Goal: Task Accomplishment & Management: Complete application form

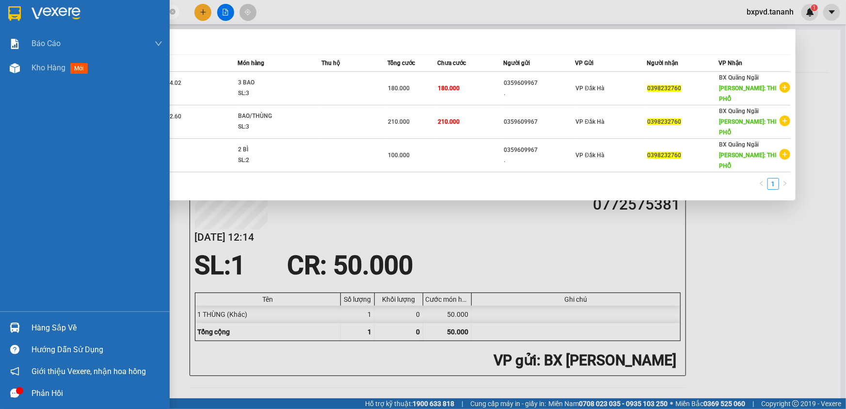
drag, startPoint x: 0, startPoint y: 0, endPoint x: 10, endPoint y: 8, distance: 13.1
click at [10, 8] on section "Kết quả tìm kiếm ( 3 ) Bộ lọc Mã ĐH Trạng thái Món hàng Thu hộ Tổng cước Chưa c…" at bounding box center [423, 204] width 846 height 409
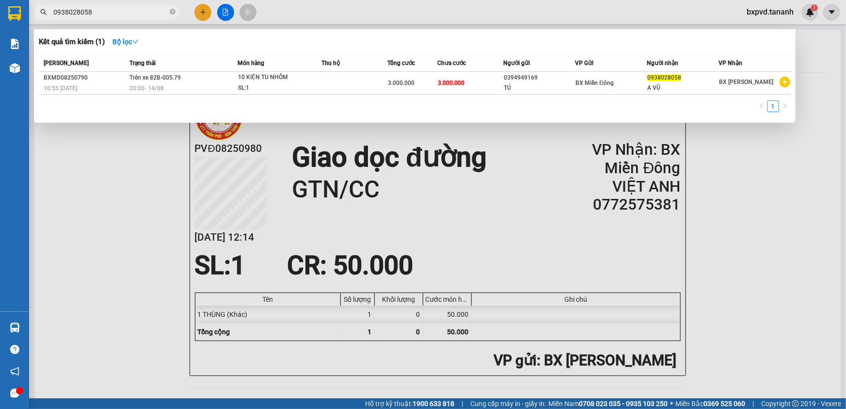
type input "0938028058"
click at [176, 165] on div at bounding box center [423, 204] width 846 height 409
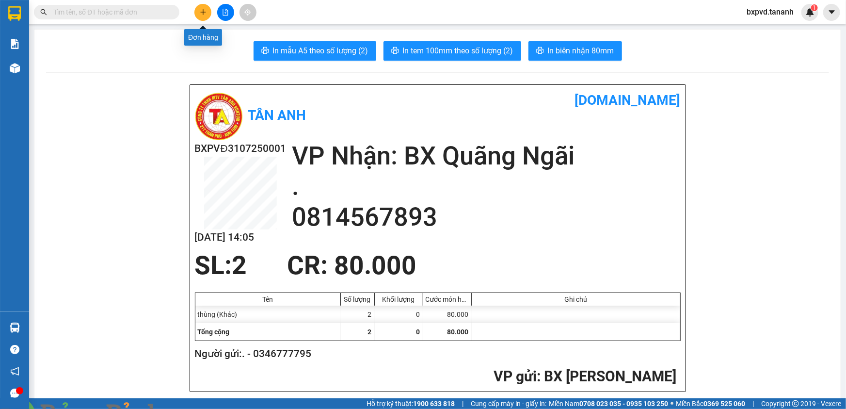
click at [202, 13] on icon "plus" at bounding box center [203, 12] width 7 height 7
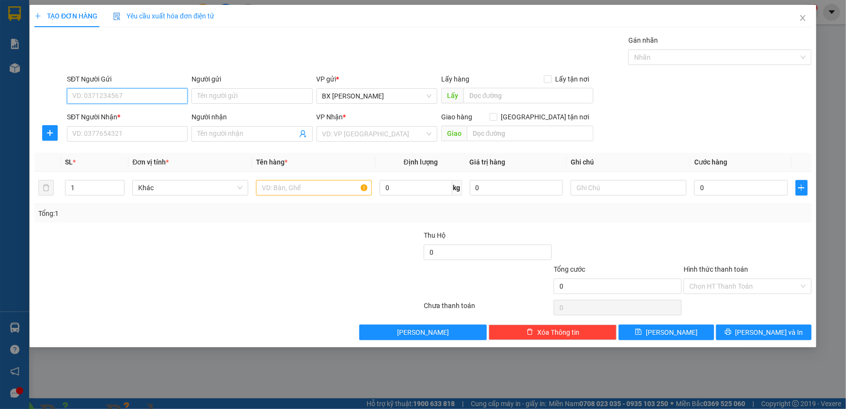
click at [157, 92] on input "SĐT Người Gửi" at bounding box center [127, 96] width 121 height 16
type input "0946454948"
click at [152, 133] on input "SĐT Người Nhận *" at bounding box center [127, 134] width 121 height 16
type input "0932776899"
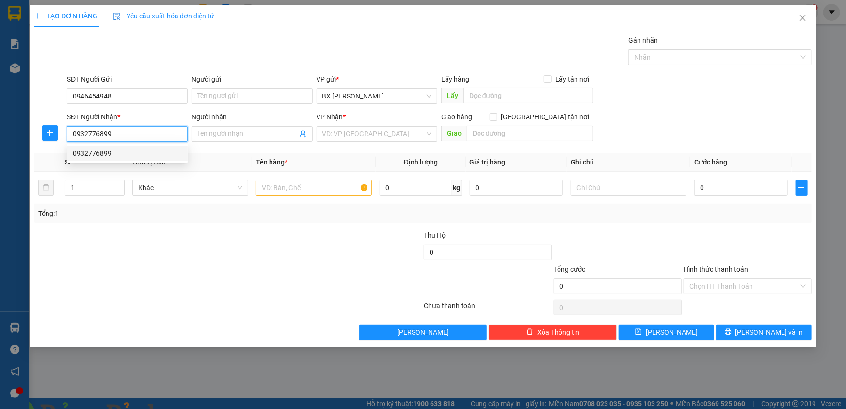
click at [96, 155] on div "0932776899" at bounding box center [127, 153] width 109 height 11
type input "GTN/CC"
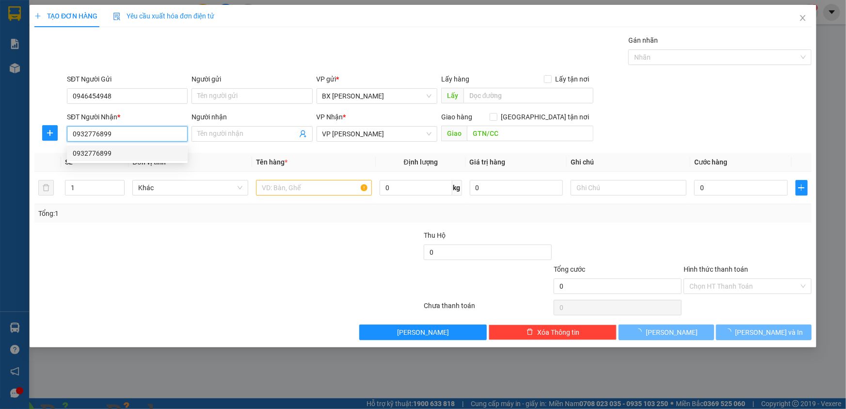
type input "50.000"
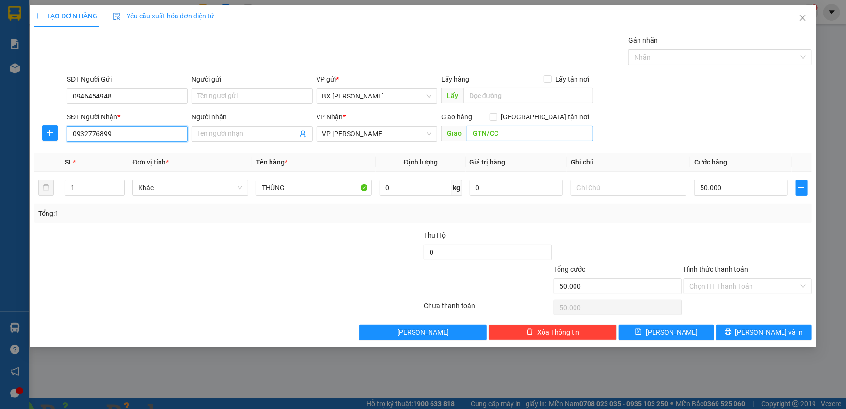
type input "0932776899"
click at [525, 129] on input "GTN/CC" at bounding box center [530, 134] width 127 height 16
click at [194, 408] on img at bounding box center [191, 415] width 6 height 6
type input "4"
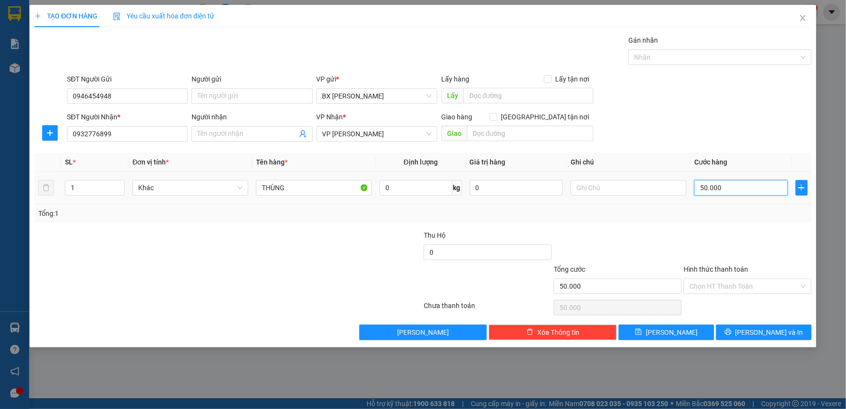
type input "4"
type input "40"
type input "40.000"
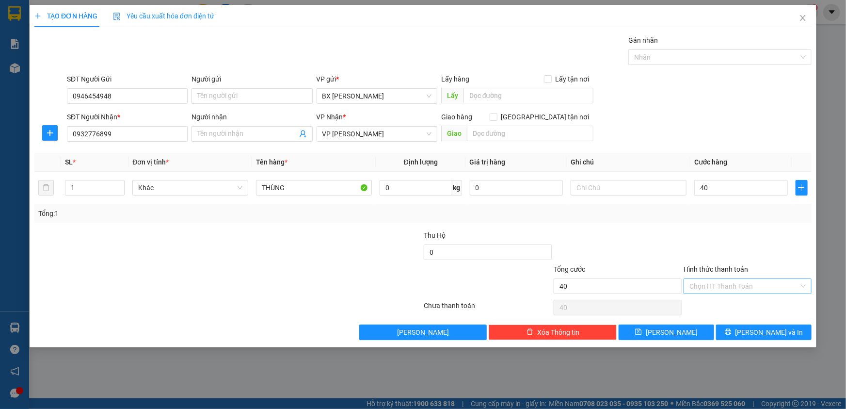
type input "40.000"
click at [732, 282] on input "Hình thức thanh toán" at bounding box center [745, 286] width 110 height 15
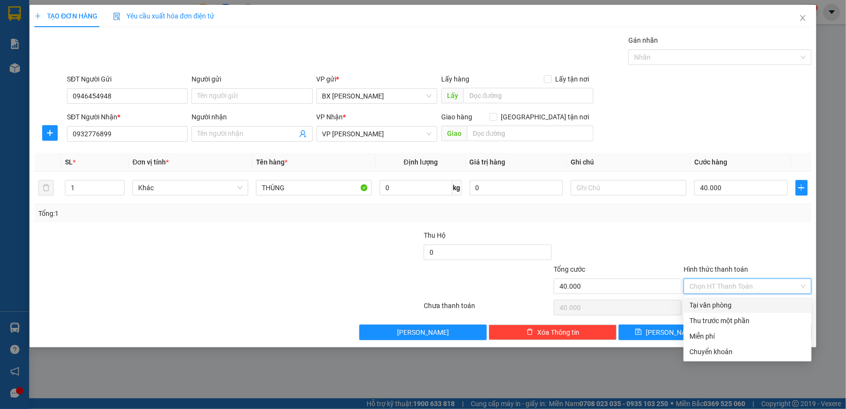
click at [751, 300] on div "Tại văn phòng" at bounding box center [748, 305] width 116 height 11
type input "0"
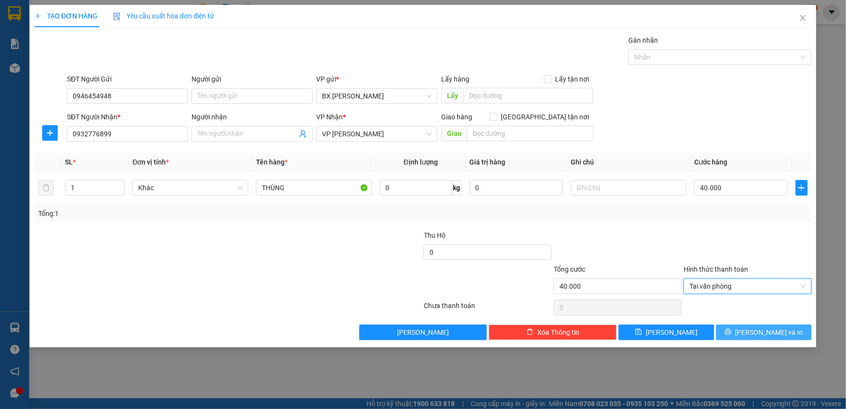
click at [756, 330] on span "[PERSON_NAME] và In" at bounding box center [770, 332] width 68 height 11
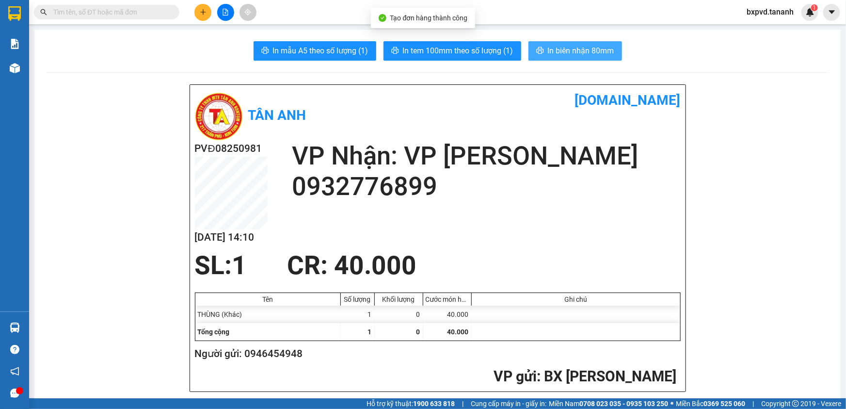
click at [567, 49] on span "In biên nhận 80mm" at bounding box center [581, 51] width 66 height 12
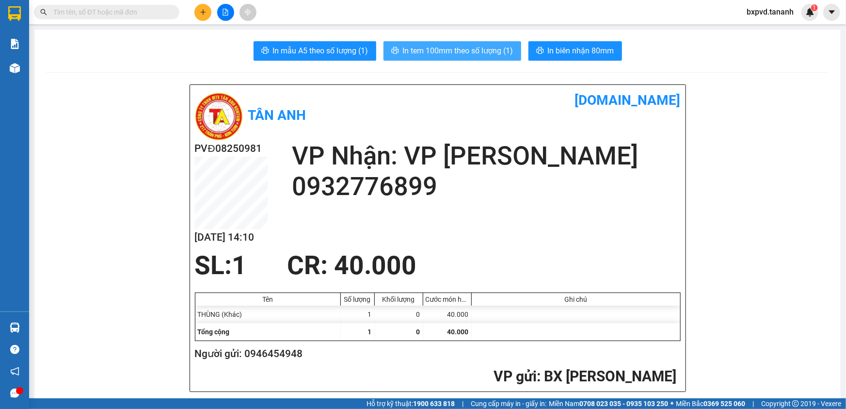
click at [486, 48] on span "In tem 100mm theo số lượng (1)" at bounding box center [458, 51] width 111 height 12
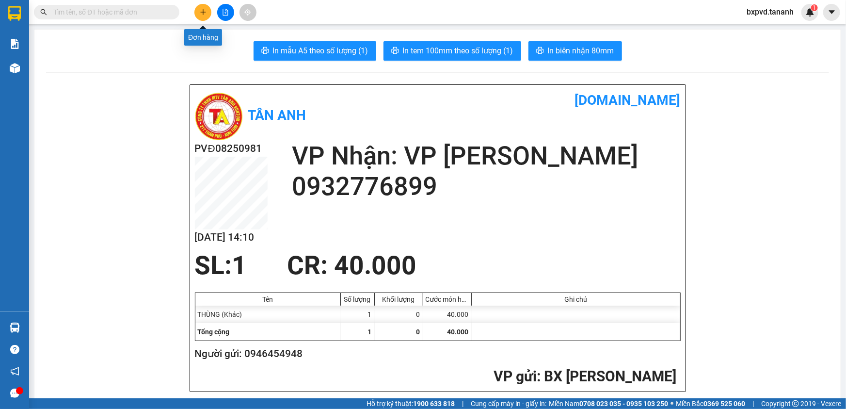
click at [203, 14] on icon "plus" at bounding box center [203, 11] width 0 height 5
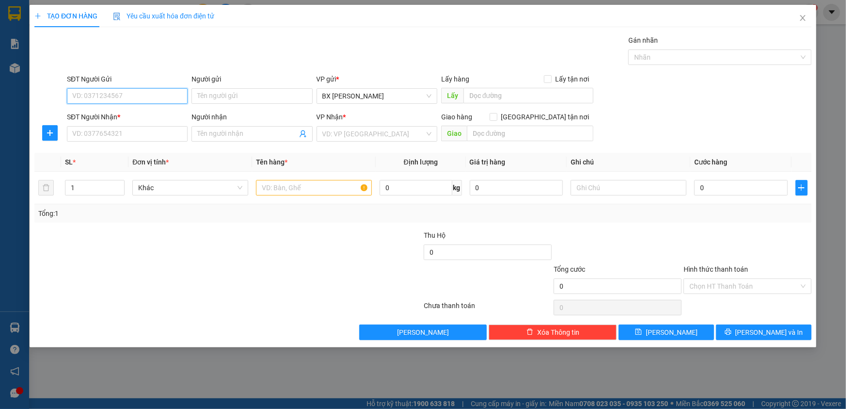
click at [158, 98] on input "SĐT Người Gửi" at bounding box center [127, 96] width 121 height 16
type input "0963151378"
click at [105, 141] on input "SĐT Người Nhận *" at bounding box center [127, 134] width 121 height 16
click at [113, 135] on input "SĐT Người Nhận *" at bounding box center [127, 134] width 121 height 16
type input "0935997740"
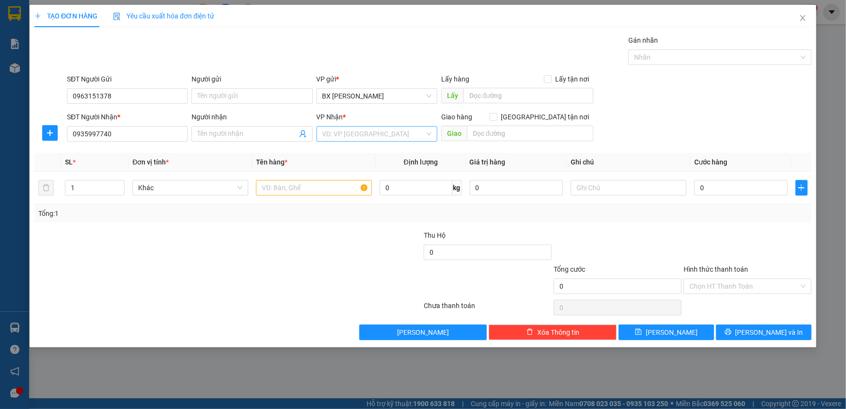
click at [416, 130] on input "search" at bounding box center [374, 134] width 102 height 15
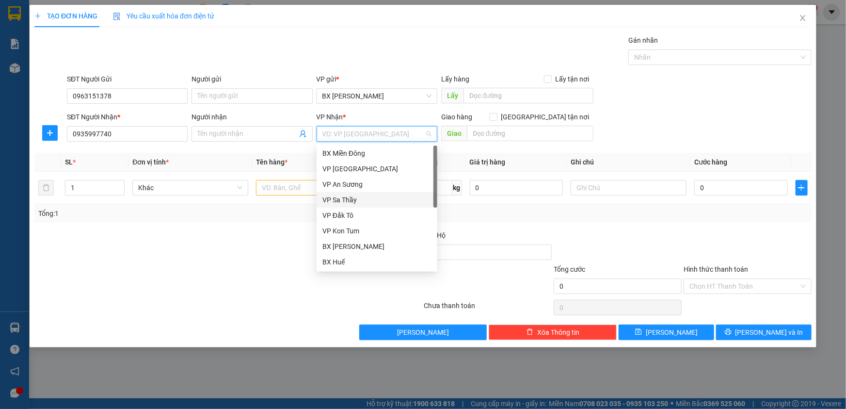
scroll to position [108, 0]
click at [392, 197] on div "VP [PERSON_NAME]" at bounding box center [377, 200] width 109 height 11
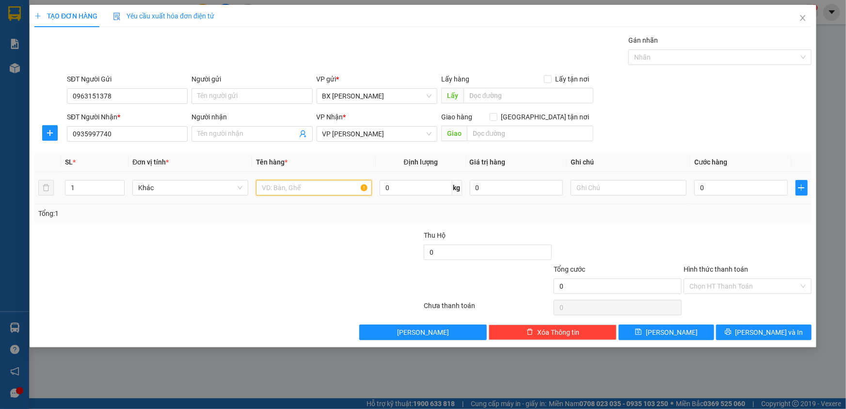
click at [329, 189] on input "text" at bounding box center [314, 188] width 116 height 16
type input "2 BAO"
click at [236, 133] on input "Người nhận" at bounding box center [246, 134] width 99 height 11
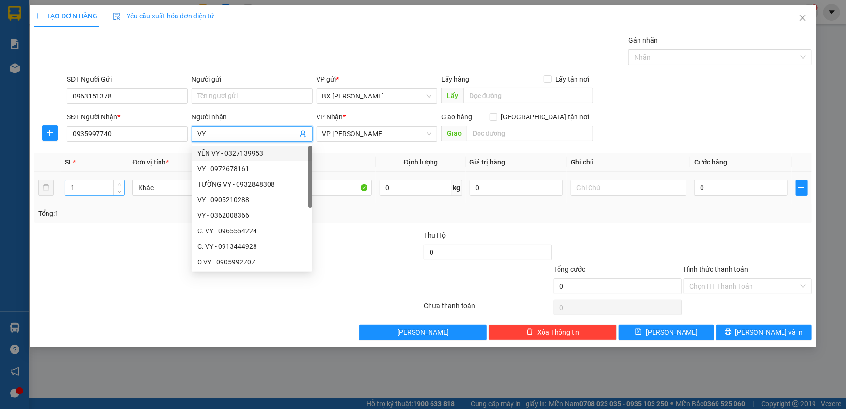
type input "VY"
click at [111, 191] on input "1" at bounding box center [94, 187] width 59 height 15
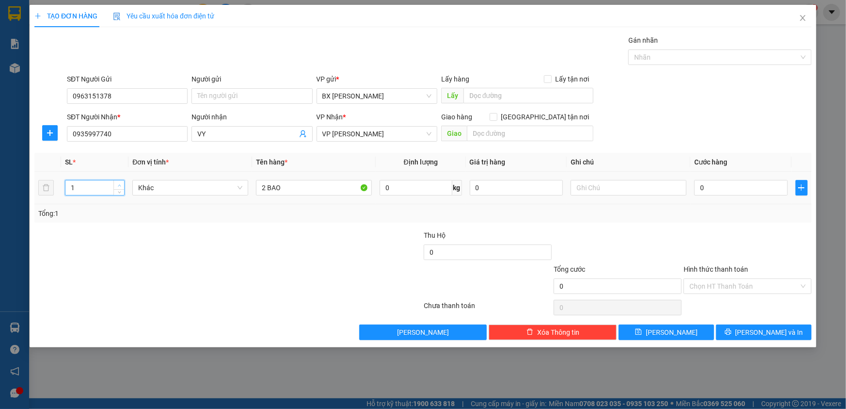
type input "2"
click at [119, 184] on icon "up" at bounding box center [119, 185] width 3 height 3
click at [725, 182] on input "0" at bounding box center [741, 188] width 94 height 16
type input "1"
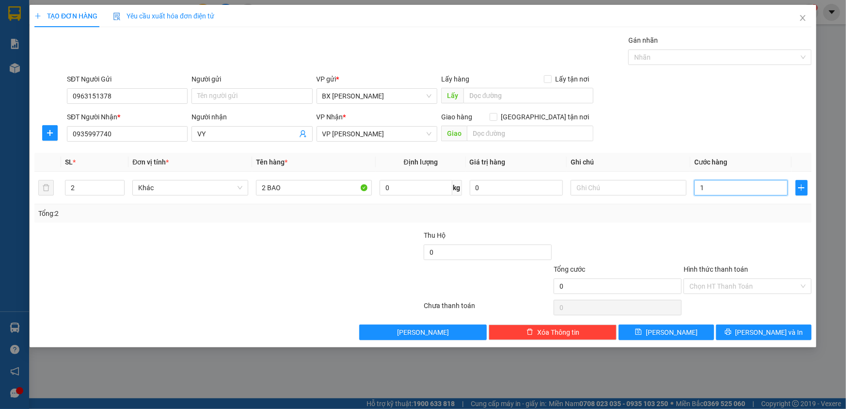
type input "1"
type input "10"
type input "100"
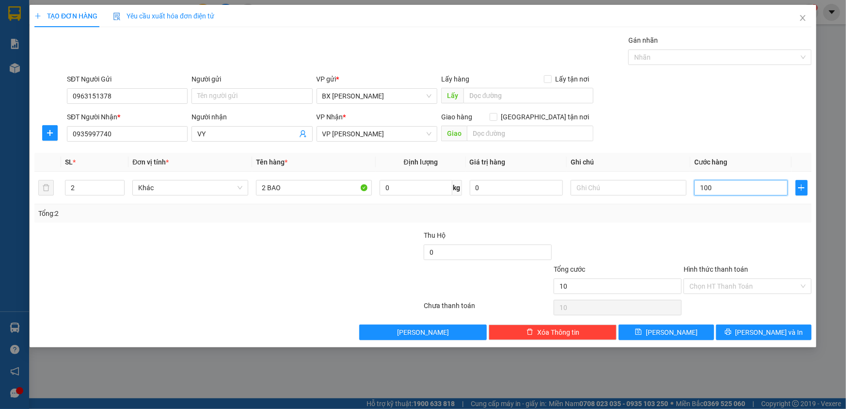
type input "100"
type input "100.000"
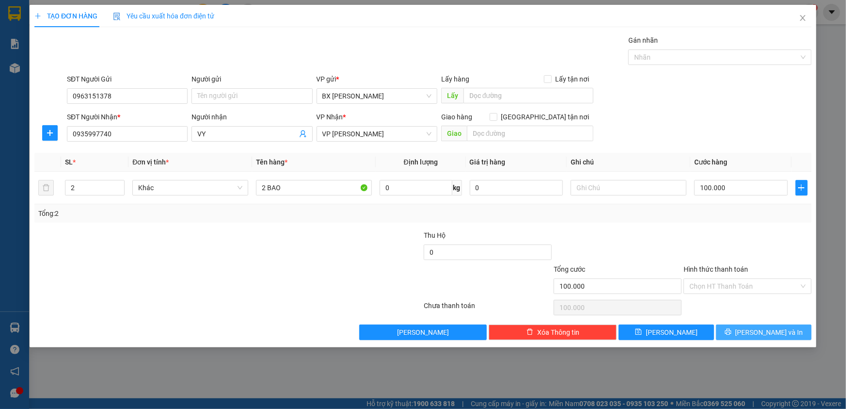
click at [729, 330] on button "[PERSON_NAME] và In" at bounding box center [764, 332] width 96 height 16
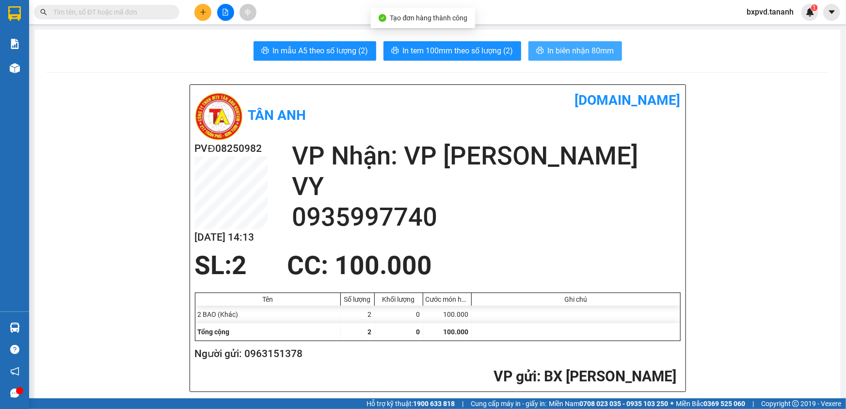
click at [549, 45] on span "In biên nhận 80mm" at bounding box center [581, 51] width 66 height 12
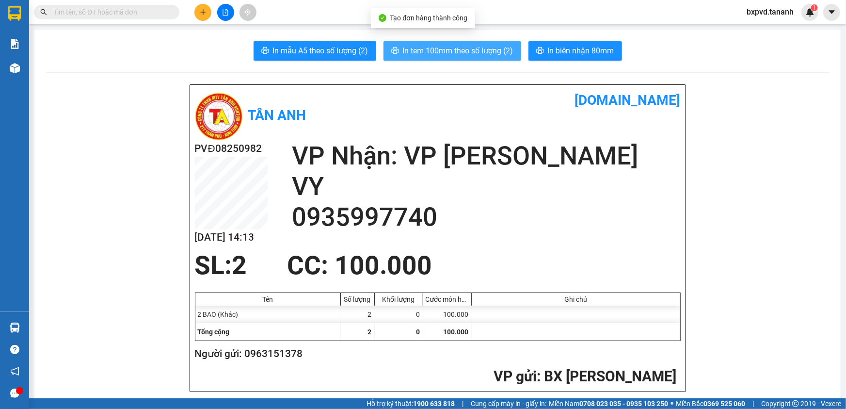
click at [476, 53] on span "In tem 100mm theo số lượng (2)" at bounding box center [458, 51] width 111 height 12
click at [199, 8] on button at bounding box center [202, 12] width 17 height 17
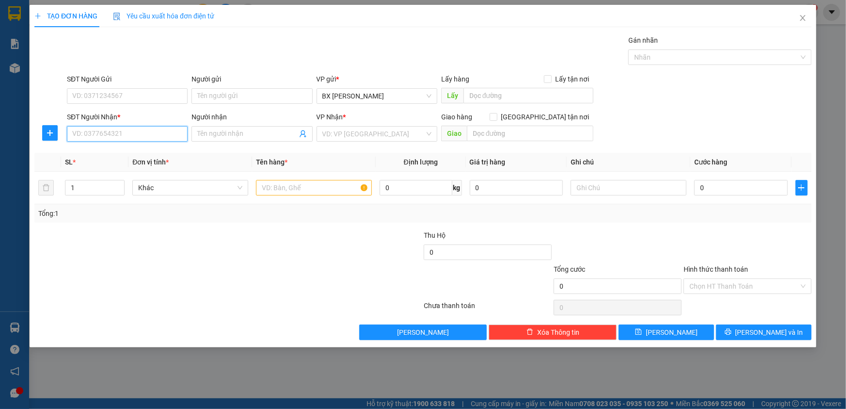
click at [158, 133] on input "SĐT Người Nhận *" at bounding box center [127, 134] width 121 height 16
type input "0766554940"
click at [116, 150] on div "0766554940" at bounding box center [127, 153] width 109 height 11
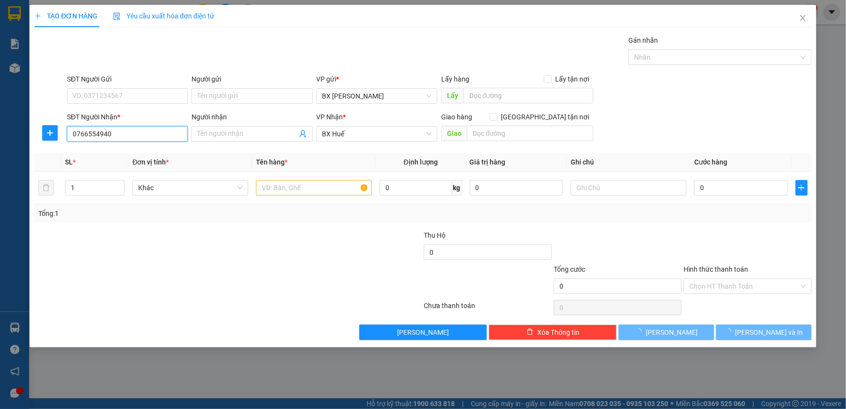
type input "300.000"
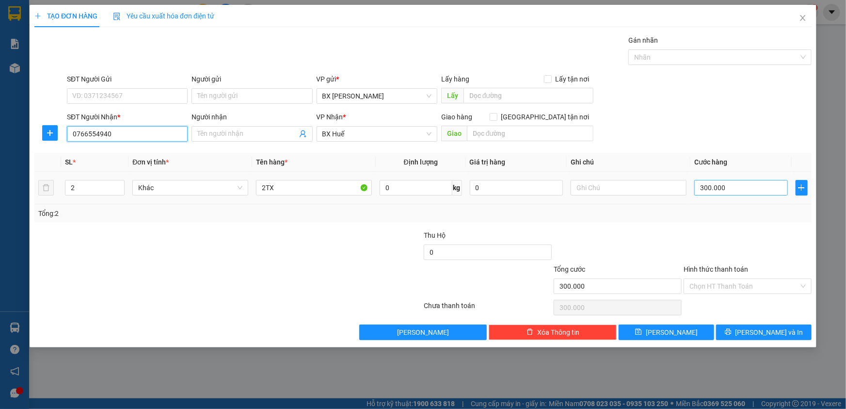
type input "0766554940"
click at [751, 189] on input "300.000" at bounding box center [741, 188] width 94 height 16
type input "1"
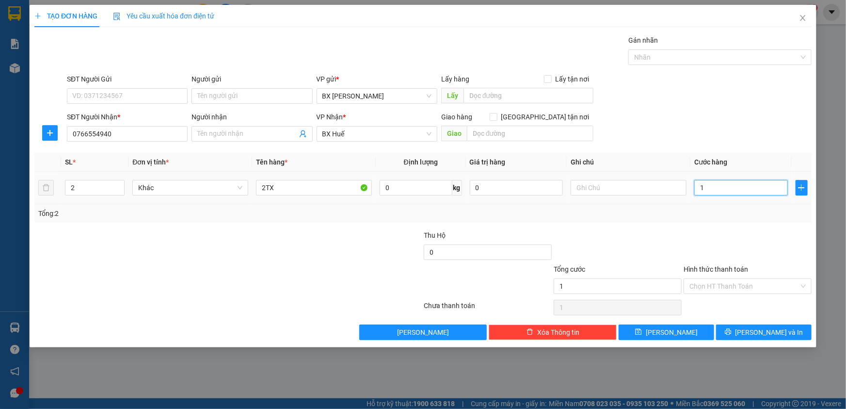
type input "15"
type input "150"
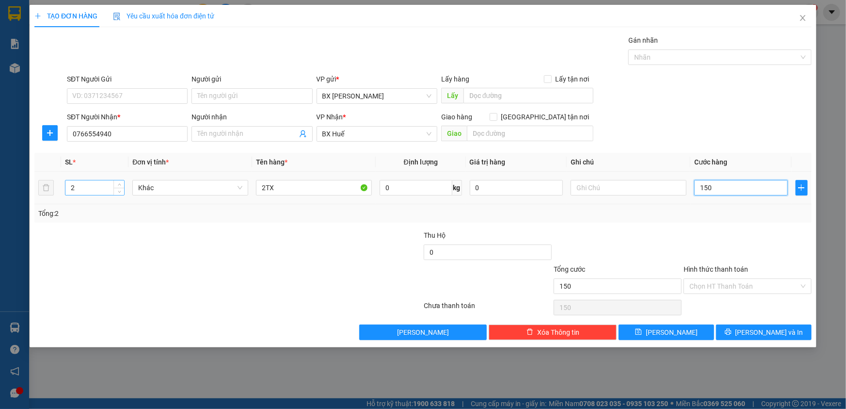
type input "150"
type input "150.000"
click at [98, 190] on input "2" at bounding box center [94, 187] width 59 height 15
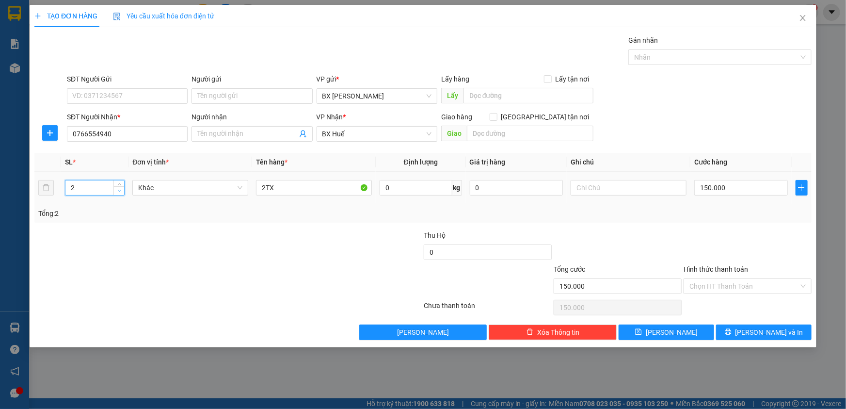
type input "1"
click at [118, 189] on icon "down" at bounding box center [119, 190] width 3 height 3
drag, startPoint x: 274, startPoint y: 186, endPoint x: 247, endPoint y: 172, distance: 31.0
click at [250, 190] on tr "1 Khác 2TX 0 kg 0 150.000" at bounding box center [422, 188] width 777 height 32
type input "1TX"
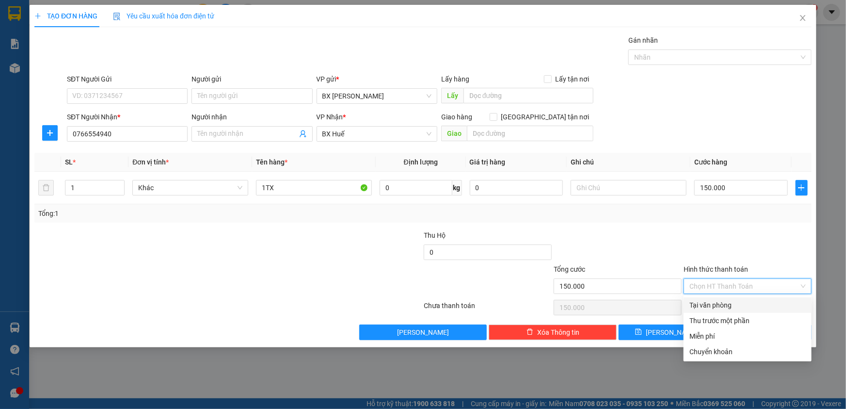
click at [708, 280] on input "Hình thức thanh toán" at bounding box center [745, 286] width 110 height 15
click at [718, 301] on div "Tại văn phòng" at bounding box center [748, 305] width 116 height 11
type input "0"
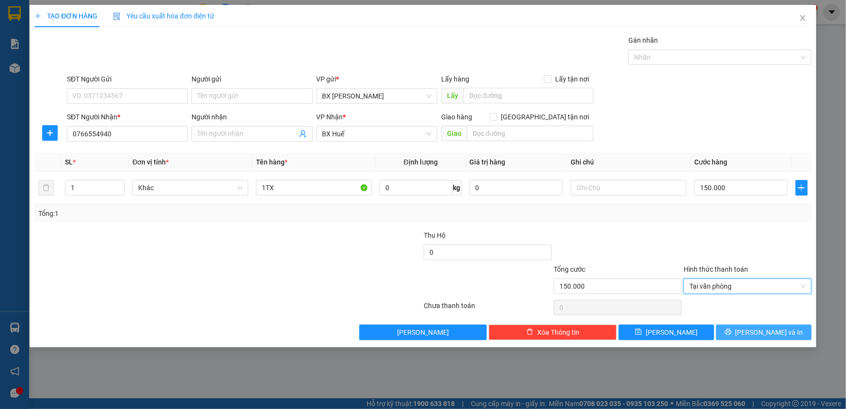
click at [759, 332] on span "[PERSON_NAME] và In" at bounding box center [770, 332] width 68 height 11
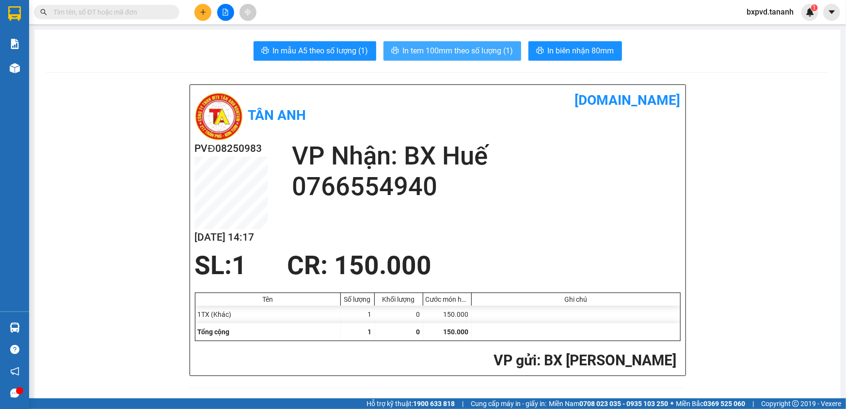
click at [482, 54] on span "In tem 100mm theo số lượng (1)" at bounding box center [458, 51] width 111 height 12
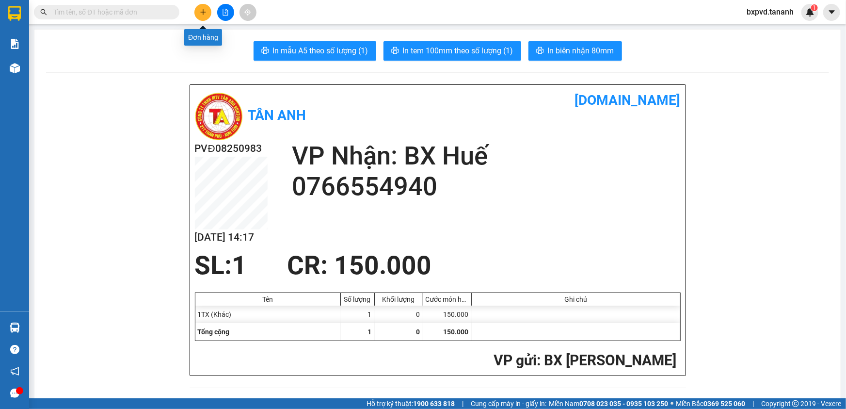
click at [202, 10] on icon "plus" at bounding box center [203, 12] width 7 height 7
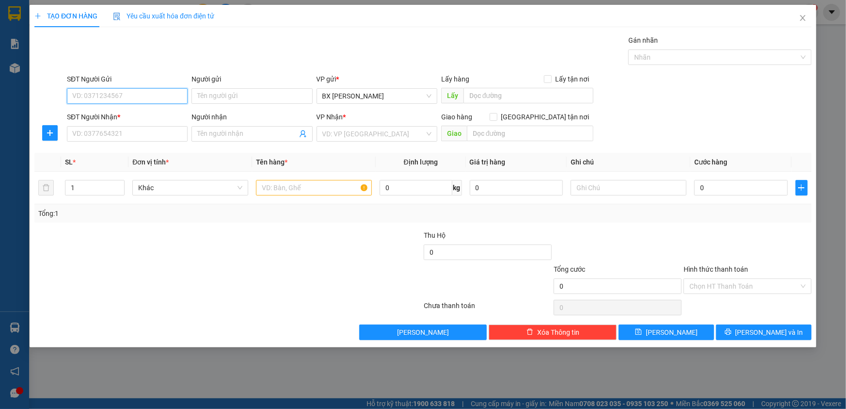
click at [128, 97] on input "SĐT Người Gửi" at bounding box center [127, 96] width 121 height 16
type input "0941409945"
click at [83, 136] on input "SĐT Người Nhận *" at bounding box center [127, 134] width 121 height 16
type input "0909270200"
drag, startPoint x: 306, startPoint y: 186, endPoint x: 305, endPoint y: 181, distance: 5.1
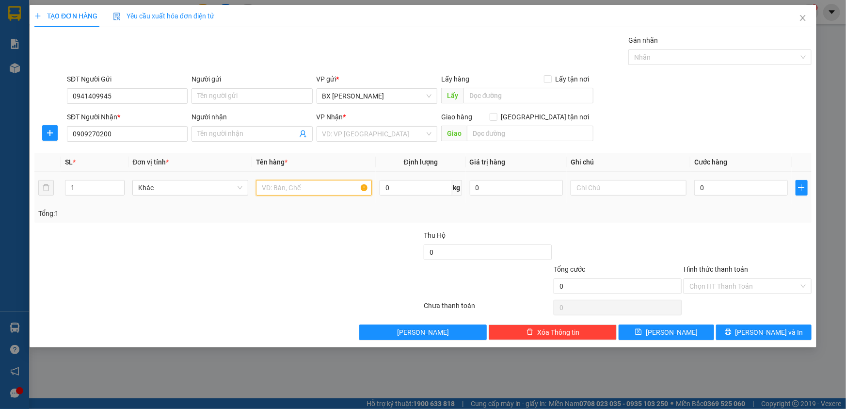
click at [306, 184] on input "text" at bounding box center [314, 188] width 116 height 16
type input "TG"
click at [399, 128] on input "search" at bounding box center [374, 134] width 102 height 15
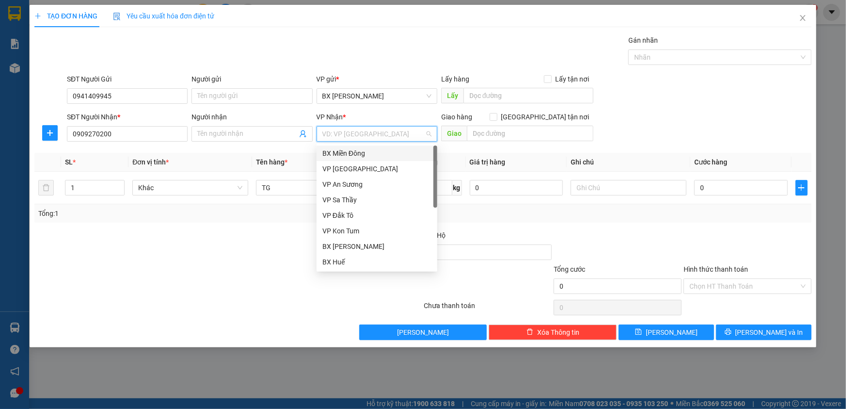
click at [398, 152] on div "BX Miền Đông" at bounding box center [377, 153] width 109 height 11
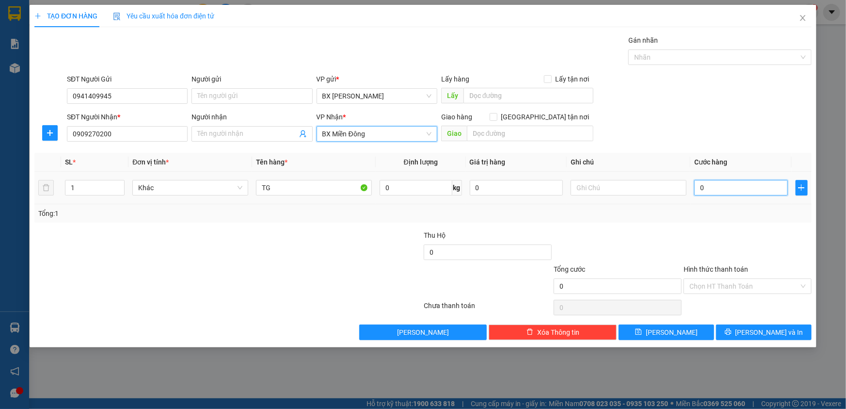
drag, startPoint x: 735, startPoint y: 189, endPoint x: 730, endPoint y: 188, distance: 5.5
click at [735, 189] on input "0" at bounding box center [741, 188] width 94 height 16
type input "5"
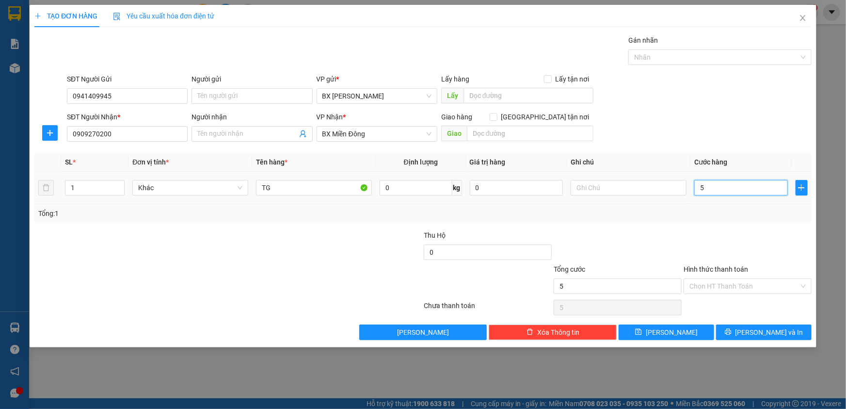
type input "50"
click at [754, 330] on button "[PERSON_NAME] và In" at bounding box center [764, 332] width 96 height 16
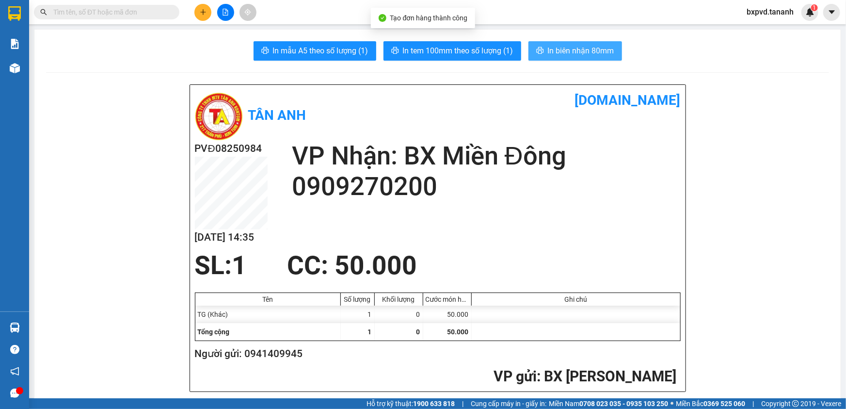
click at [564, 47] on span "In biên nhận 80mm" at bounding box center [581, 51] width 66 height 12
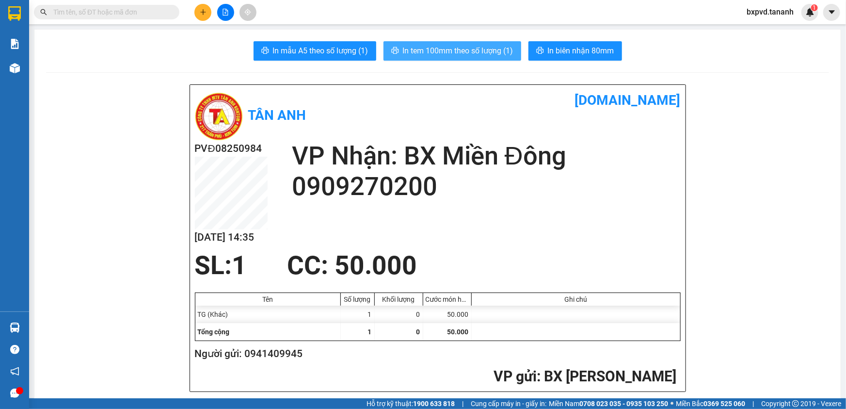
click at [469, 44] on button "In tem 100mm theo số lượng (1)" at bounding box center [453, 50] width 138 height 19
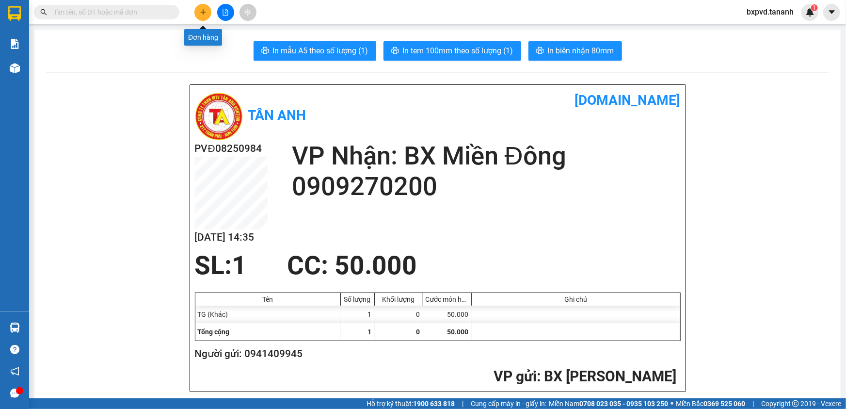
click at [204, 15] on icon "plus" at bounding box center [203, 12] width 7 height 7
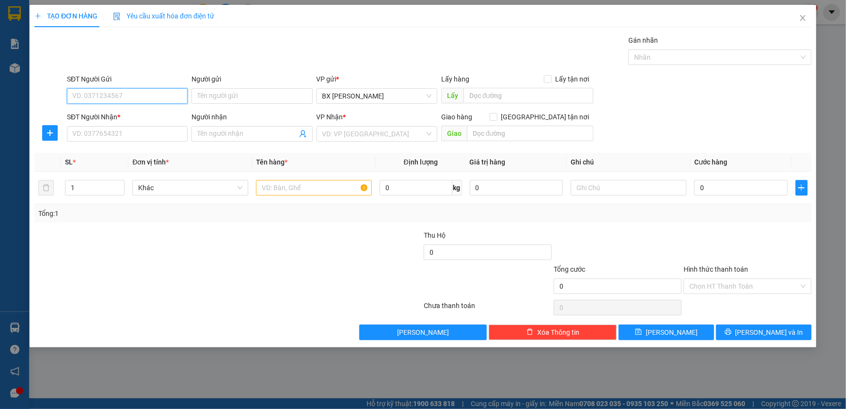
click at [101, 90] on input "SĐT Người Gửi" at bounding box center [127, 96] width 121 height 16
type input "0838700499"
click at [154, 132] on input "SĐT Người Nhận *" at bounding box center [127, 134] width 121 height 16
type input "0355908381"
click at [266, 126] on span at bounding box center [252, 134] width 121 height 16
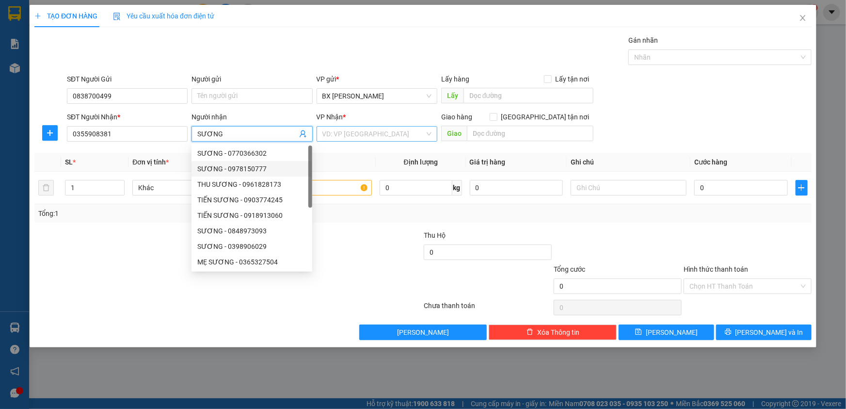
type input "SƯƠNG"
click at [377, 133] on input "search" at bounding box center [374, 134] width 102 height 15
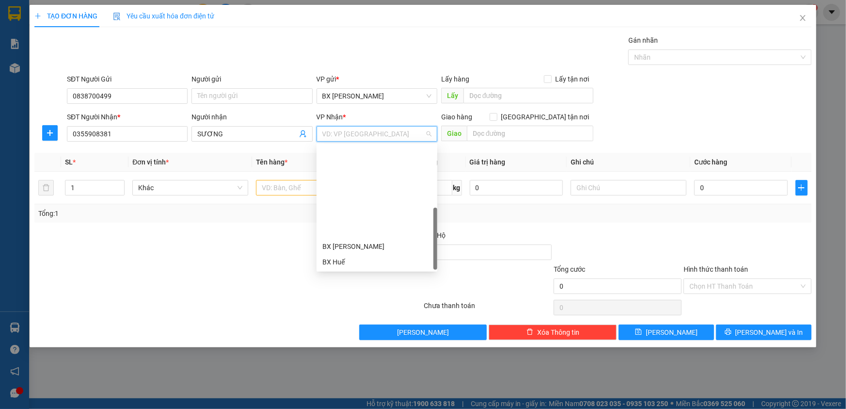
click at [388, 334] on div "BX Quãng Ngãi" at bounding box center [377, 339] width 109 height 11
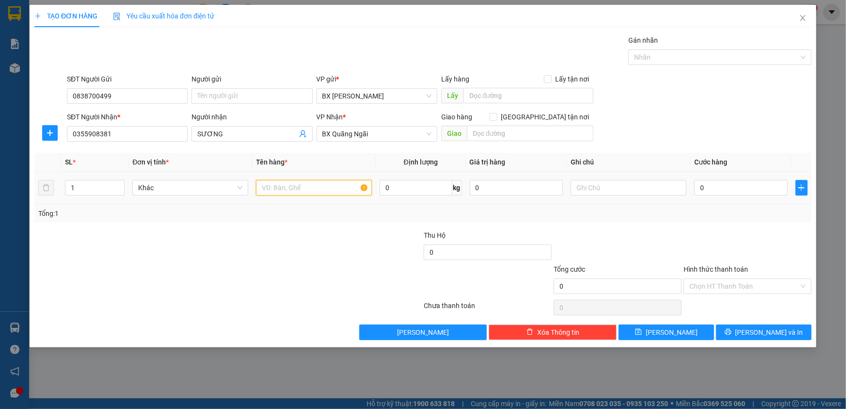
click at [317, 189] on input "text" at bounding box center [314, 188] width 116 height 16
type input "T"
type input "KIỆN"
type input "56"
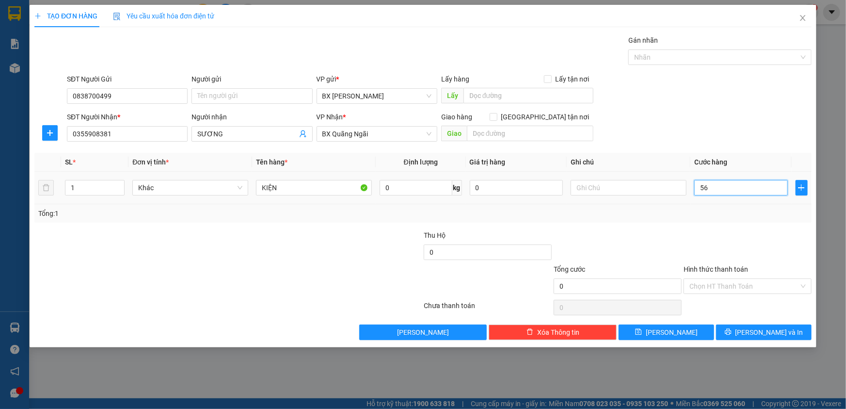
type input "56"
type input "5"
type input "50"
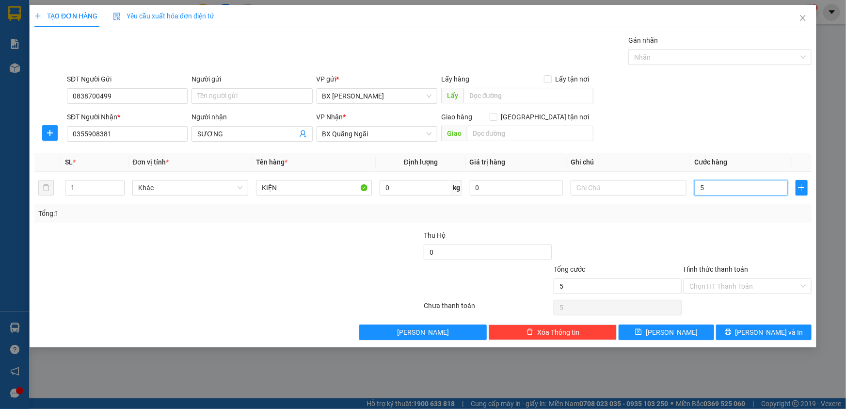
type input "50"
click at [714, 281] on input "Hình thức thanh toán" at bounding box center [745, 286] width 110 height 15
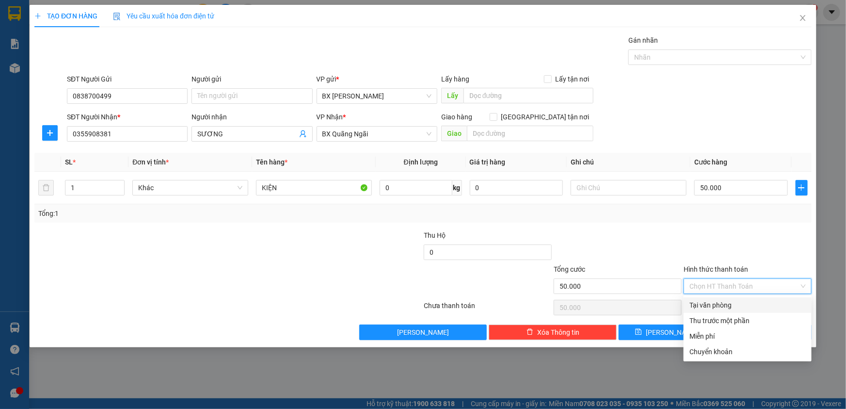
click at [705, 304] on div "Tại văn phòng" at bounding box center [748, 305] width 116 height 11
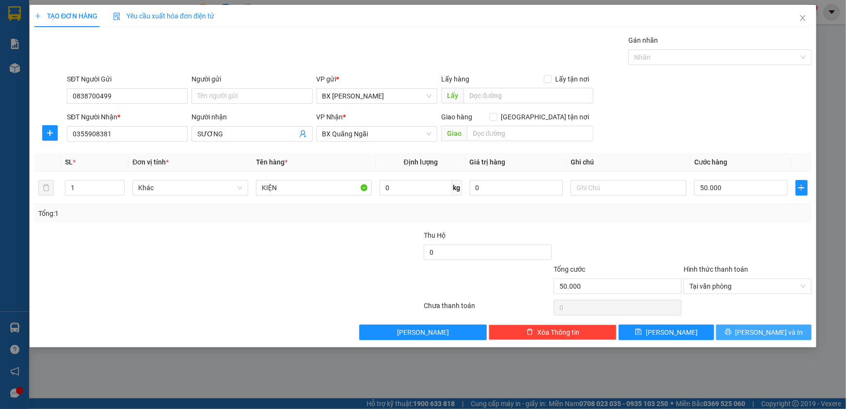
click at [743, 330] on button "[PERSON_NAME] và In" at bounding box center [764, 332] width 96 height 16
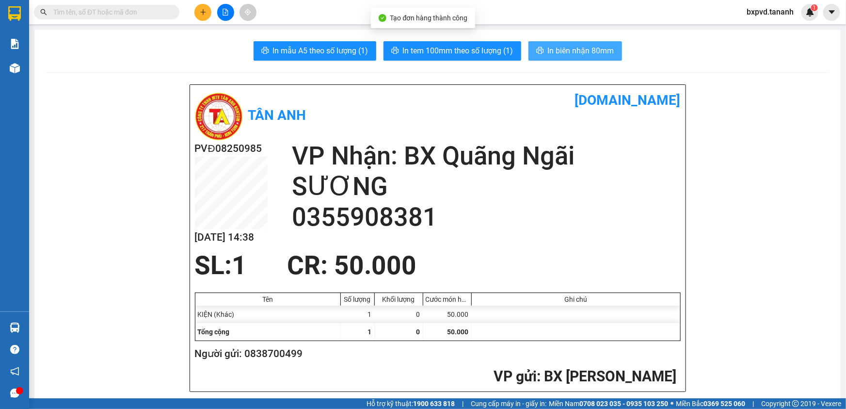
click at [538, 49] on icon "printer" at bounding box center [539, 50] width 7 height 7
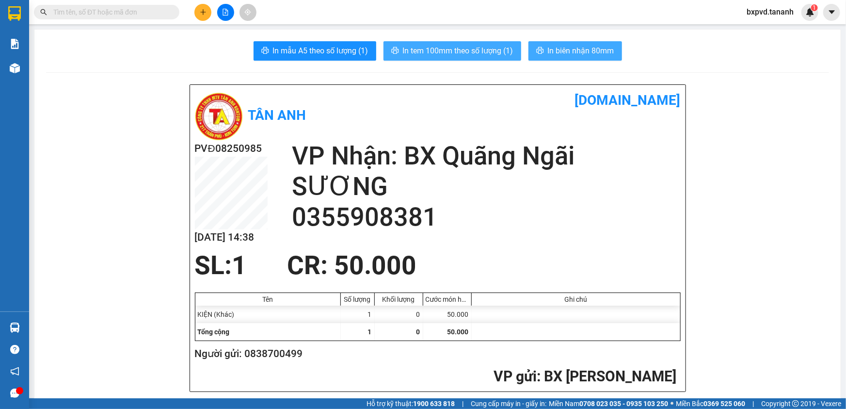
click at [435, 53] on span "In tem 100mm theo số lượng (1)" at bounding box center [458, 51] width 111 height 12
click at [130, 11] on input "text" at bounding box center [110, 12] width 114 height 11
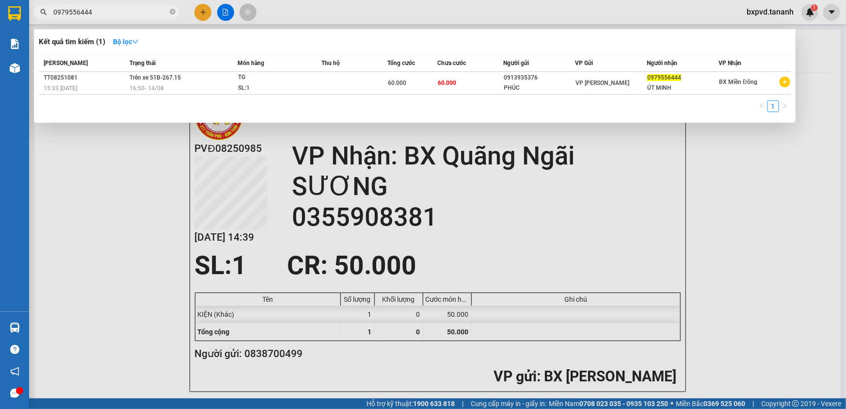
type input "0979556444"
click at [210, 10] on div at bounding box center [423, 204] width 846 height 409
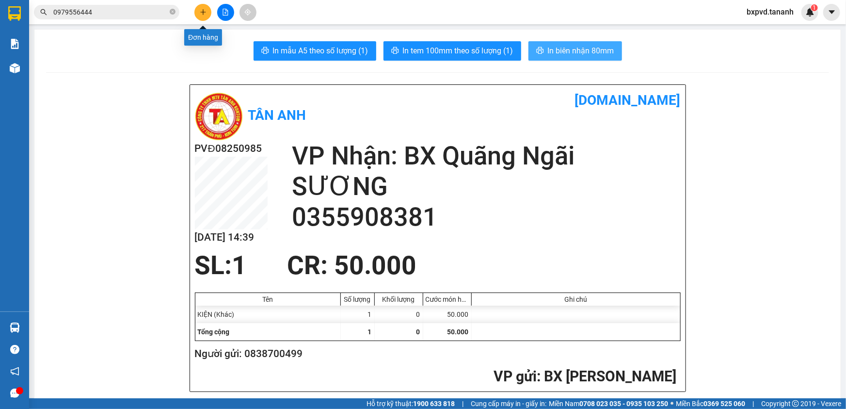
click at [202, 14] on icon "plus" at bounding box center [203, 12] width 7 height 7
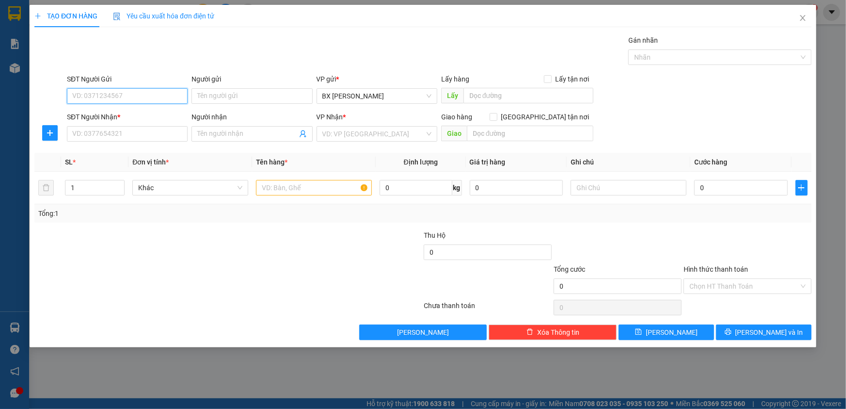
click at [137, 92] on input "SĐT Người Gửi" at bounding box center [127, 96] width 121 height 16
type input "0973376037"
click at [117, 133] on input "SĐT Người Nhận *" at bounding box center [127, 134] width 121 height 16
type input "0981250696"
click at [375, 139] on input "search" at bounding box center [374, 134] width 102 height 15
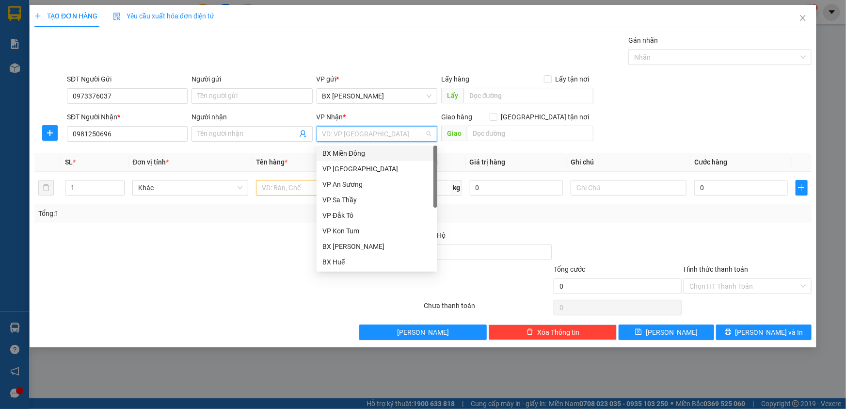
click at [401, 148] on div "BX Miền Đông" at bounding box center [377, 153] width 109 height 11
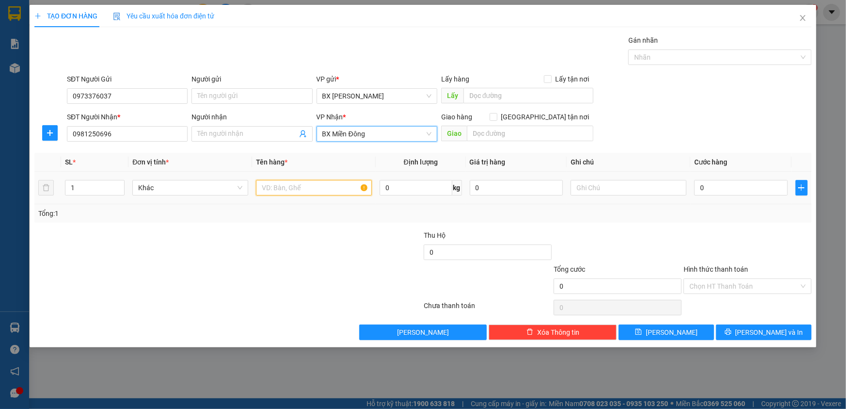
click at [329, 187] on input "text" at bounding box center [314, 188] width 116 height 16
type input "[GEOGRAPHIC_DATA]"
click at [741, 183] on input "0" at bounding box center [741, 188] width 94 height 16
type input "5"
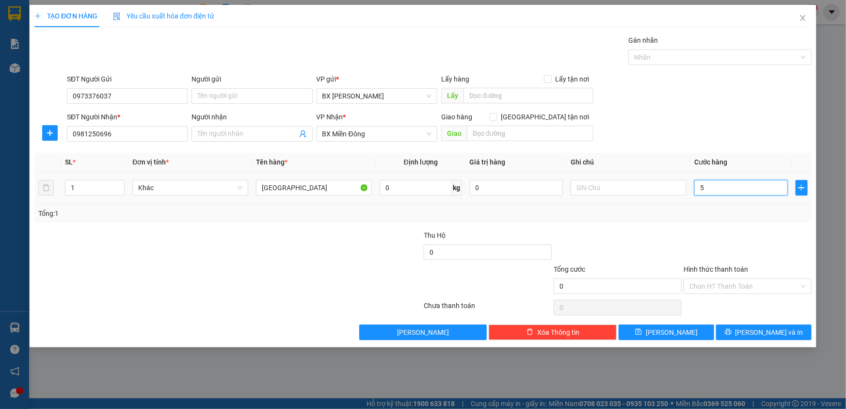
type input "5"
type input "50"
type input "50.000"
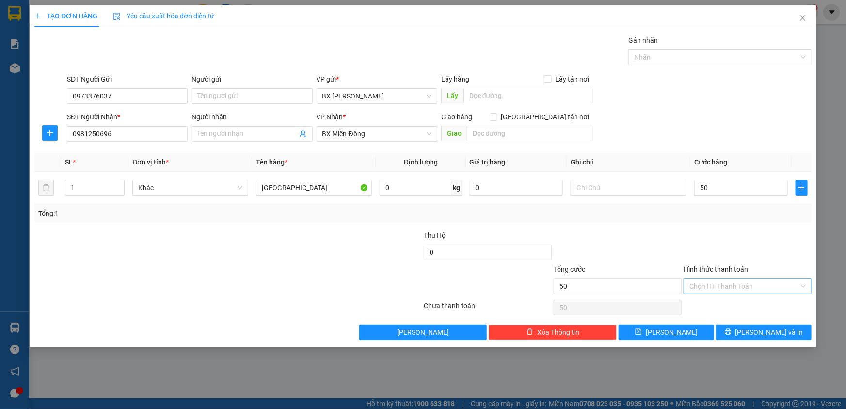
type input "50.000"
click at [720, 279] on input "Hình thức thanh toán" at bounding box center [745, 286] width 110 height 15
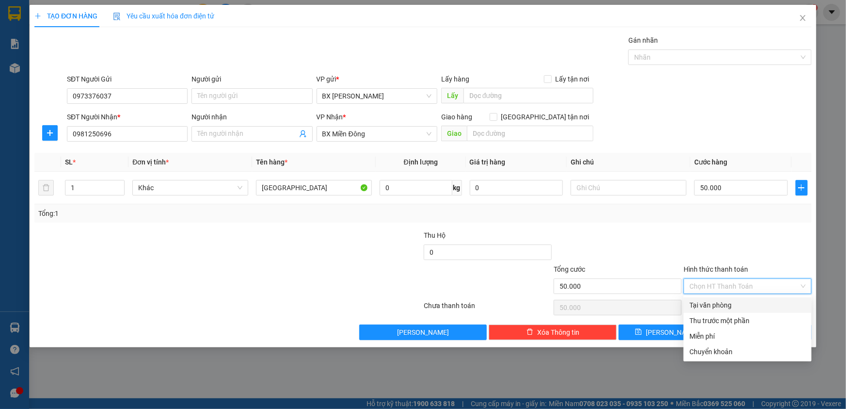
click at [724, 300] on div "Tại văn phòng" at bounding box center [748, 305] width 116 height 11
type input "0"
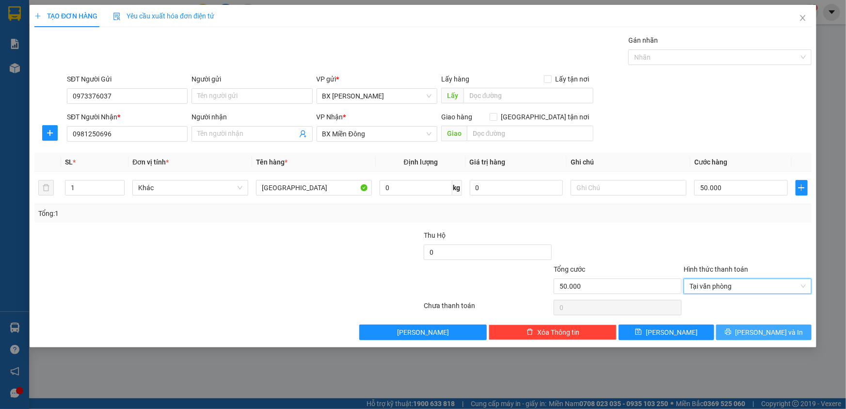
click at [781, 329] on span "[PERSON_NAME] và In" at bounding box center [770, 332] width 68 height 11
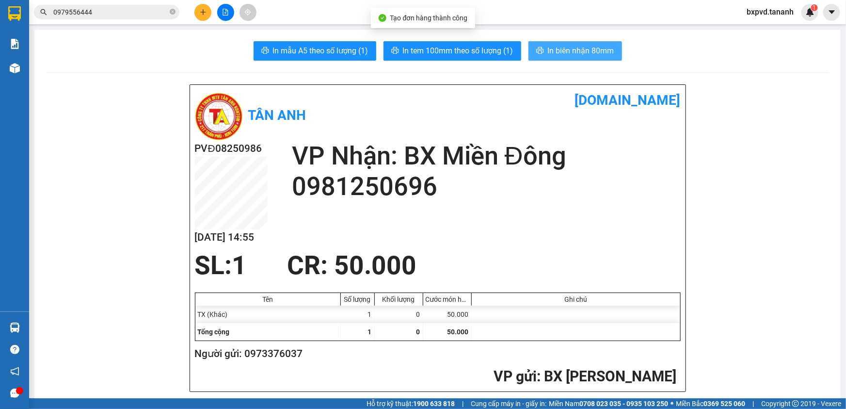
click at [548, 48] on span "In biên nhận 80mm" at bounding box center [581, 51] width 66 height 12
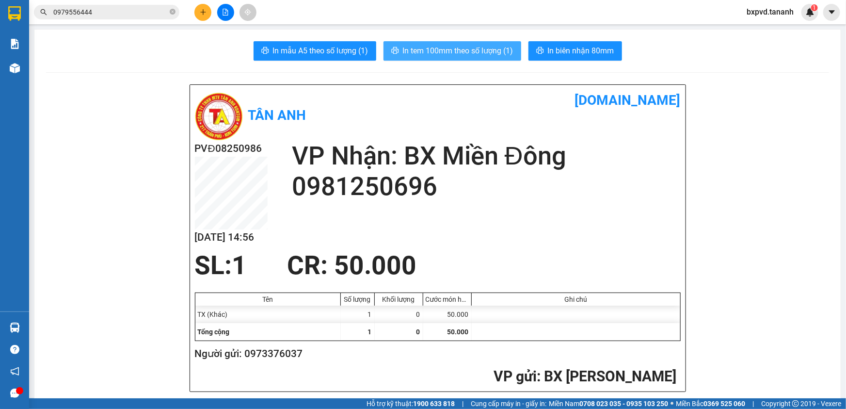
click at [447, 53] on span "In tem 100mm theo số lượng (1)" at bounding box center [458, 51] width 111 height 12
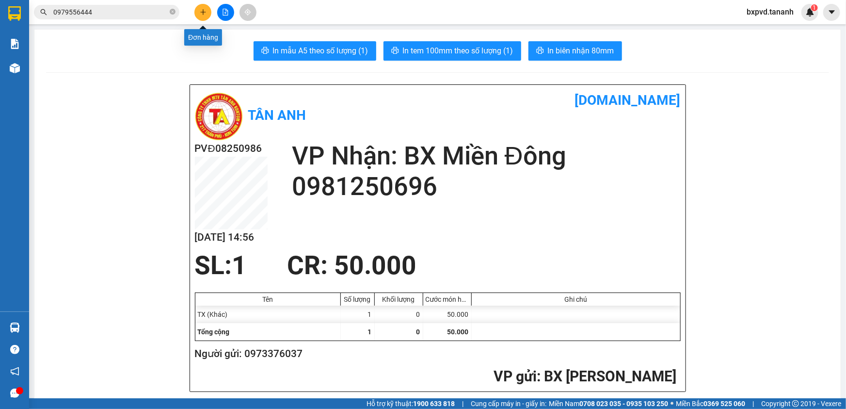
click at [200, 14] on icon "plus" at bounding box center [203, 12] width 7 height 7
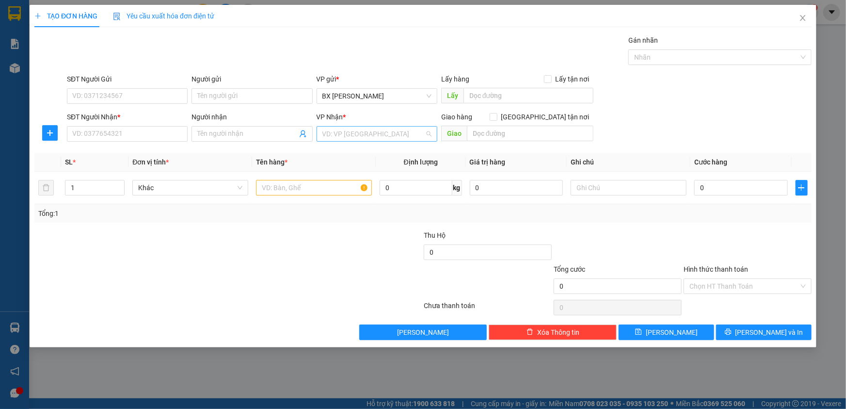
click at [345, 134] on input "search" at bounding box center [374, 134] width 102 height 15
click at [363, 303] on div "VP [PERSON_NAME]" at bounding box center [377, 308] width 109 height 11
click at [142, 92] on input "SĐT Người Gửi" at bounding box center [127, 96] width 121 height 16
type input "0383644872"
click at [101, 132] on input "SĐT Người Nhận *" at bounding box center [127, 134] width 121 height 16
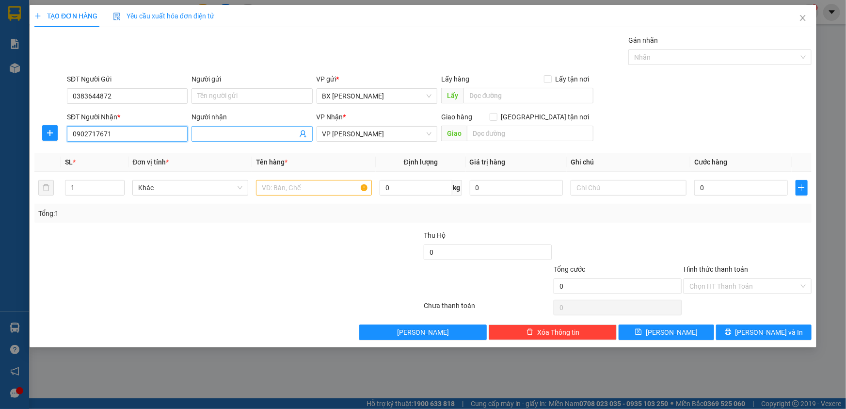
type input "0902717671"
click at [259, 133] on input "Người nhận" at bounding box center [246, 134] width 99 height 11
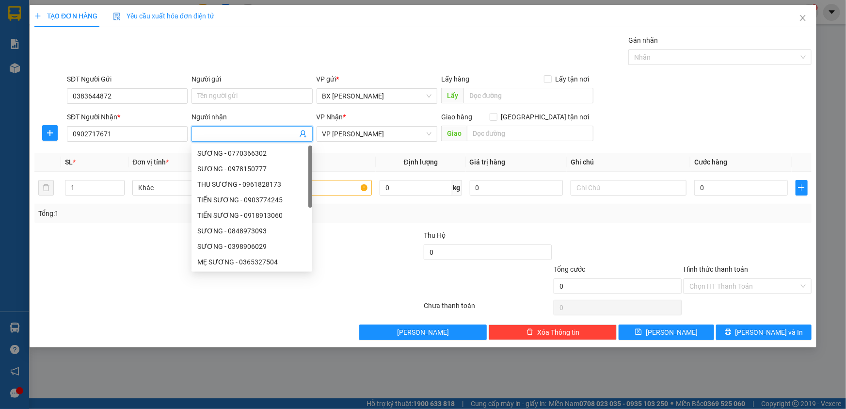
type input "A"
click at [244, 131] on input "VÂN" at bounding box center [246, 134] width 99 height 11
type input "VÂN"
drag, startPoint x: 378, startPoint y: 266, endPoint x: 305, endPoint y: 235, distance: 79.3
click at [376, 264] on div at bounding box center [358, 281] width 130 height 34
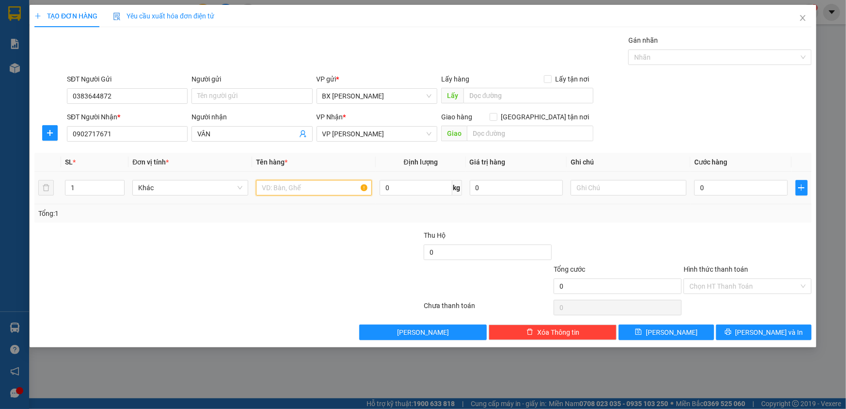
click at [275, 189] on input "text" at bounding box center [314, 188] width 116 height 16
type input "1TG"
click at [739, 186] on input "0" at bounding box center [741, 188] width 94 height 16
type input "6"
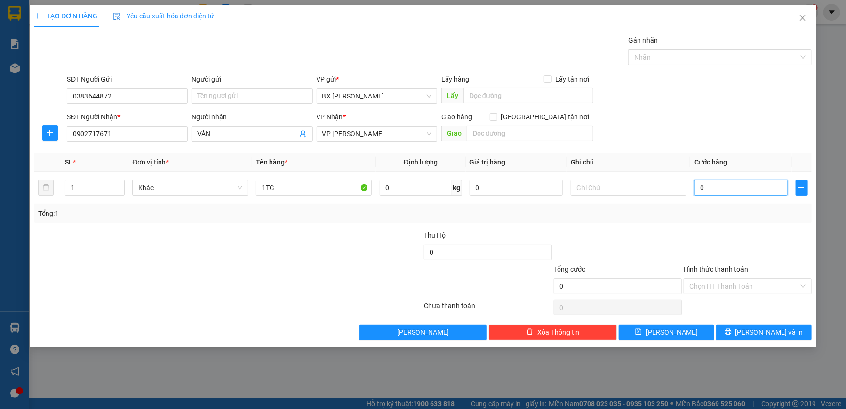
type input "6"
type input "60"
type input "60.000"
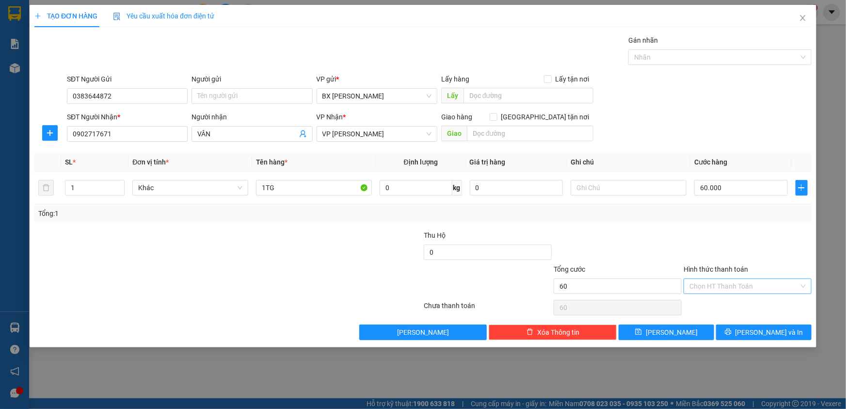
type input "60.000"
click at [733, 285] on input "Hình thức thanh toán" at bounding box center [745, 286] width 110 height 15
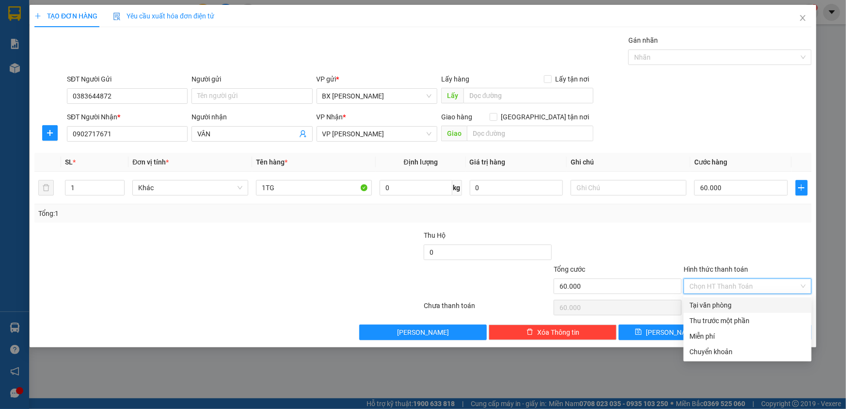
click at [739, 307] on div "Tại văn phòng" at bounding box center [748, 305] width 116 height 11
type input "0"
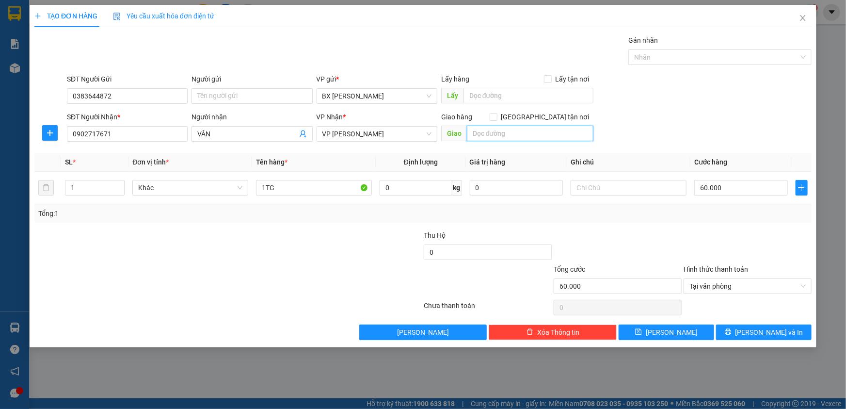
drag, startPoint x: 501, startPoint y: 133, endPoint x: 509, endPoint y: 134, distance: 7.8
click at [501, 134] on input "text" at bounding box center [530, 134] width 127 height 16
type input "GTN CC TÂN PHÚ"
click at [777, 330] on span "[PERSON_NAME] và In" at bounding box center [770, 332] width 68 height 11
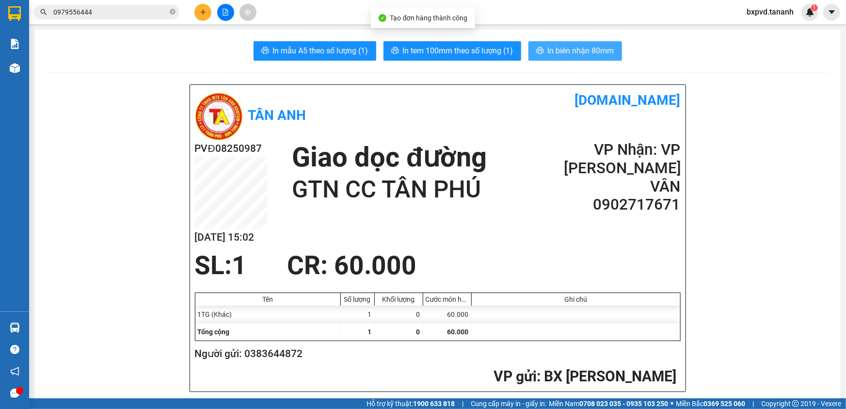
click at [551, 45] on span "In biên nhận 80mm" at bounding box center [581, 51] width 66 height 12
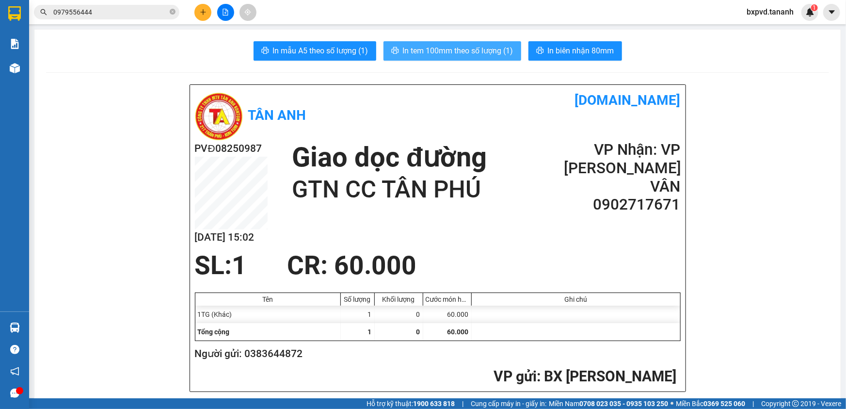
click at [471, 51] on span "In tem 100mm theo số lượng (1)" at bounding box center [458, 51] width 111 height 12
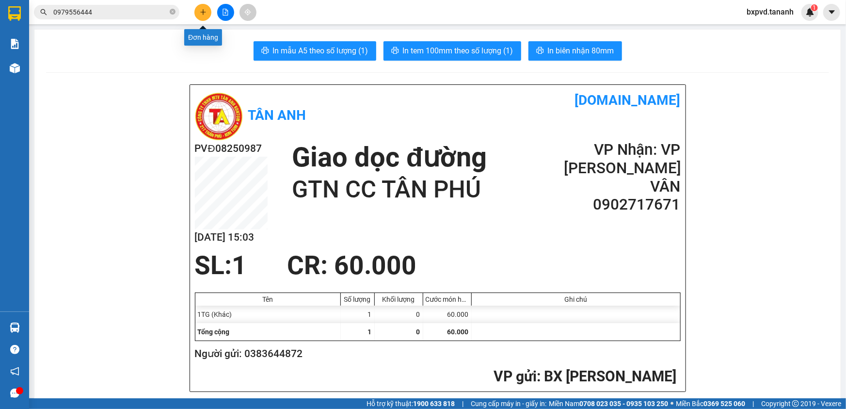
click at [194, 8] on button at bounding box center [202, 12] width 17 height 17
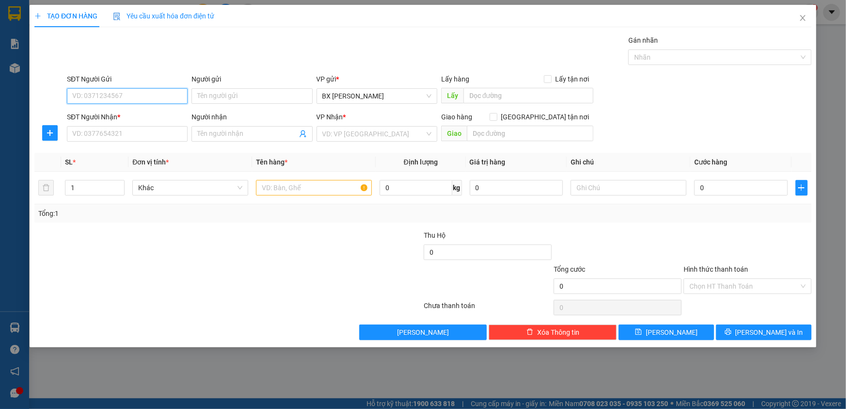
click at [144, 97] on input "SĐT Người Gửi" at bounding box center [127, 96] width 121 height 16
type input "0976961118"
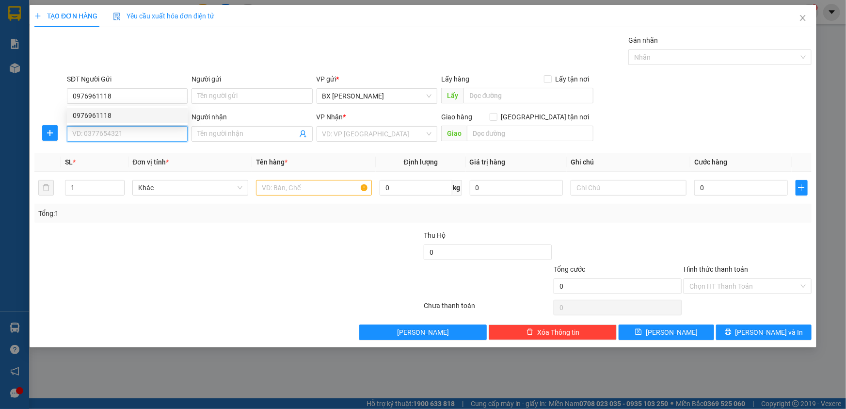
click at [158, 134] on input "SĐT Người Nhận *" at bounding box center [127, 134] width 121 height 16
click at [137, 131] on input "SĐT Người Nhận *" at bounding box center [127, 134] width 121 height 16
type input "0938828634"
click at [388, 131] on input "search" at bounding box center [374, 134] width 102 height 15
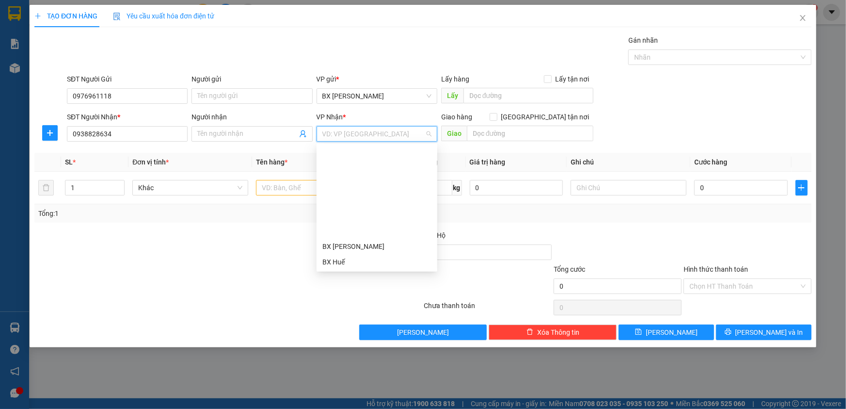
click at [381, 303] on div "VP [PERSON_NAME]" at bounding box center [377, 308] width 109 height 11
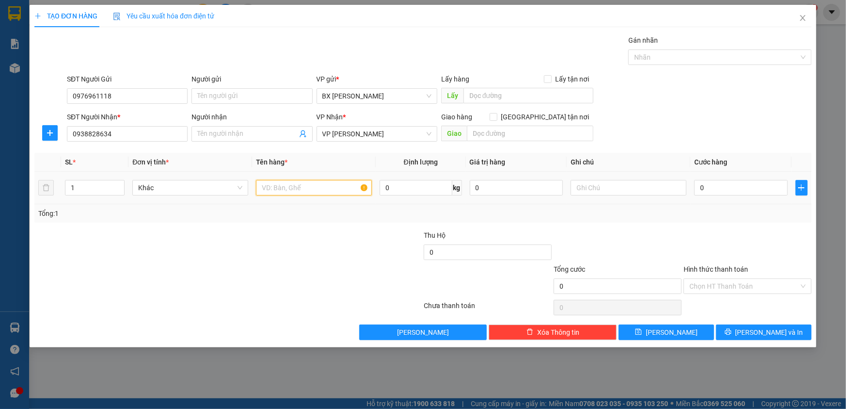
click at [320, 182] on input "text" at bounding box center [314, 188] width 116 height 16
type input "BAO"
click at [710, 186] on input "0" at bounding box center [741, 188] width 94 height 16
type input "1"
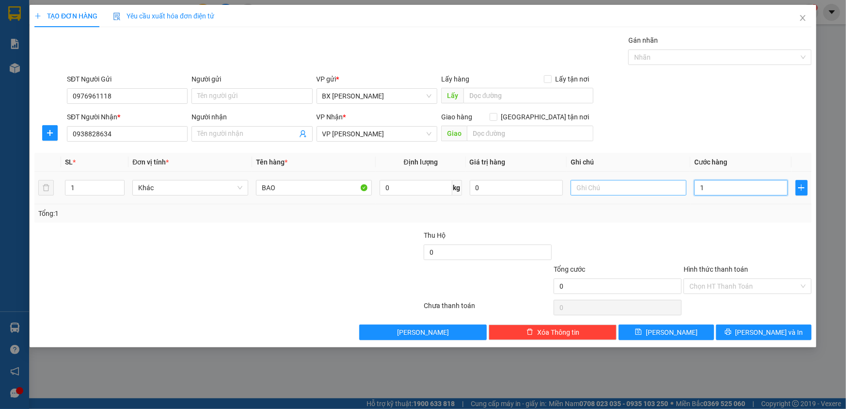
type input "1"
type input "15"
type input "150"
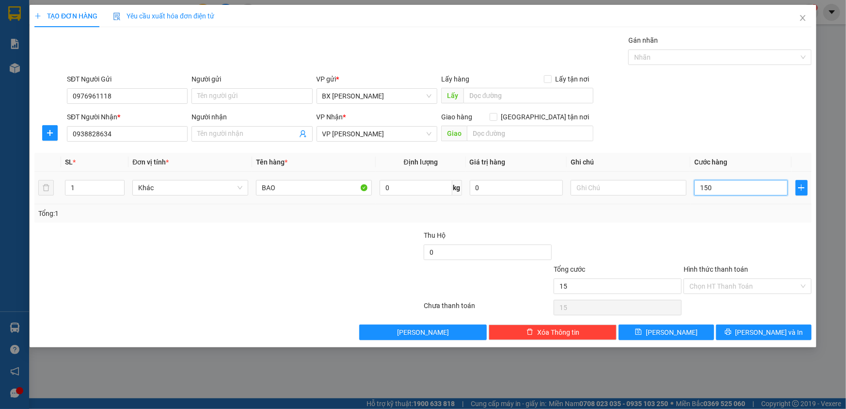
type input "150"
click at [752, 329] on button "[PERSON_NAME] và In" at bounding box center [764, 332] width 96 height 16
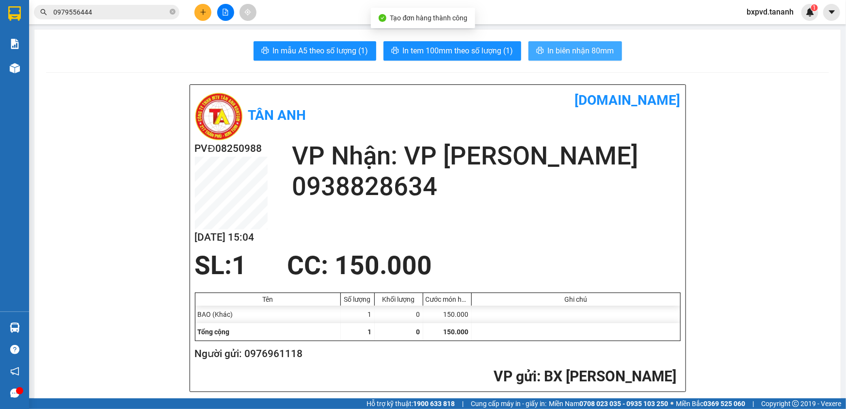
click at [570, 44] on button "In biên nhận 80mm" at bounding box center [576, 50] width 94 height 19
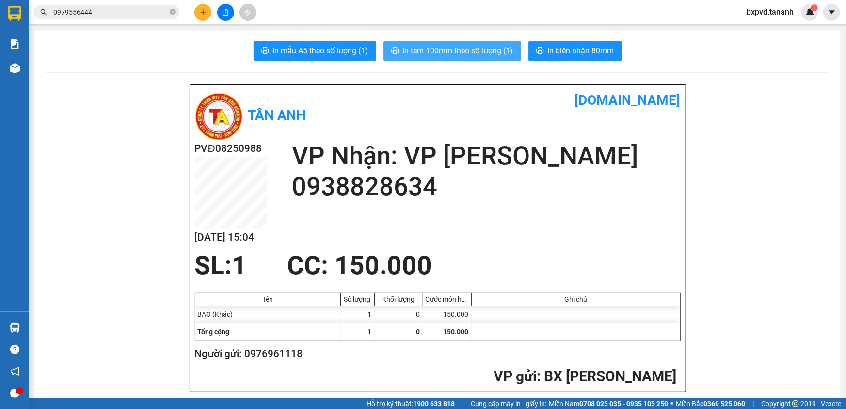
click at [484, 51] on span "In tem 100mm theo số lượng (1)" at bounding box center [458, 51] width 111 height 12
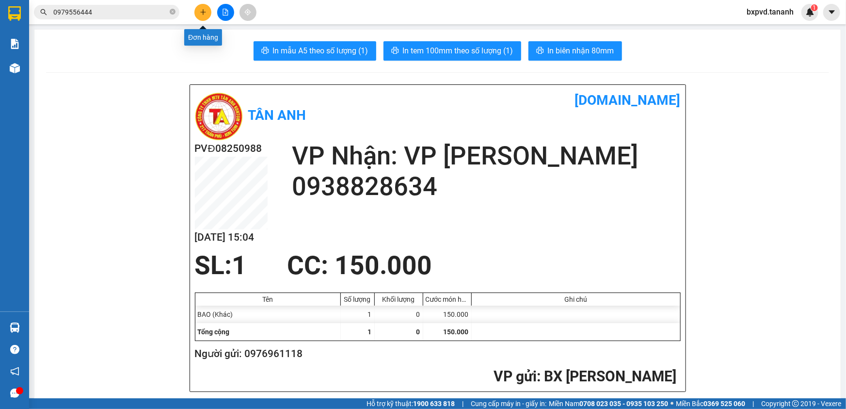
click at [199, 19] on button at bounding box center [202, 12] width 17 height 17
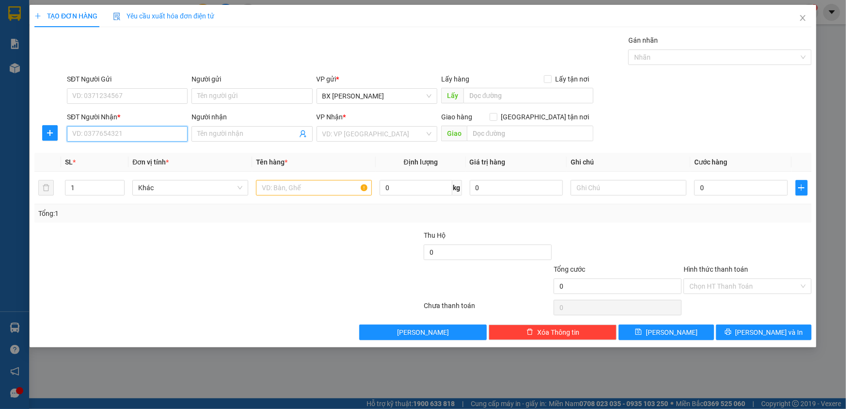
click at [156, 137] on input "SĐT Người Nhận *" at bounding box center [127, 134] width 121 height 16
type input "0983104602"
click at [287, 194] on input "text" at bounding box center [314, 188] width 116 height 16
type input "TG"
click at [423, 136] on input "search" at bounding box center [374, 134] width 102 height 15
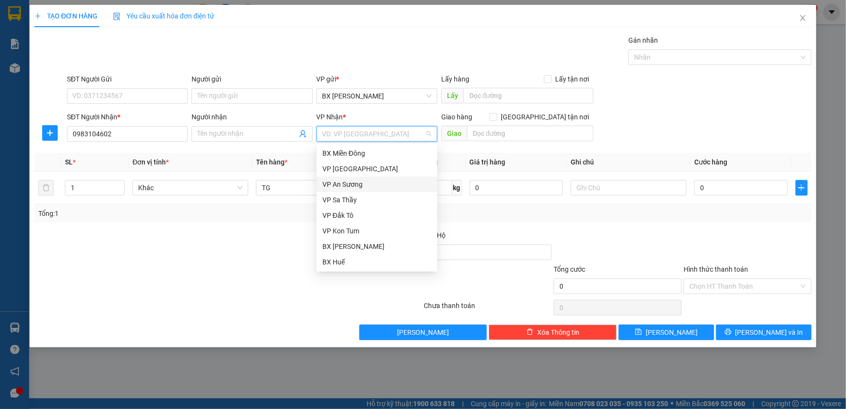
click at [390, 186] on div "VP An Sương" at bounding box center [377, 184] width 109 height 11
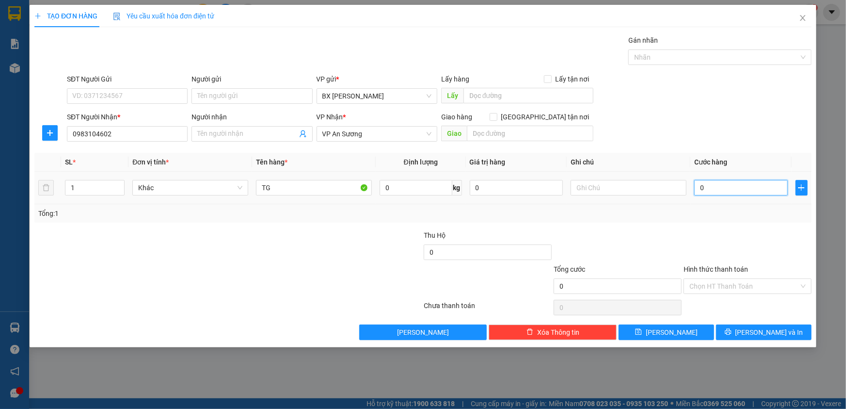
drag, startPoint x: 723, startPoint y: 184, endPoint x: 707, endPoint y: 186, distance: 16.1
click at [722, 184] on input "0" at bounding box center [741, 188] width 94 height 16
click at [761, 331] on span "[PERSON_NAME] và In" at bounding box center [770, 332] width 68 height 11
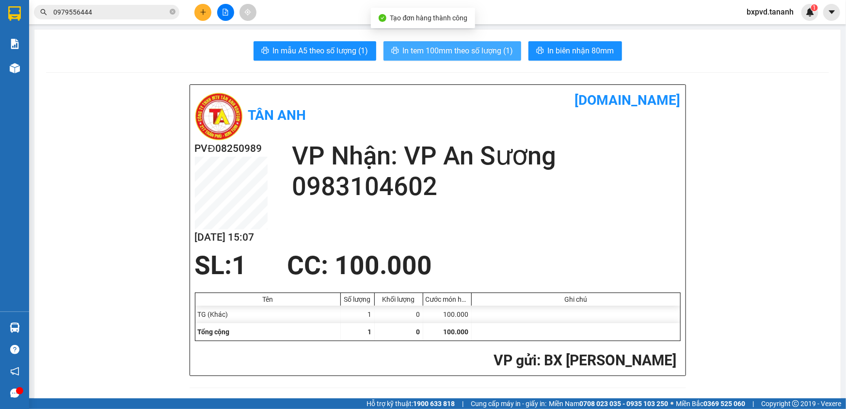
click at [477, 50] on span "In tem 100mm theo số lượng (1)" at bounding box center [458, 51] width 111 height 12
click at [485, 50] on span "In tem 100mm theo số lượng (1)" at bounding box center [458, 51] width 111 height 12
click at [473, 52] on span "In tem 100mm theo số lượng (1)" at bounding box center [458, 51] width 111 height 12
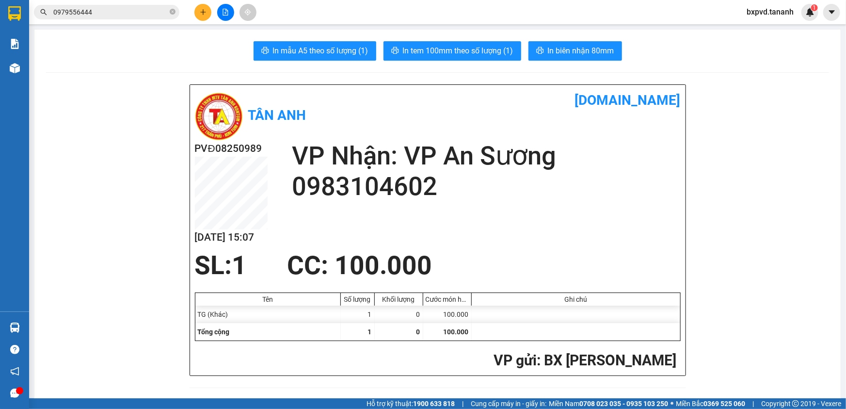
click at [200, 12] on icon "plus" at bounding box center [203, 12] width 7 height 7
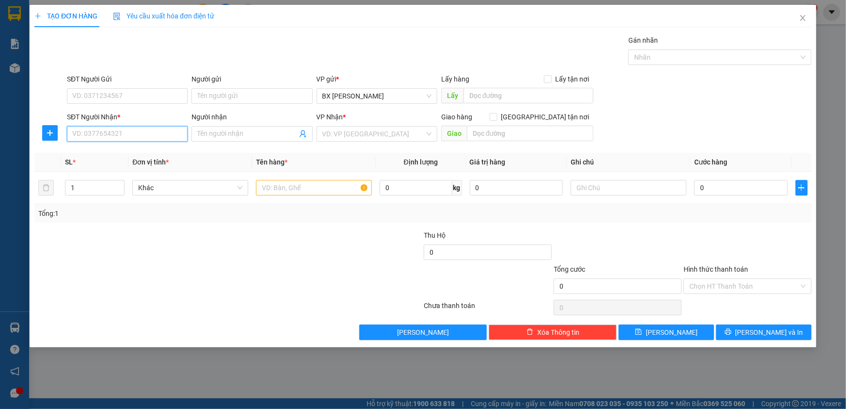
drag, startPoint x: 137, startPoint y: 129, endPoint x: 136, endPoint y: 120, distance: 9.7
click at [137, 128] on input "SĐT Người Nhận *" at bounding box center [127, 134] width 121 height 16
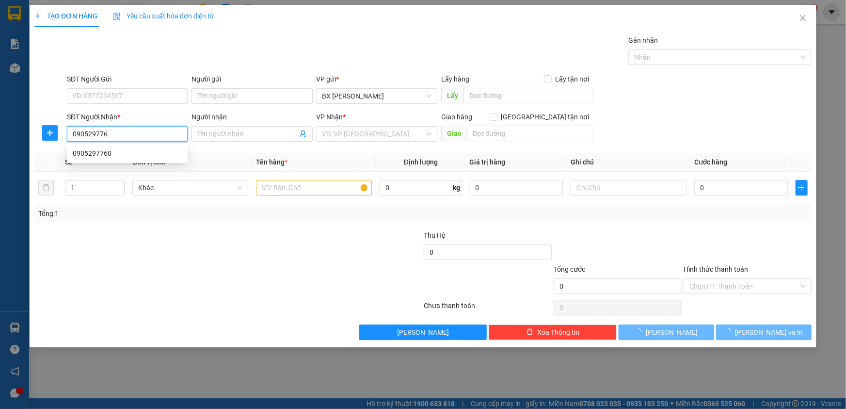
type input "0905297760"
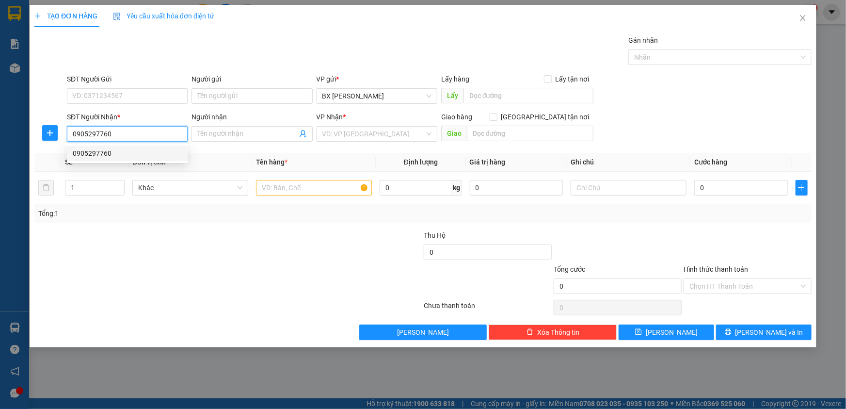
click at [161, 160] on div "0905297760" at bounding box center [127, 153] width 121 height 16
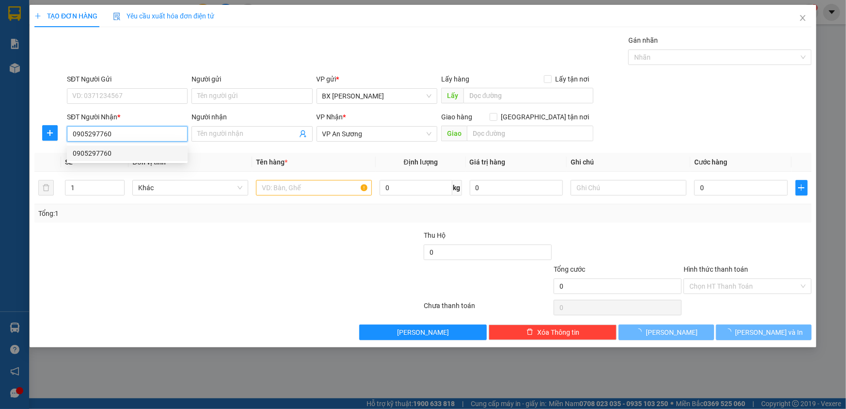
type input "100.000"
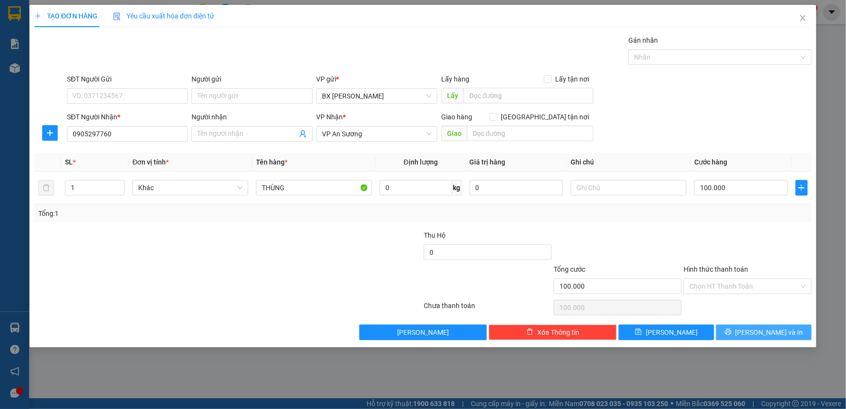
click at [739, 327] on button "[PERSON_NAME] và In" at bounding box center [764, 332] width 96 height 16
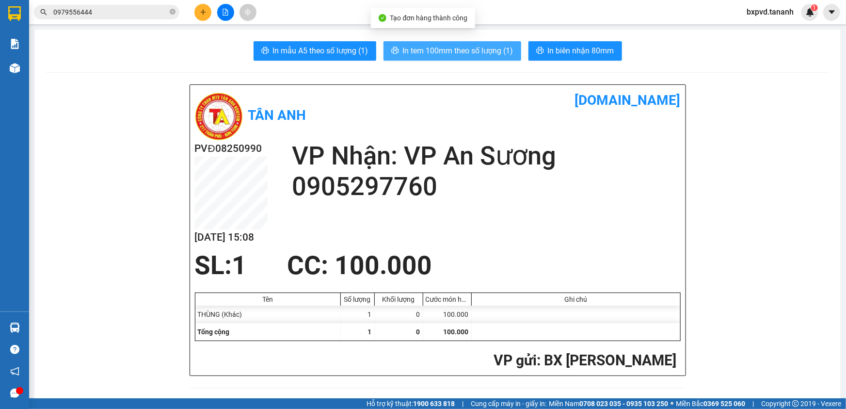
click at [440, 45] on button "In tem 100mm theo số lượng (1)" at bounding box center [453, 50] width 138 height 19
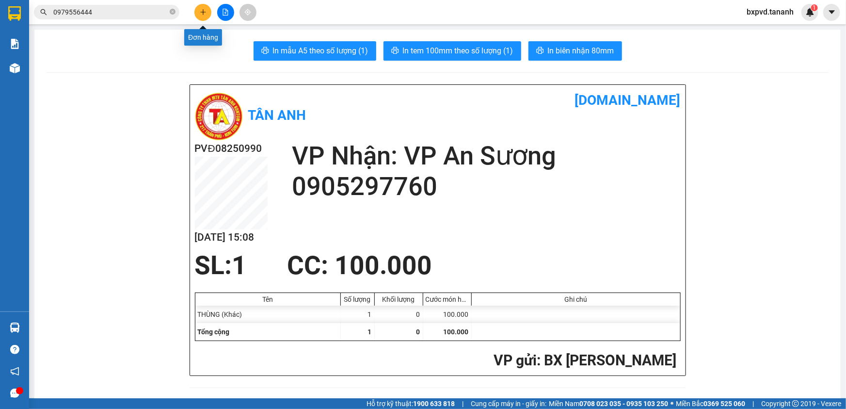
click at [200, 13] on icon "plus" at bounding box center [203, 12] width 7 height 7
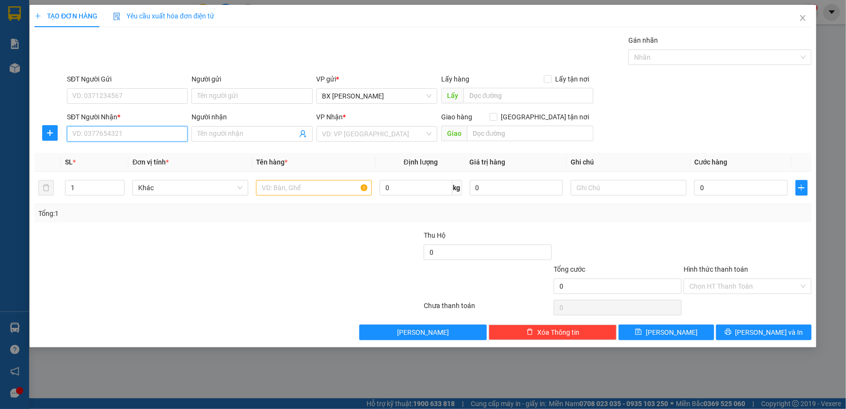
click at [121, 131] on input "SĐT Người Nhận *" at bounding box center [127, 134] width 121 height 16
click at [347, 136] on input "search" at bounding box center [374, 134] width 102 height 15
click at [161, 131] on input "SĐT Người Nhận *" at bounding box center [127, 134] width 121 height 16
click at [348, 137] on input "search" at bounding box center [374, 134] width 102 height 15
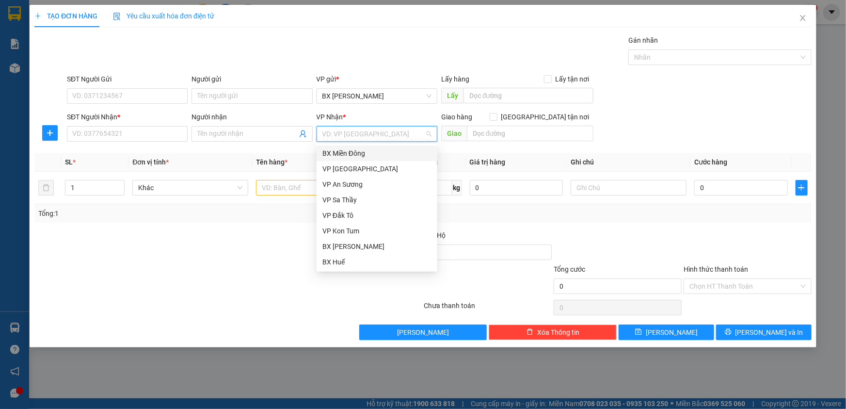
click at [364, 154] on div "BX Miền Đông" at bounding box center [377, 153] width 109 height 11
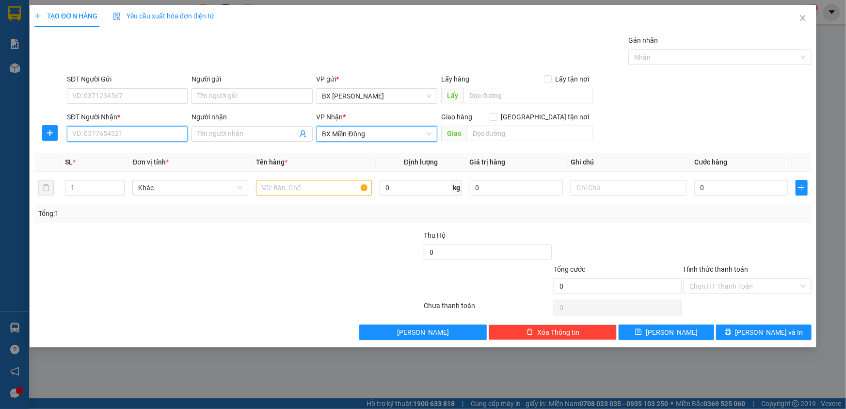
click at [165, 138] on input "SĐT Người Nhận *" at bounding box center [127, 134] width 121 height 16
type input "0918493799"
click at [334, 186] on input "text" at bounding box center [314, 188] width 116 height 16
type input "THÙNG"
click at [755, 188] on input "0" at bounding box center [741, 188] width 94 height 16
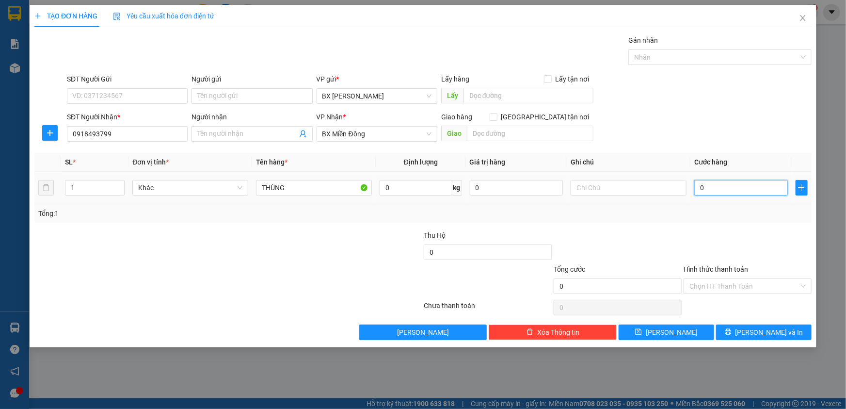
type input "3"
type input "30"
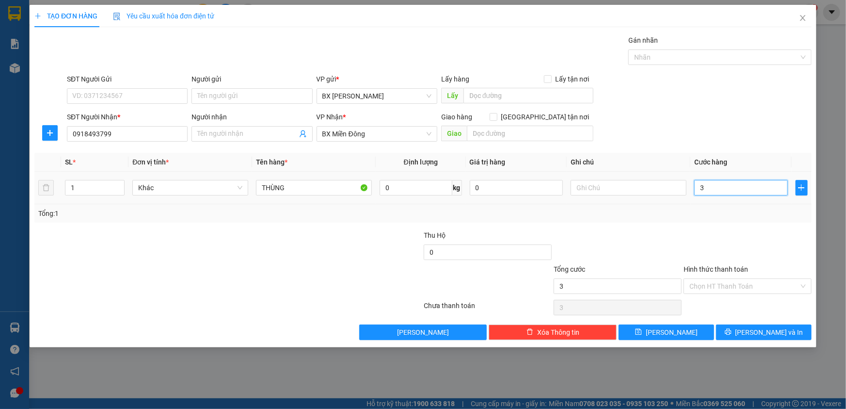
type input "30"
type input "30.000"
click at [737, 280] on input "Hình thức thanh toán" at bounding box center [745, 286] width 110 height 15
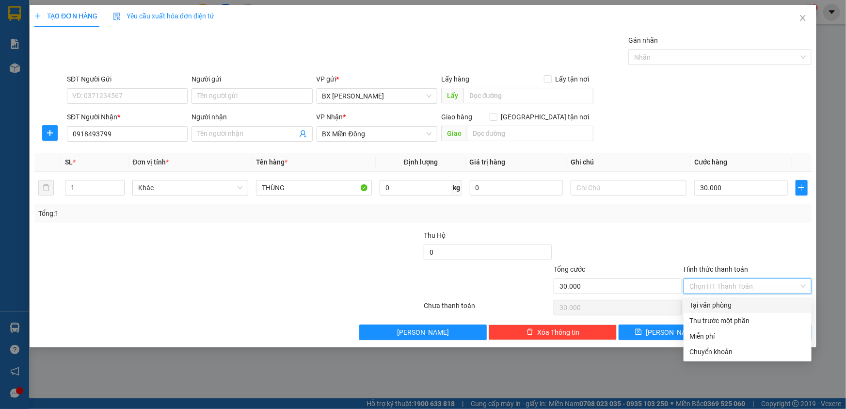
click at [736, 303] on div "Tại văn phòng" at bounding box center [748, 305] width 116 height 11
type input "0"
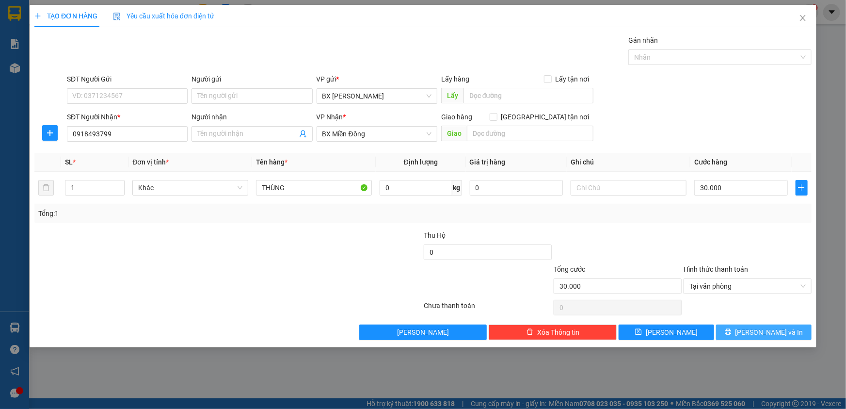
click at [731, 330] on icon "printer" at bounding box center [728, 332] width 6 height 6
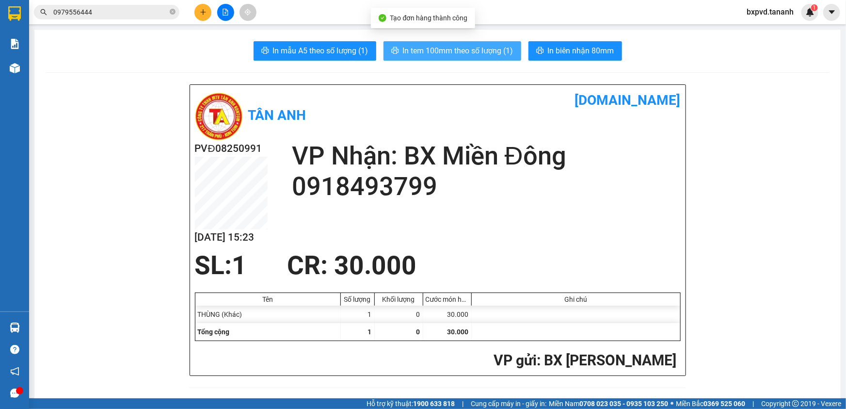
click at [423, 48] on span "In tem 100mm theo số lượng (1)" at bounding box center [458, 51] width 111 height 12
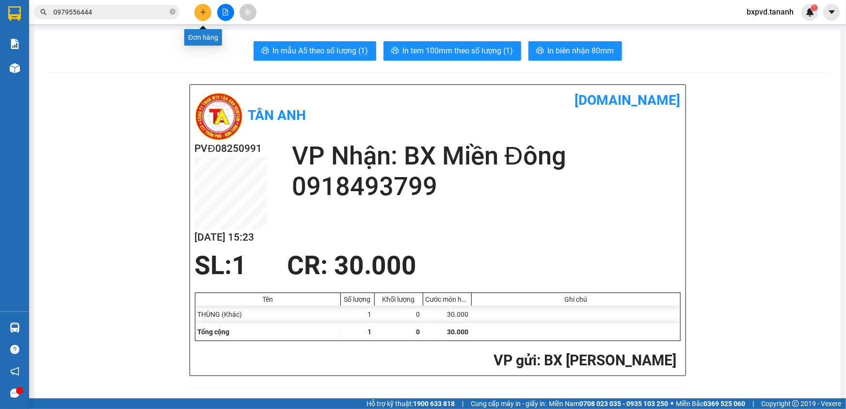
click at [197, 14] on button at bounding box center [202, 12] width 17 height 17
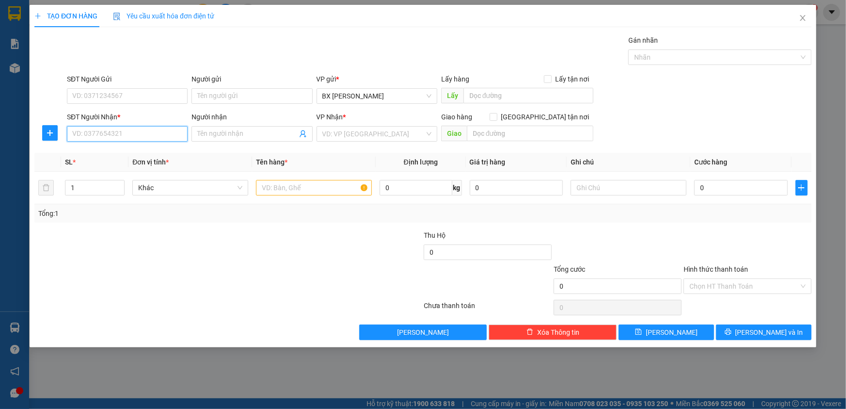
click at [176, 134] on input "SĐT Người Nhận *" at bounding box center [127, 134] width 121 height 16
type input "0906533888"
click at [295, 190] on input "text" at bounding box center [314, 188] width 116 height 16
type input "THÙNG"
click at [345, 140] on input "search" at bounding box center [374, 134] width 102 height 15
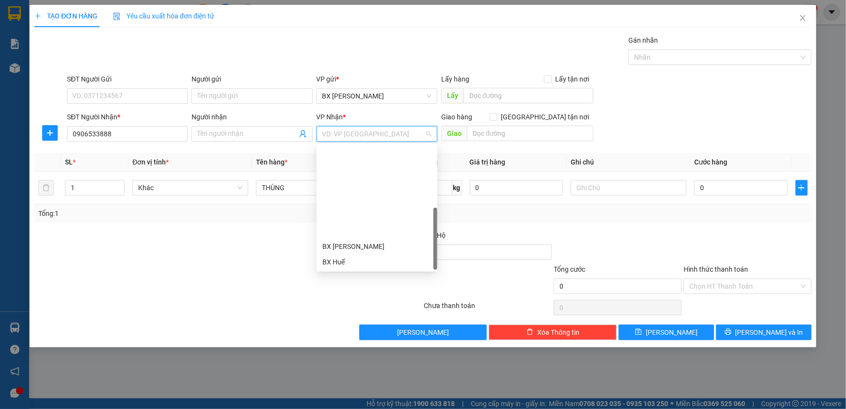
click at [373, 303] on div "VP [PERSON_NAME]" at bounding box center [377, 308] width 109 height 11
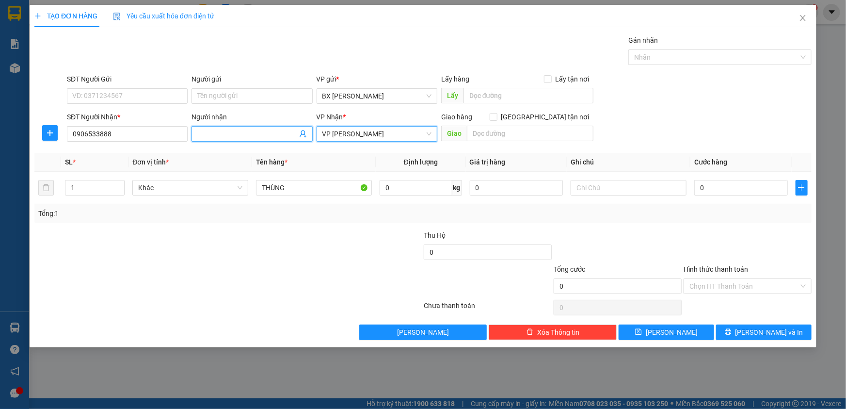
click at [254, 136] on input "Người nhận" at bounding box center [246, 134] width 99 height 11
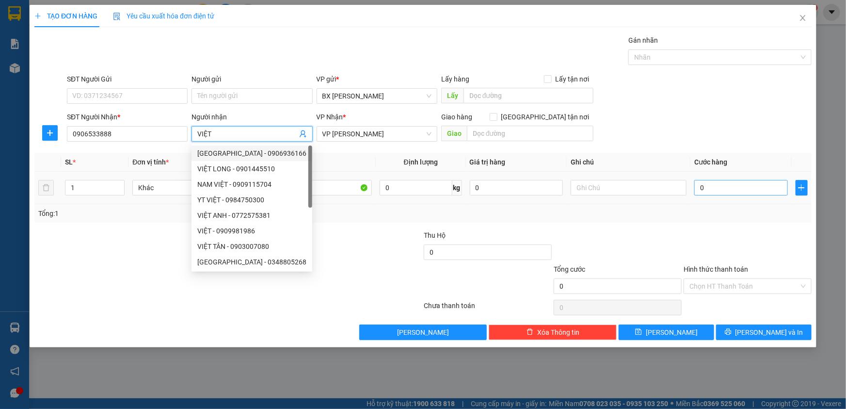
type input "VIỆT"
click at [731, 184] on input "0" at bounding box center [741, 188] width 94 height 16
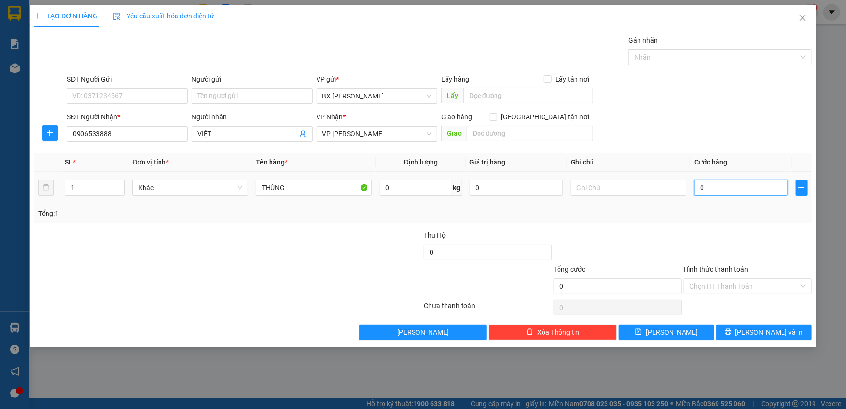
type input "8"
type input "820"
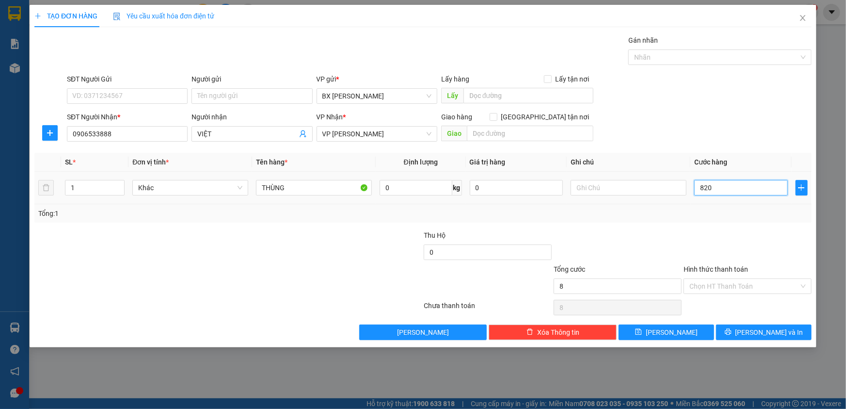
type input "820"
type input "82"
type input "8"
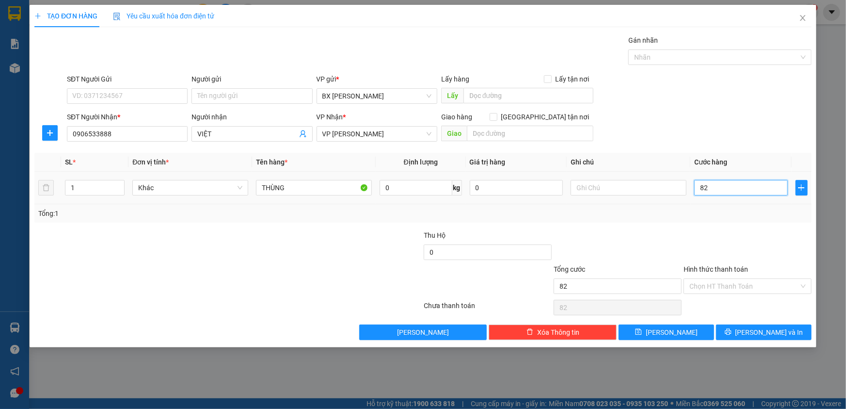
type input "8"
type input "80"
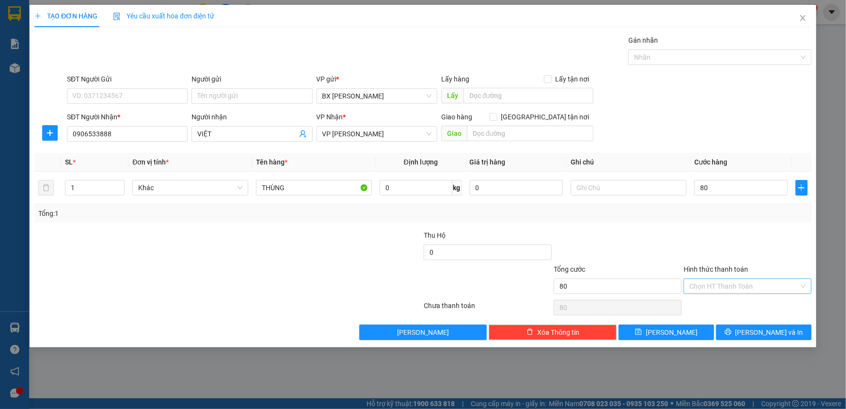
type input "80.000"
click at [713, 286] on input "Hình thức thanh toán" at bounding box center [745, 286] width 110 height 15
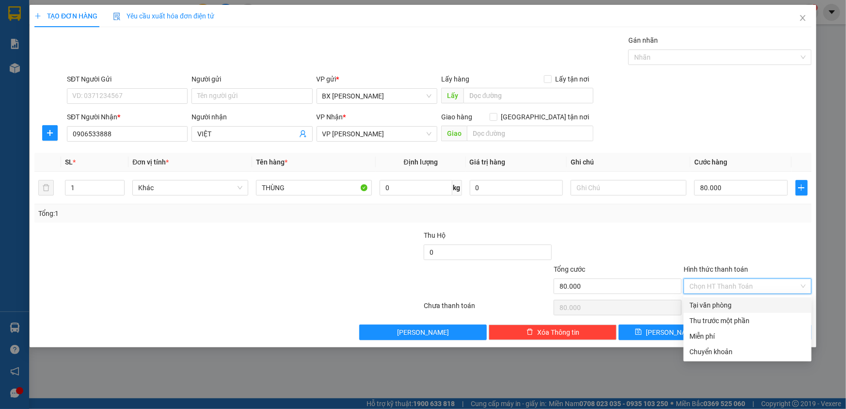
click at [723, 304] on div "Tại văn phòng" at bounding box center [748, 305] width 116 height 11
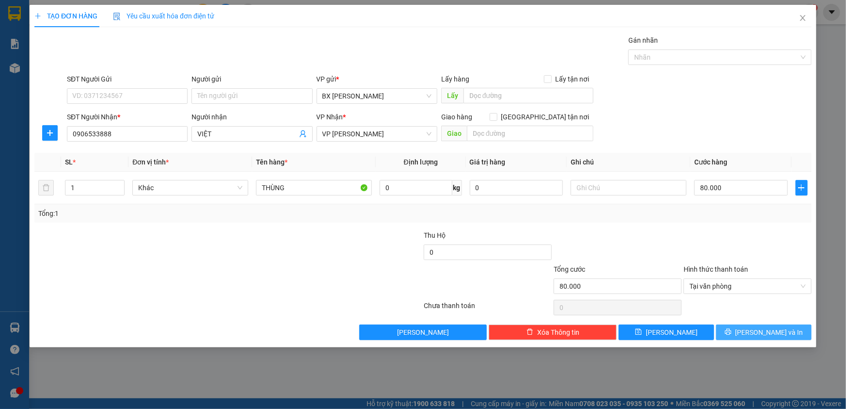
click at [742, 330] on button "[PERSON_NAME] và In" at bounding box center [764, 332] width 96 height 16
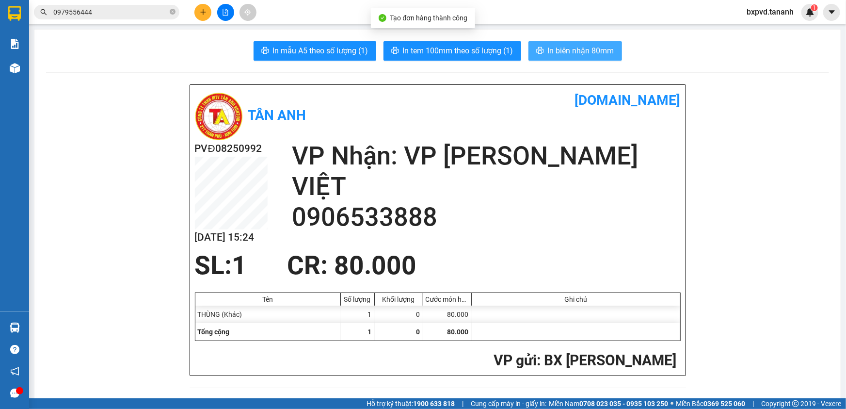
click at [548, 47] on span "In biên nhận 80mm" at bounding box center [581, 51] width 66 height 12
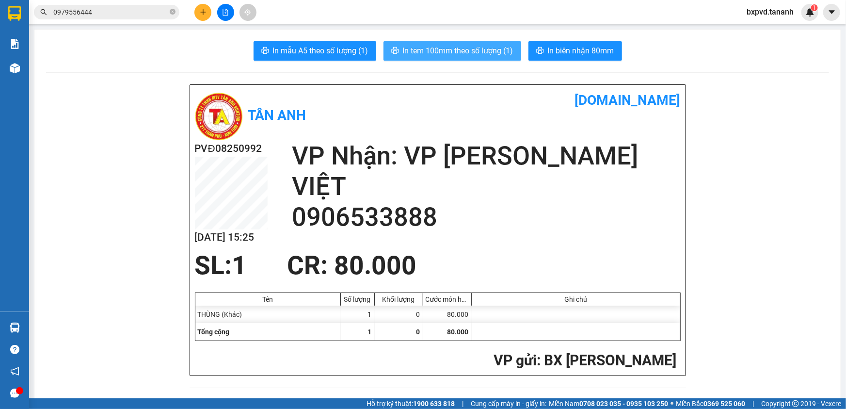
click at [488, 54] on span "In tem 100mm theo số lượng (1)" at bounding box center [458, 51] width 111 height 12
click at [173, 12] on icon "close-circle" at bounding box center [173, 12] width 6 height 6
click at [195, 19] on div at bounding box center [225, 12] width 73 height 17
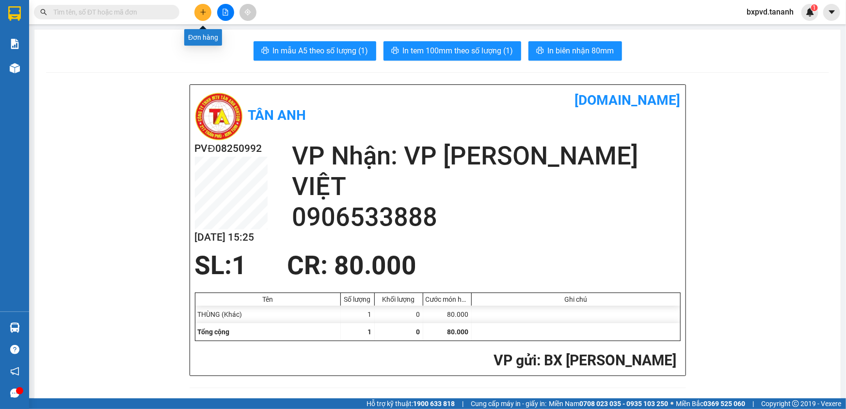
click at [199, 14] on button at bounding box center [202, 12] width 17 height 17
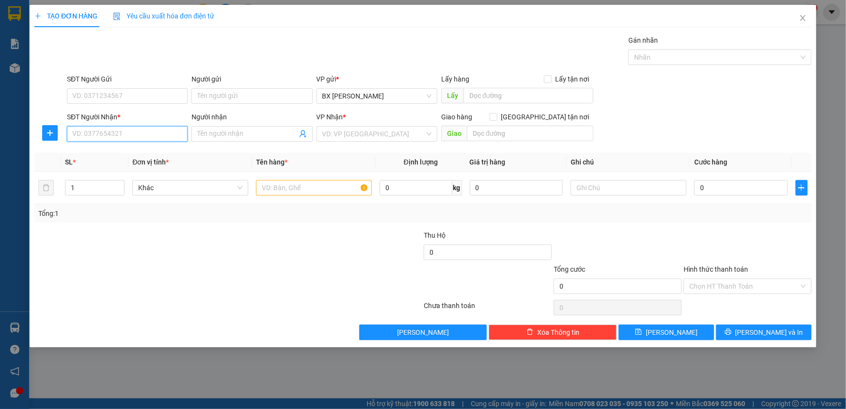
click at [171, 136] on input "SĐT Người Nhận *" at bounding box center [127, 134] width 121 height 16
click at [343, 131] on input "search" at bounding box center [374, 134] width 102 height 15
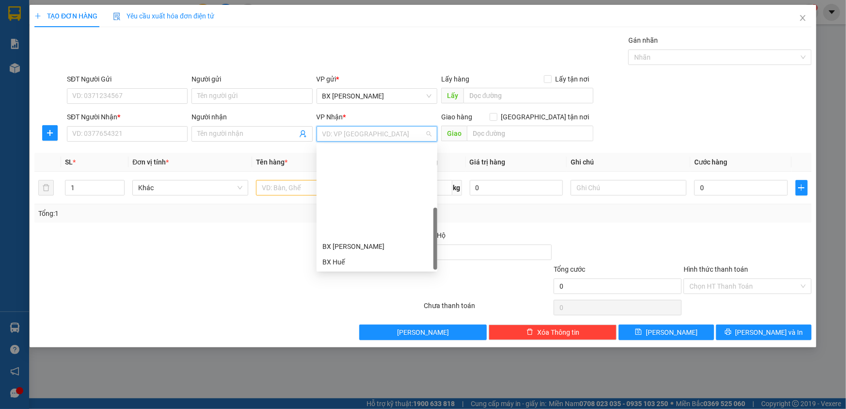
click at [353, 303] on div "VP [PERSON_NAME]" at bounding box center [377, 308] width 109 height 11
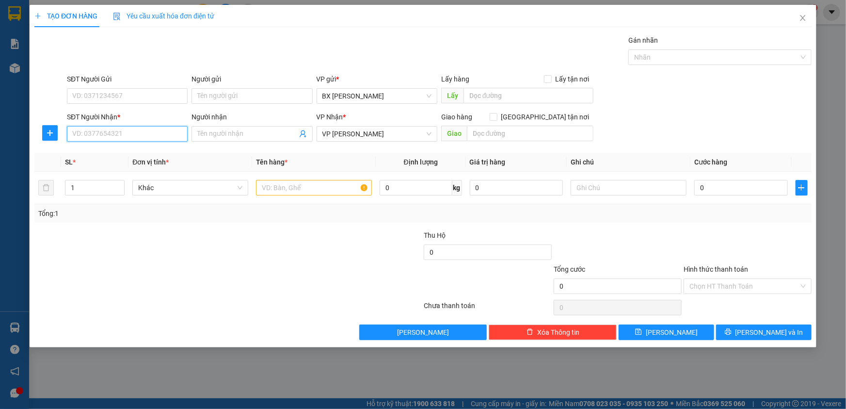
click at [153, 135] on input "SĐT Người Nhận *" at bounding box center [127, 134] width 121 height 16
click at [311, 192] on input "text" at bounding box center [314, 188] width 116 height 16
type input "THÙNG"
click at [178, 135] on input "SĐT Người Nhận *" at bounding box center [127, 134] width 121 height 16
click at [162, 138] on input "SĐT Người Nhận *" at bounding box center [127, 134] width 121 height 16
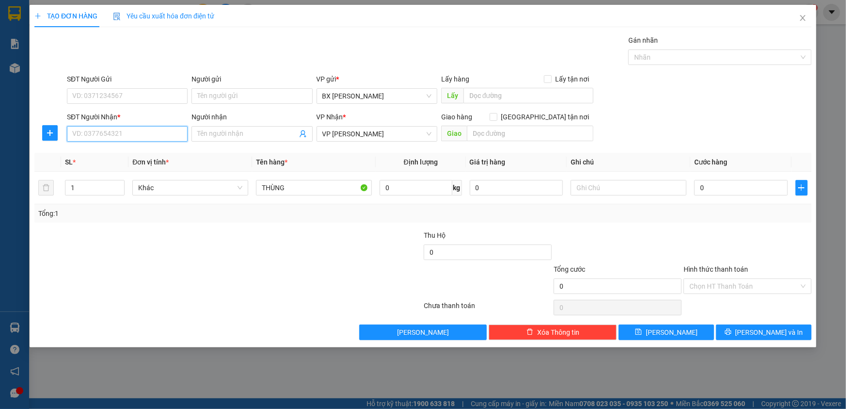
click at [160, 138] on input "SĐT Người Nhận *" at bounding box center [127, 134] width 121 height 16
click at [164, 138] on input "SĐT Người Nhận *" at bounding box center [127, 134] width 121 height 16
type input "0362016622"
click at [509, 129] on input "text" at bounding box center [530, 134] width 127 height 16
click at [727, 187] on input "0" at bounding box center [741, 188] width 94 height 16
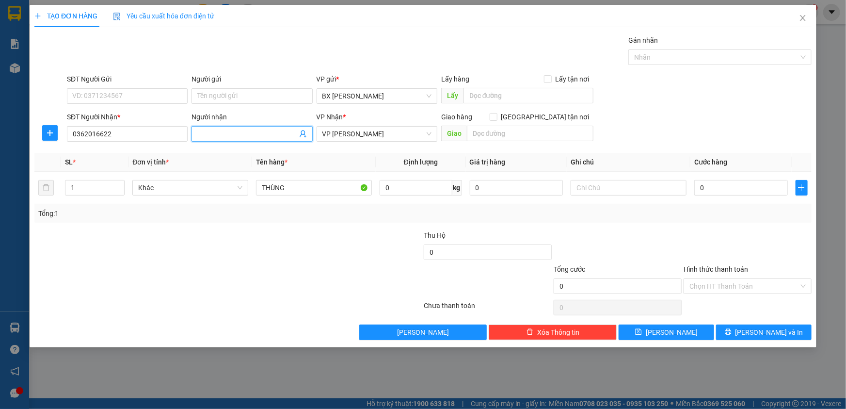
drag, startPoint x: 219, startPoint y: 136, endPoint x: 189, endPoint y: 78, distance: 65.5
click at [189, 78] on form "SĐT Người Gửi VD: 0371234567 Người gửi Tên người gửi VP gửi * BX Phạm Văn Đồng …" at bounding box center [422, 110] width 777 height 72
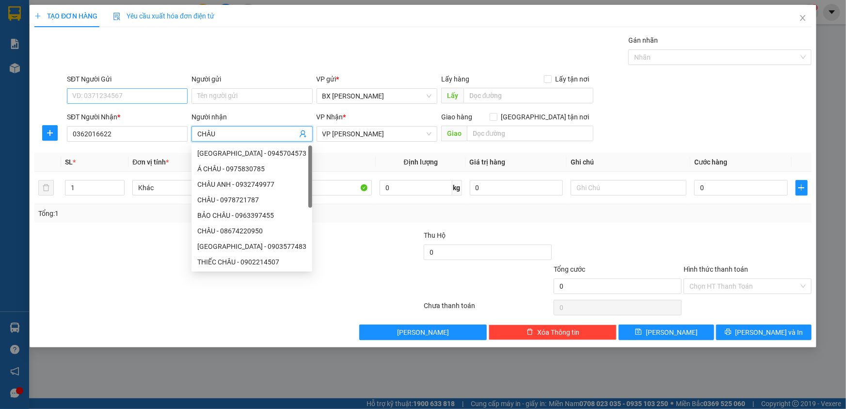
type input "CHÂU"
click at [155, 93] on input "SĐT Người Gửi" at bounding box center [127, 96] width 121 height 16
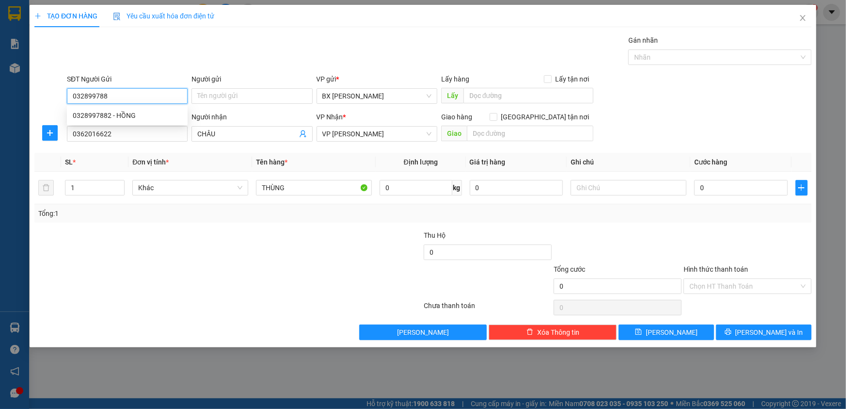
type input "0328997882"
click at [166, 111] on div "0328997882 - HỒNG" at bounding box center [127, 115] width 109 height 11
type input "HỒNG"
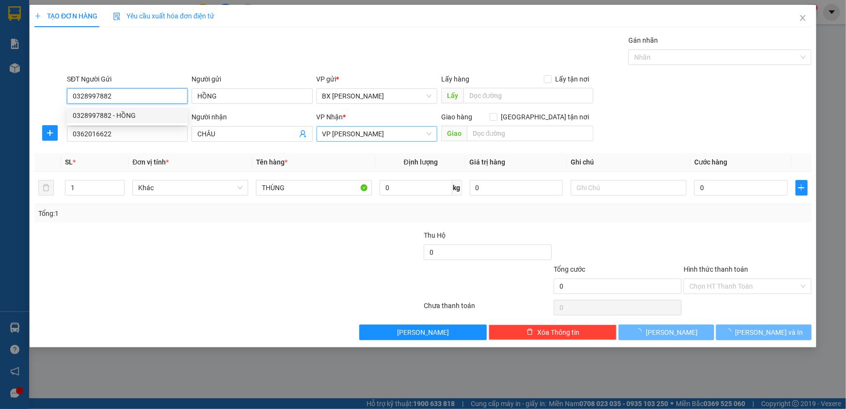
type input "100.000"
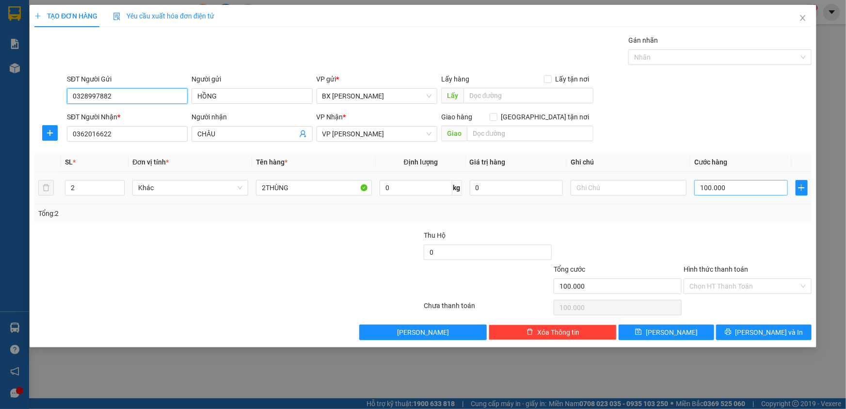
type input "0328997882"
click at [711, 184] on input "100.000" at bounding box center [741, 188] width 94 height 16
drag, startPoint x: 766, startPoint y: 150, endPoint x: 565, endPoint y: 151, distance: 200.8
click at [740, 151] on div "Transit Pickup Surcharge Ids Transit Deliver Surcharge Ids Transit Deliver Surc…" at bounding box center [422, 187] width 777 height 305
click at [266, 188] on input "2THÙNG" at bounding box center [314, 188] width 116 height 16
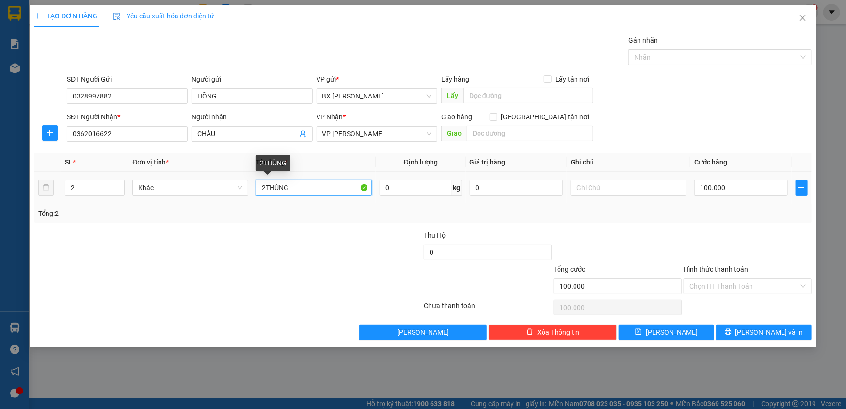
click at [266, 188] on input "2THÙNG" at bounding box center [314, 188] width 116 height 16
type input "3THUNG"
type input "3"
click at [120, 184] on icon "up" at bounding box center [119, 185] width 3 height 3
click at [477, 137] on input "text" at bounding box center [530, 134] width 127 height 16
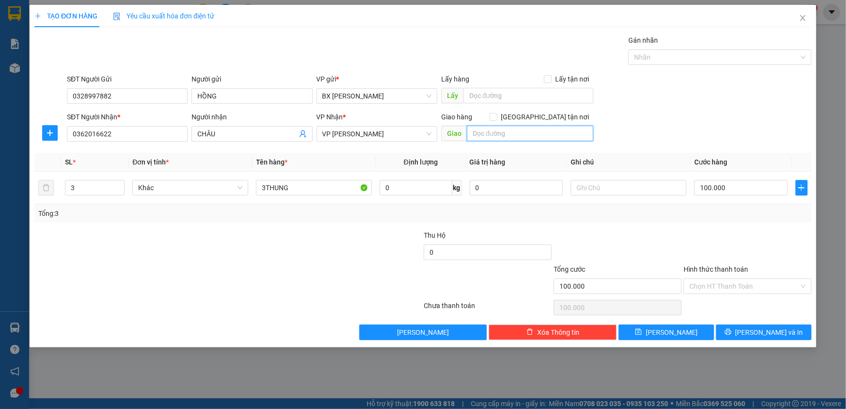
click at [506, 136] on input "text" at bounding box center [530, 134] width 127 height 16
type input "GTN CR 60"
click at [727, 288] on input "Hình thức thanh toán" at bounding box center [745, 286] width 110 height 15
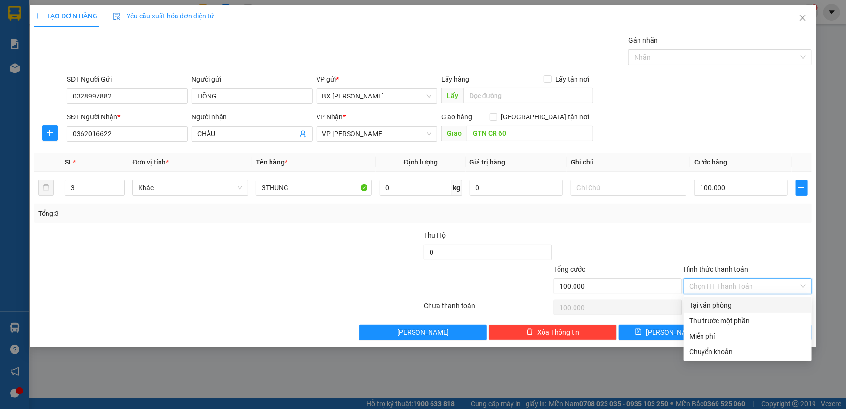
click at [736, 305] on div "Tại văn phòng" at bounding box center [748, 305] width 116 height 11
type input "0"
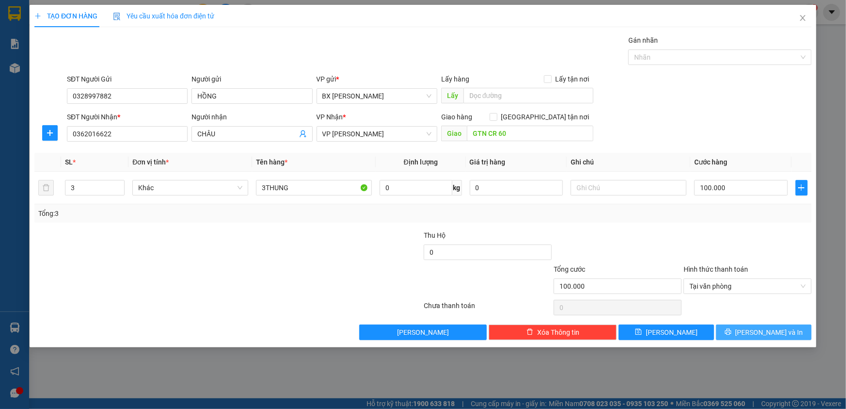
click at [731, 334] on icon "printer" at bounding box center [728, 332] width 6 height 6
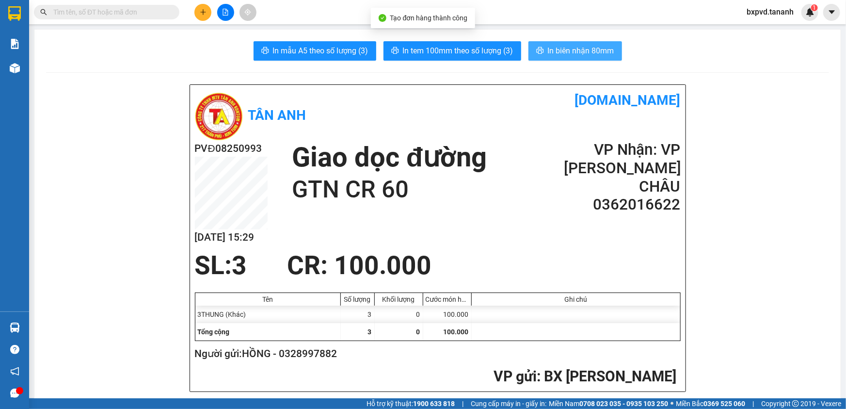
click at [553, 49] on span "In biên nhận 80mm" at bounding box center [581, 51] width 66 height 12
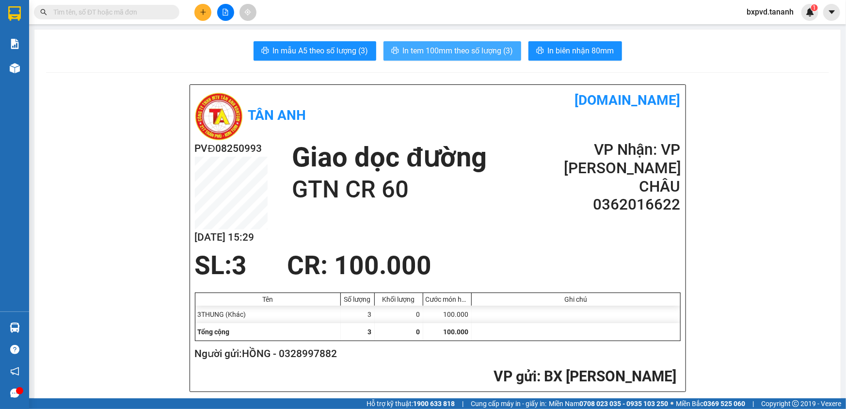
click at [500, 49] on span "In tem 100mm theo số lượng (3)" at bounding box center [458, 51] width 111 height 12
click at [481, 52] on span "In tem 100mm theo số lượng (3)" at bounding box center [458, 51] width 111 height 12
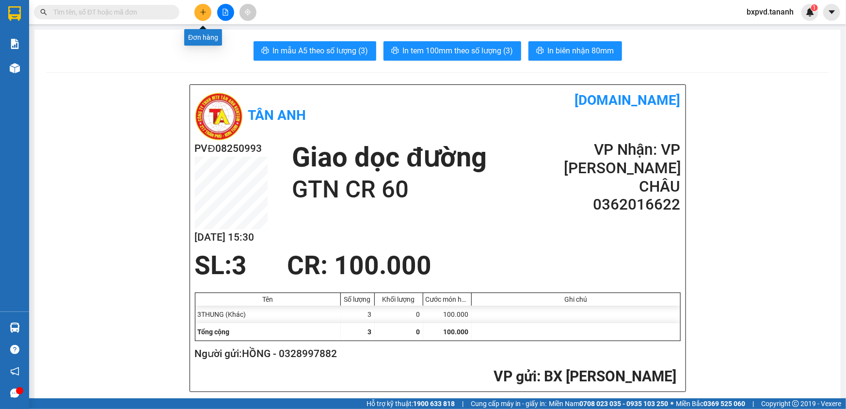
click at [206, 14] on icon "plus" at bounding box center [203, 12] width 7 height 7
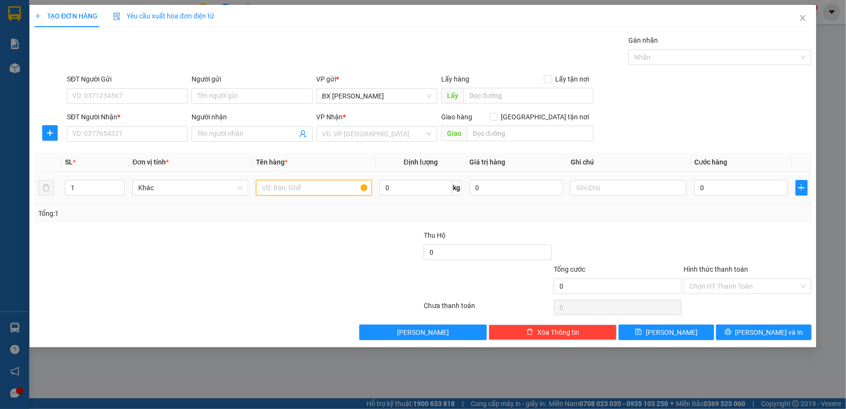
click at [323, 190] on input "text" at bounding box center [314, 188] width 116 height 16
click at [155, 135] on input "SĐT Người Nhận *" at bounding box center [127, 134] width 121 height 16
type input "0343131501"
click at [140, 101] on input "SĐT Người Gửi" at bounding box center [127, 96] width 121 height 16
type input "0905977148"
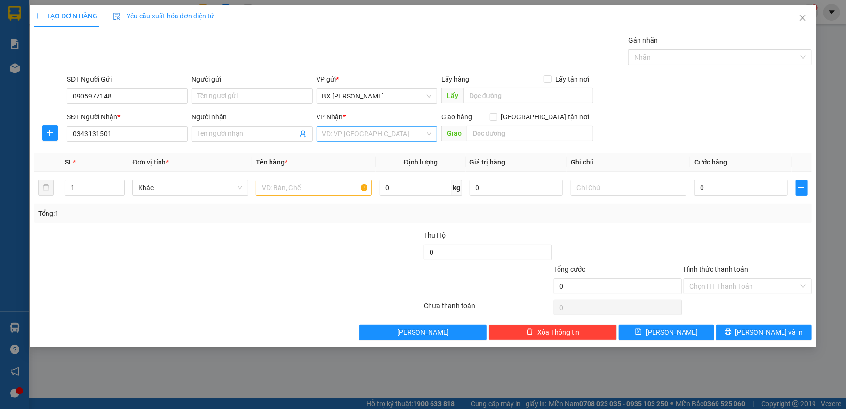
click at [384, 136] on input "search" at bounding box center [374, 134] width 102 height 15
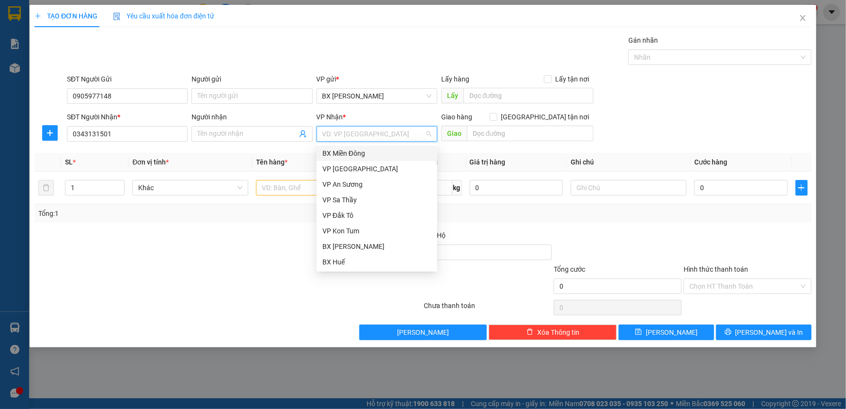
click at [390, 150] on div "BX Miền Đông" at bounding box center [377, 153] width 109 height 11
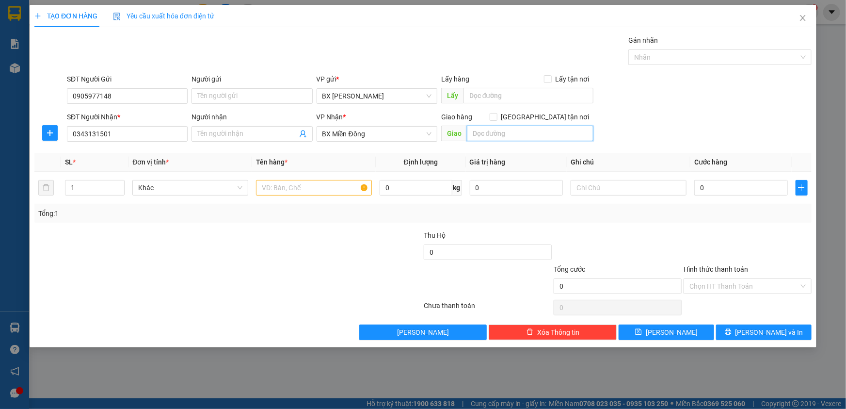
click at [488, 128] on input "text" at bounding box center [530, 134] width 127 height 16
type input "GTN CR 100"
click at [301, 190] on input "text" at bounding box center [314, 188] width 116 height 16
type input "THÙNG"
type input "4"
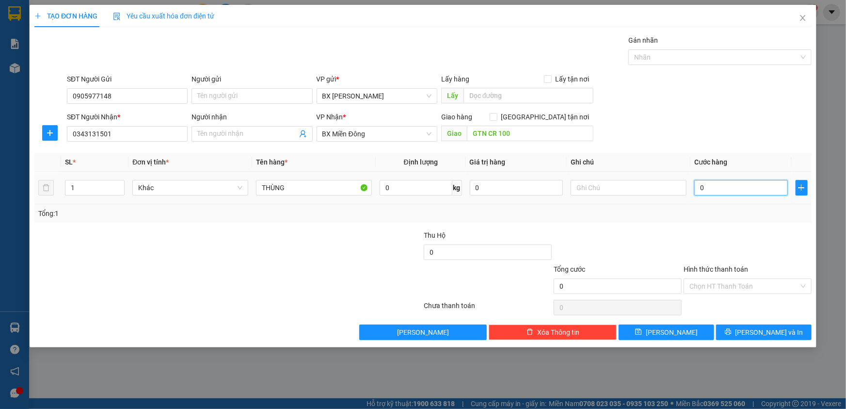
type input "4"
type input "40"
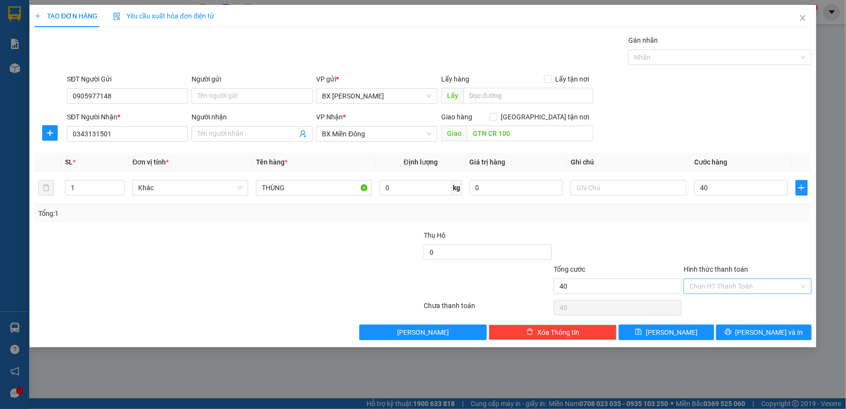
type input "40.000"
click at [723, 279] on input "Hình thức thanh toán" at bounding box center [745, 286] width 110 height 15
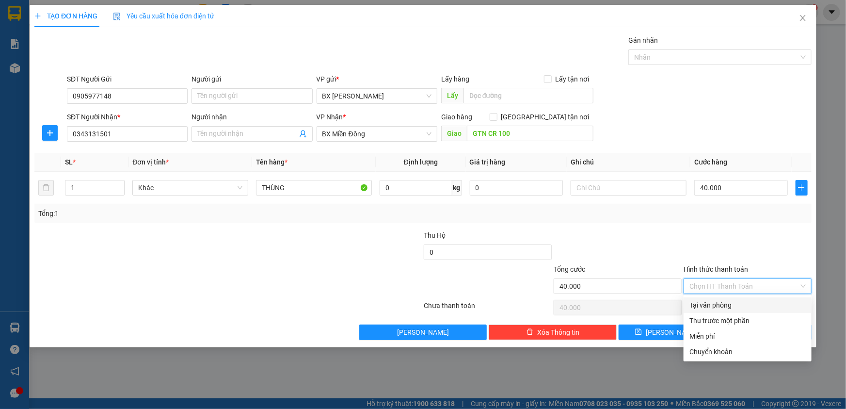
click at [737, 301] on div "Tại văn phòng" at bounding box center [748, 305] width 116 height 11
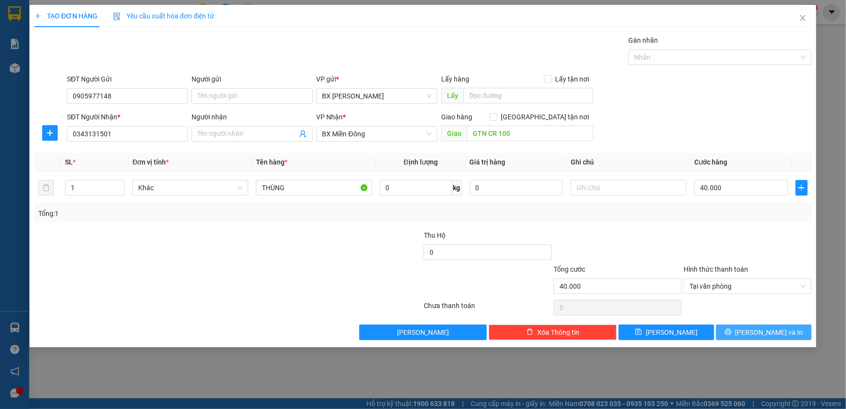
click at [732, 330] on icon "printer" at bounding box center [728, 331] width 7 height 7
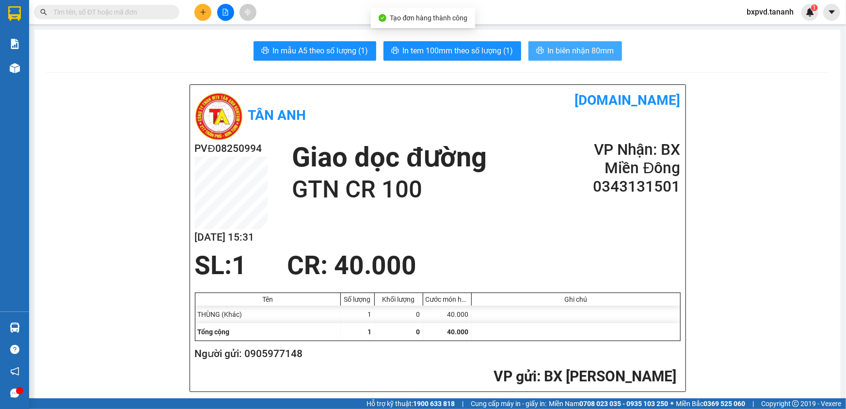
click at [542, 47] on button "In biên nhận 80mm" at bounding box center [576, 50] width 94 height 19
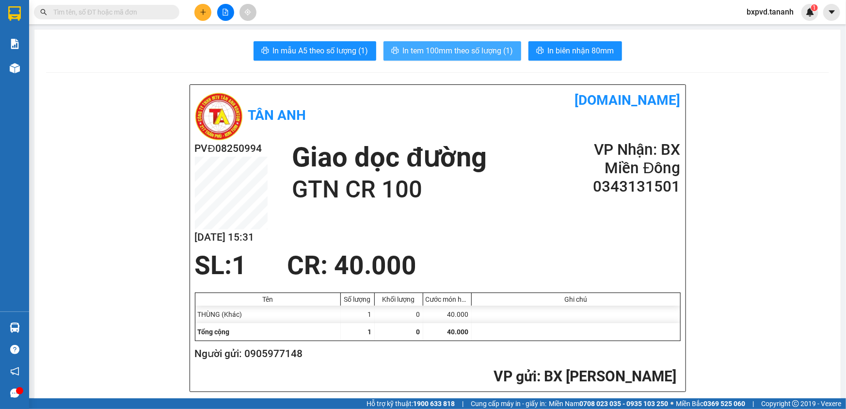
click at [486, 50] on span "In tem 100mm theo số lượng (1)" at bounding box center [458, 51] width 111 height 12
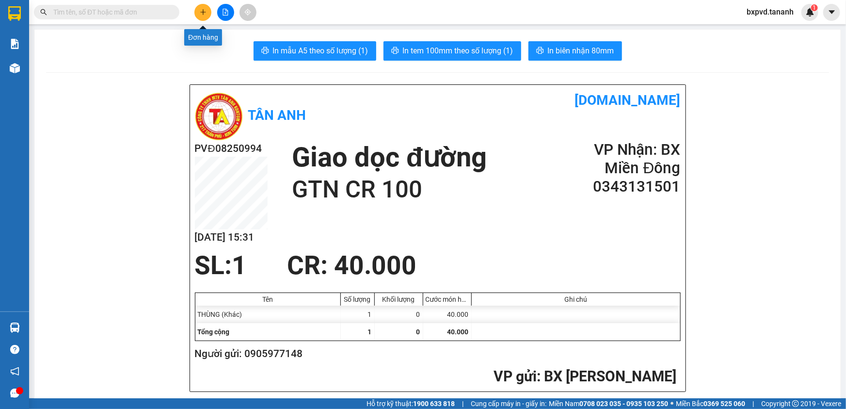
click at [206, 11] on icon "plus" at bounding box center [203, 12] width 7 height 7
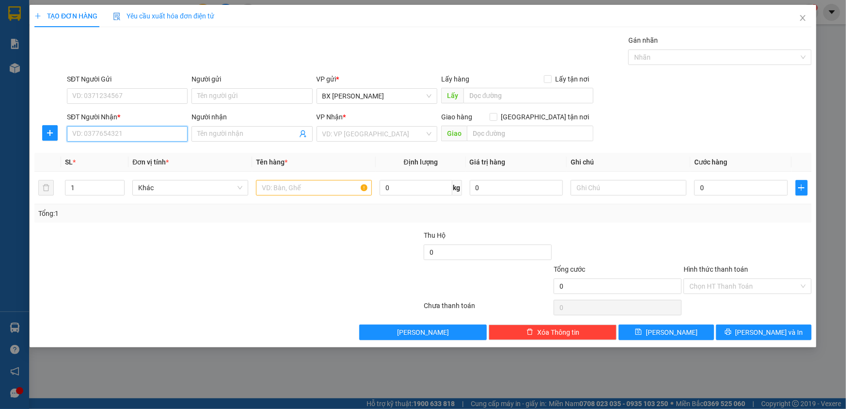
click at [145, 135] on input "SĐT Người Nhận *" at bounding box center [127, 134] width 121 height 16
type input "0766581308"
click at [148, 154] on div "0766581308" at bounding box center [127, 153] width 109 height 11
type input "BV VĨNH ĐỨC"
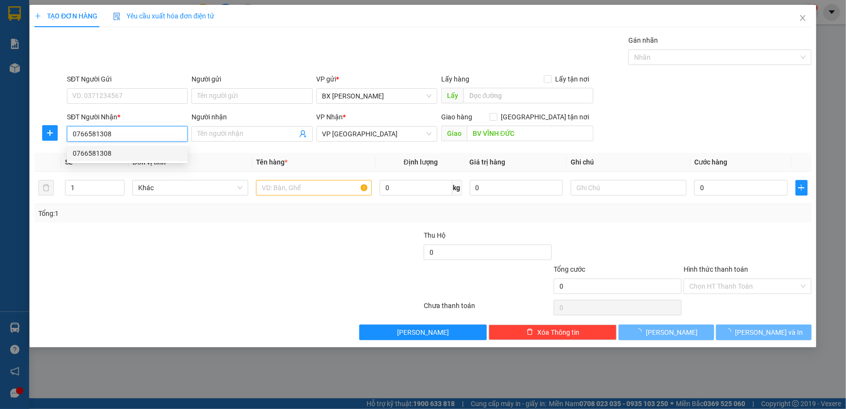
type input "100.000"
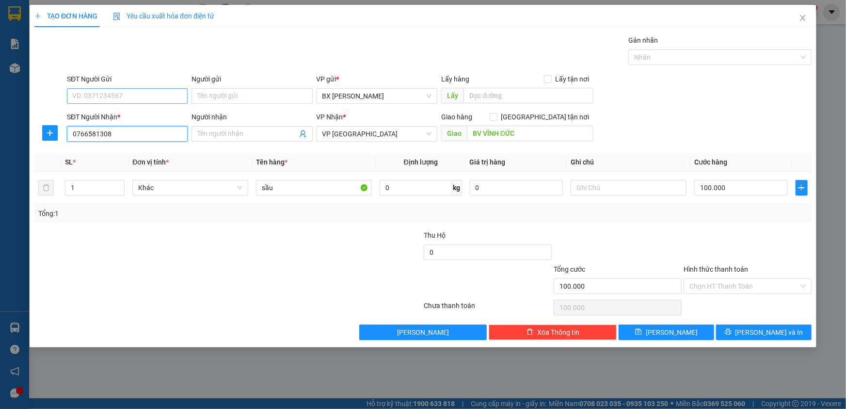
type input "0766581308"
click at [105, 96] on input "SĐT Người Gửi" at bounding box center [127, 96] width 121 height 16
type input "0979227123"
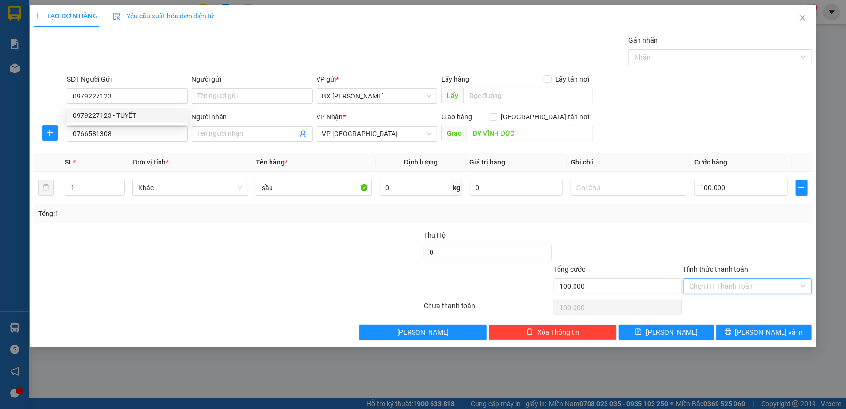
click at [733, 287] on input "Hình thức thanh toán" at bounding box center [745, 286] width 110 height 15
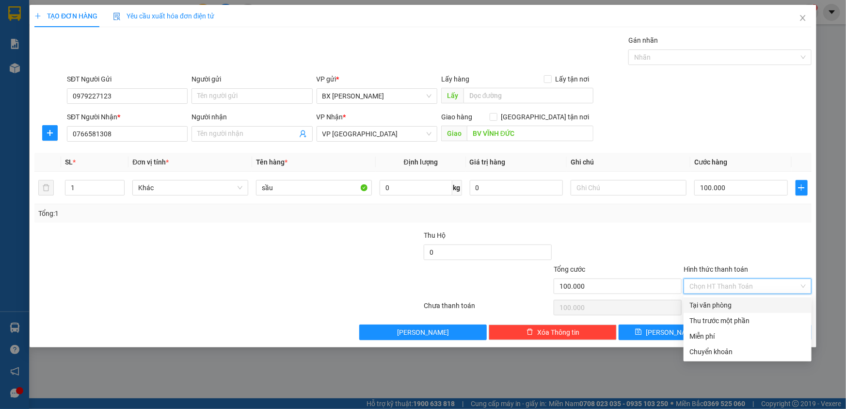
drag, startPoint x: 728, startPoint y: 306, endPoint x: 702, endPoint y: 322, distance: 30.7
click at [727, 306] on div "Tại văn phòng" at bounding box center [748, 305] width 116 height 11
type input "0"
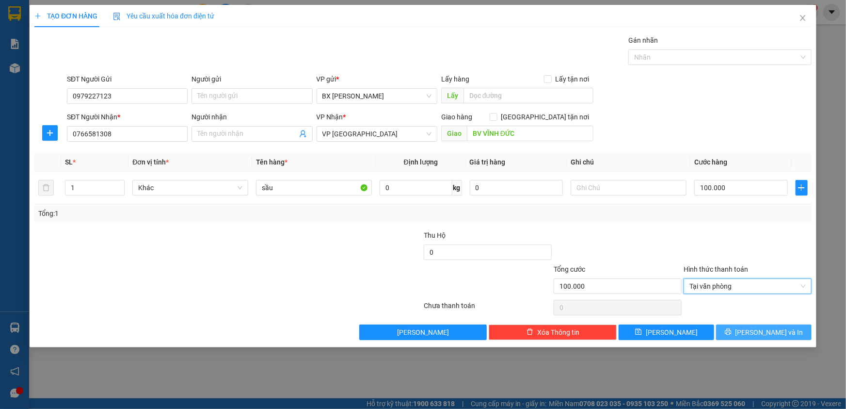
click at [741, 332] on button "[PERSON_NAME] và In" at bounding box center [764, 332] width 96 height 16
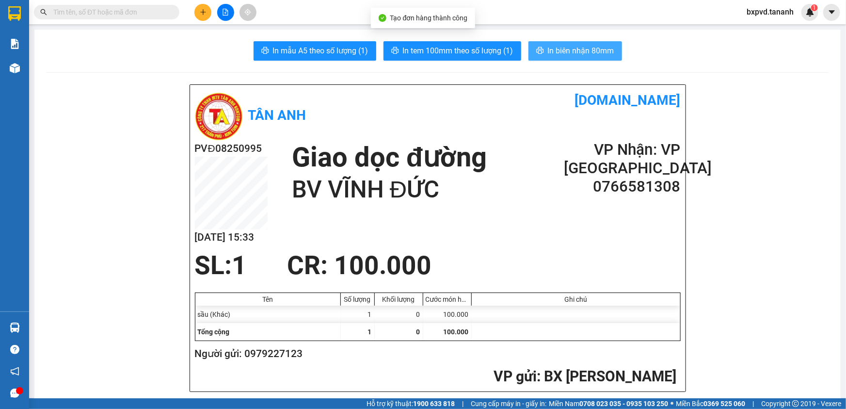
click at [559, 55] on span "In biên nhận 80mm" at bounding box center [581, 51] width 66 height 12
drag, startPoint x: 588, startPoint y: 36, endPoint x: 588, endPoint y: 48, distance: 12.1
click at [588, 49] on span "In biên nhận 80mm" at bounding box center [581, 51] width 66 height 12
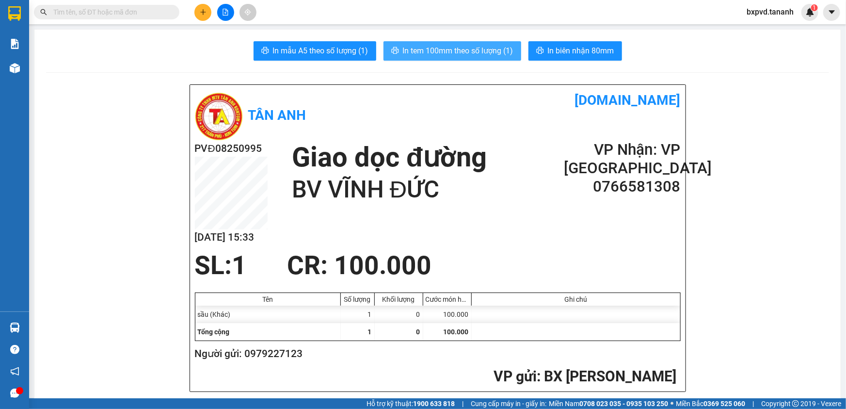
click at [480, 50] on span "In tem 100mm theo số lượng (1)" at bounding box center [458, 51] width 111 height 12
click at [200, 13] on icon "plus" at bounding box center [203, 12] width 7 height 7
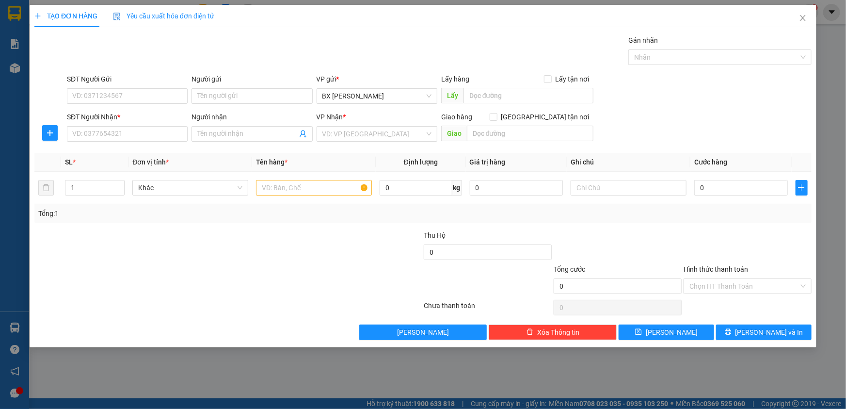
drag, startPoint x: 340, startPoint y: 132, endPoint x: 348, endPoint y: 116, distance: 17.8
click at [343, 131] on input "search" at bounding box center [374, 134] width 102 height 15
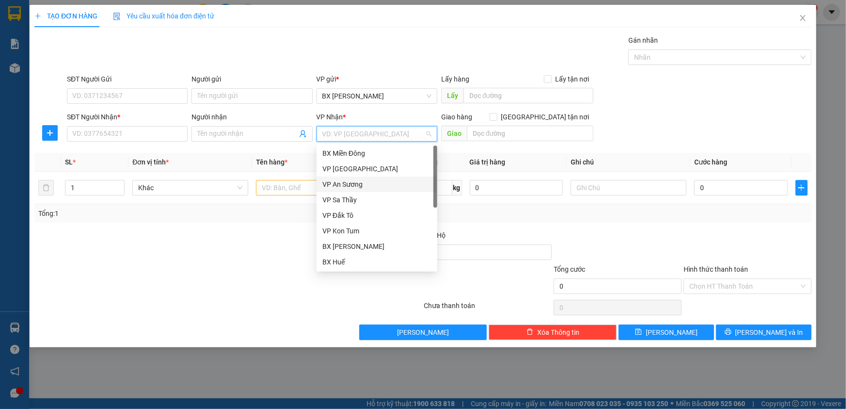
click at [353, 183] on div "VP An Sương" at bounding box center [377, 184] width 109 height 11
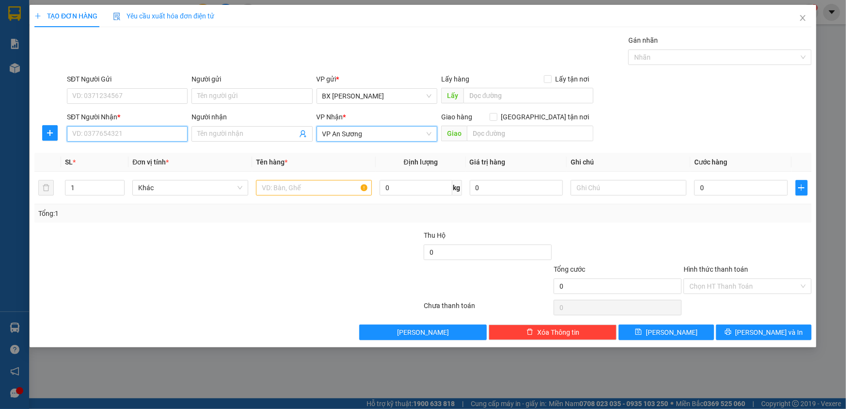
click at [181, 139] on input "SĐT Người Nhận *" at bounding box center [127, 134] width 121 height 16
type input "0978782187"
click at [160, 97] on input "SĐT Người Gửi" at bounding box center [127, 96] width 121 height 16
type input "0385427175"
click at [316, 189] on input "text" at bounding box center [314, 188] width 116 height 16
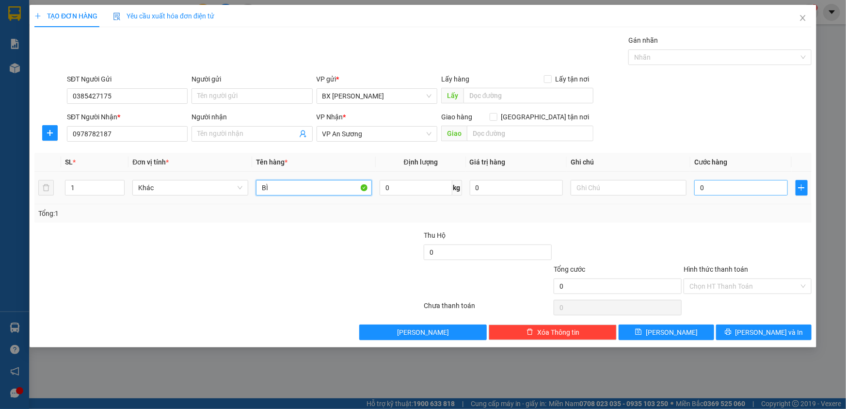
type input "BÌ"
drag, startPoint x: 754, startPoint y: 190, endPoint x: 741, endPoint y: 178, distance: 18.2
click at [754, 189] on input "0" at bounding box center [741, 188] width 94 height 16
type input "3"
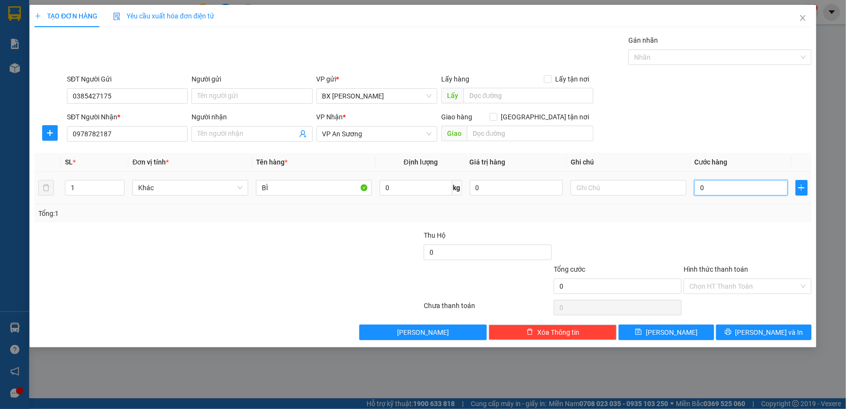
type input "3"
type input "30"
click at [729, 331] on button "[PERSON_NAME] và In" at bounding box center [764, 332] width 96 height 16
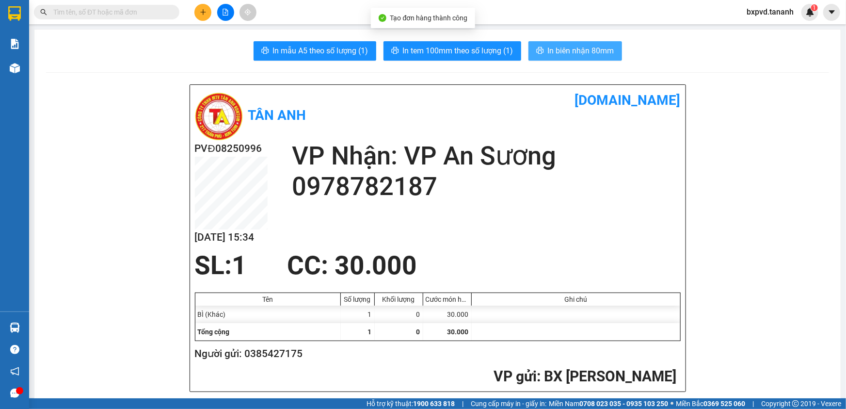
click at [533, 49] on button "In biên nhận 80mm" at bounding box center [576, 50] width 94 height 19
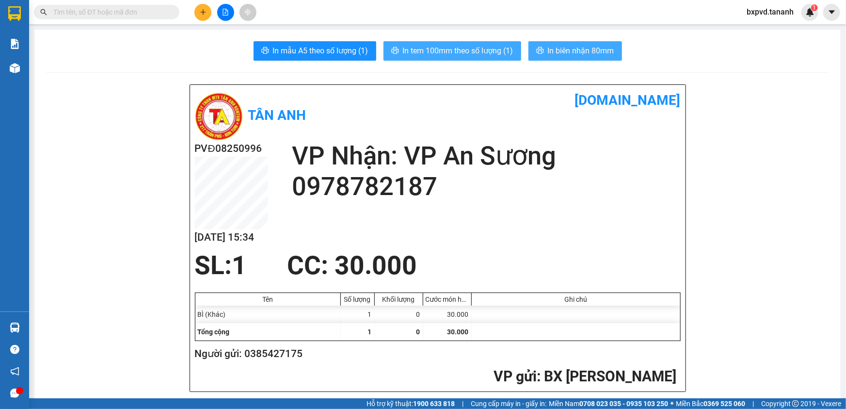
click at [475, 46] on span "In tem 100mm theo số lượng (1)" at bounding box center [458, 51] width 111 height 12
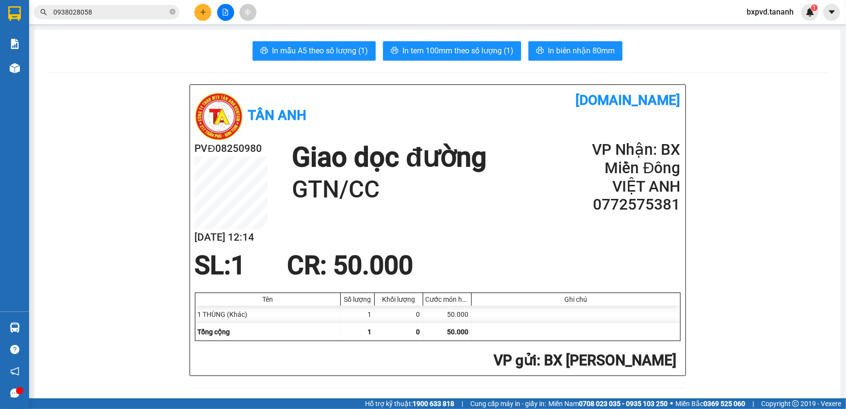
click at [206, 15] on icon "plus" at bounding box center [203, 12] width 7 height 7
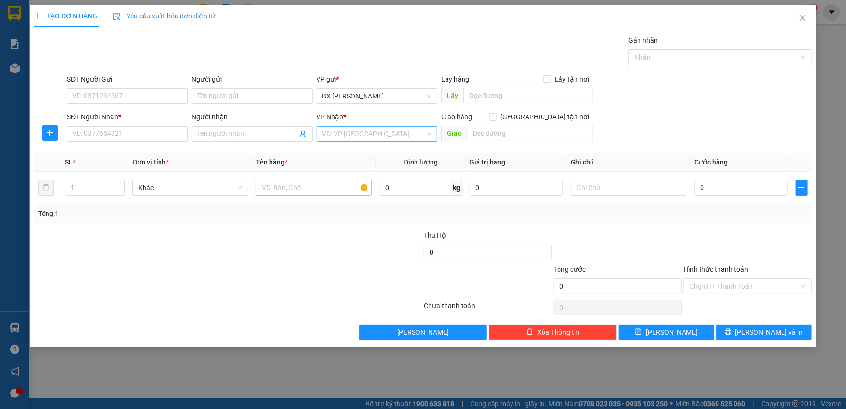
click at [348, 138] on input "search" at bounding box center [374, 134] width 102 height 15
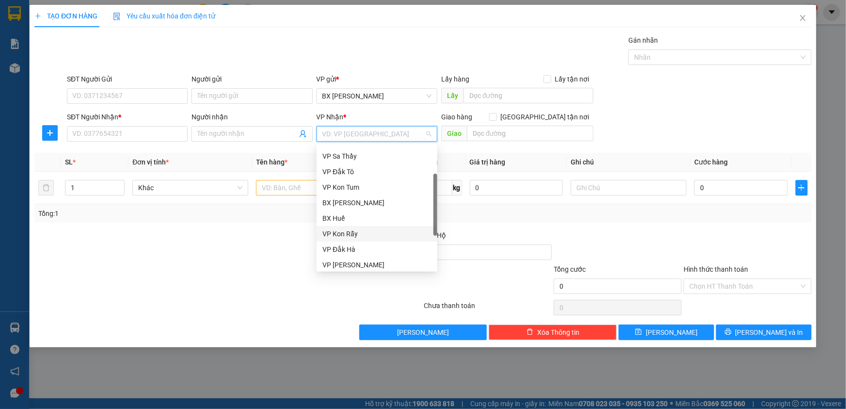
scroll to position [108, 0]
click at [364, 200] on div "VP [PERSON_NAME]" at bounding box center [377, 200] width 109 height 11
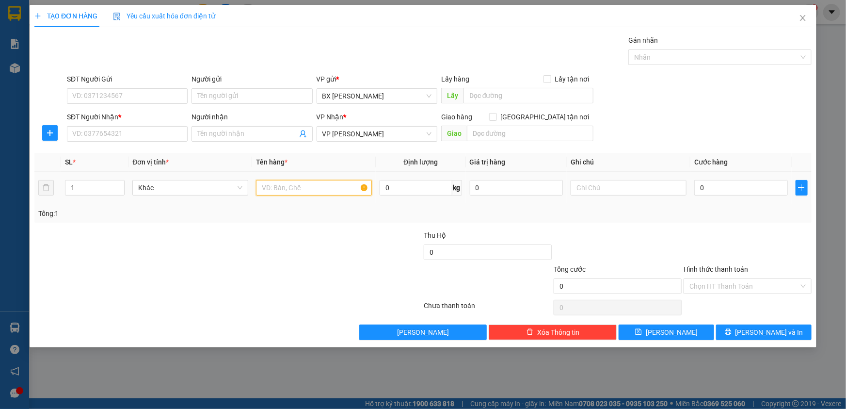
click at [304, 189] on input "text" at bounding box center [314, 188] width 116 height 16
click at [170, 134] on input "SĐT Người Nhận *" at bounding box center [127, 134] width 121 height 16
type input "0978282555"
click at [310, 186] on input "text" at bounding box center [314, 188] width 116 height 16
type input "THÙNG"
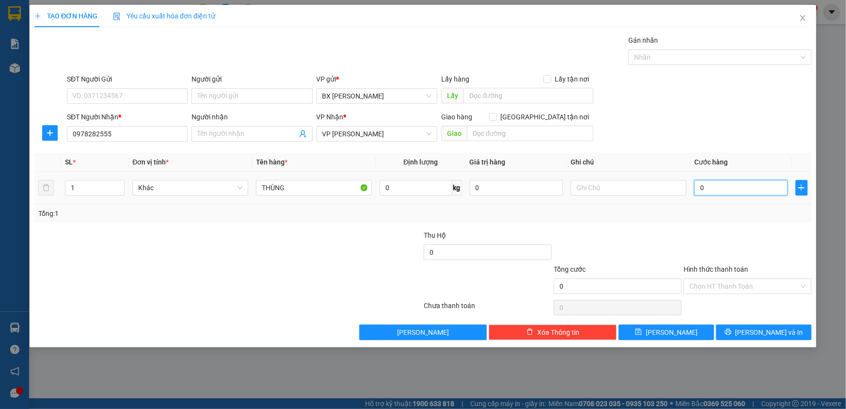
click at [716, 192] on input "0" at bounding box center [741, 188] width 94 height 16
click at [130, 96] on input "SĐT Người Gửi" at bounding box center [127, 96] width 121 height 16
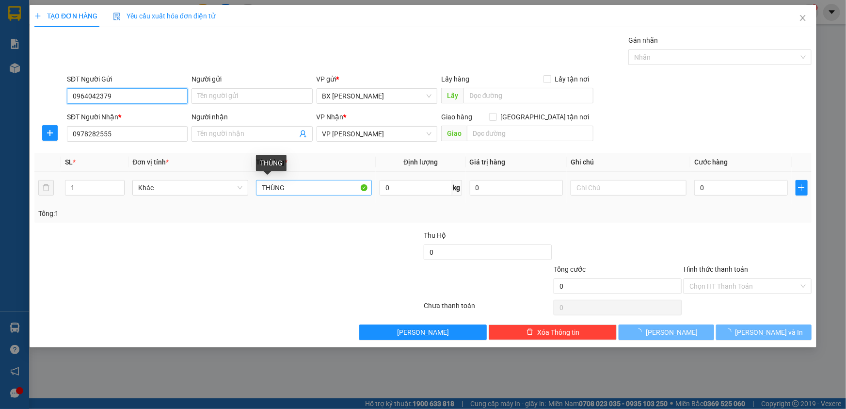
type input "0964042379"
click at [335, 187] on input "THÙNG" at bounding box center [314, 188] width 116 height 16
click at [264, 183] on input "THÙNG" at bounding box center [314, 188] width 116 height 16
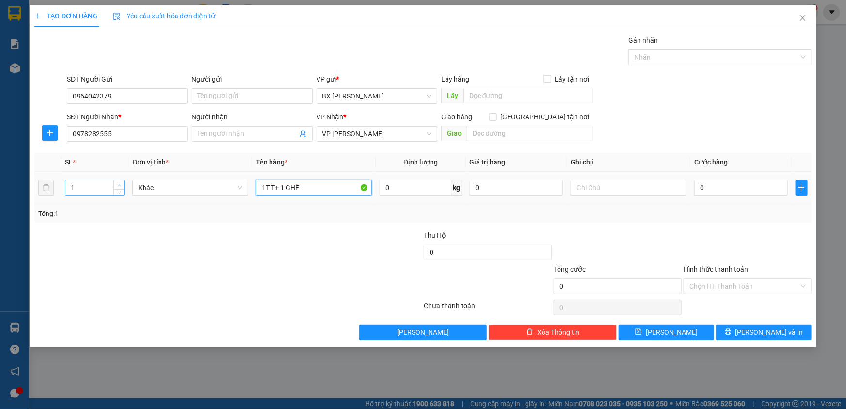
type input "1T T+ 1 GHẾ"
type input "2"
click at [121, 183] on span "up" at bounding box center [119, 185] width 6 height 6
click at [739, 192] on input "0" at bounding box center [741, 188] width 94 height 16
type input "1"
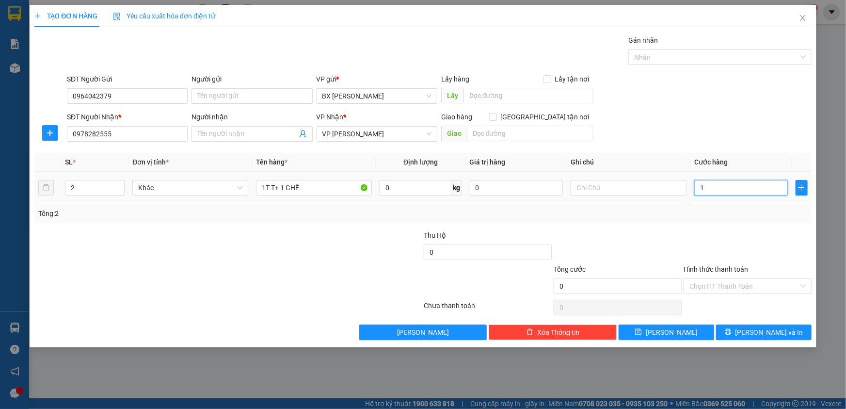
type input "1"
type input "10"
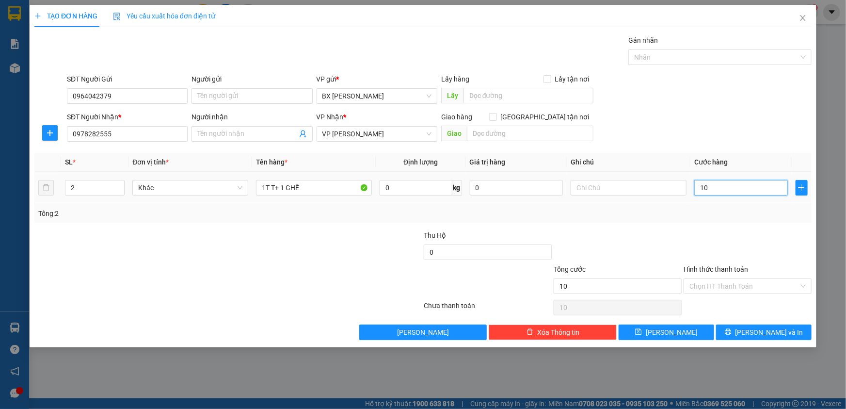
type input "100"
type input "100.000"
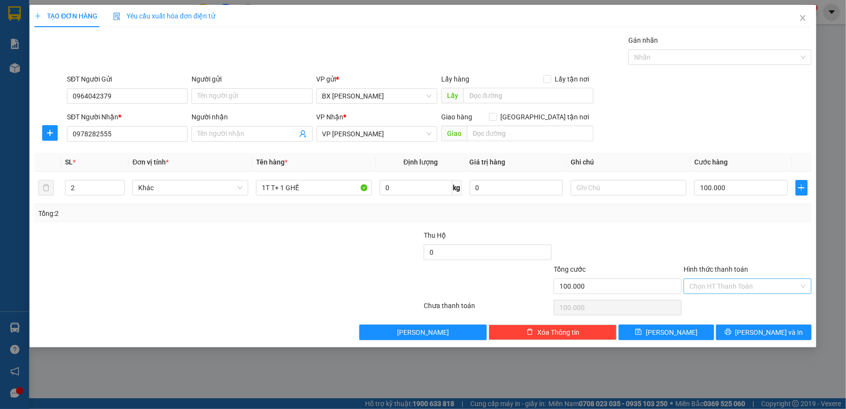
click at [752, 283] on input "Hình thức thanh toán" at bounding box center [745, 286] width 110 height 15
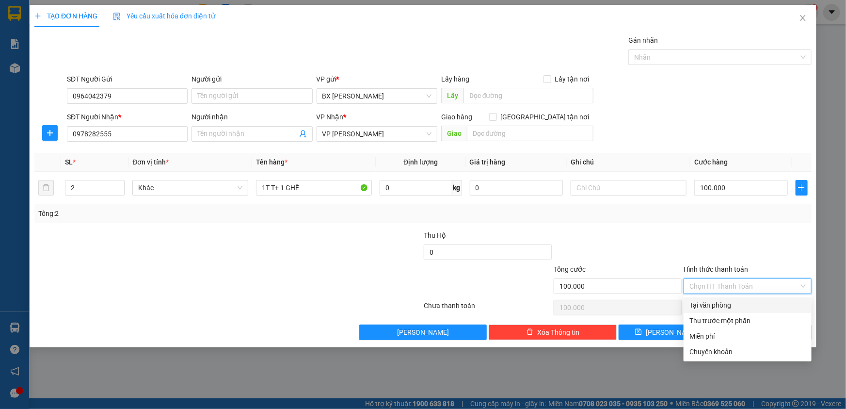
click at [738, 306] on div "Tại văn phòng" at bounding box center [748, 305] width 116 height 11
type input "0"
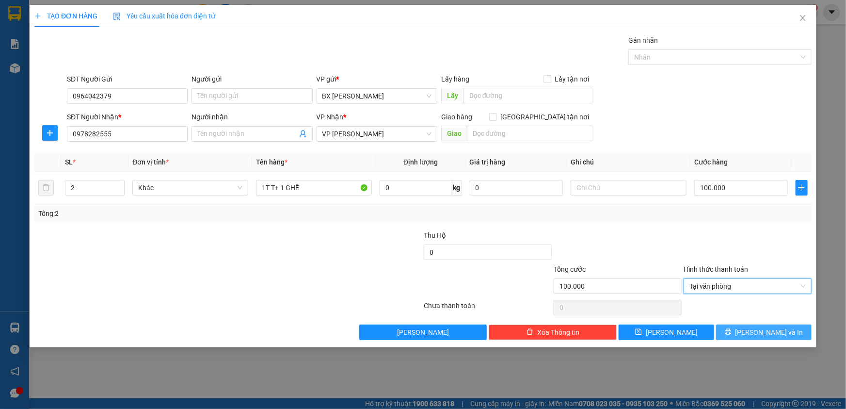
click at [781, 331] on span "[PERSON_NAME] và In" at bounding box center [770, 332] width 68 height 11
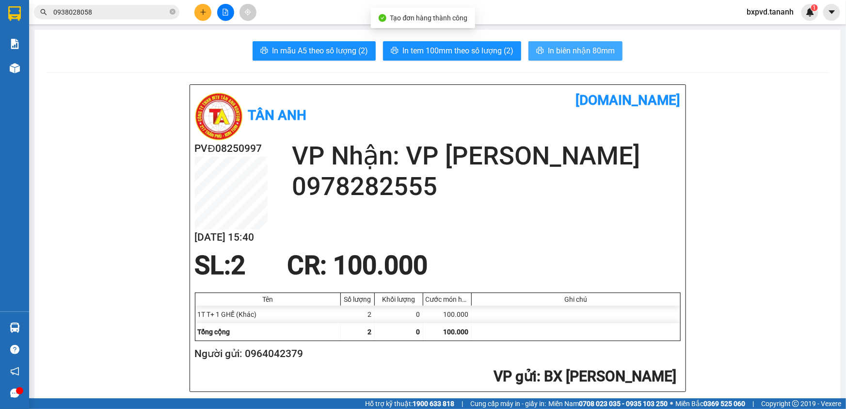
click at [556, 50] on span "In biên nhận 80mm" at bounding box center [581, 51] width 67 height 12
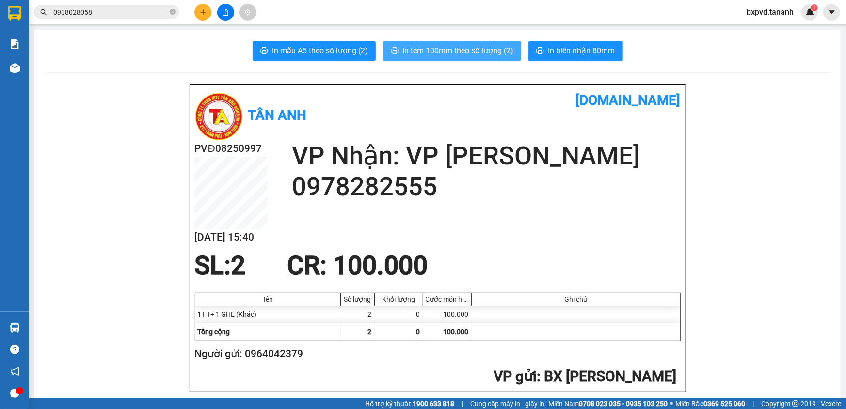
click at [483, 48] on span "In tem 100mm theo số lượng (2)" at bounding box center [458, 51] width 111 height 12
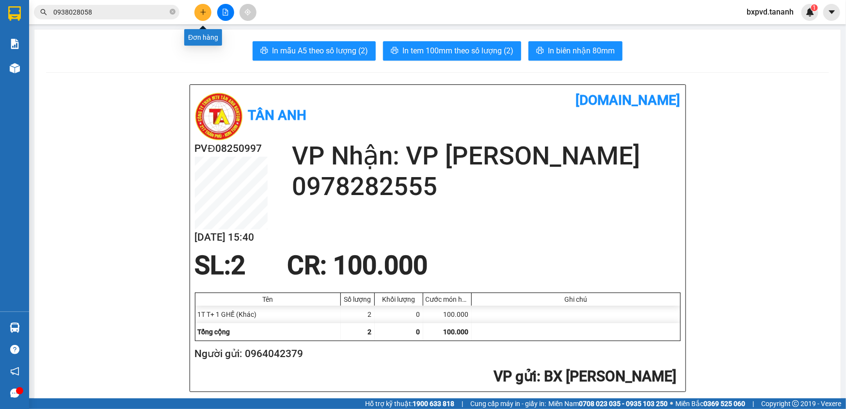
click at [200, 9] on icon "plus" at bounding box center [203, 12] width 7 height 7
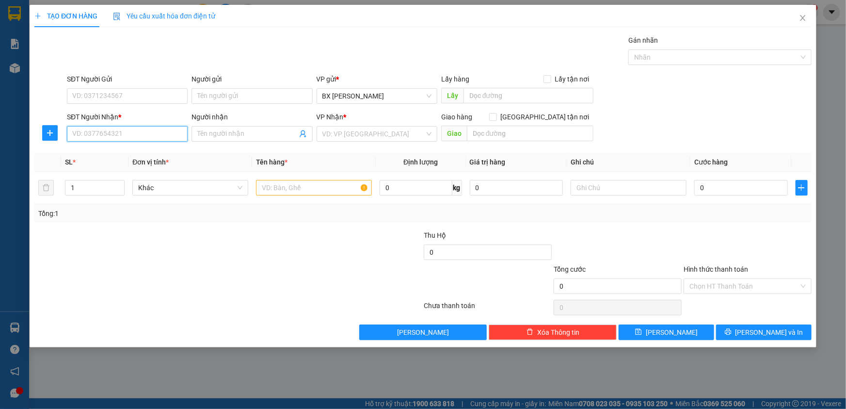
click at [165, 131] on input "SĐT Người Nhận *" at bounding box center [127, 134] width 121 height 16
type input "0788660770"
click at [274, 186] on input "text" at bounding box center [314, 188] width 116 height 16
type input "THÙNG"
click at [339, 128] on input "search" at bounding box center [374, 134] width 102 height 15
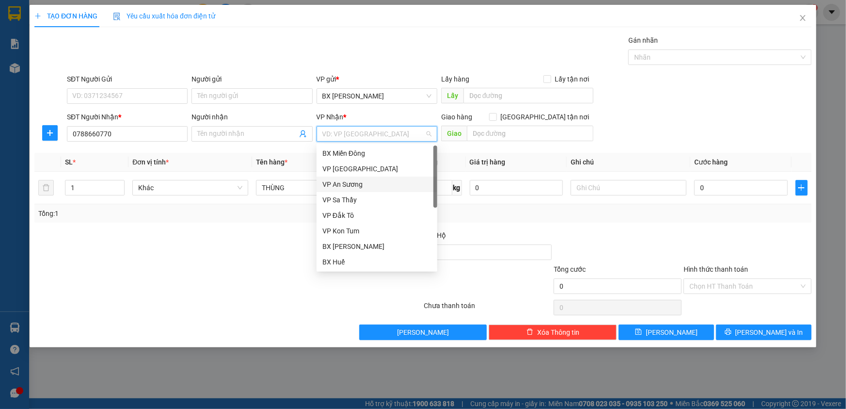
click at [339, 181] on div "VP An Sương" at bounding box center [377, 184] width 109 height 11
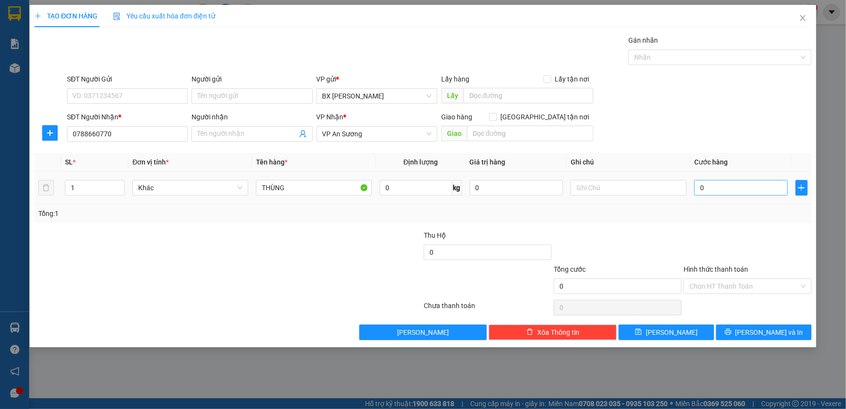
click at [744, 195] on div "0" at bounding box center [741, 187] width 94 height 19
drag, startPoint x: 746, startPoint y: 192, endPoint x: 748, endPoint y: 184, distance: 8.0
click at [746, 192] on input "0" at bounding box center [741, 188] width 94 height 16
type input "1"
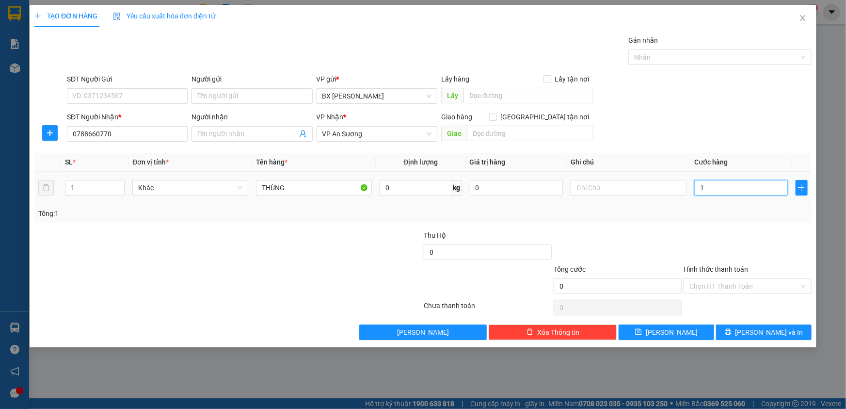
type input "1"
type input "10"
type input "100"
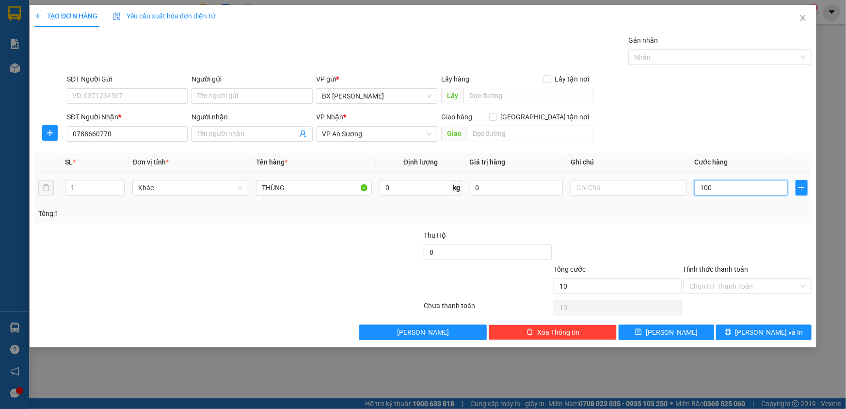
type input "100"
type input "100.000"
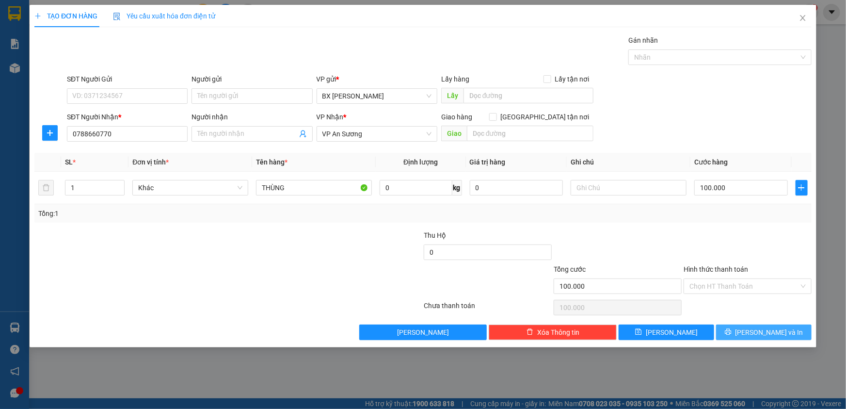
click at [733, 334] on button "[PERSON_NAME] và In" at bounding box center [764, 332] width 96 height 16
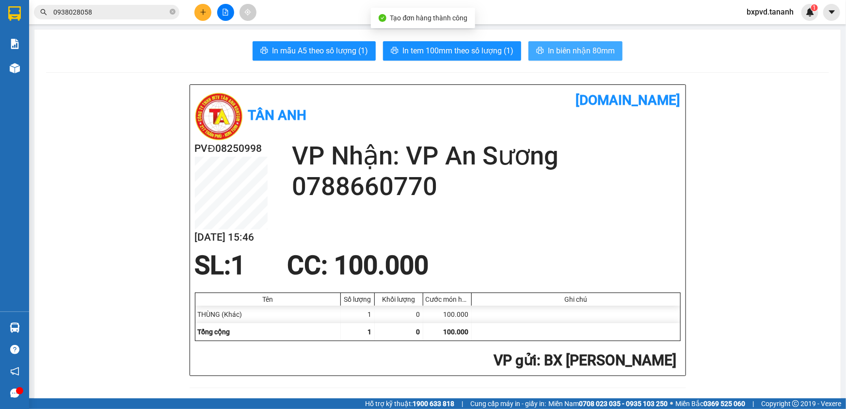
click at [532, 57] on button "In biên nhận 80mm" at bounding box center [576, 50] width 94 height 19
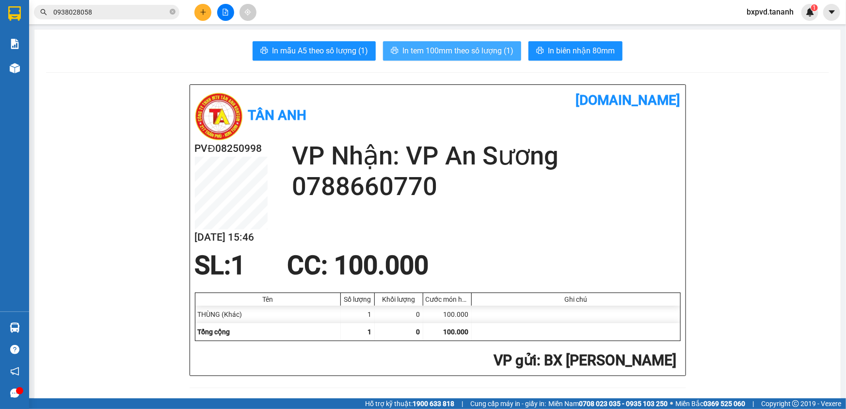
click at [469, 50] on span "In tem 100mm theo số lượng (1)" at bounding box center [458, 51] width 111 height 12
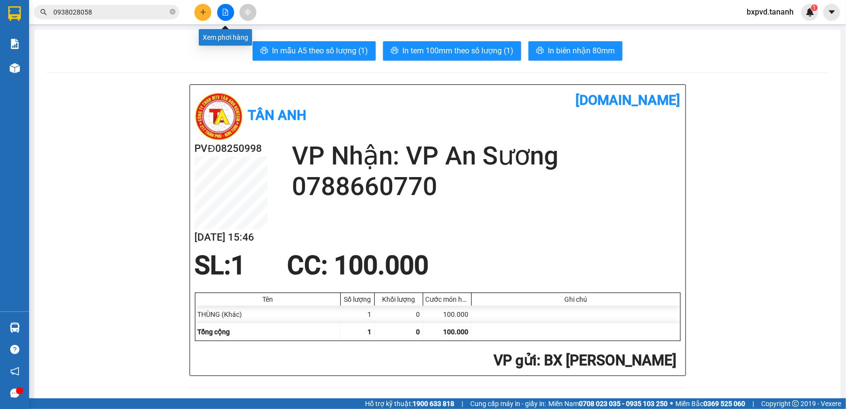
click at [192, 14] on div at bounding box center [225, 12] width 73 height 17
click at [198, 14] on button at bounding box center [202, 12] width 17 height 17
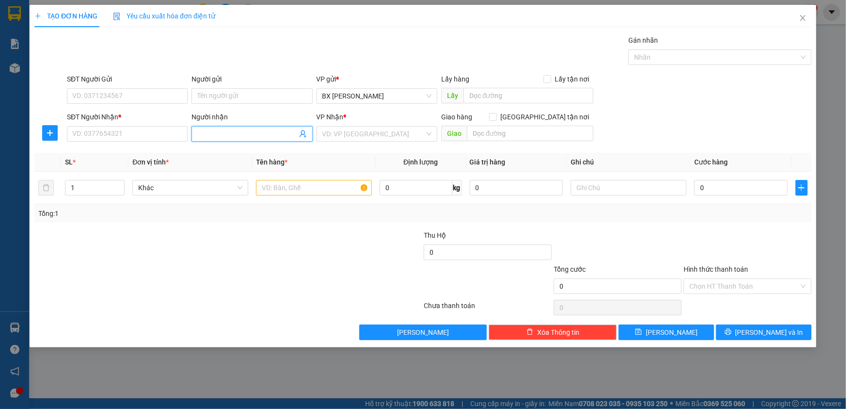
click at [226, 138] on input "Người nhận" at bounding box center [246, 134] width 99 height 11
type input "H"
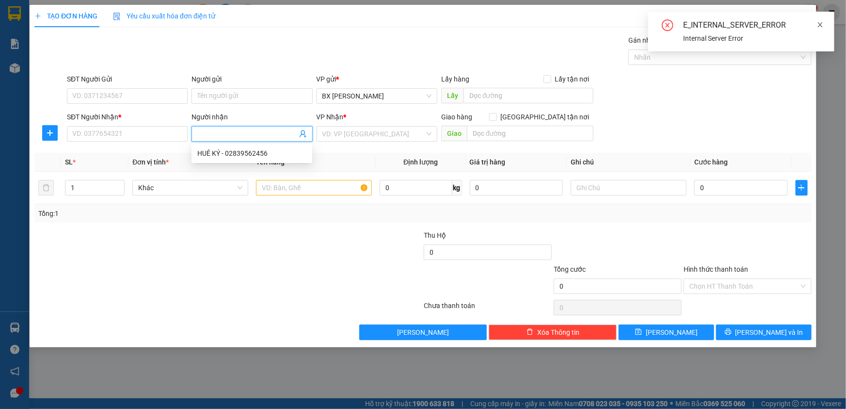
click at [823, 22] on icon "close" at bounding box center [820, 24] width 5 height 5
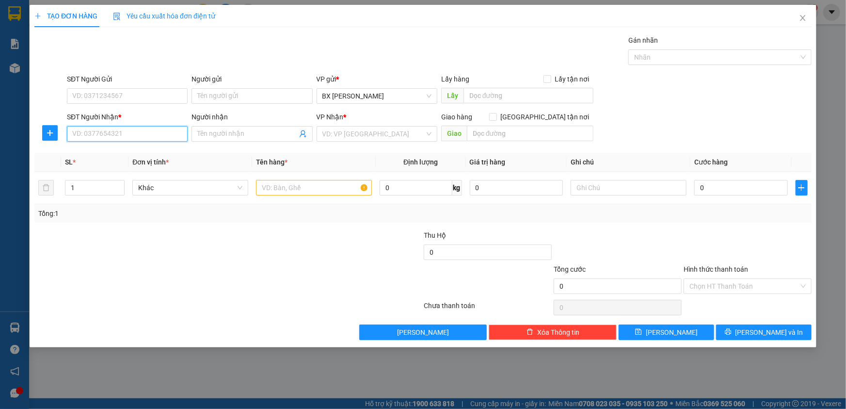
click at [170, 132] on input "SĐT Người Nhận *" at bounding box center [127, 134] width 121 height 16
type input "0981427428"
click at [220, 131] on input "Người nhận" at bounding box center [246, 134] width 99 height 11
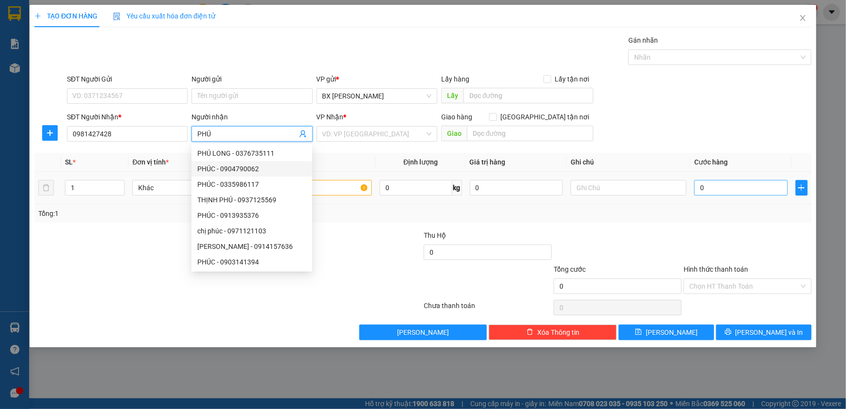
type input "PHÚ"
click at [728, 191] on input "0" at bounding box center [741, 188] width 94 height 16
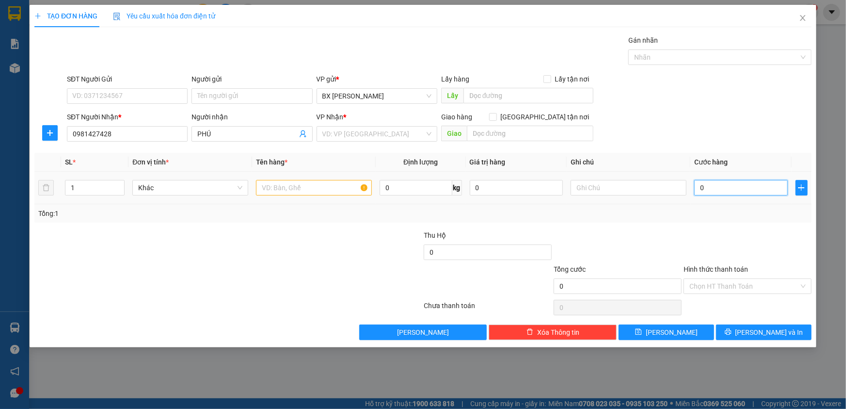
type input "8"
type input "80"
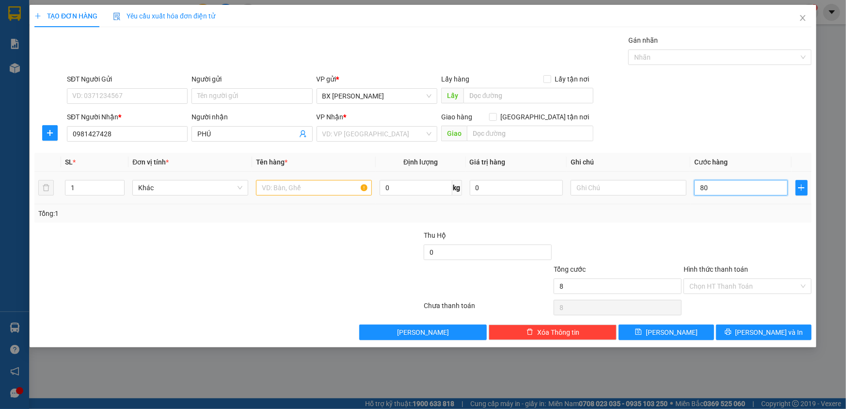
type input "80"
type input "80.000"
click at [339, 185] on input "text" at bounding box center [314, 188] width 116 height 16
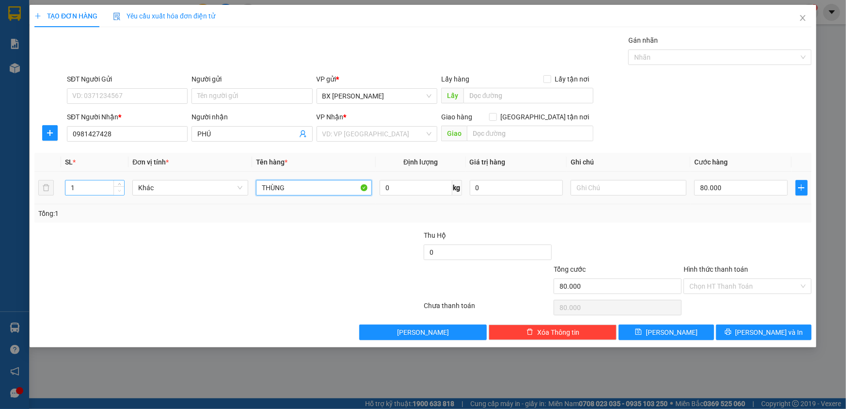
click at [121, 186] on span "Decrease Value" at bounding box center [118, 190] width 11 height 9
click at [118, 186] on span "Decrease Value" at bounding box center [118, 190] width 11 height 9
type input "THÙNG"
type input "2"
click at [122, 184] on span "Increase Value" at bounding box center [118, 184] width 11 height 9
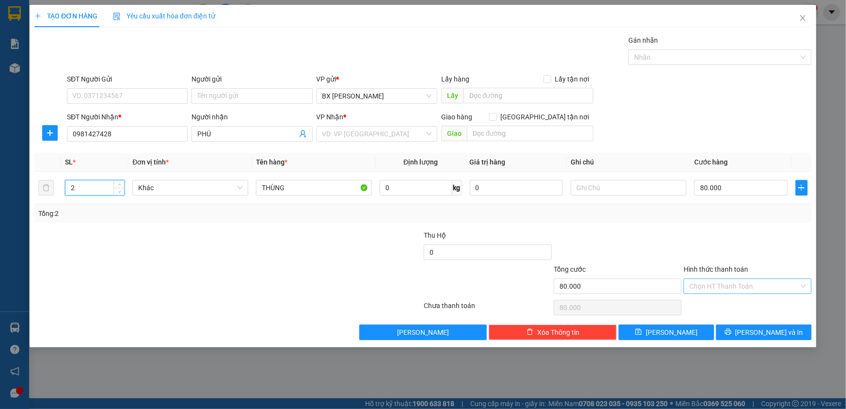
click at [721, 287] on input "Hình thức thanh toán" at bounding box center [745, 286] width 110 height 15
click at [686, 252] on div at bounding box center [748, 247] width 130 height 34
click at [705, 333] on button "[PERSON_NAME]" at bounding box center [667, 332] width 96 height 16
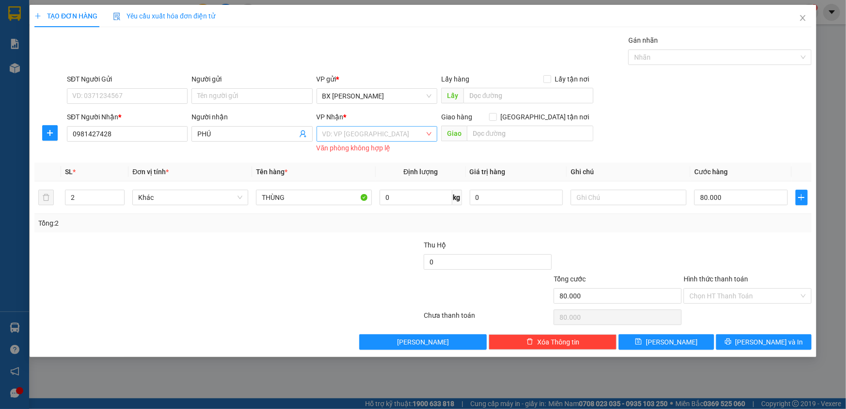
click at [349, 135] on input "search" at bounding box center [374, 134] width 102 height 15
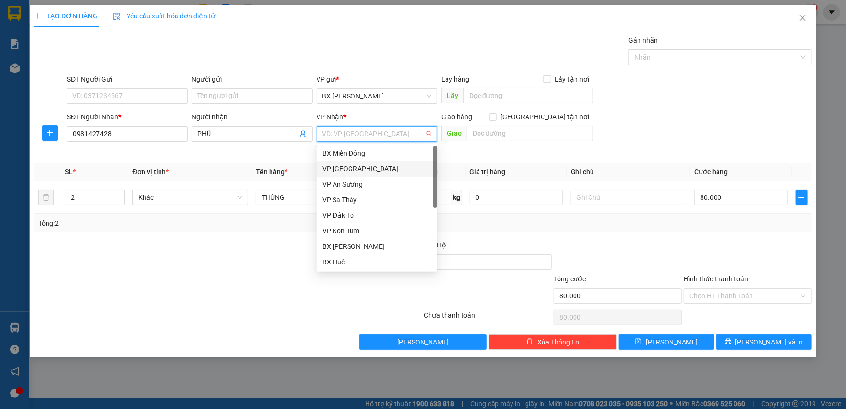
click at [363, 167] on div "VP [GEOGRAPHIC_DATA]" at bounding box center [377, 168] width 109 height 11
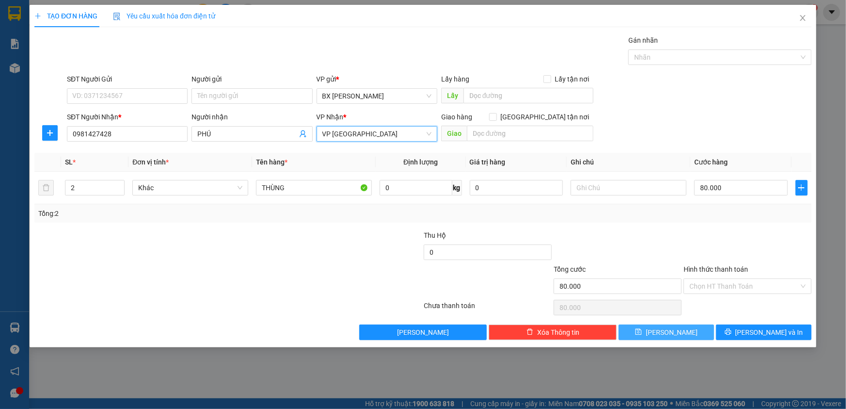
click at [698, 330] on button "[PERSON_NAME]" at bounding box center [667, 332] width 96 height 16
type input "1"
type input "0"
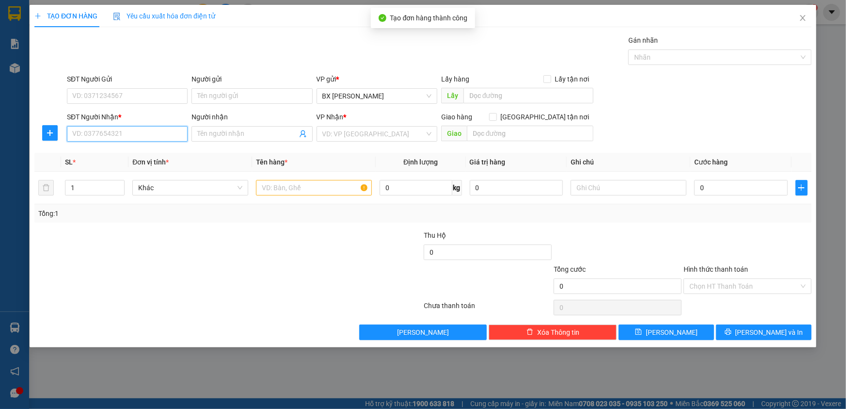
click at [162, 130] on input "SĐT Người Nhận *" at bounding box center [127, 134] width 121 height 16
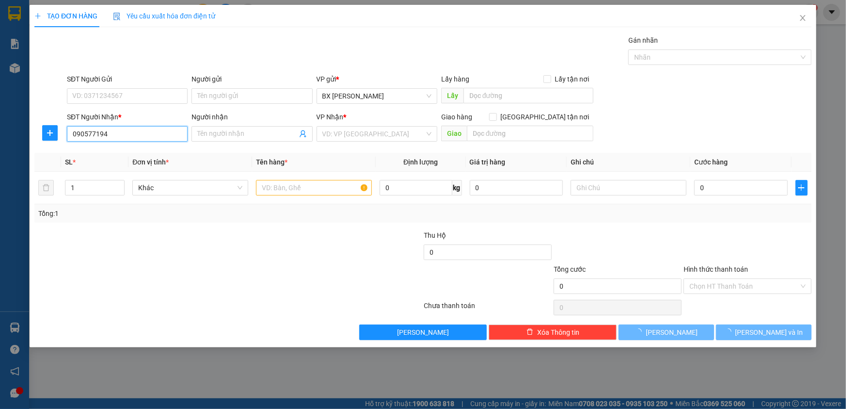
type input "0905771948"
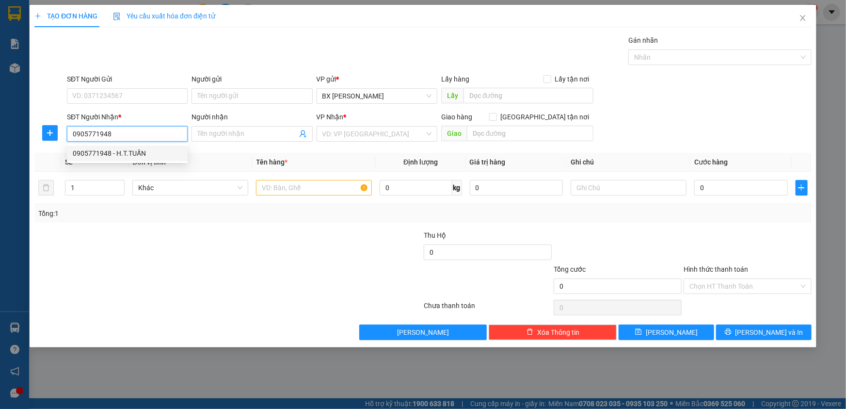
click at [161, 153] on div "0905771948 - H.T.TUẤN" at bounding box center [127, 153] width 109 height 11
type input "H.T.TUẤN"
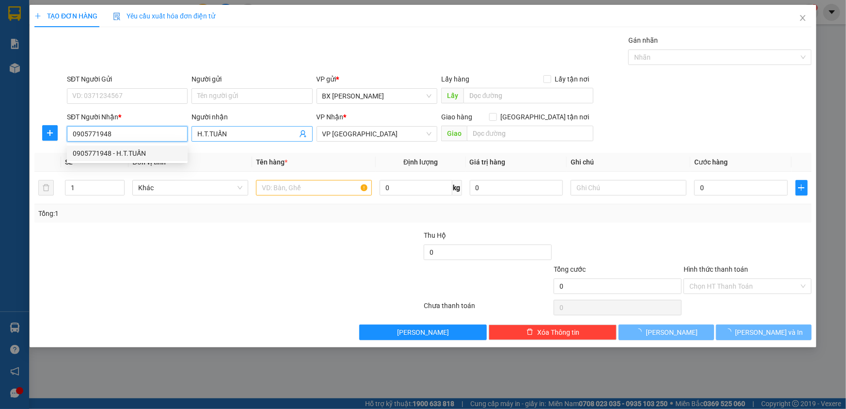
type input "40.000"
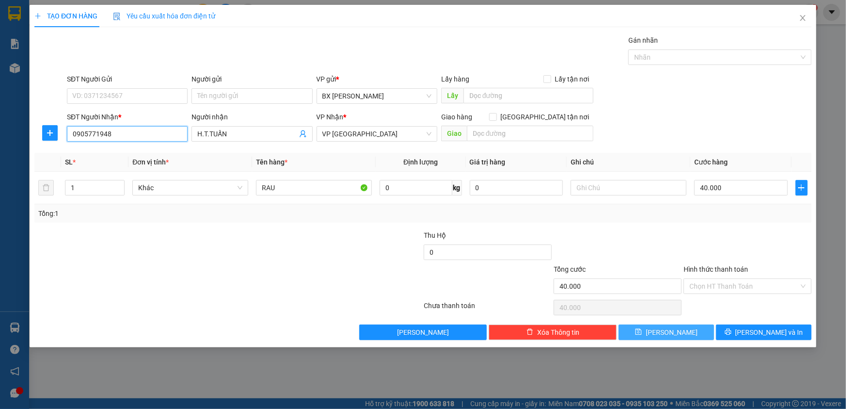
type input "0905771948"
click at [664, 330] on button "[PERSON_NAME]" at bounding box center [667, 332] width 96 height 16
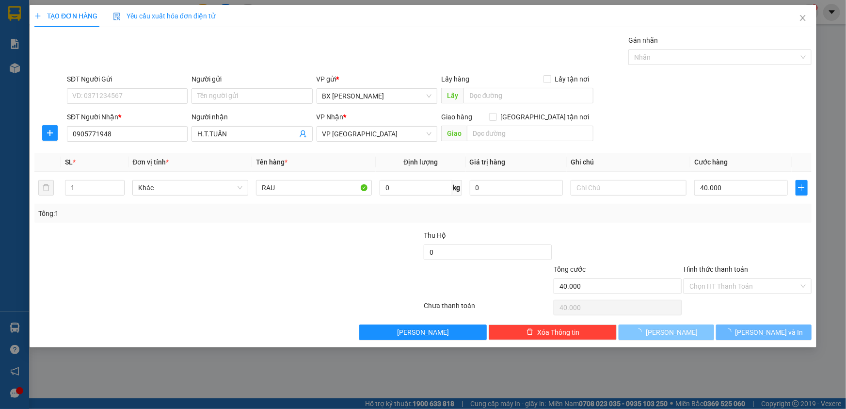
type input "0"
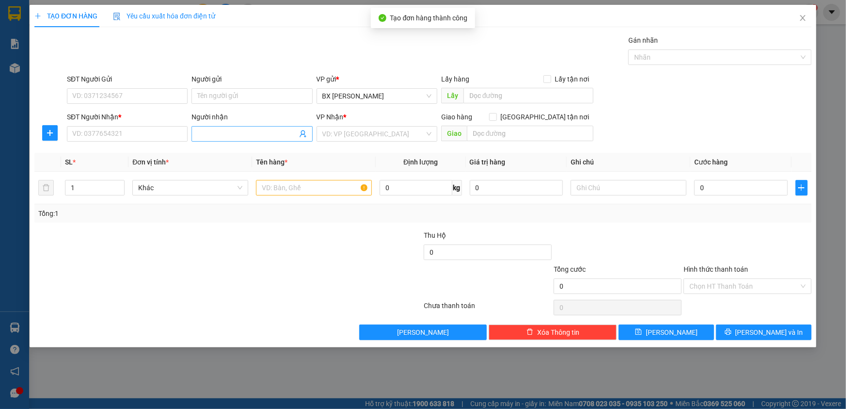
click at [250, 135] on input "Người nhận" at bounding box center [246, 134] width 99 height 11
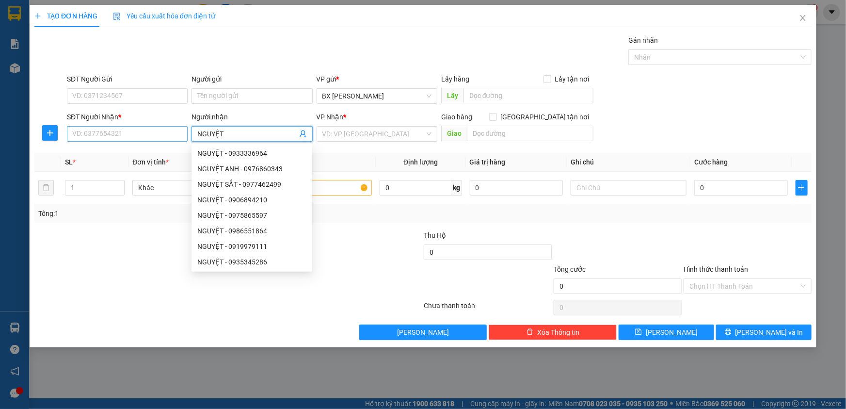
type input "NGUYỆT"
click at [169, 131] on input "SĐT Người Nhận *" at bounding box center [127, 134] width 121 height 16
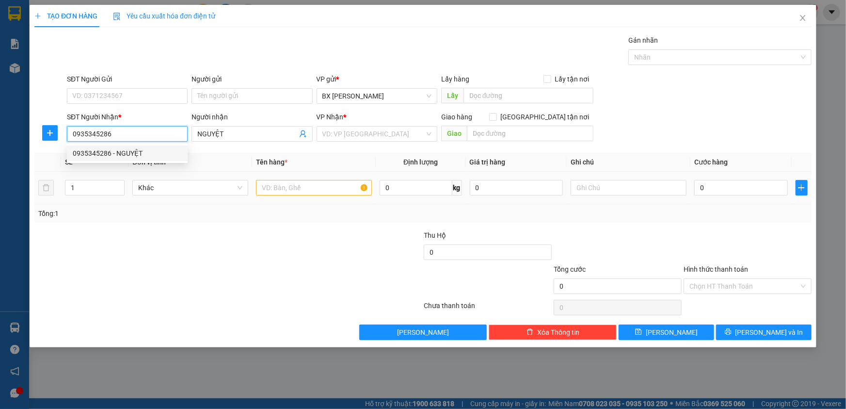
type input "0935345286"
click at [290, 183] on input "text" at bounding box center [314, 188] width 116 height 16
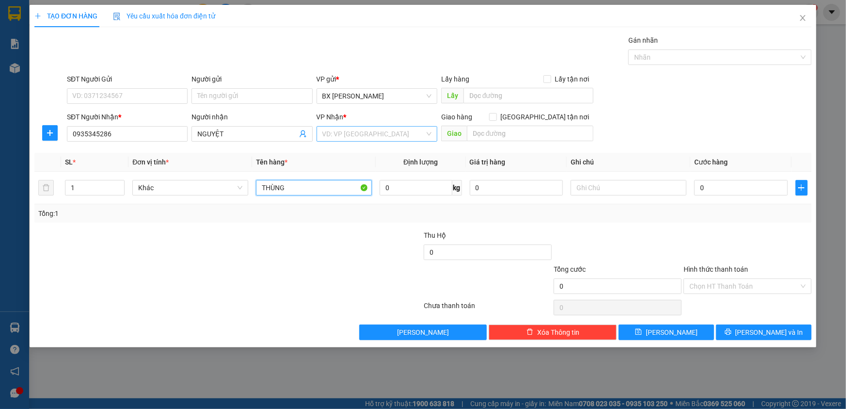
type input "THÙNG"
click at [364, 136] on input "search" at bounding box center [374, 134] width 102 height 15
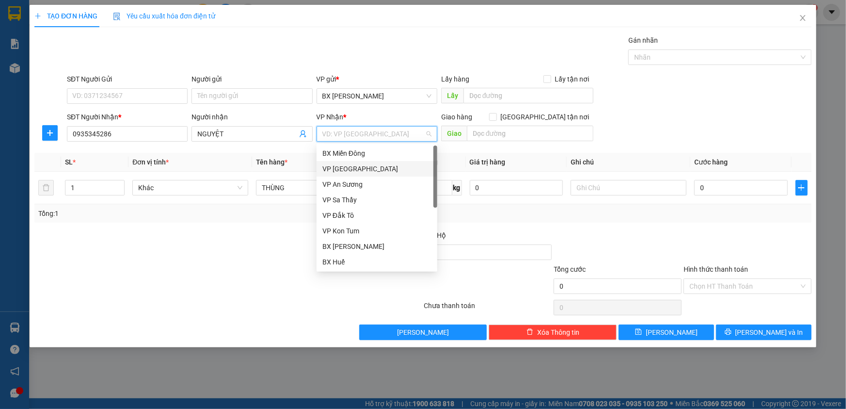
click at [378, 167] on div "VP [GEOGRAPHIC_DATA]" at bounding box center [377, 168] width 109 height 11
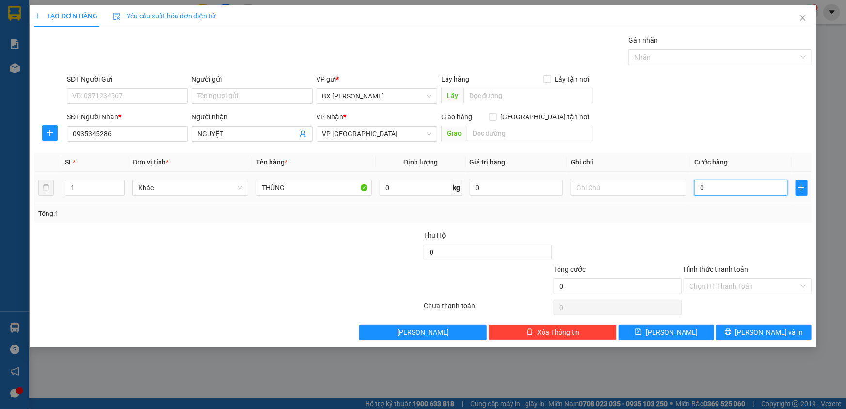
click at [712, 190] on input "0" at bounding box center [741, 188] width 94 height 16
type input "1"
type input "12"
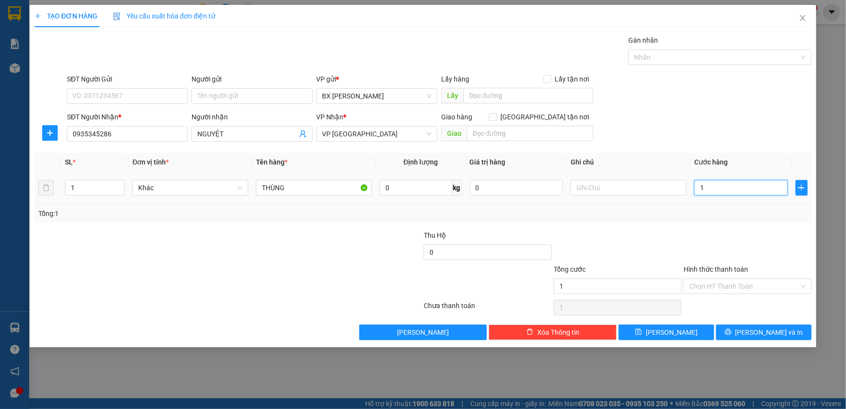
type input "12"
type input "120"
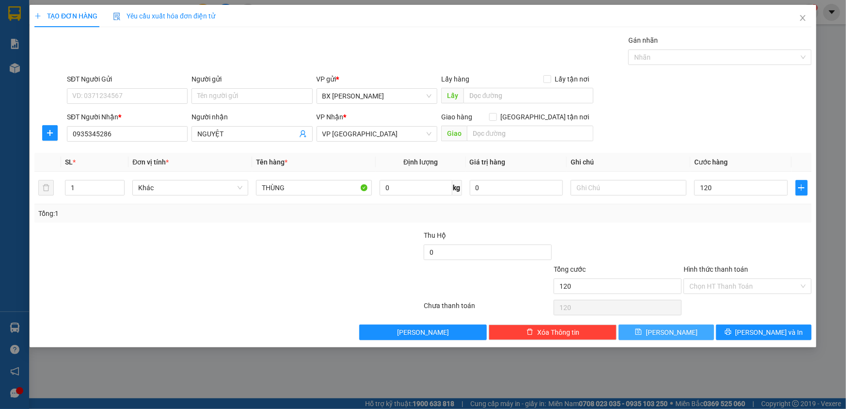
type input "120.000"
click at [693, 331] on button "[PERSON_NAME]" at bounding box center [667, 332] width 96 height 16
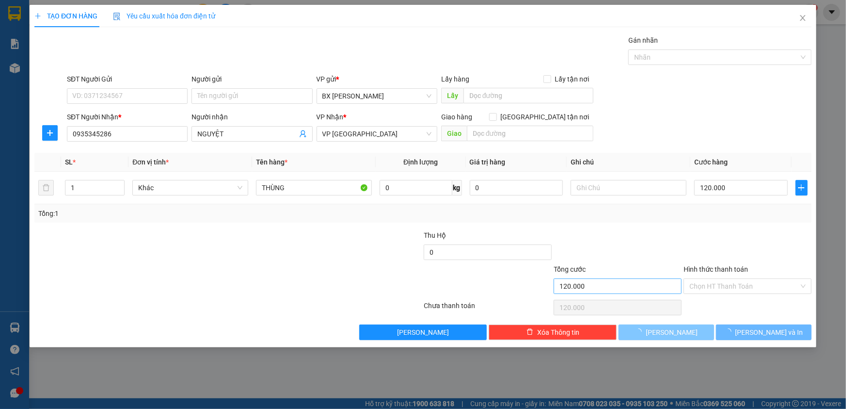
type input "0"
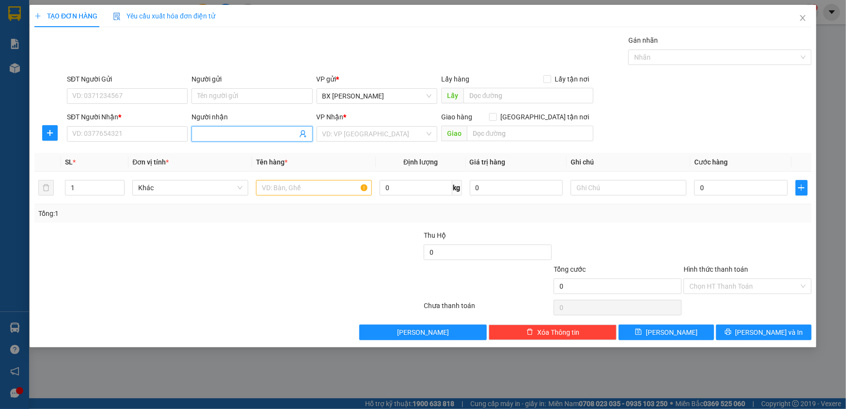
click at [236, 135] on input "Người nhận" at bounding box center [246, 134] width 99 height 11
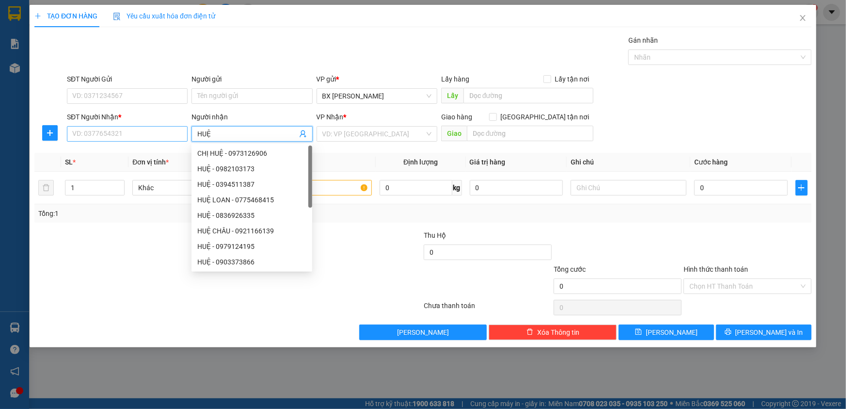
type input "HUỆ"
click at [152, 132] on input "SĐT Người Nhận *" at bounding box center [127, 134] width 121 height 16
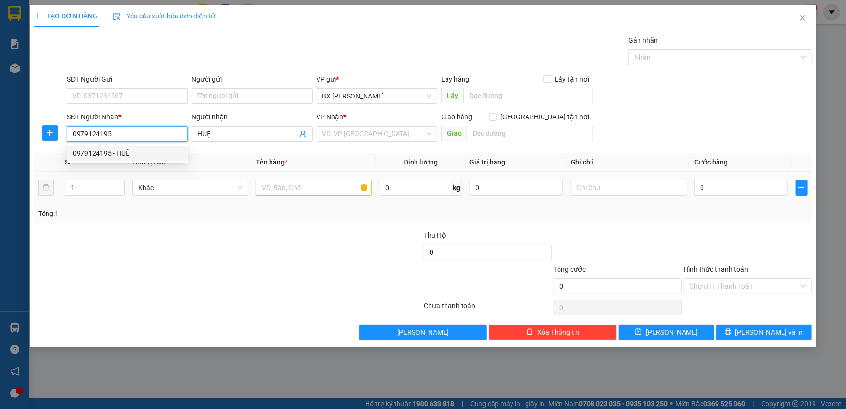
type input "0979124195"
click at [307, 183] on input "text" at bounding box center [314, 188] width 116 height 16
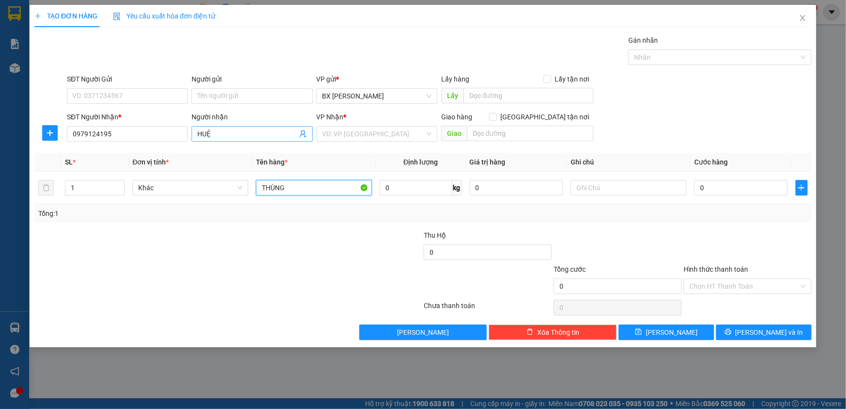
type input "THÙNG"
click at [236, 138] on input "HUỆ" at bounding box center [246, 134] width 99 height 11
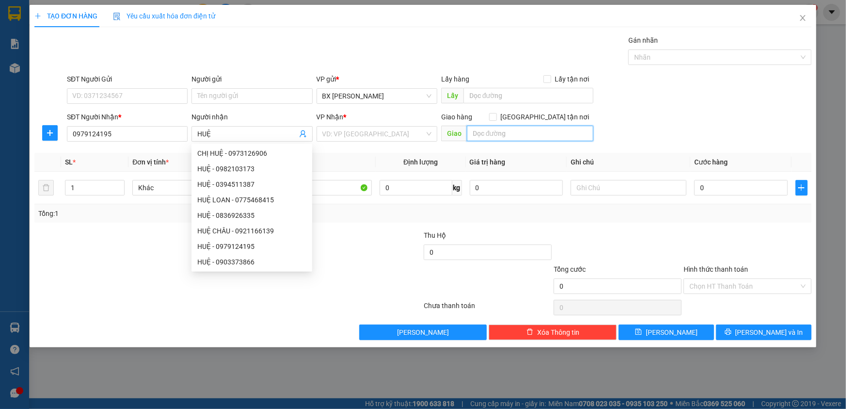
click at [511, 135] on input "text" at bounding box center [530, 134] width 127 height 16
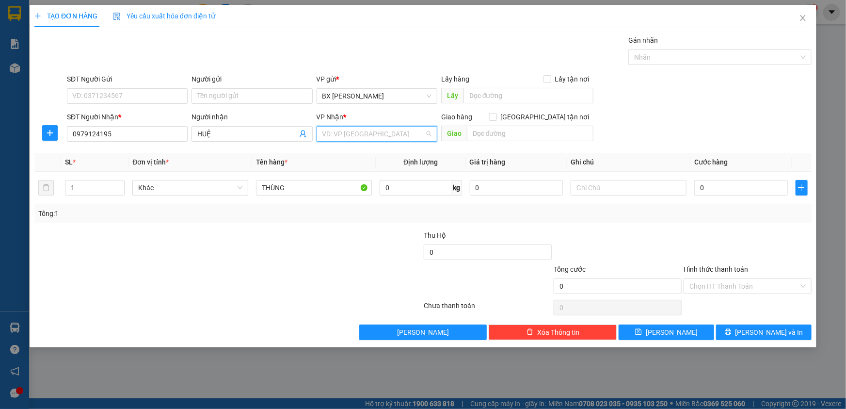
click at [342, 130] on input "search" at bounding box center [374, 134] width 102 height 15
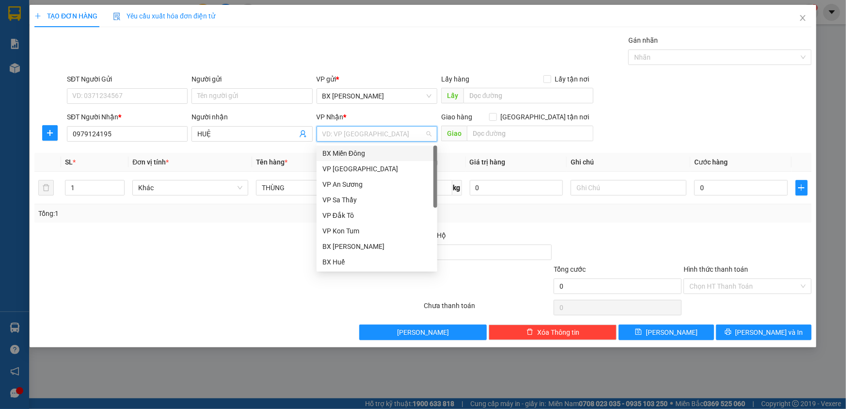
click at [353, 155] on div "BX Miền Đông" at bounding box center [377, 153] width 109 height 11
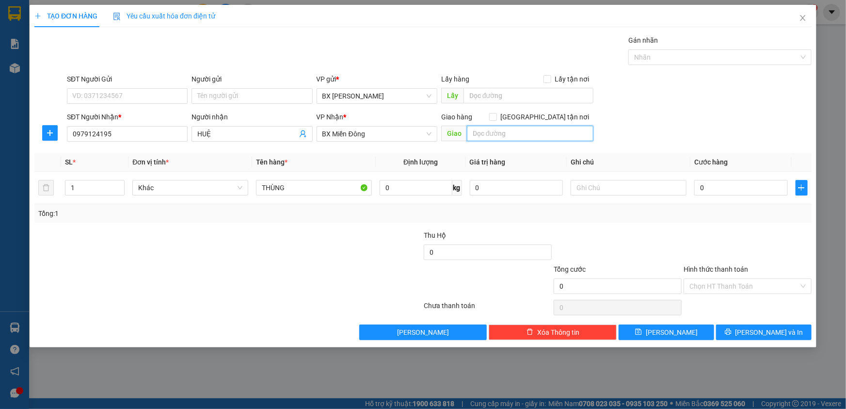
click at [497, 138] on input "text" at bounding box center [530, 134] width 127 height 16
type input "BÌNH DƯƠNG"
click at [760, 191] on input "0" at bounding box center [741, 188] width 94 height 16
type input "1"
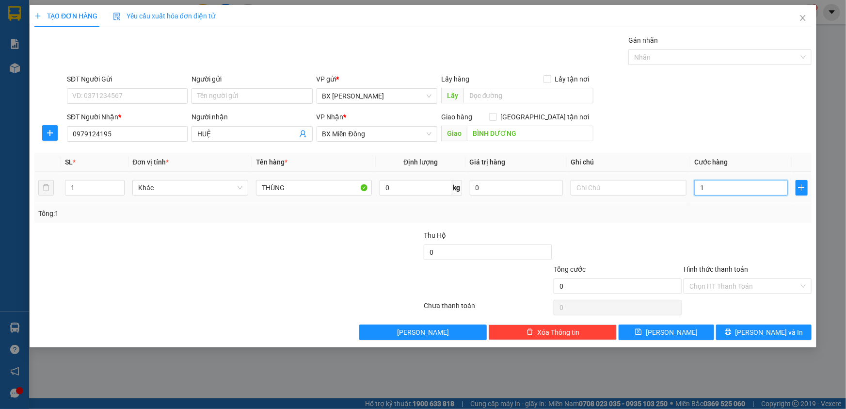
type input "1"
type input "10"
type input "100"
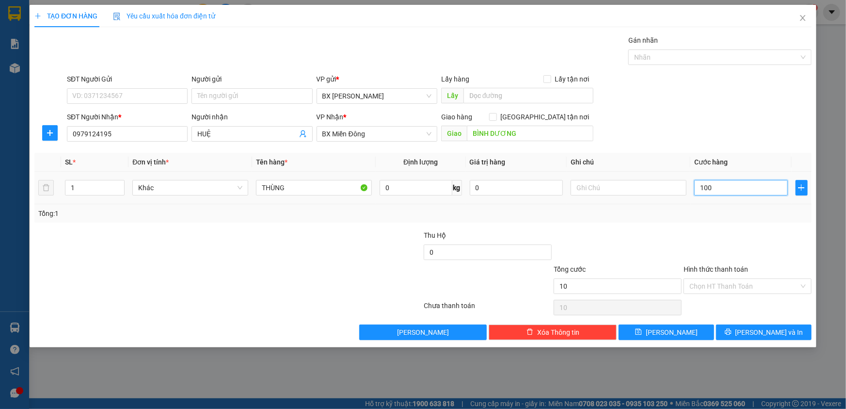
type input "100"
type input "100.000"
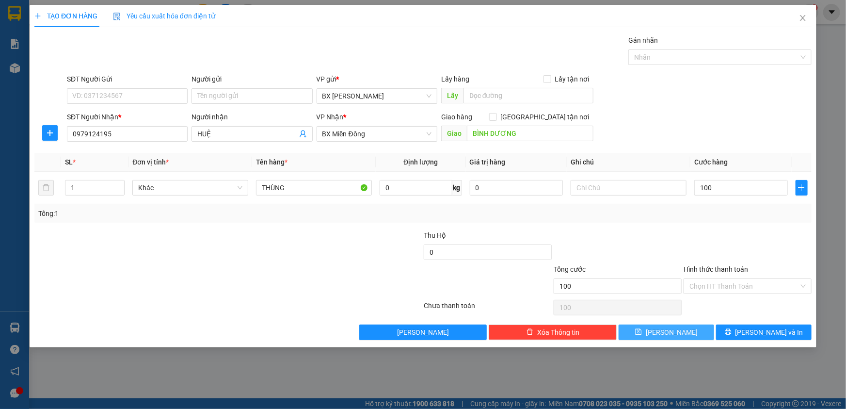
type input "100.000"
click at [695, 327] on button "[PERSON_NAME]" at bounding box center [667, 332] width 96 height 16
type input "0"
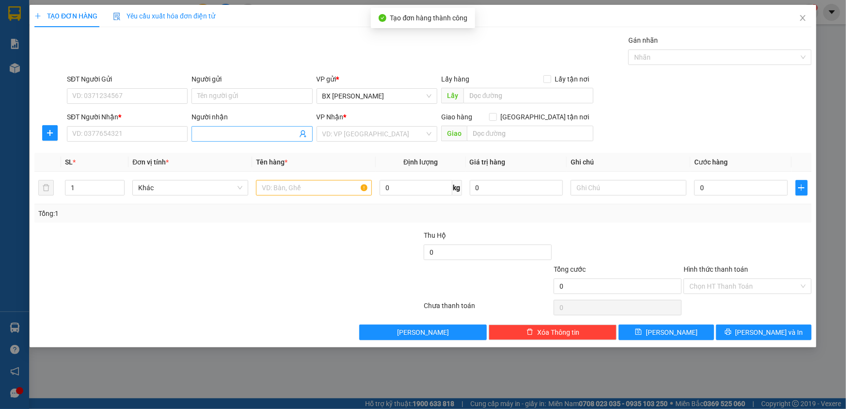
click at [207, 132] on input "Người nhận" at bounding box center [246, 134] width 99 height 11
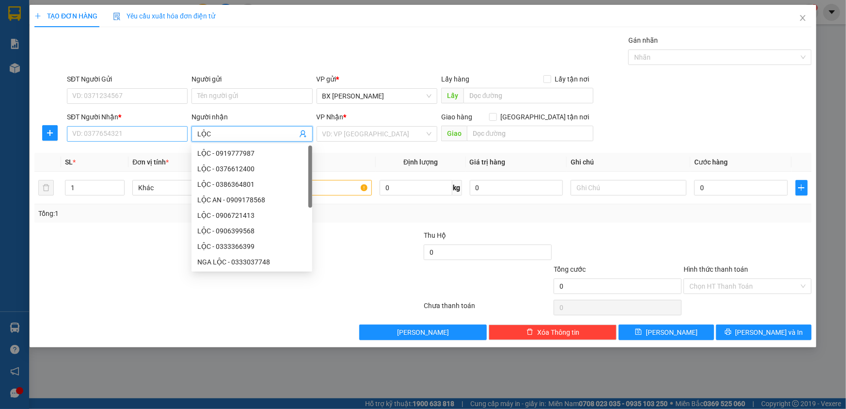
type input "LỘC"
click at [178, 137] on input "SĐT Người Nhận *" at bounding box center [127, 134] width 121 height 16
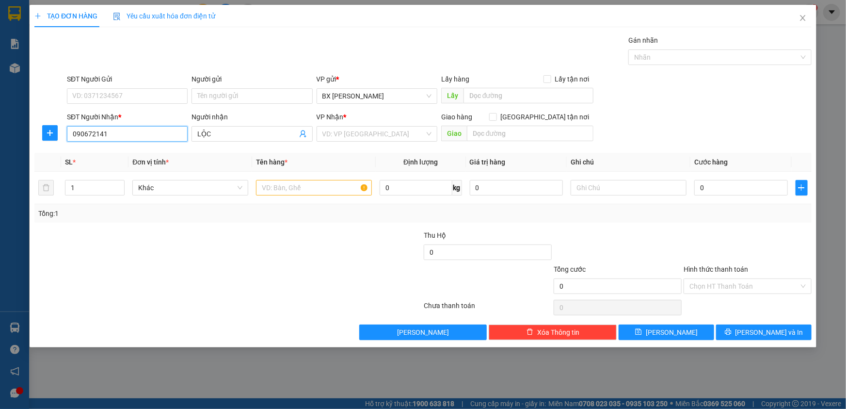
type input "0906721413"
click at [173, 155] on div "0906721413 - LỘC" at bounding box center [127, 153] width 109 height 11
type input "LỘC"
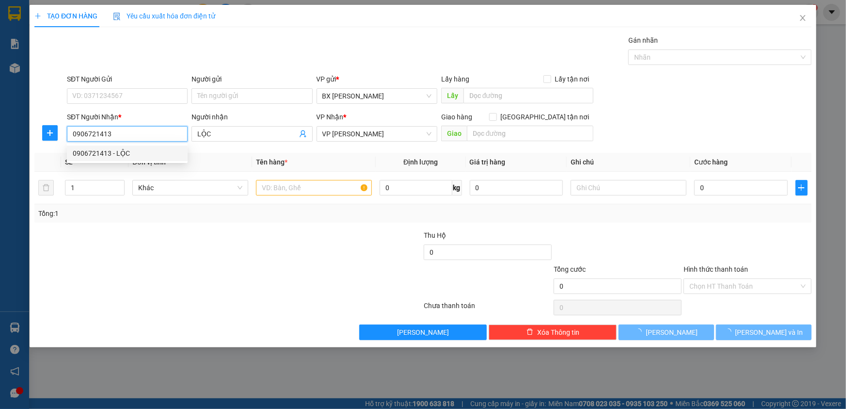
type input "150.000"
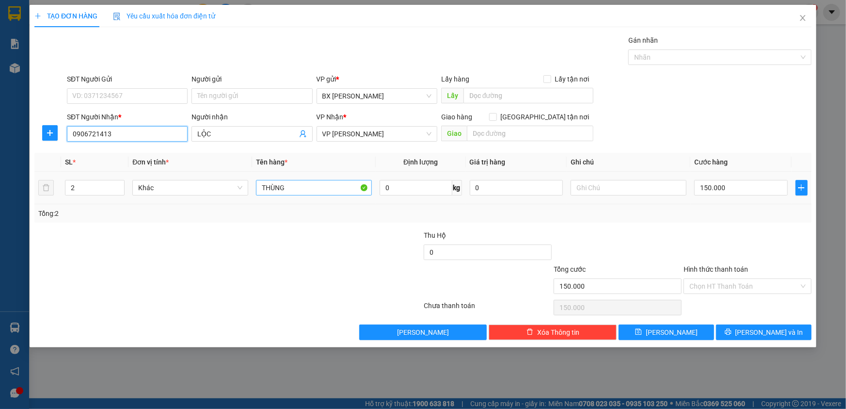
type input "0906721413"
click at [283, 189] on input "THÙNG" at bounding box center [314, 188] width 116 height 16
click at [732, 189] on input "150.000" at bounding box center [741, 188] width 94 height 16
click at [696, 330] on button "[PERSON_NAME]" at bounding box center [667, 332] width 96 height 16
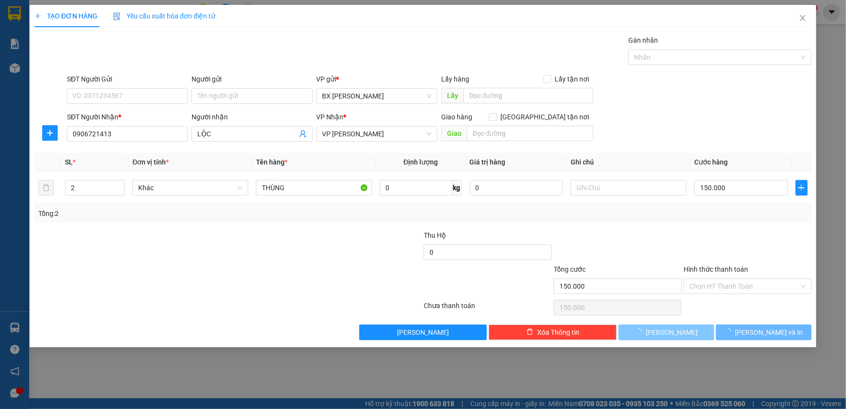
type input "0"
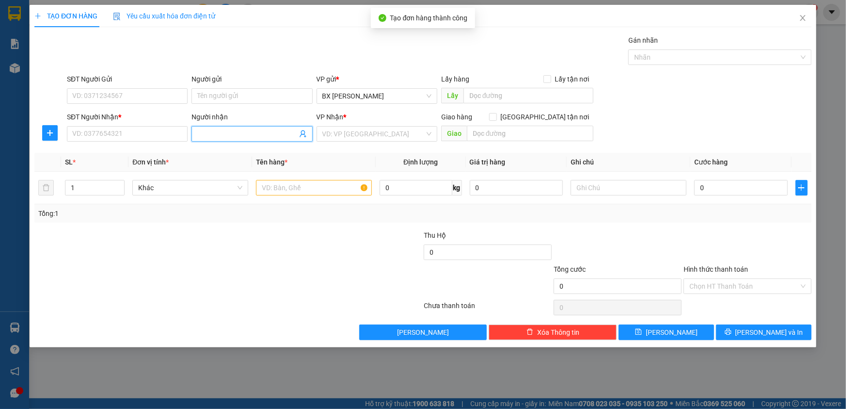
click at [240, 135] on input "Người nhận" at bounding box center [246, 134] width 99 height 11
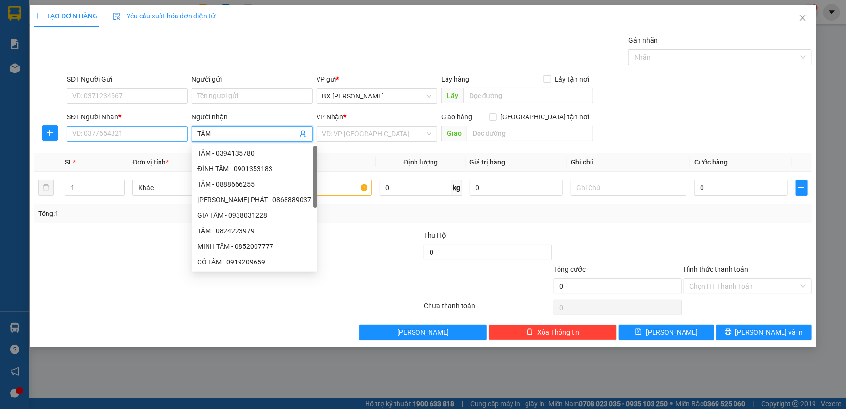
type input "TÂM"
click at [135, 137] on input "SĐT Người Nhận *" at bounding box center [127, 134] width 121 height 16
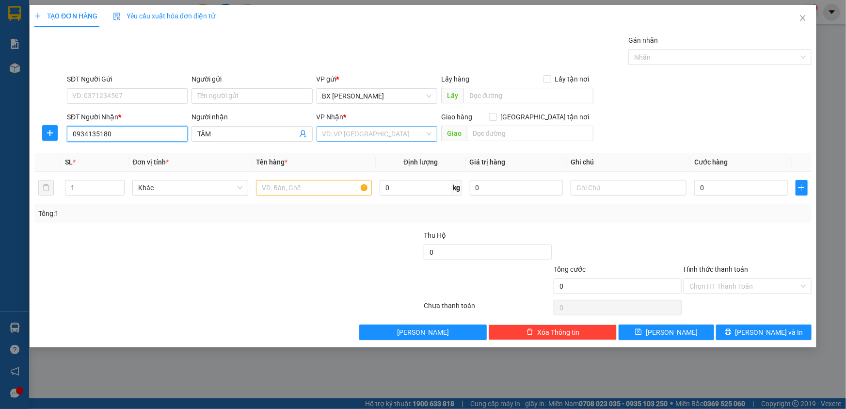
type input "0934135180"
click at [409, 132] on input "search" at bounding box center [374, 134] width 102 height 15
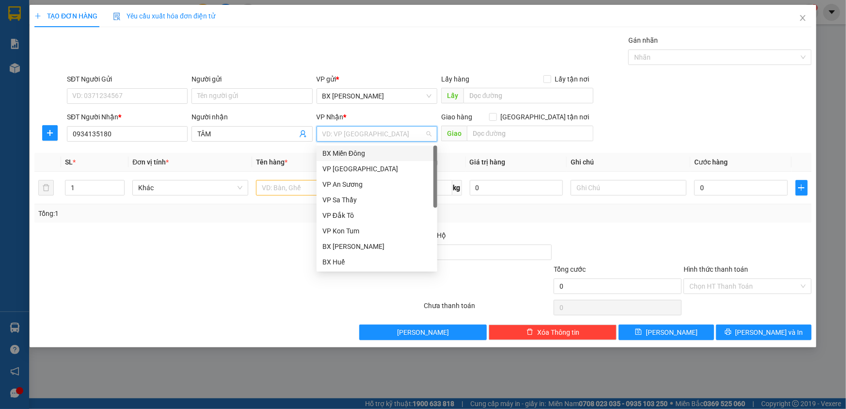
click at [401, 151] on div "BX Miền Đông" at bounding box center [377, 153] width 109 height 11
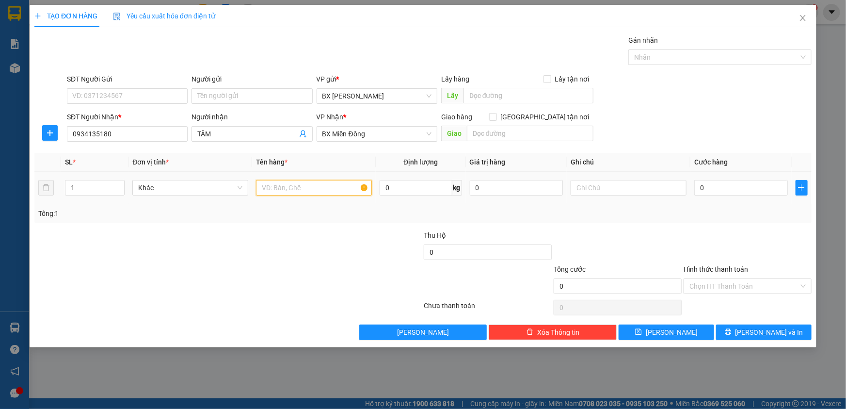
click at [326, 186] on input "text" at bounding box center [314, 188] width 116 height 16
type input "THUNGF"
click at [743, 189] on input "0" at bounding box center [741, 188] width 94 height 16
type input "1"
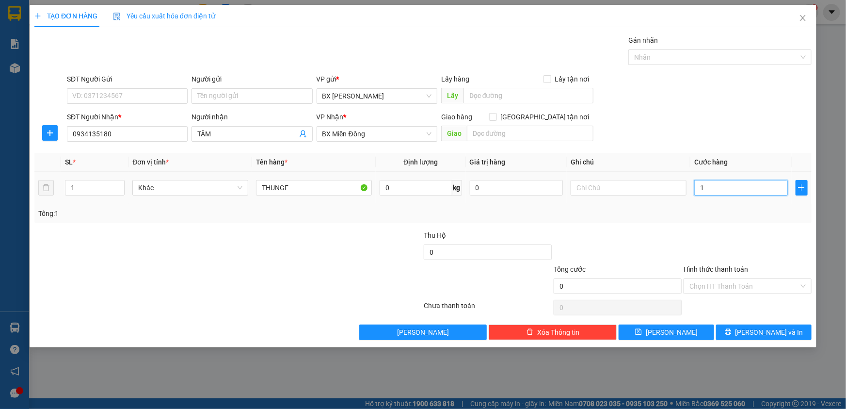
type input "1"
type input "15"
type input "150"
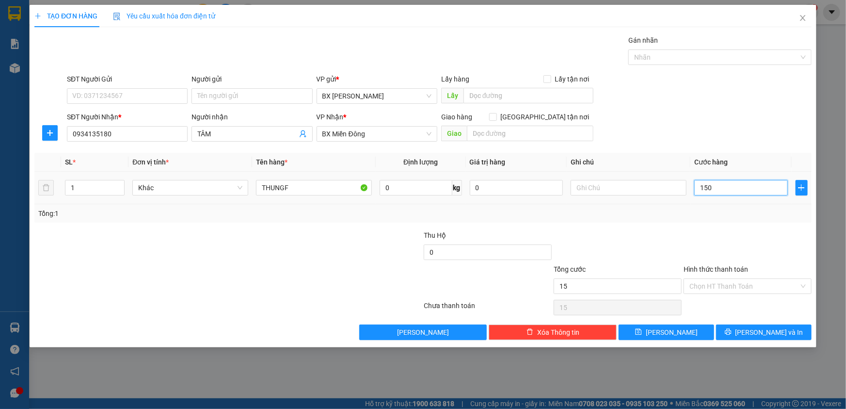
type input "150"
type input "150.000"
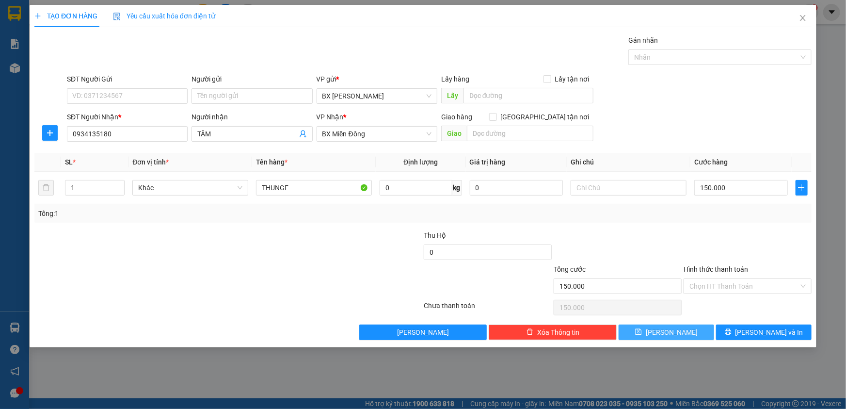
click at [697, 334] on button "[PERSON_NAME]" at bounding box center [667, 332] width 96 height 16
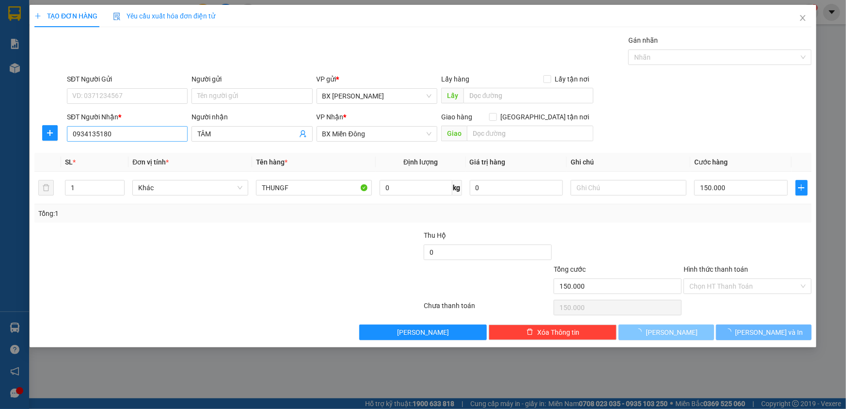
type input "0"
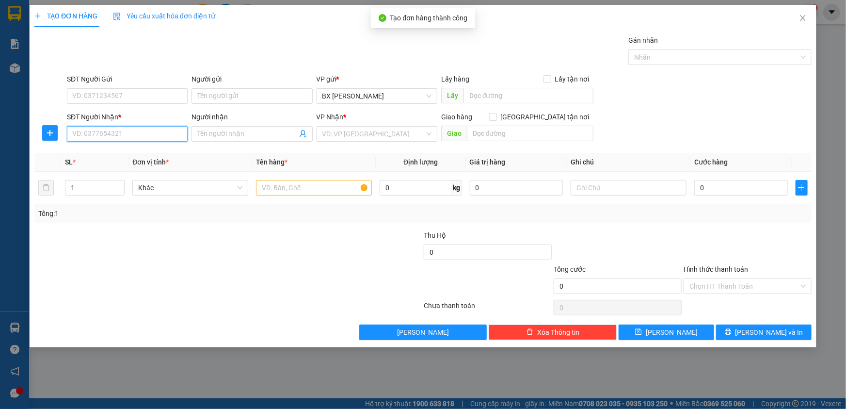
click at [125, 132] on input "SĐT Người Nhận *" at bounding box center [127, 134] width 121 height 16
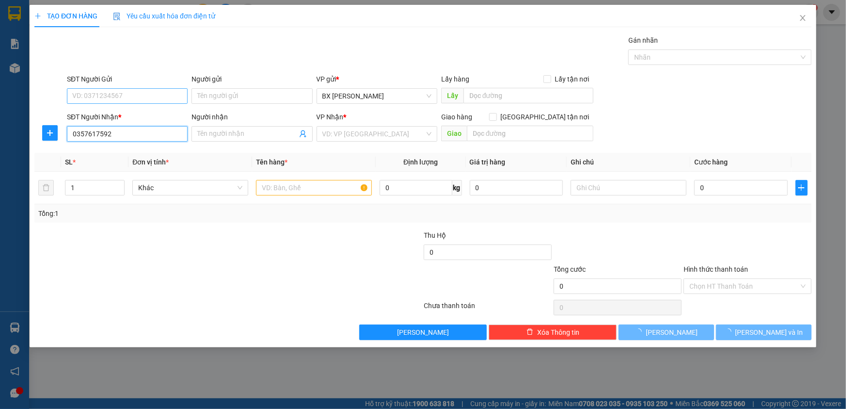
type input "0357617592"
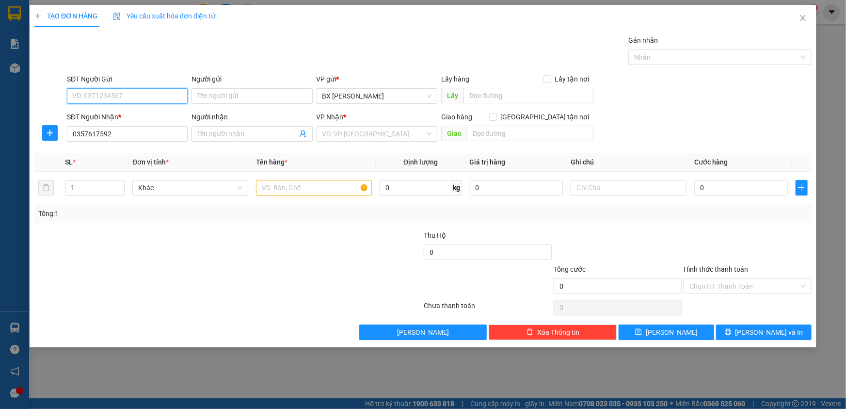
click at [112, 98] on input "SĐT Người Gửi" at bounding box center [127, 96] width 121 height 16
type input "0382585379"
click at [357, 133] on input "search" at bounding box center [374, 134] width 102 height 15
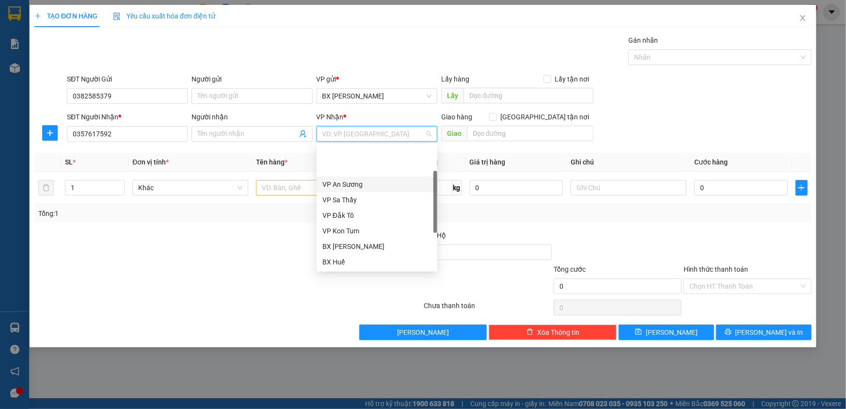
scroll to position [108, 0]
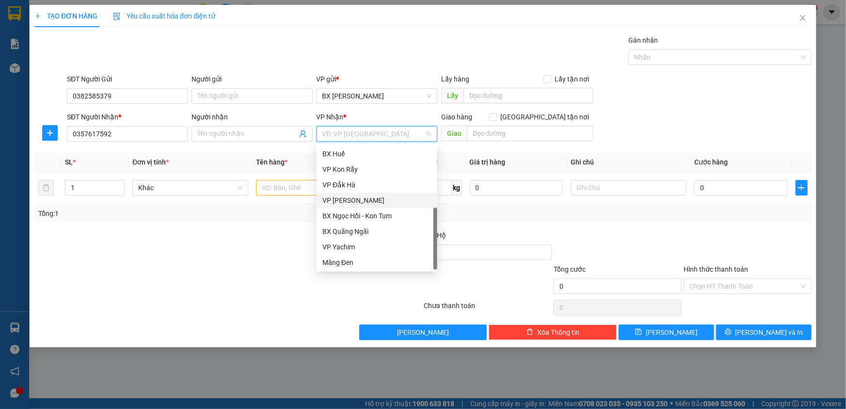
click at [373, 197] on div "VP [PERSON_NAME]" at bounding box center [377, 200] width 109 height 11
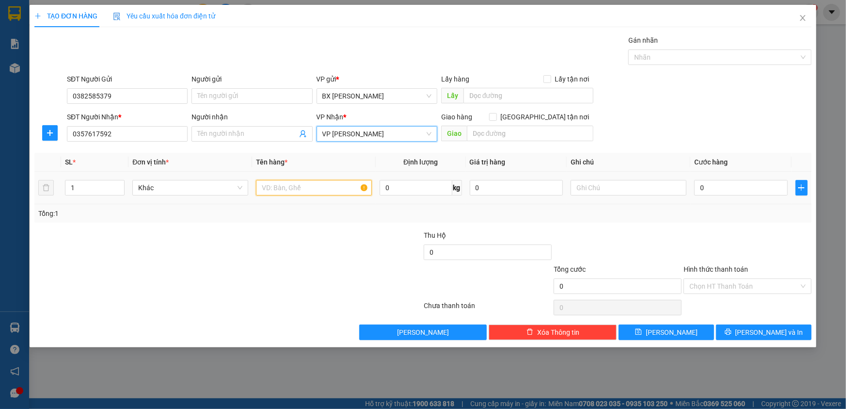
click at [330, 187] on input "text" at bounding box center [314, 188] width 116 height 16
type input "THUNGF"
click at [761, 190] on input "0" at bounding box center [741, 188] width 94 height 16
type input "5"
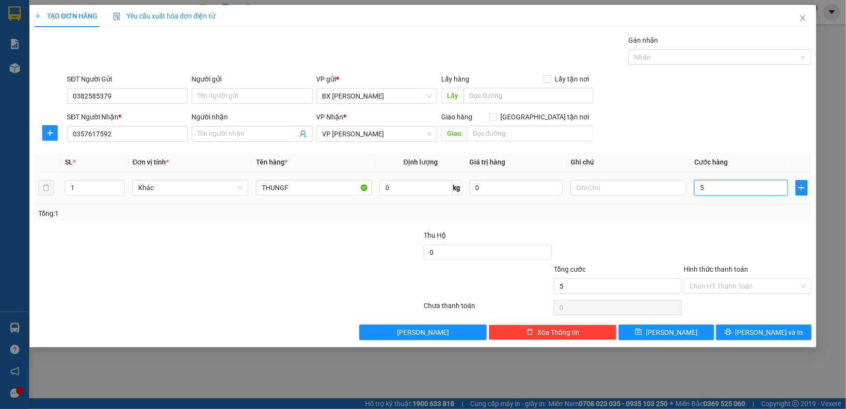
type input "5"
type input "50"
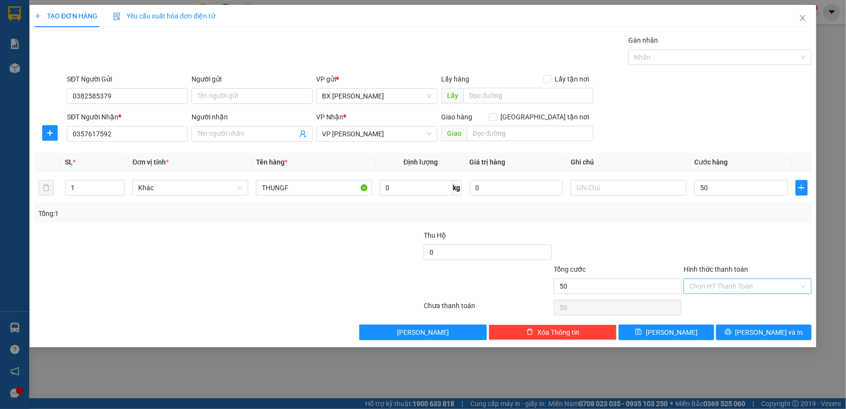
type input "50.000"
click at [743, 284] on input "Hình thức thanh toán" at bounding box center [745, 286] width 110 height 15
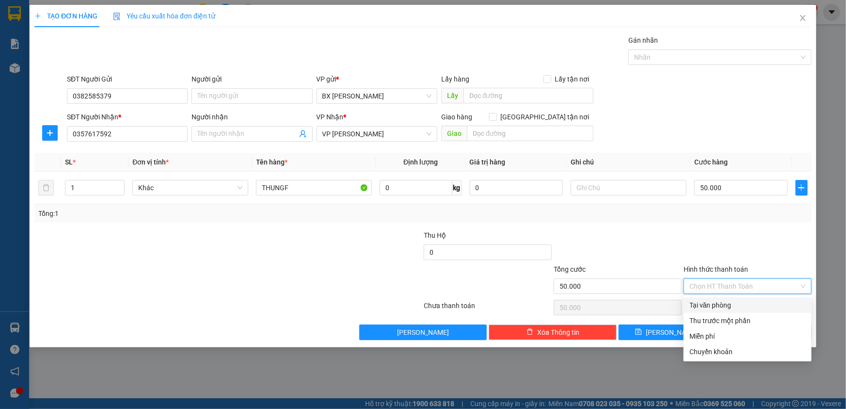
click at [745, 301] on div "Tại văn phòng" at bounding box center [748, 305] width 116 height 11
type input "0"
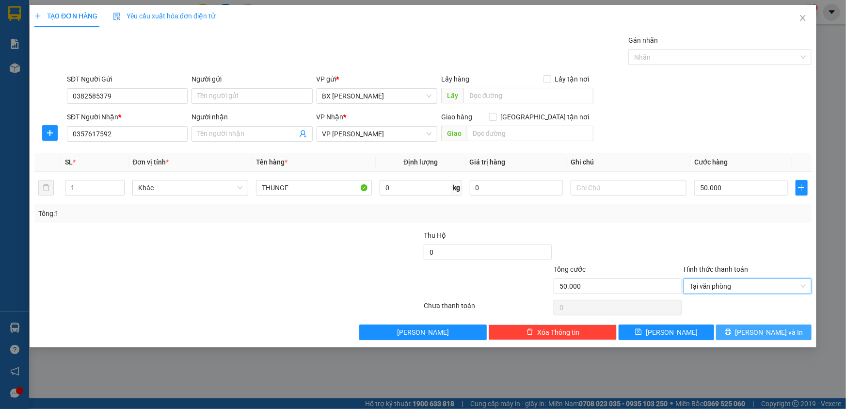
click at [735, 329] on button "[PERSON_NAME] và In" at bounding box center [764, 332] width 96 height 16
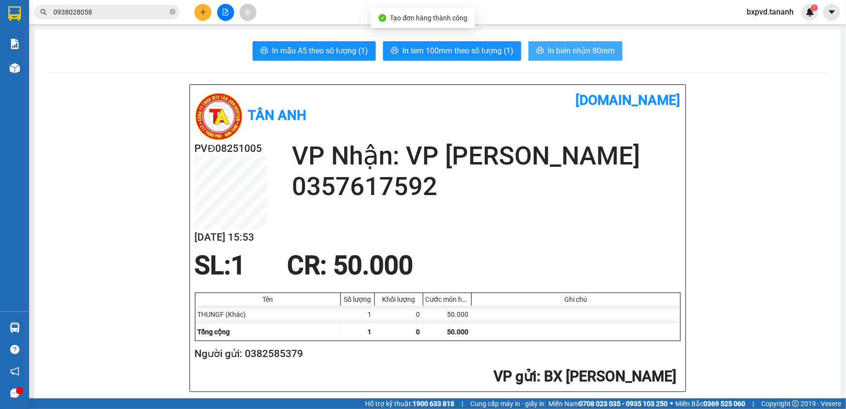
click at [554, 46] on span "In biên nhận 80mm" at bounding box center [581, 51] width 67 height 12
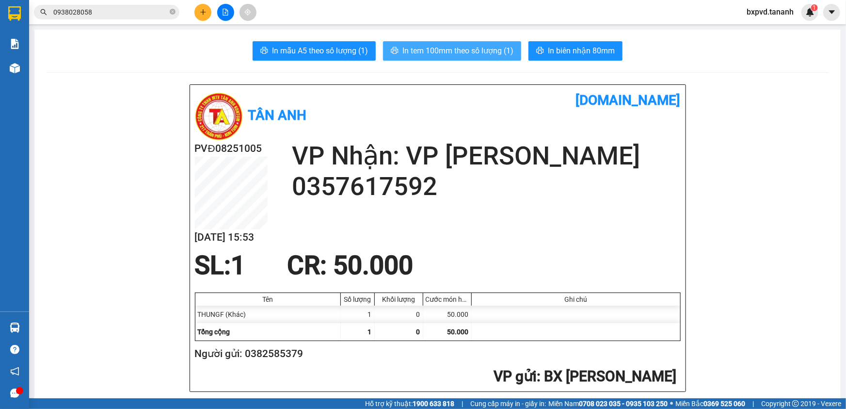
click at [473, 55] on span "In tem 100mm theo số lượng (1)" at bounding box center [458, 51] width 111 height 12
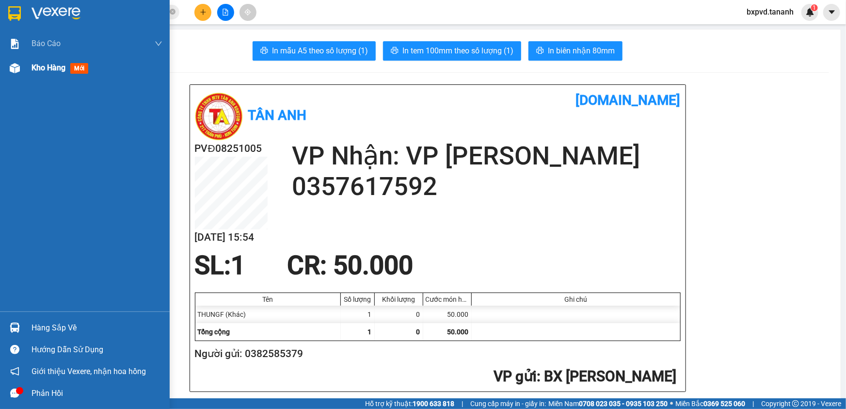
click at [39, 70] on span "Kho hàng" at bounding box center [49, 67] width 34 height 9
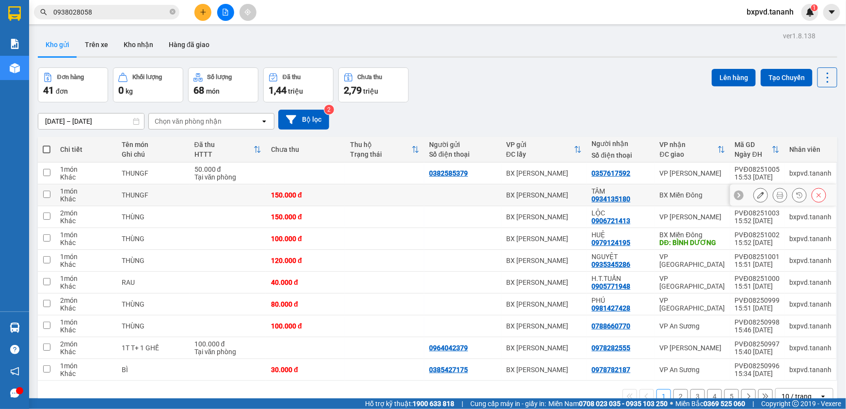
scroll to position [44, 0]
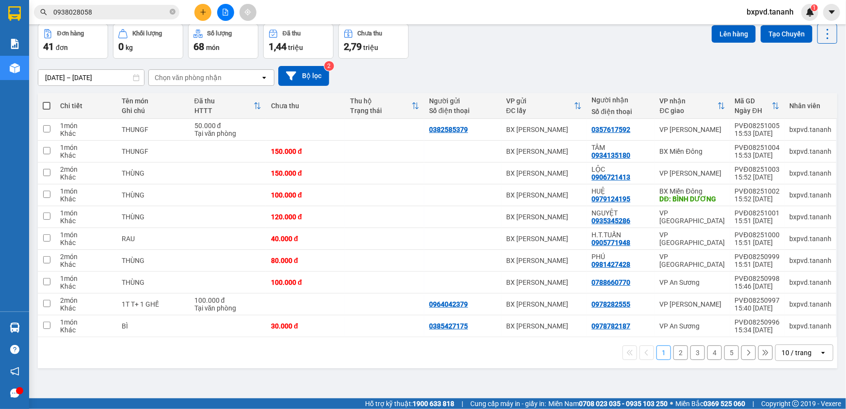
click at [199, 6] on button at bounding box center [202, 12] width 17 height 17
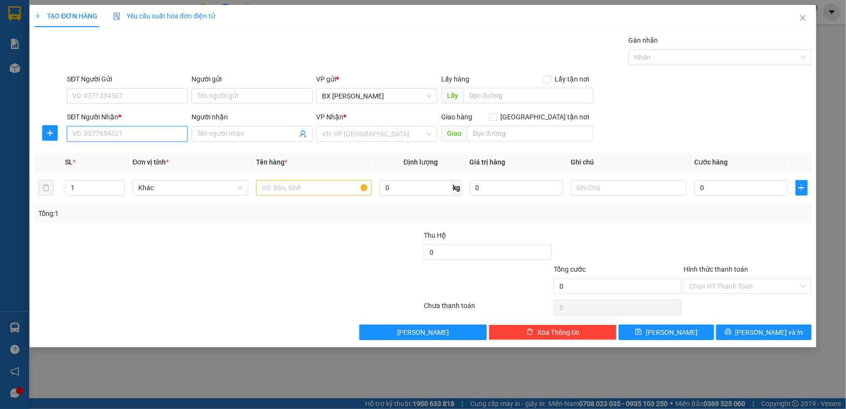
click at [152, 133] on input "SĐT Người Nhận *" at bounding box center [127, 134] width 121 height 16
click at [152, 97] on input "SĐT Người Gửi" at bounding box center [127, 96] width 121 height 16
type input "0708585511"
click at [112, 141] on input "SĐT Người Nhận *" at bounding box center [127, 134] width 121 height 16
type input "0792367076"
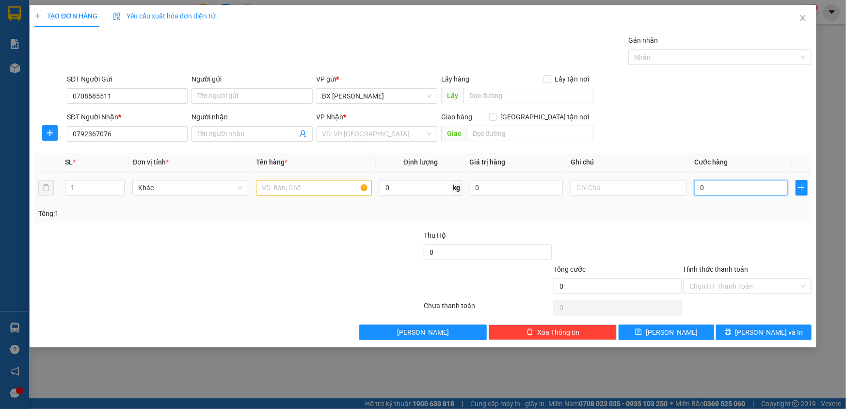
click at [733, 191] on input "0" at bounding box center [741, 188] width 94 height 16
type input "6"
type input "60"
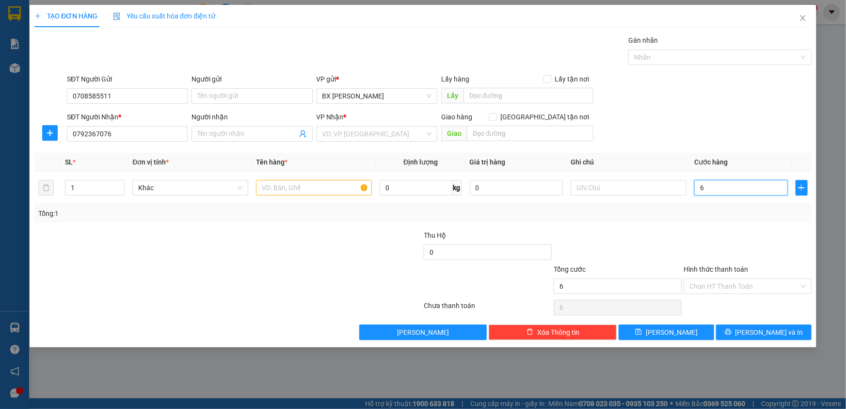
type input "60"
type input "60.000"
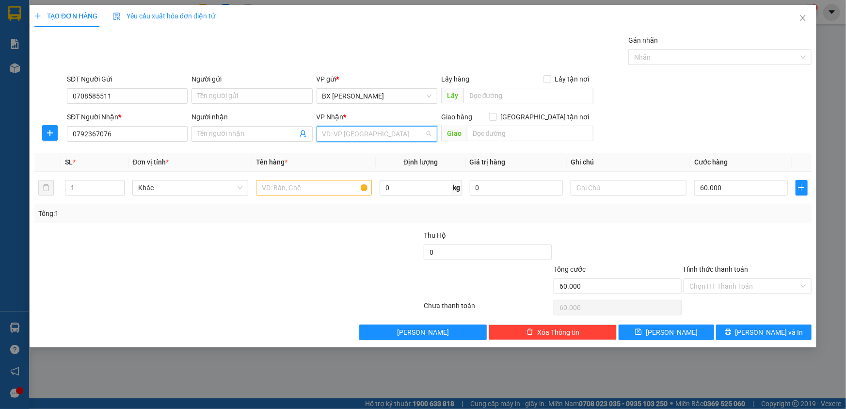
click at [355, 136] on input "search" at bounding box center [374, 134] width 102 height 15
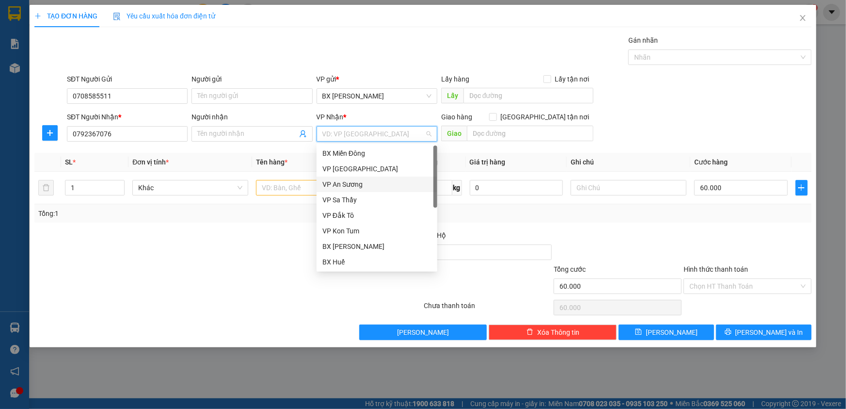
click at [369, 184] on div "VP An Sương" at bounding box center [377, 184] width 109 height 11
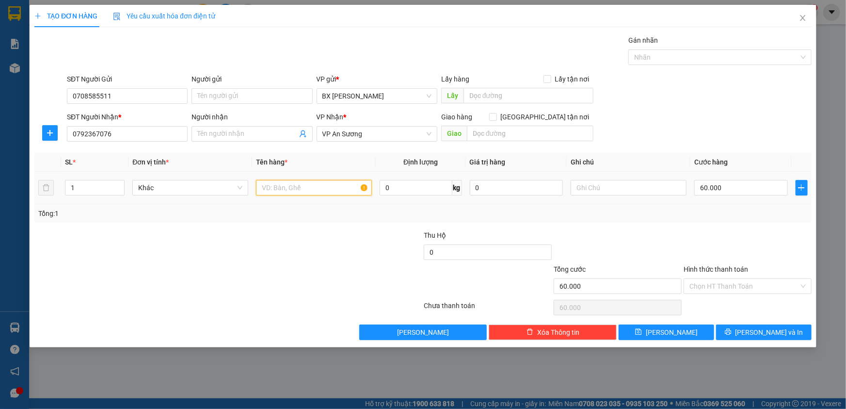
click at [330, 189] on input "text" at bounding box center [314, 188] width 116 height 16
type input "THUNGF"
click at [751, 290] on input "Hình thức thanh toán" at bounding box center [745, 286] width 110 height 15
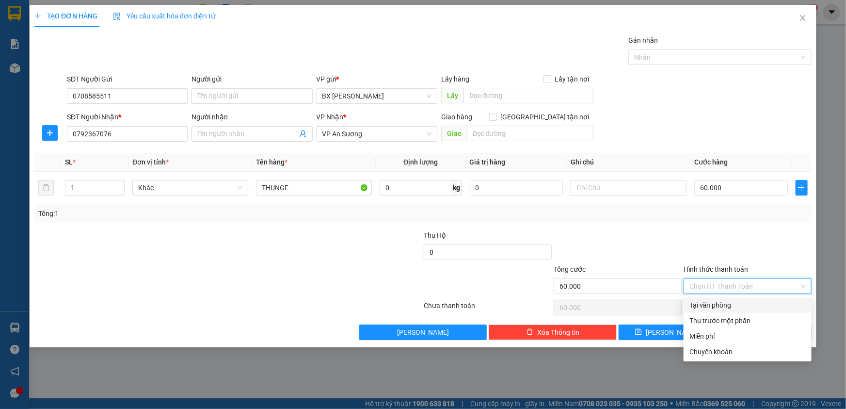
click at [748, 304] on div "Tại văn phòng" at bounding box center [748, 305] width 116 height 11
type input "0"
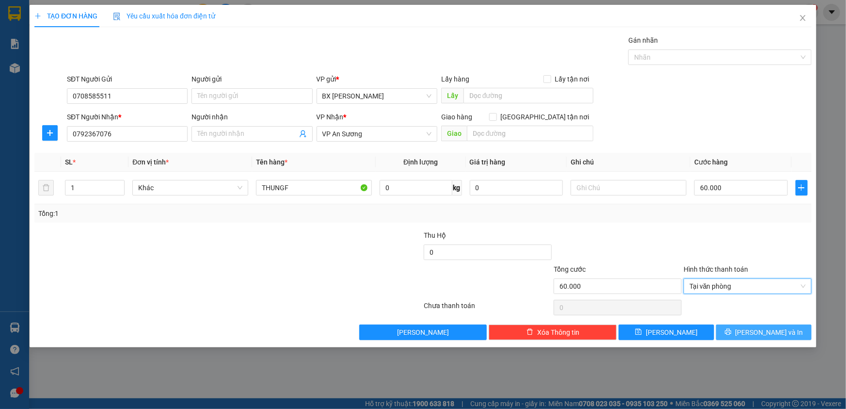
click at [733, 329] on button "[PERSON_NAME] và In" at bounding box center [764, 332] width 96 height 16
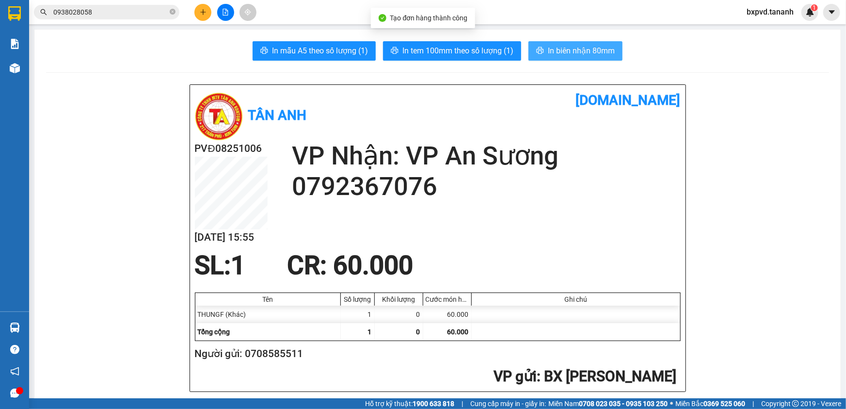
click at [582, 52] on span "In biên nhận 80mm" at bounding box center [581, 51] width 67 height 12
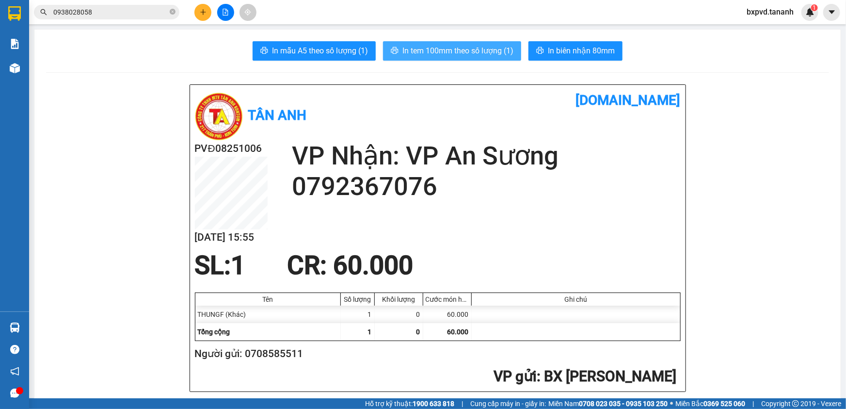
click at [446, 51] on span "In tem 100mm theo số lượng (1)" at bounding box center [458, 51] width 111 height 12
click at [484, 43] on button "In tem 100mm theo số lượng (1)" at bounding box center [452, 50] width 138 height 19
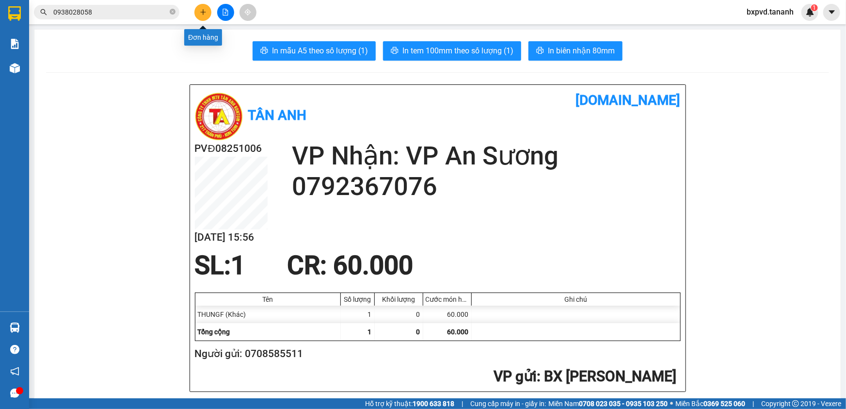
click at [200, 12] on icon "plus" at bounding box center [203, 12] width 7 height 7
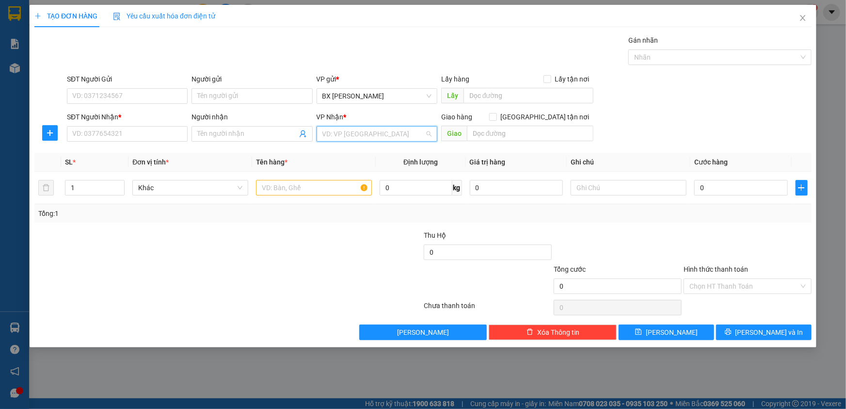
click at [355, 139] on input "search" at bounding box center [374, 134] width 102 height 15
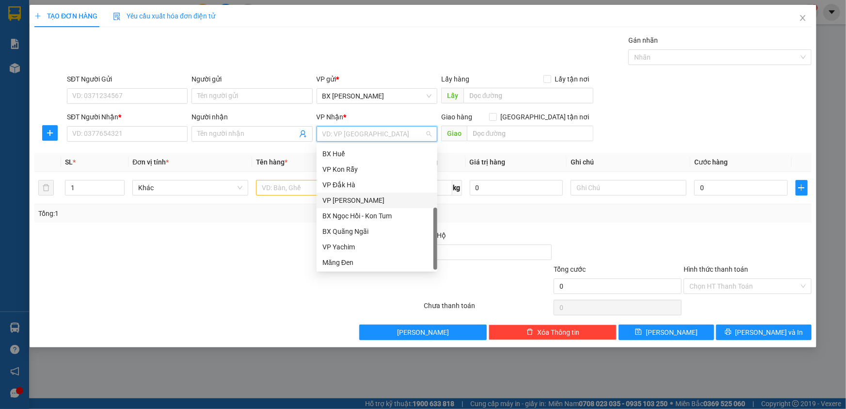
click at [380, 200] on div "VP [PERSON_NAME]" at bounding box center [377, 200] width 109 height 11
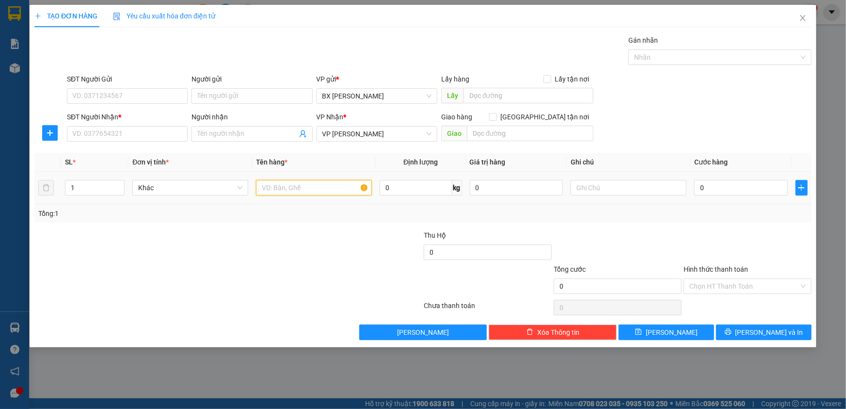
click at [311, 193] on input "text" at bounding box center [314, 188] width 116 height 16
type input "THUNGF"
click at [170, 132] on input "SĐT Người Nhận *" at bounding box center [127, 134] width 121 height 16
type input "0773025553"
click at [292, 190] on input "THUNGF" at bounding box center [314, 188] width 116 height 16
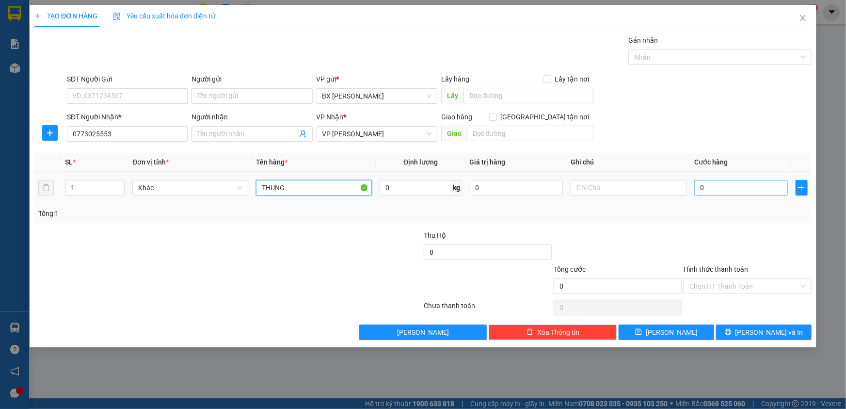
type input "THUNG"
click at [724, 183] on input "0" at bounding box center [741, 188] width 94 height 16
type input "5"
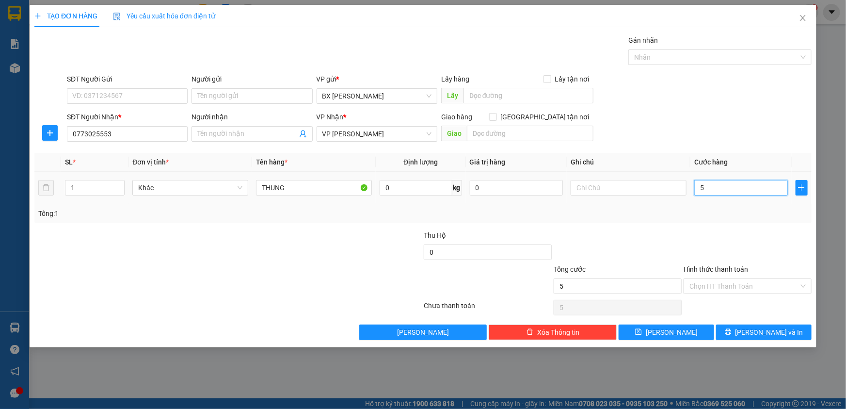
type input "50"
type input "50.000"
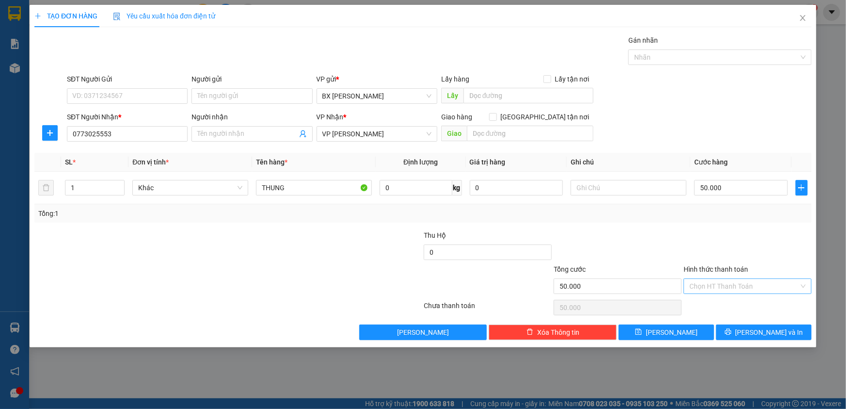
click at [714, 281] on input "Hình thức thanh toán" at bounding box center [745, 286] width 110 height 15
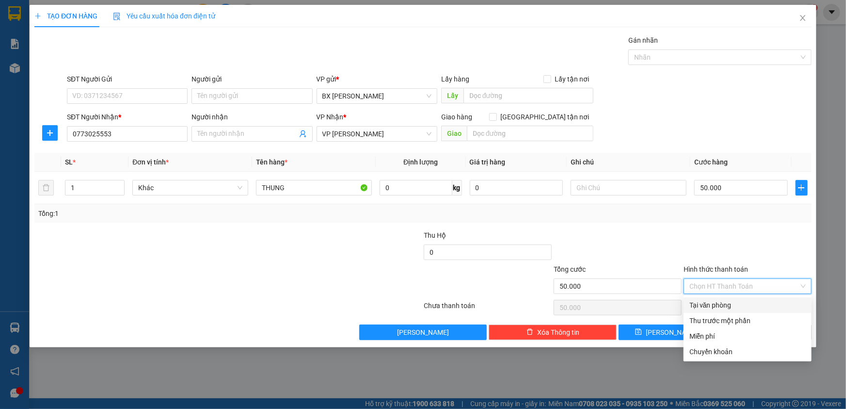
click at [719, 301] on div "Tại văn phòng" at bounding box center [748, 305] width 116 height 11
type input "0"
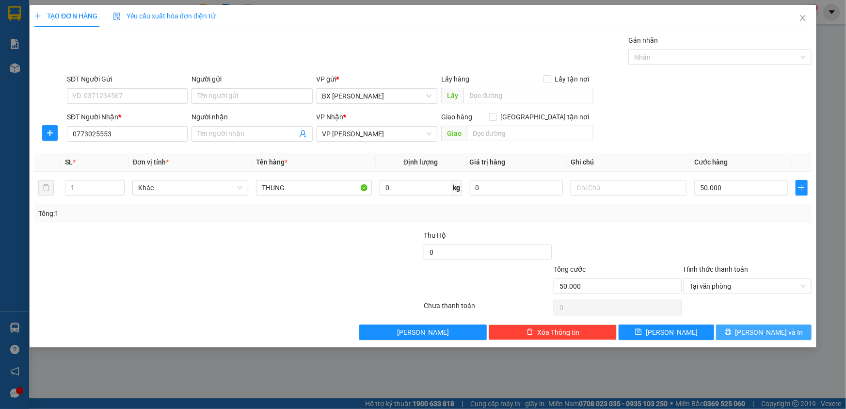
click at [732, 333] on icon "printer" at bounding box center [728, 331] width 7 height 7
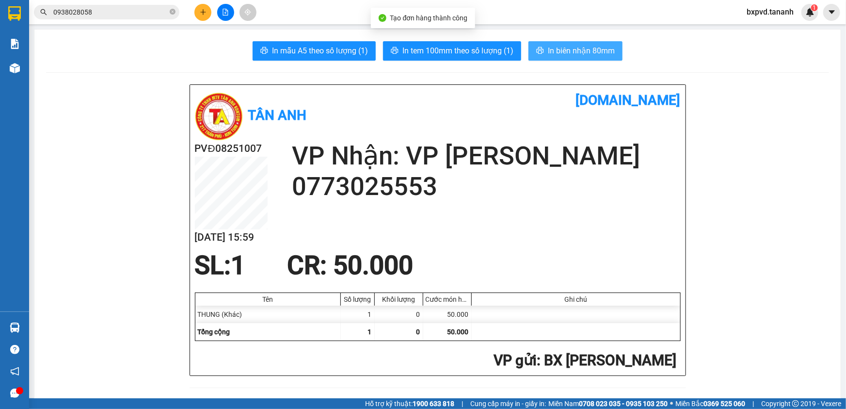
click at [566, 56] on span "In biên nhận 80mm" at bounding box center [581, 51] width 67 height 12
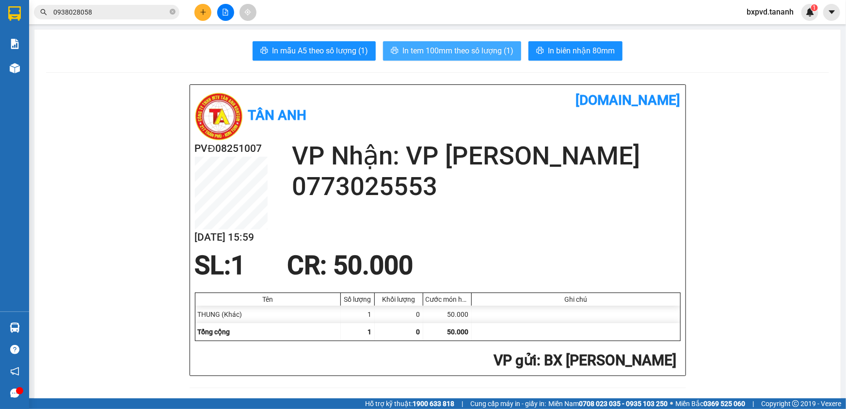
click at [480, 56] on span "In tem 100mm theo số lượng (1)" at bounding box center [458, 51] width 111 height 12
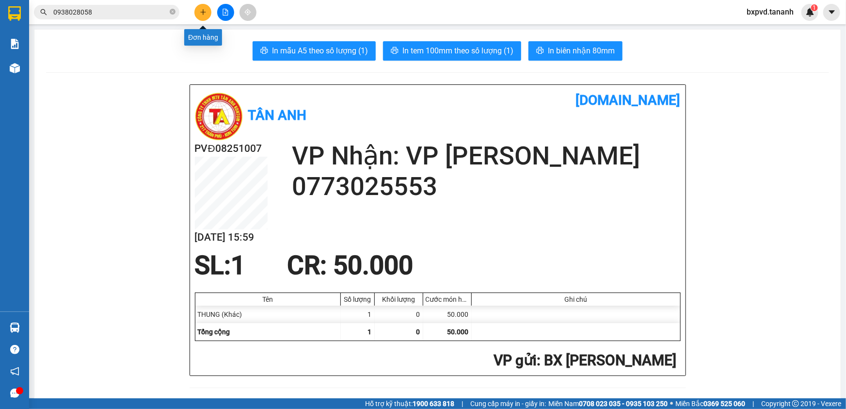
click at [199, 11] on button at bounding box center [202, 12] width 17 height 17
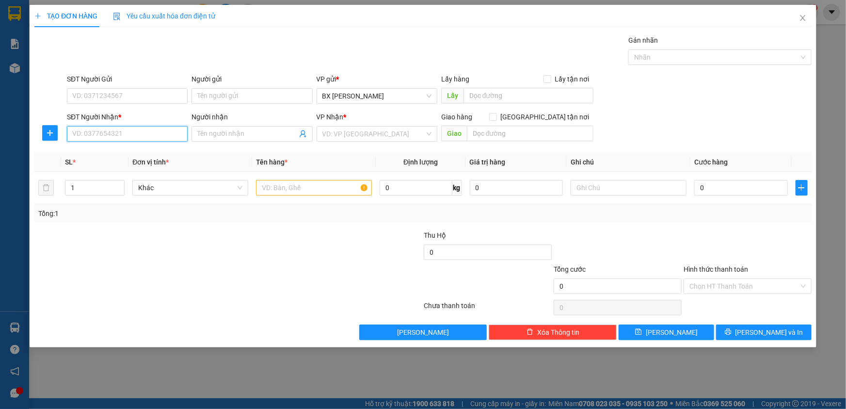
click at [158, 133] on input "SĐT Người Nhận *" at bounding box center [127, 134] width 121 height 16
drag, startPoint x: 177, startPoint y: 129, endPoint x: 176, endPoint y: 136, distance: 7.3
click at [176, 135] on input "SĐT Người Nhận *" at bounding box center [127, 134] width 121 height 16
type input "0903309577"
click at [165, 96] on input "SĐT Người Gửi" at bounding box center [127, 96] width 121 height 16
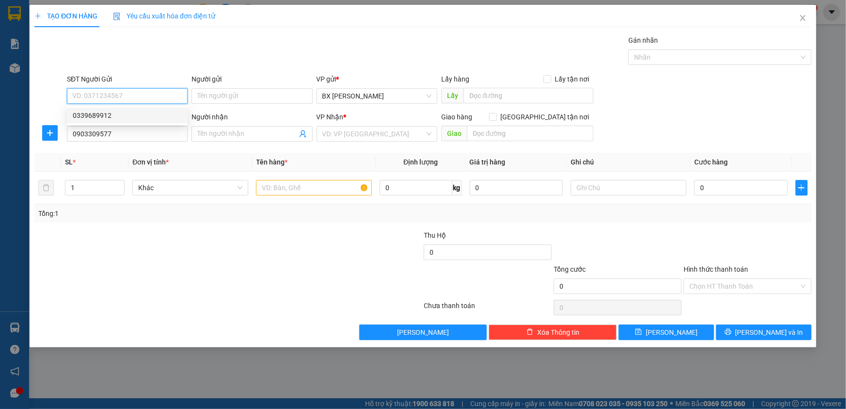
drag, startPoint x: 157, startPoint y: 115, endPoint x: 164, endPoint y: 115, distance: 7.3
click at [157, 115] on div "0339689912" at bounding box center [127, 115] width 109 height 11
type input "0339689912"
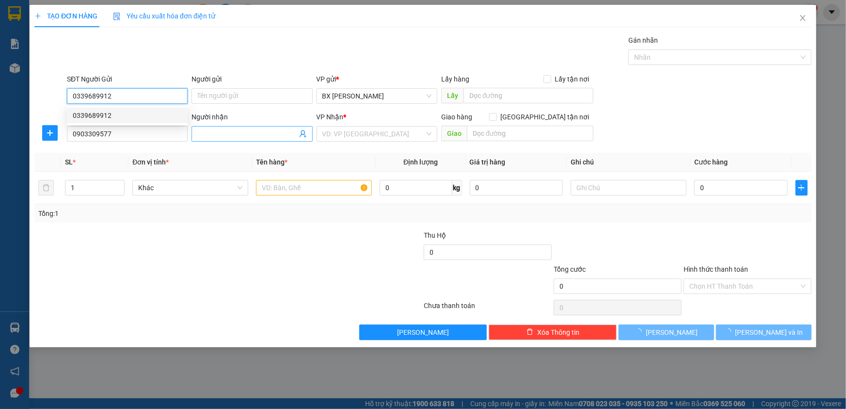
type input "30.000"
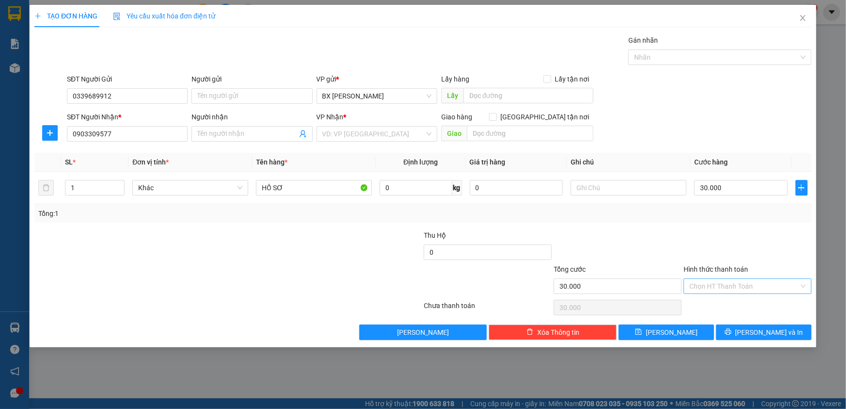
click at [720, 286] on input "Hình thức thanh toán" at bounding box center [745, 286] width 110 height 15
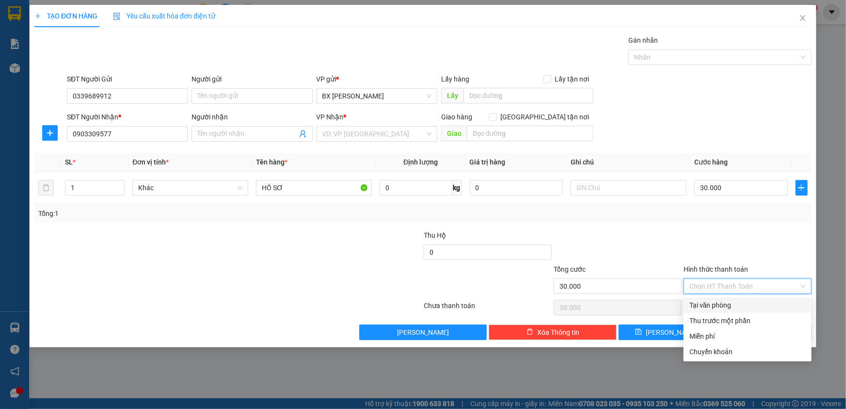
click at [725, 304] on div "Tại văn phòng" at bounding box center [748, 305] width 116 height 11
type input "0"
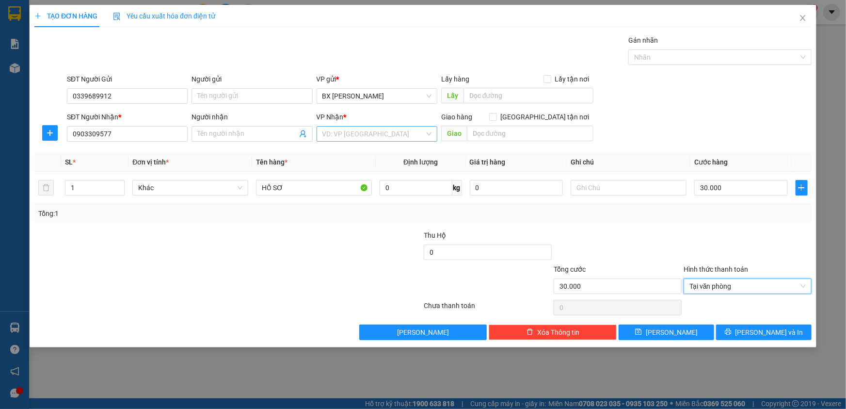
click at [378, 129] on input "search" at bounding box center [374, 134] width 102 height 15
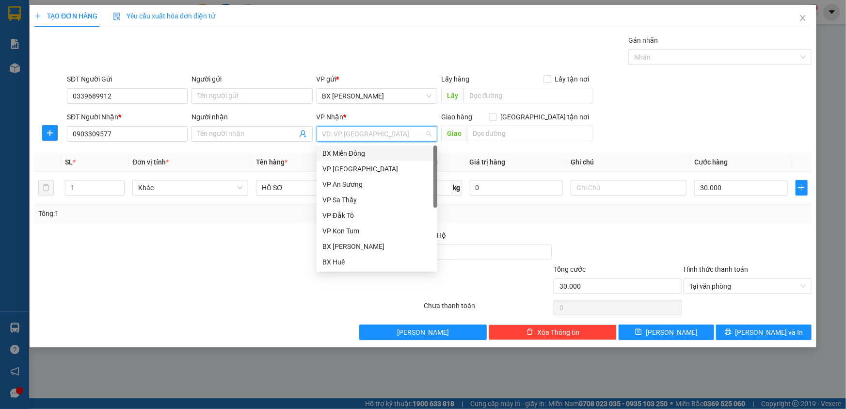
click at [373, 150] on div "BX Miền Đông" at bounding box center [377, 153] width 109 height 11
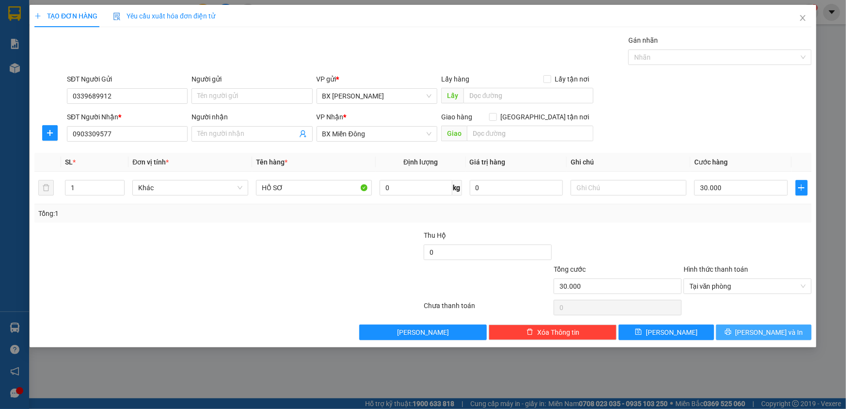
click at [746, 325] on button "[PERSON_NAME] và In" at bounding box center [764, 332] width 96 height 16
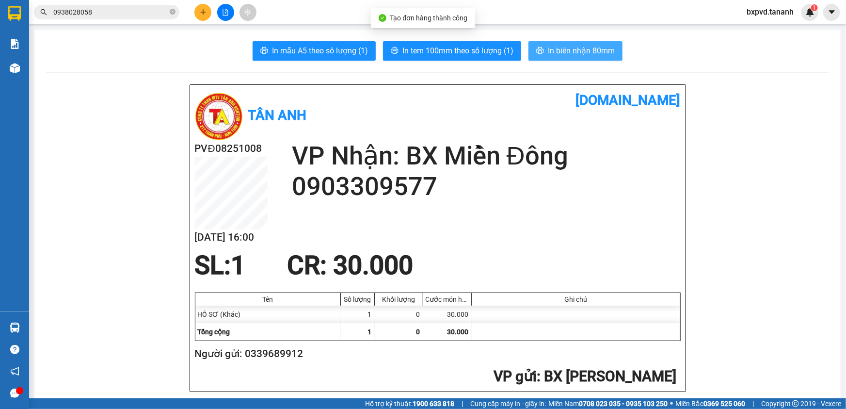
click at [565, 42] on button "In biên nhận 80mm" at bounding box center [576, 50] width 94 height 19
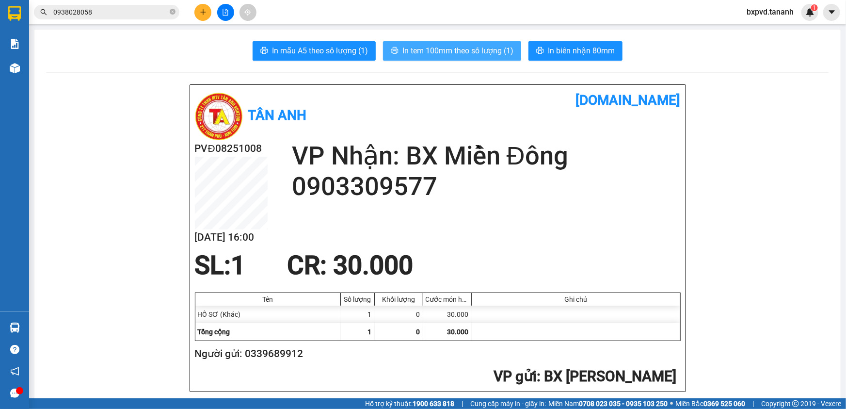
click at [411, 41] on button "In tem 100mm theo số lượng (1)" at bounding box center [452, 50] width 138 height 19
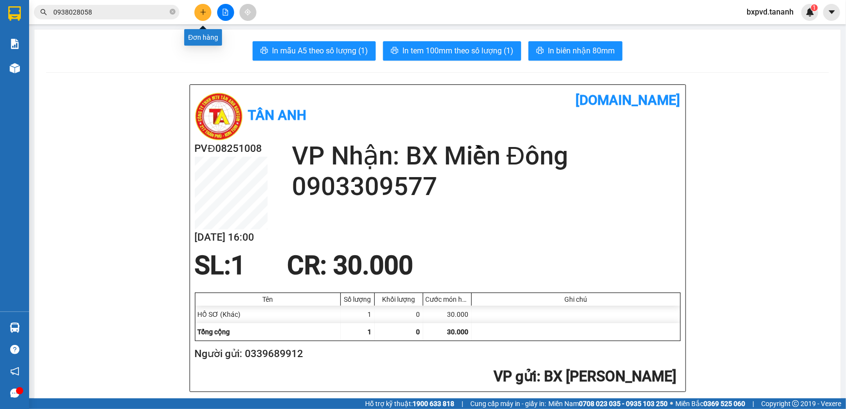
click at [210, 9] on button at bounding box center [202, 12] width 17 height 17
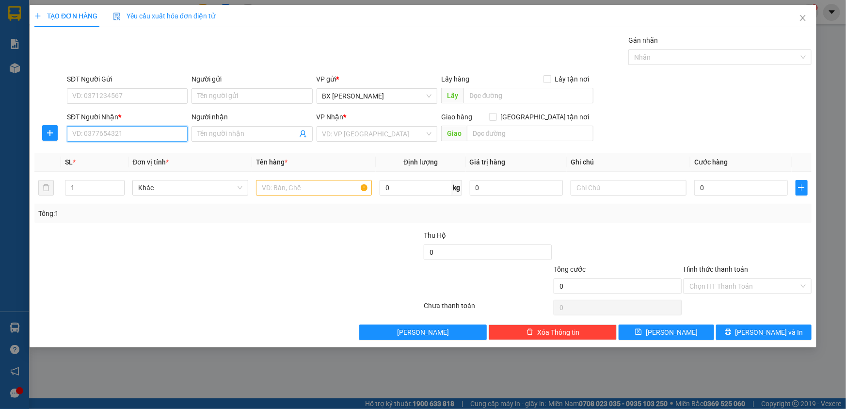
click at [172, 132] on input "SĐT Người Nhận *" at bounding box center [127, 134] width 121 height 16
click at [168, 136] on input "SĐT Người Nhận *" at bounding box center [127, 134] width 121 height 16
click at [405, 136] on input "search" at bounding box center [374, 134] width 102 height 15
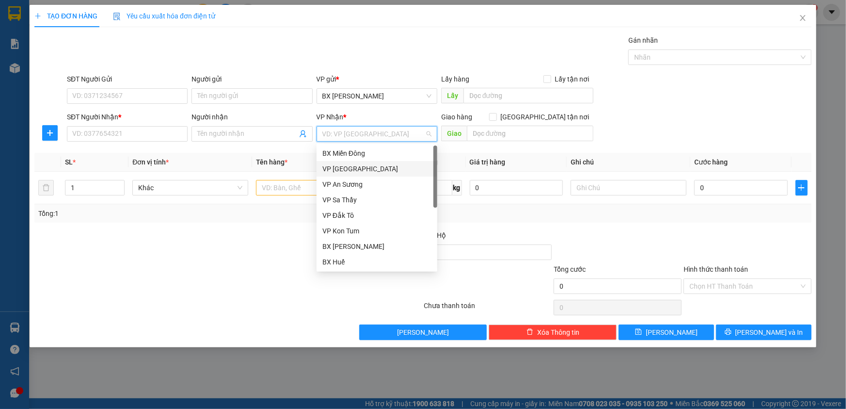
click at [371, 169] on div "VP [GEOGRAPHIC_DATA]" at bounding box center [377, 168] width 109 height 11
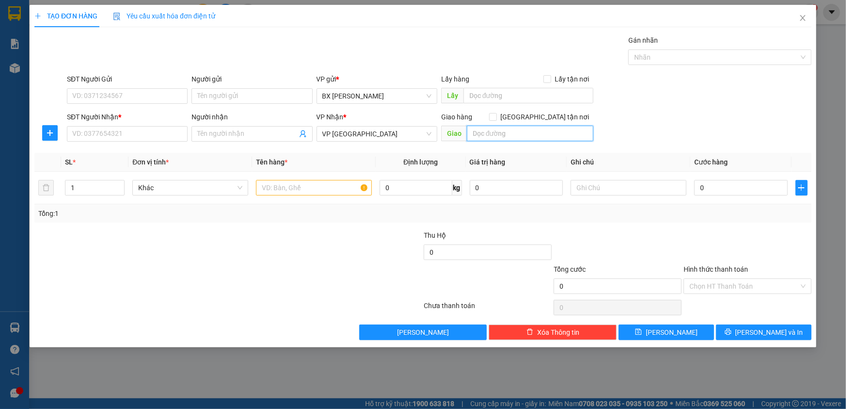
click at [548, 136] on input "text" at bounding box center [530, 134] width 127 height 16
type input "CX HOA"
drag, startPoint x: 134, startPoint y: 112, endPoint x: 139, endPoint y: 123, distance: 12.0
click at [136, 114] on div "SĐT Người Nhận *" at bounding box center [127, 117] width 121 height 11
click at [136, 126] on input "SĐT Người Nhận *" at bounding box center [127, 134] width 121 height 16
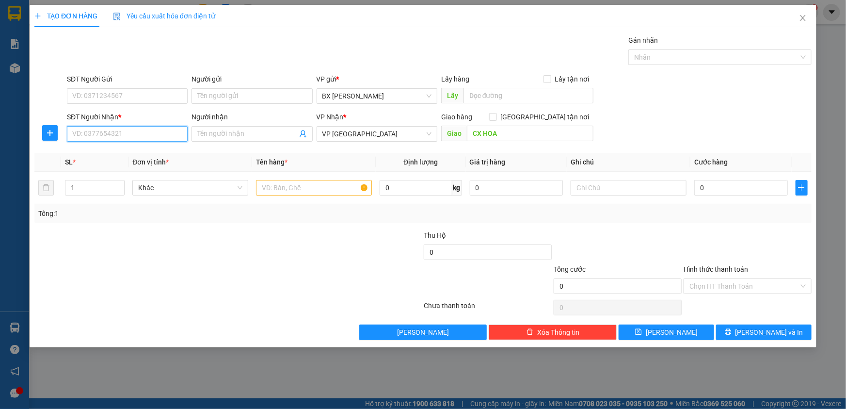
click at [139, 131] on input "SĐT Người Nhận *" at bounding box center [127, 134] width 121 height 16
click at [140, 151] on div "0971312145" at bounding box center [127, 153] width 109 height 11
type input "0971312145"
type input "CX HÒA HIỆP 2"
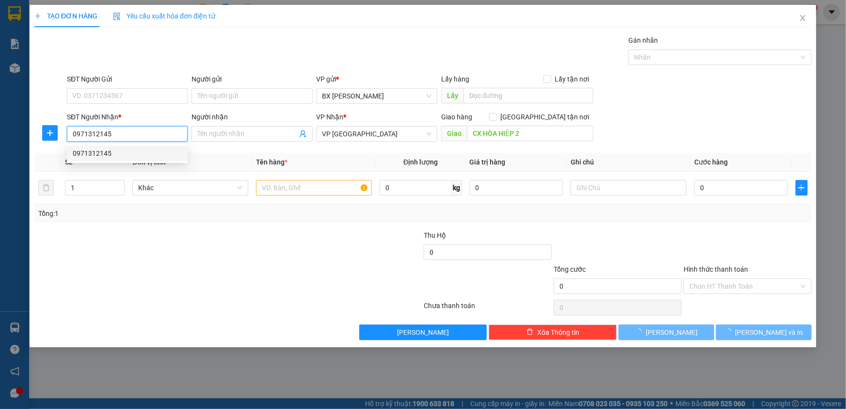
type input "50.000"
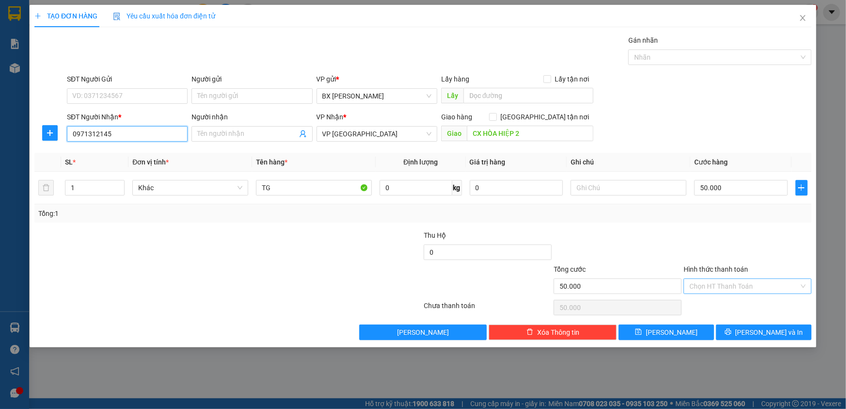
type input "0971312145"
click at [718, 283] on input "Hình thức thanh toán" at bounding box center [745, 286] width 110 height 15
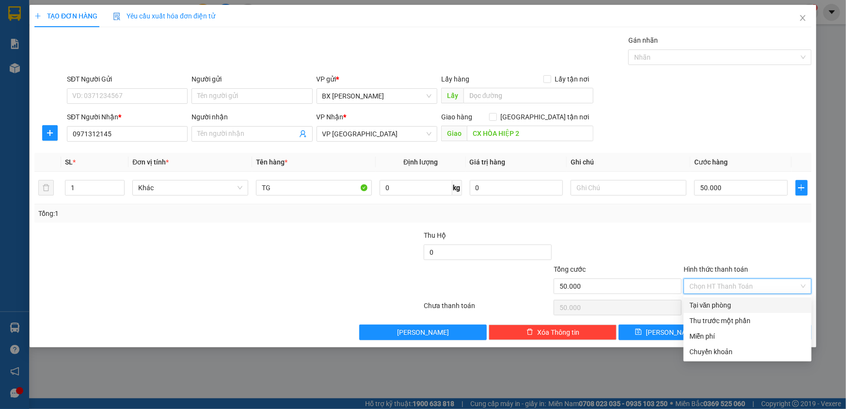
click at [722, 303] on div "Tại văn phòng" at bounding box center [748, 305] width 116 height 11
type input "0"
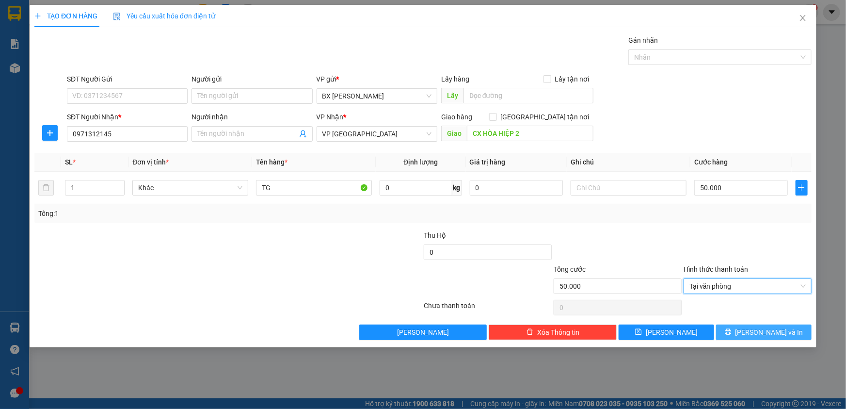
click at [737, 332] on button "[PERSON_NAME] và In" at bounding box center [764, 332] width 96 height 16
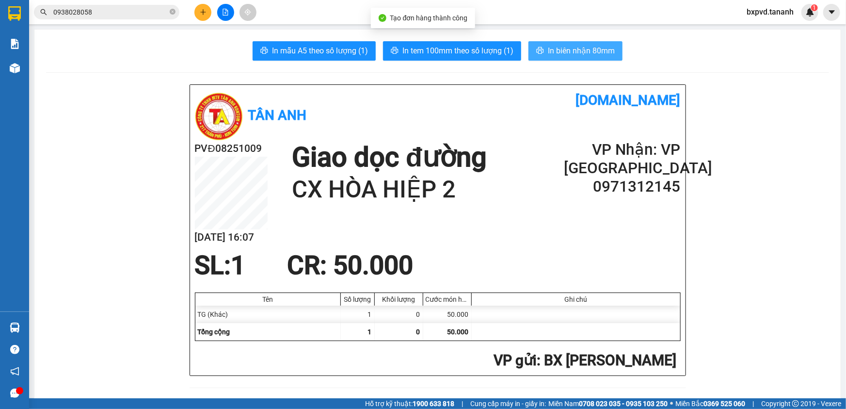
click at [570, 56] on span "In biên nhận 80mm" at bounding box center [581, 51] width 67 height 12
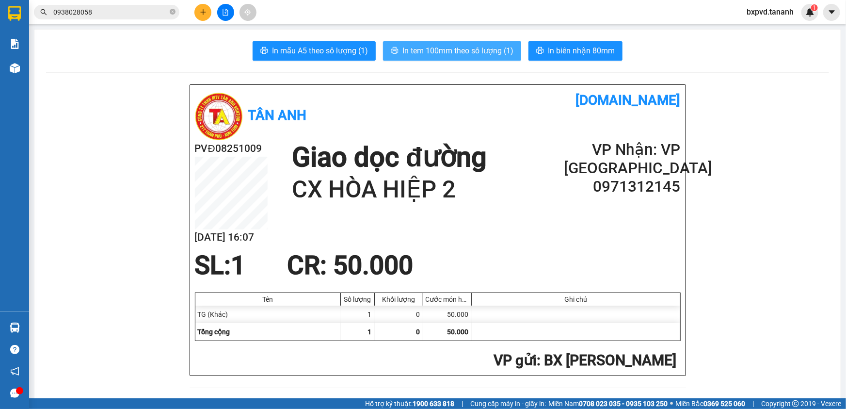
click at [495, 51] on span "In tem 100mm theo số lượng (1)" at bounding box center [458, 51] width 111 height 12
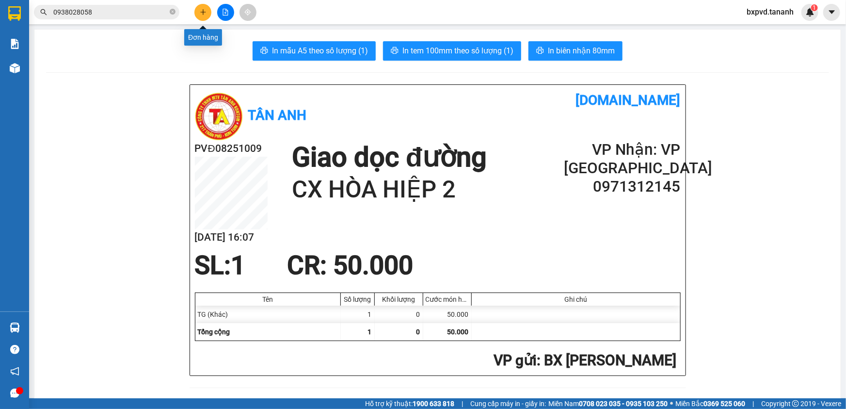
click at [200, 13] on icon "plus" at bounding box center [203, 12] width 7 height 7
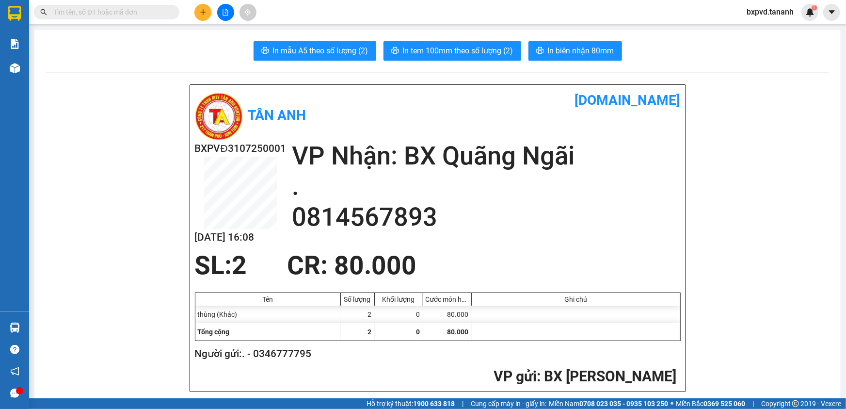
click at [203, 10] on icon "plus" at bounding box center [203, 11] width 0 height 5
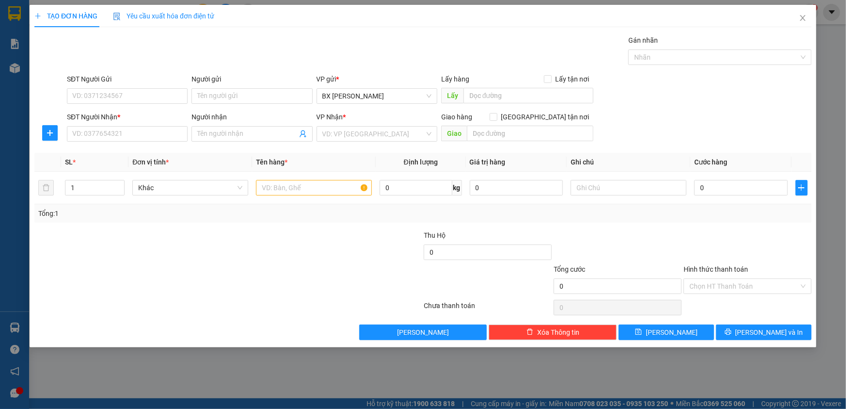
click at [23, 15] on div "TẠO ĐƠN HÀNG Yêu cầu xuất hóa đơn điện tử Transit Pickup Surcharge Ids Transit …" at bounding box center [423, 204] width 846 height 409
click at [16, 14] on div "TẠO ĐƠN HÀNG Yêu cầu xuất hóa đơn điện tử Transit Pickup Surcharge Ids Transit …" at bounding box center [423, 204] width 846 height 409
click at [20, 63] on div "TẠO ĐƠN HÀNG Yêu cầu xuất hóa đơn điện tử Transit Pickup Surcharge Ids Transit …" at bounding box center [423, 204] width 846 height 409
click at [805, 18] on icon "close" at bounding box center [803, 18] width 8 height 8
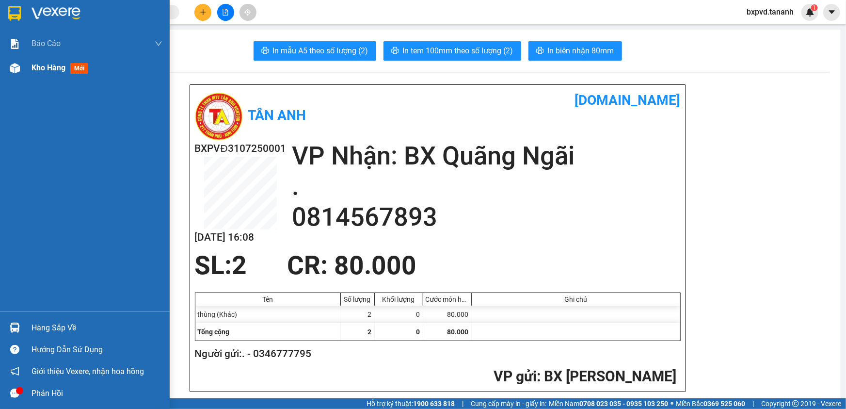
click at [48, 69] on span "Kho hàng" at bounding box center [49, 67] width 34 height 9
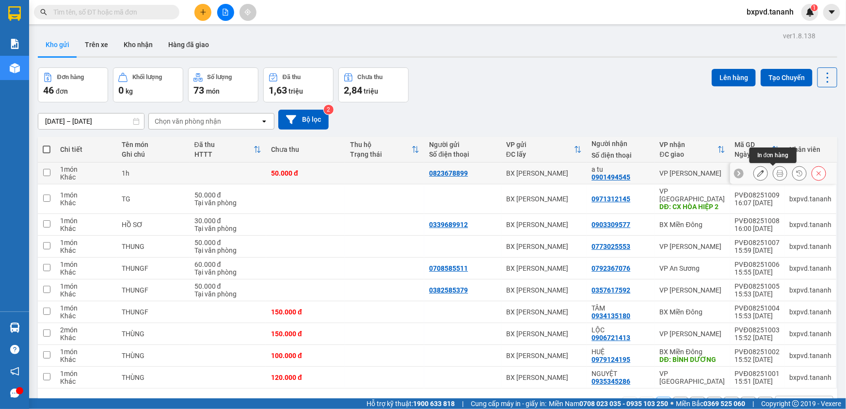
click at [777, 174] on icon at bounding box center [780, 173] width 7 height 7
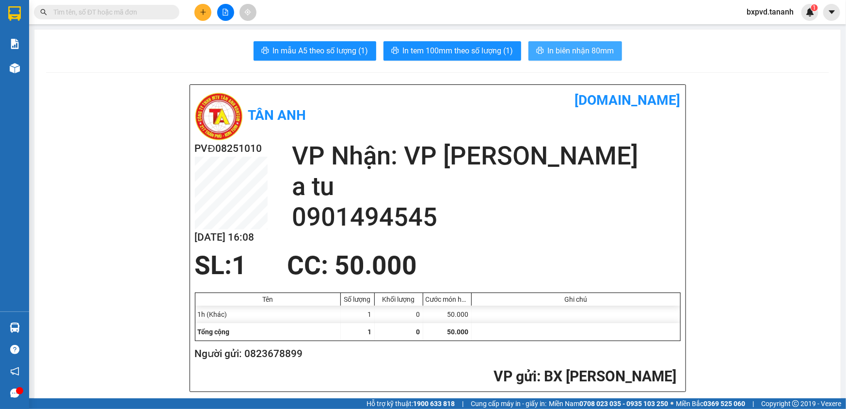
click at [548, 49] on span "In biên nhận 80mm" at bounding box center [581, 51] width 66 height 12
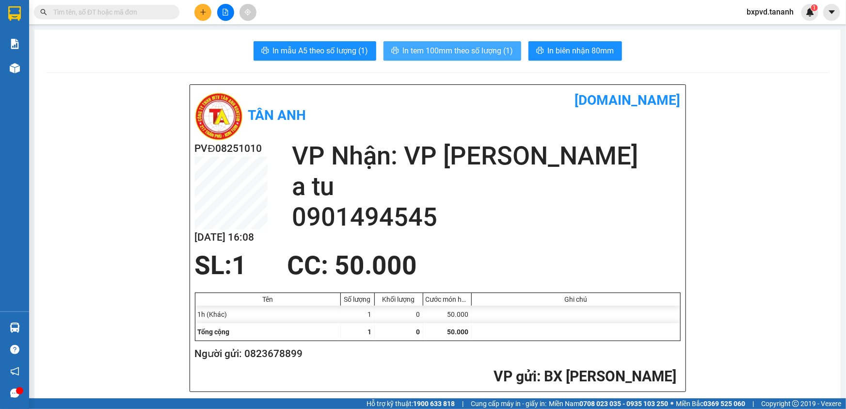
click at [497, 54] on span "In tem 100mm theo số lượng (1)" at bounding box center [458, 51] width 111 height 12
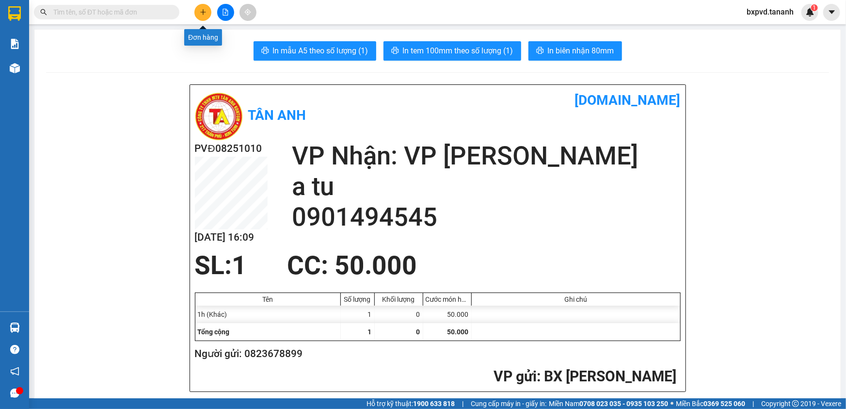
click at [199, 6] on button at bounding box center [202, 12] width 17 height 17
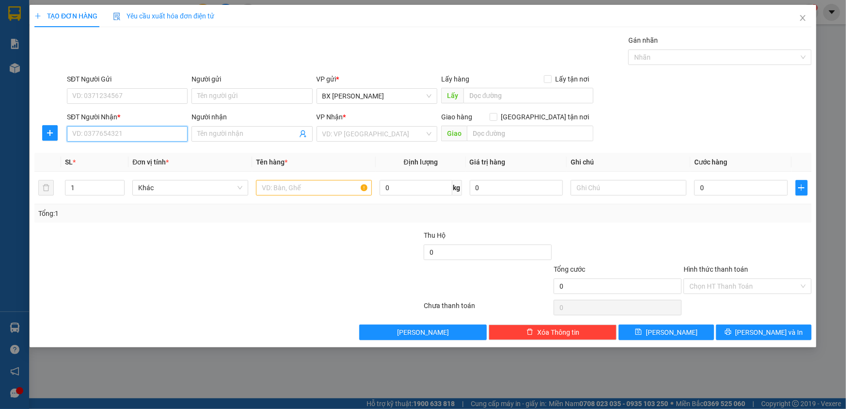
click at [130, 132] on input "SĐT Người Nhận *" at bounding box center [127, 134] width 121 height 16
type input "0971561925"
click at [523, 131] on input "text" at bounding box center [530, 134] width 127 height 16
click at [538, 133] on input "CAAFU LA SOWN" at bounding box center [530, 134] width 127 height 16
type input "C"
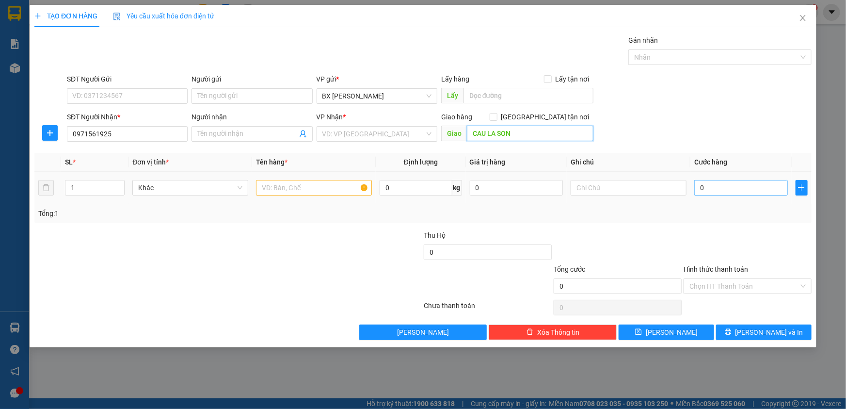
type input "CAU LA SON"
click at [713, 191] on input "0" at bounding box center [741, 188] width 94 height 16
type input "5"
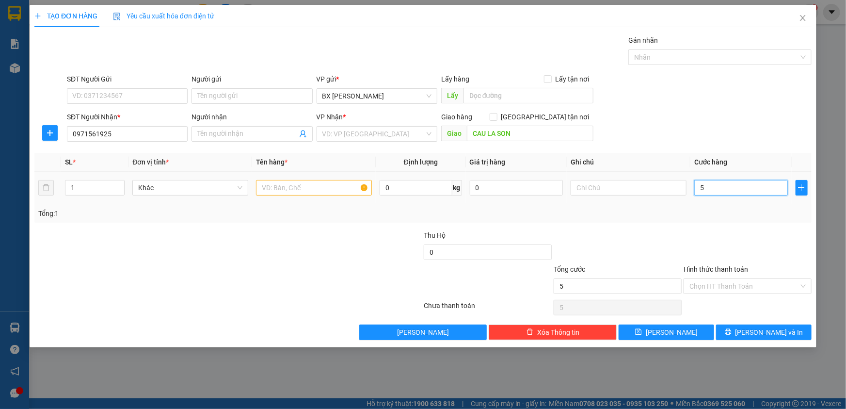
type input "50"
click at [325, 187] on input "text" at bounding box center [314, 188] width 116 height 16
type input "50.000"
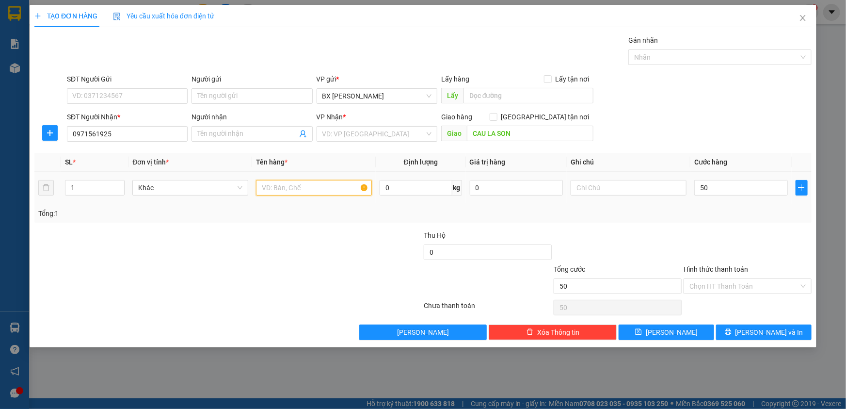
type input "50.000"
type input "THUNGF"
click at [330, 134] on input "search" at bounding box center [374, 134] width 102 height 15
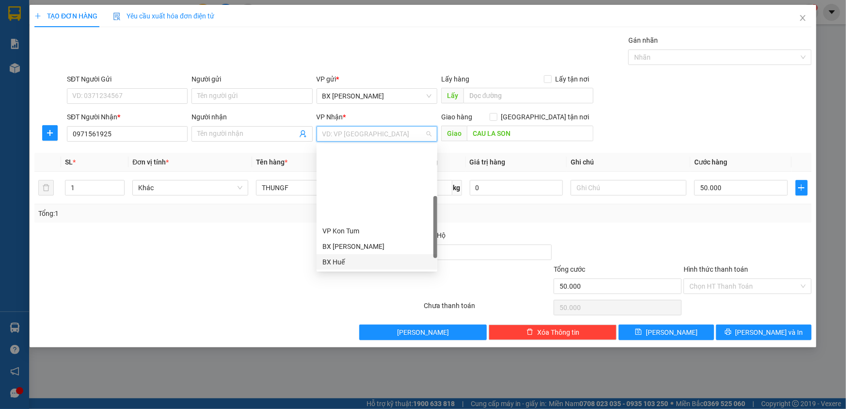
scroll to position [88, 0]
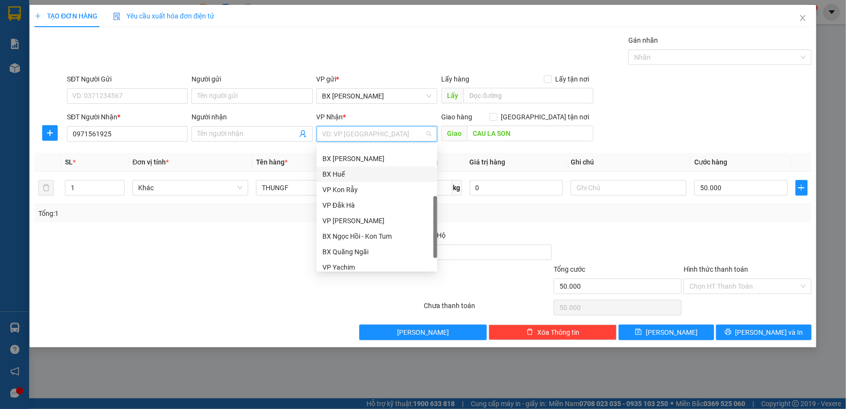
click at [359, 171] on div "BX Huế" at bounding box center [377, 174] width 109 height 11
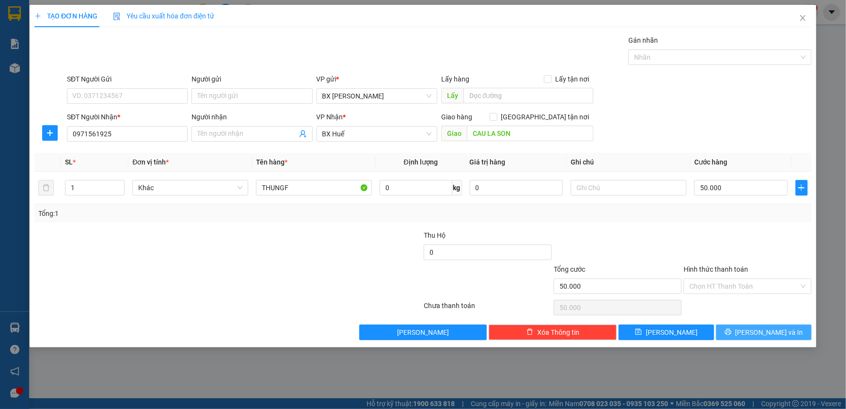
click at [765, 332] on span "[PERSON_NAME] và In" at bounding box center [770, 332] width 68 height 11
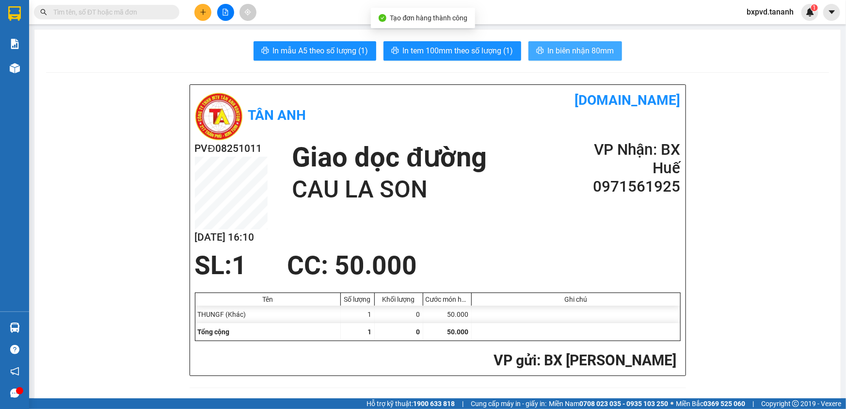
click at [561, 57] on button "In biên nhận 80mm" at bounding box center [576, 50] width 94 height 19
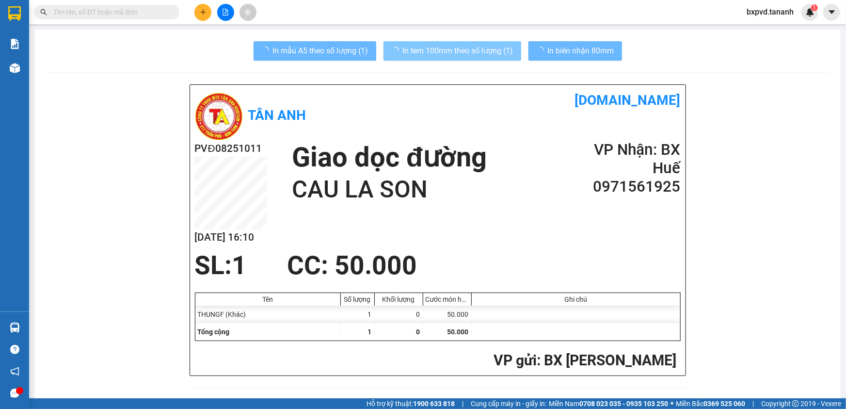
click at [498, 51] on span "In tem 100mm theo số lượng (1)" at bounding box center [458, 51] width 111 height 12
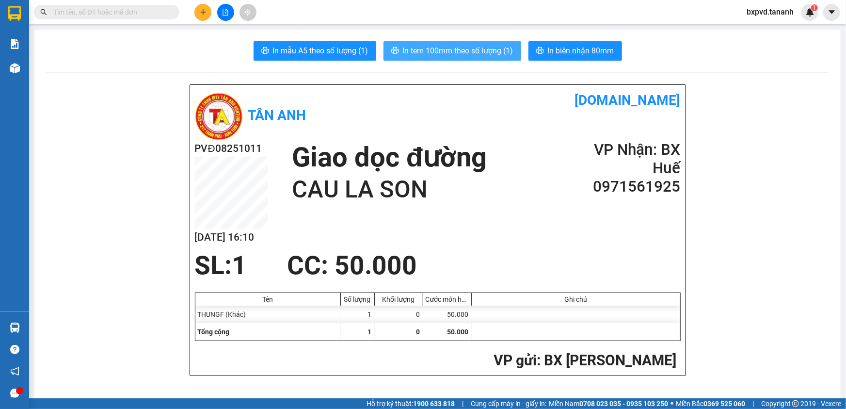
click at [463, 48] on span "In tem 100mm theo số lượng (1)" at bounding box center [458, 51] width 111 height 12
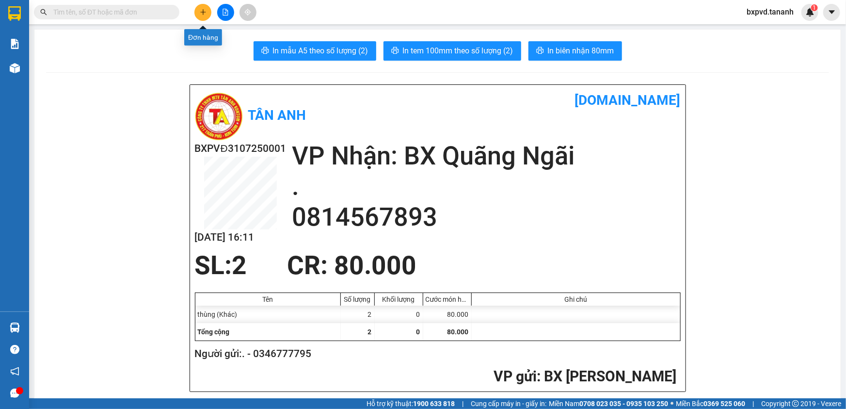
click at [204, 16] on button at bounding box center [202, 12] width 17 height 17
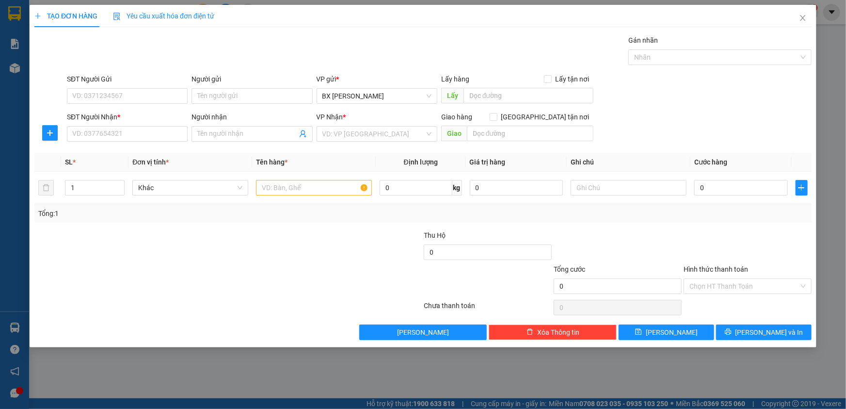
click at [145, 123] on div "SĐT Người Nhận *" at bounding box center [127, 119] width 121 height 15
click at [144, 130] on input "SĐT Người Nhận *" at bounding box center [127, 134] width 121 height 16
click at [140, 130] on input "SĐT Người Nhận *" at bounding box center [127, 134] width 121 height 16
type input "0966666000"
click at [148, 92] on input "SĐT Người Gửi" at bounding box center [127, 96] width 121 height 16
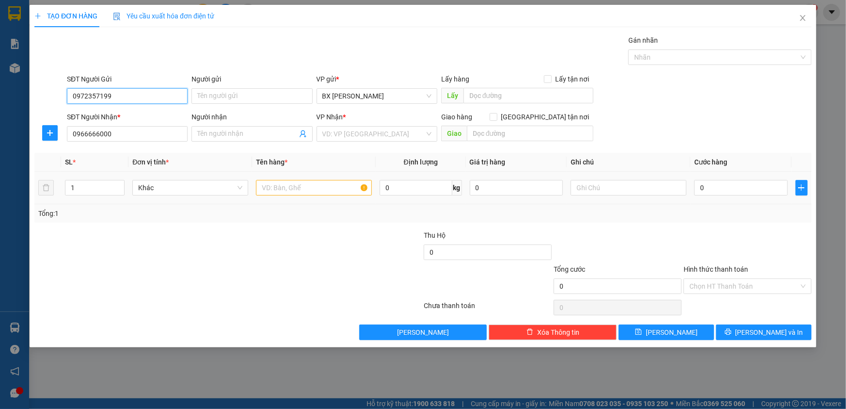
type input "0972357199"
click at [350, 190] on input "text" at bounding box center [314, 188] width 116 height 16
type input "THÙNG"
click at [413, 127] on input "search" at bounding box center [374, 134] width 102 height 15
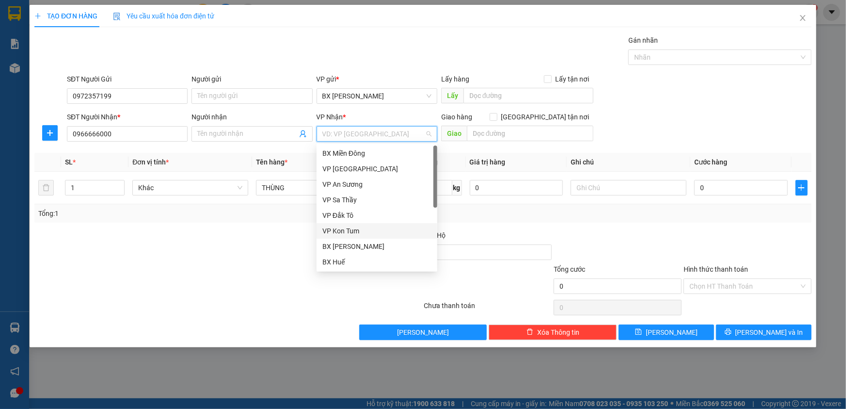
scroll to position [88, 0]
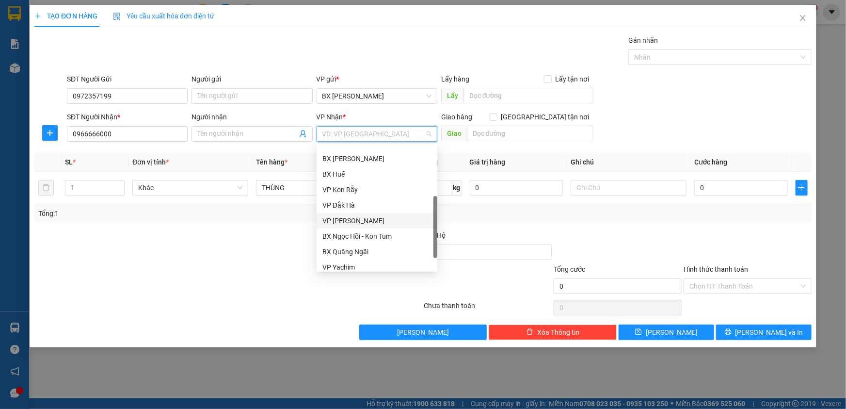
click at [379, 218] on div "VP [PERSON_NAME]" at bounding box center [377, 220] width 109 height 11
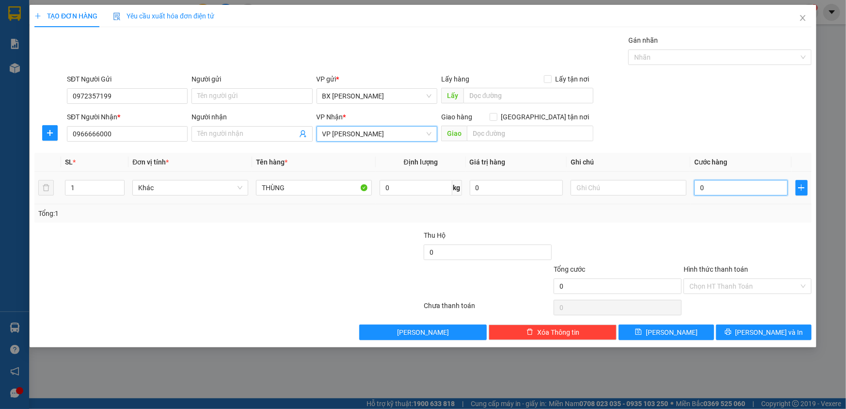
click at [751, 185] on input "0" at bounding box center [741, 188] width 94 height 16
type input "4"
type input "40"
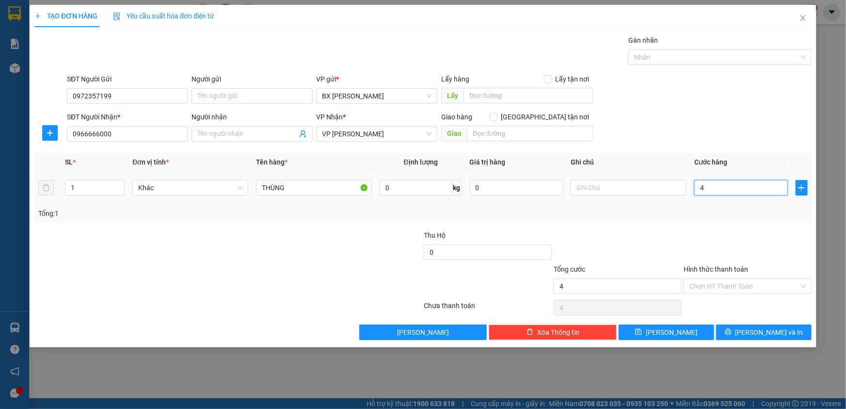
type input "40"
type input "40.000"
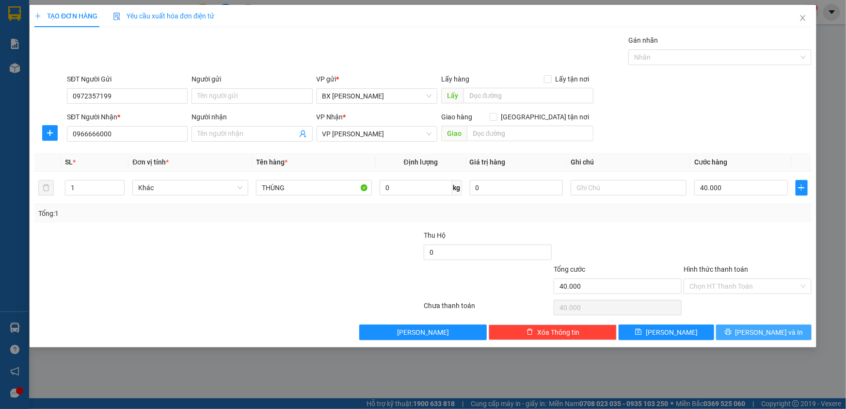
click at [748, 327] on button "[PERSON_NAME] và In" at bounding box center [764, 332] width 96 height 16
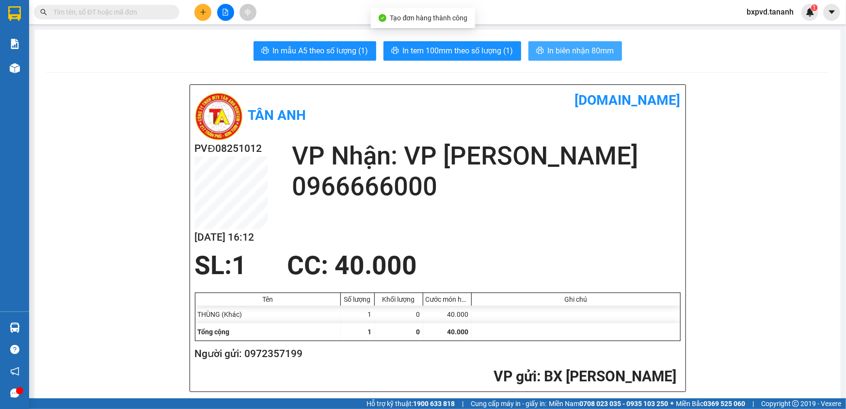
click at [548, 50] on span "In biên nhận 80mm" at bounding box center [581, 51] width 66 height 12
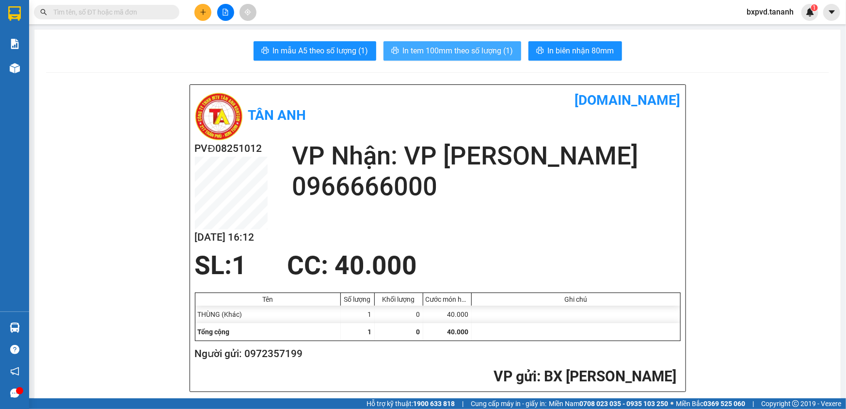
click at [494, 45] on span "In tem 100mm theo số lượng (1)" at bounding box center [458, 51] width 111 height 12
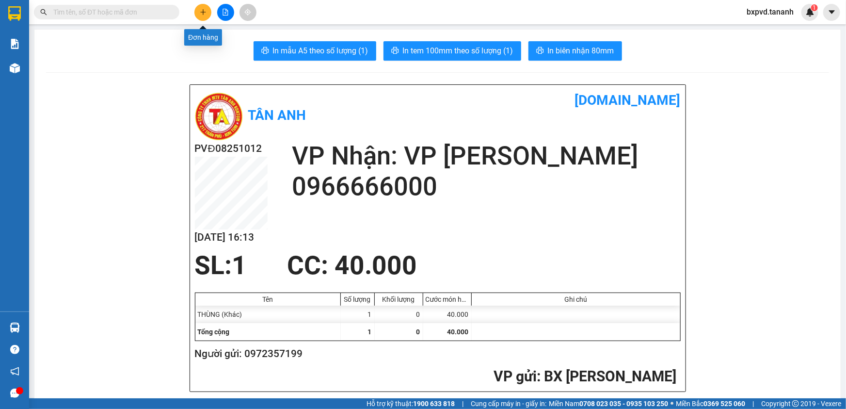
click at [200, 10] on icon "plus" at bounding box center [203, 12] width 7 height 7
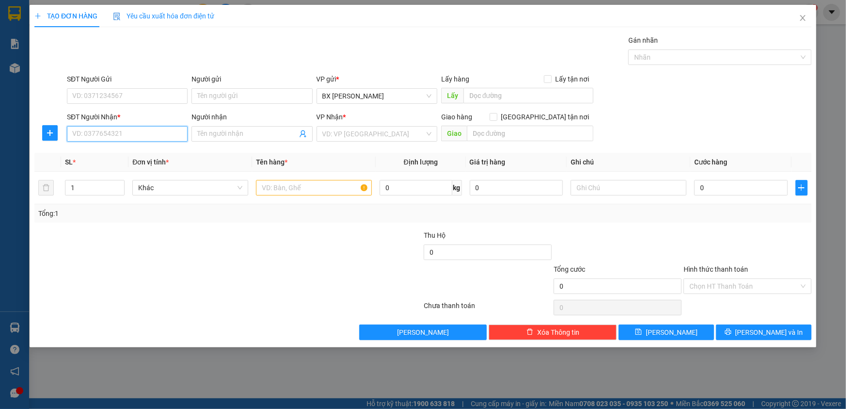
click at [159, 130] on input "SĐT Người Nhận *" at bounding box center [127, 134] width 121 height 16
click at [268, 187] on input "text" at bounding box center [314, 188] width 116 height 16
type input "THÙNG"
click at [164, 90] on input "SĐT Người Gửi" at bounding box center [127, 96] width 121 height 16
type input "0905928807"
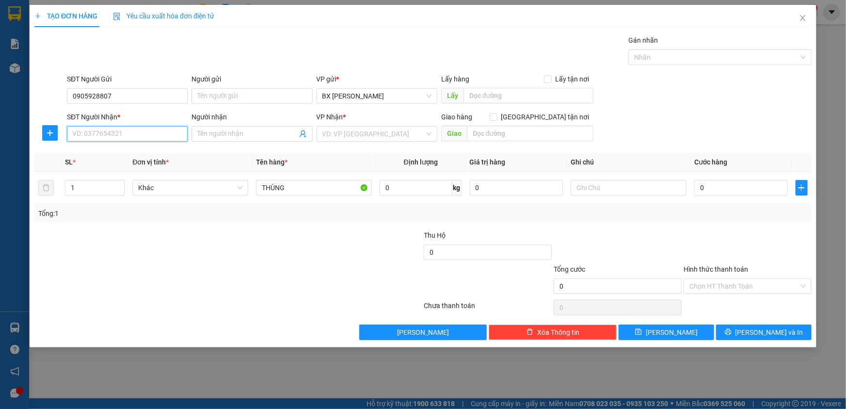
click at [166, 129] on input "SĐT Người Nhận *" at bounding box center [127, 134] width 121 height 16
type input "0777769428"
click at [384, 138] on input "search" at bounding box center [374, 134] width 102 height 15
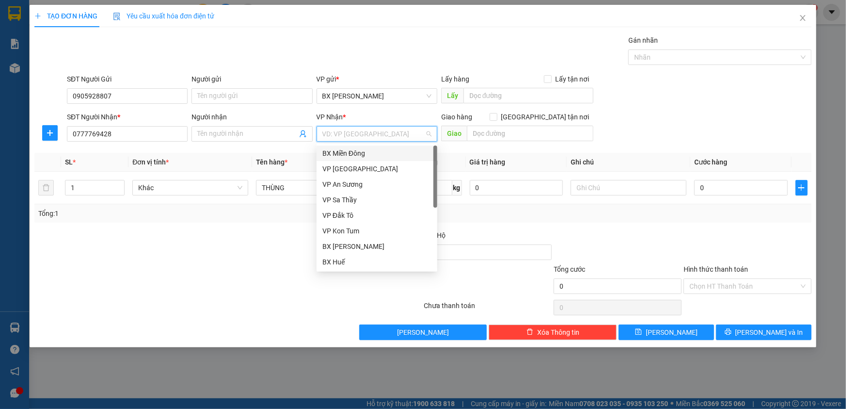
click at [384, 151] on div "BX Miền Đông" at bounding box center [377, 153] width 109 height 11
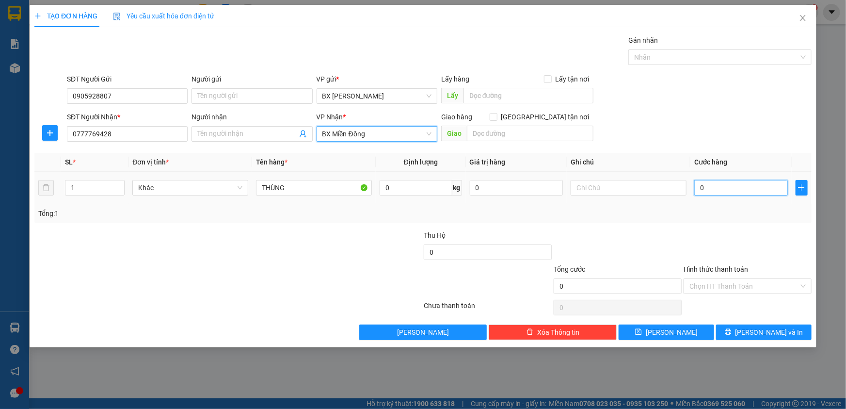
click at [726, 194] on input "0" at bounding box center [741, 188] width 94 height 16
type input "4"
type input "40"
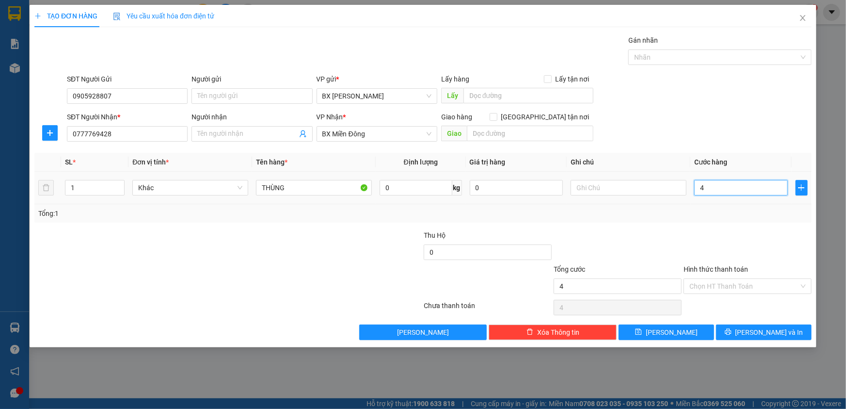
type input "40"
type input "40.000"
click at [724, 279] on input "Hình thức thanh toán" at bounding box center [745, 286] width 110 height 15
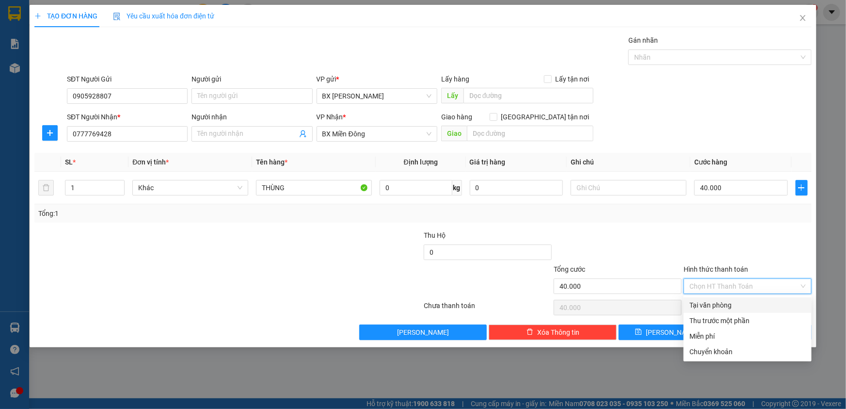
click at [732, 302] on div "Tại văn phòng" at bounding box center [748, 305] width 116 height 11
type input "0"
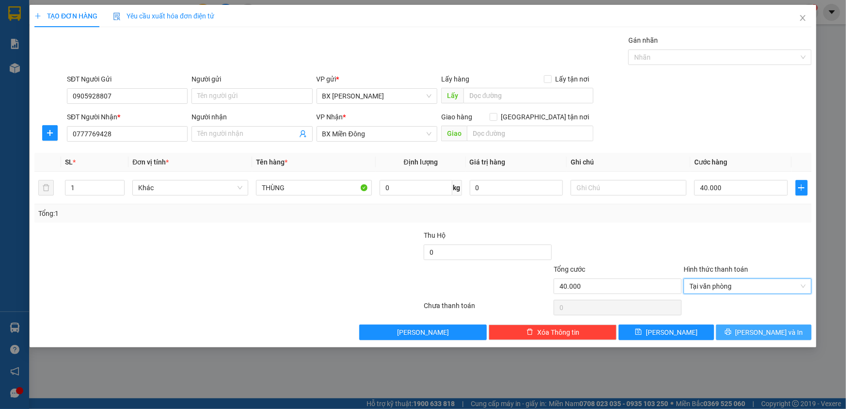
click at [732, 329] on icon "printer" at bounding box center [728, 331] width 7 height 7
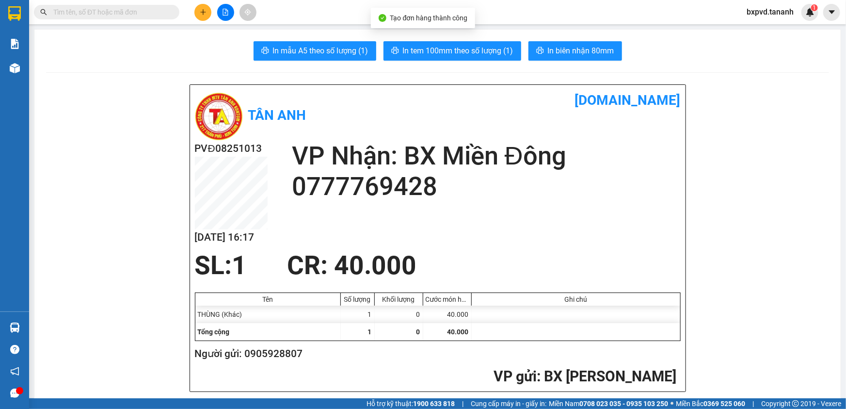
click at [521, 43] on div "In mẫu A5 theo số lượng (1) In tem 100mm theo số lượng (1) In biên nhận 80mm" at bounding box center [437, 50] width 783 height 19
click at [529, 46] on button "In biên nhận 80mm" at bounding box center [576, 50] width 94 height 19
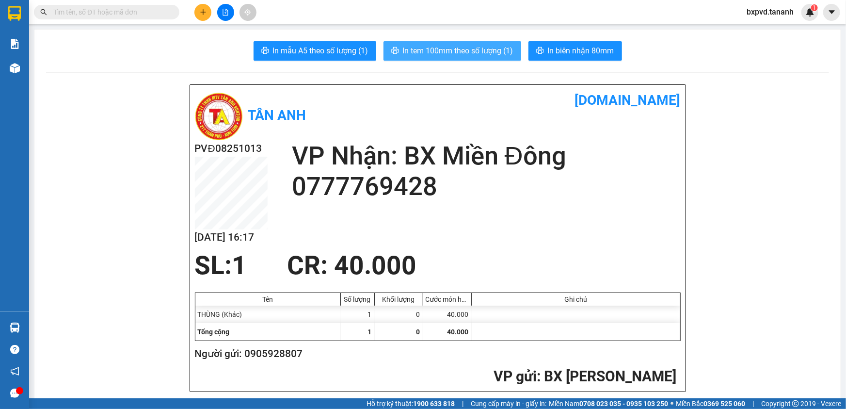
click at [469, 54] on span "In tem 100mm theo số lượng (1)" at bounding box center [458, 51] width 111 height 12
click at [206, 16] on button at bounding box center [202, 12] width 17 height 17
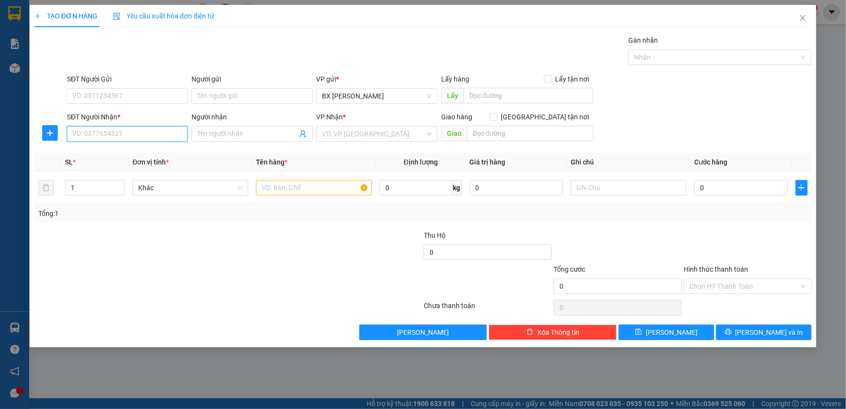
click at [154, 129] on input "SĐT Người Nhận *" at bounding box center [127, 134] width 121 height 16
click at [160, 130] on input "SĐT Người Nhận *" at bounding box center [127, 134] width 121 height 16
click at [163, 136] on input "03588" at bounding box center [127, 134] width 121 height 16
type input "0358814951"
click at [223, 132] on input "Người nhận" at bounding box center [246, 134] width 99 height 11
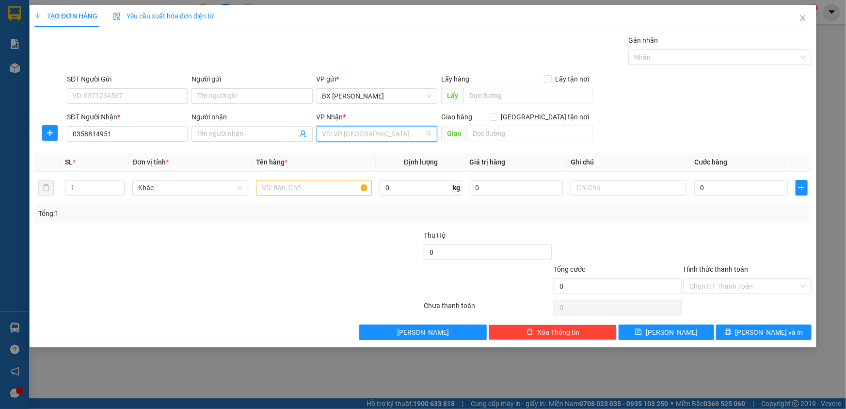
click at [344, 131] on input "search" at bounding box center [374, 134] width 102 height 15
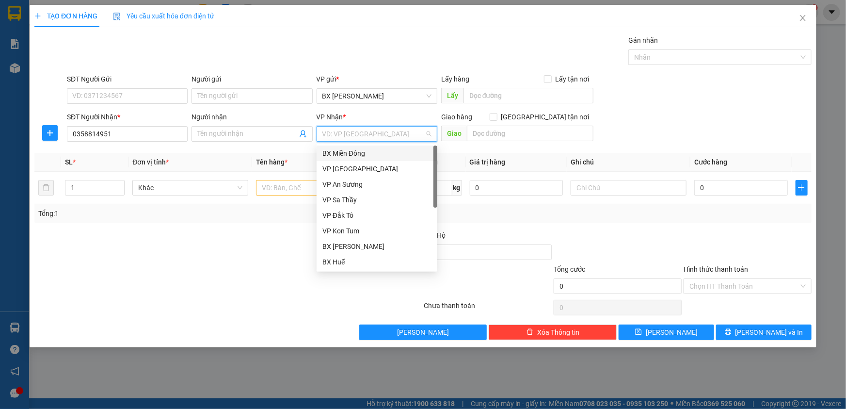
click at [348, 148] on div "BX Miền Đông" at bounding box center [377, 153] width 109 height 11
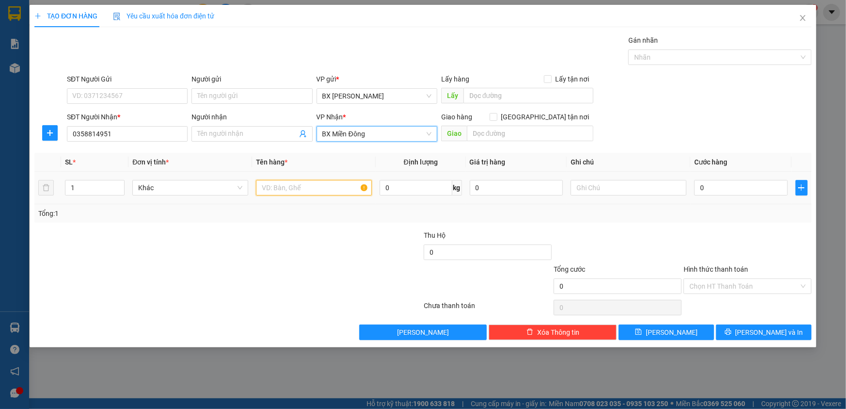
click at [302, 190] on input "text" at bounding box center [314, 188] width 116 height 16
type input "THÙNG"
click at [563, 136] on input "text" at bounding box center [530, 134] width 127 height 16
type input "GTN CR 50"
click at [710, 196] on div "0" at bounding box center [741, 187] width 94 height 19
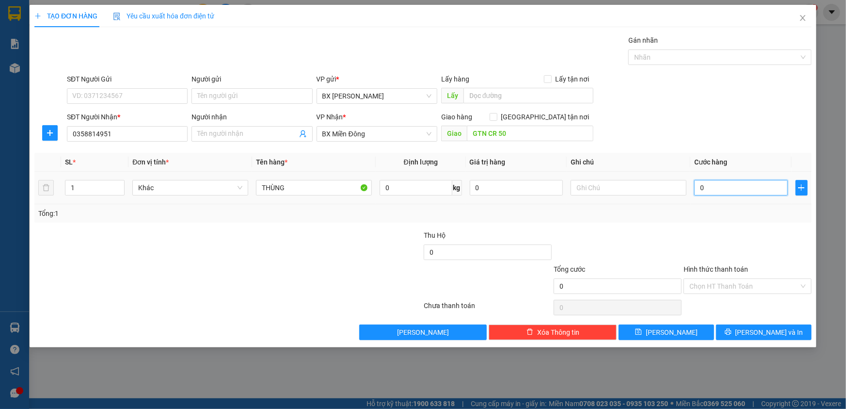
click at [716, 186] on input "0" at bounding box center [741, 188] width 94 height 16
type input "5"
type input "50"
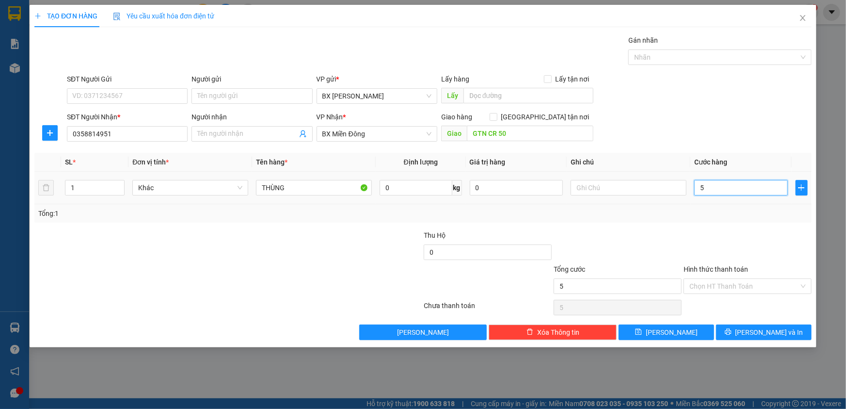
type input "50"
type input "50.000"
click at [743, 283] on input "Hình thức thanh toán" at bounding box center [745, 286] width 110 height 15
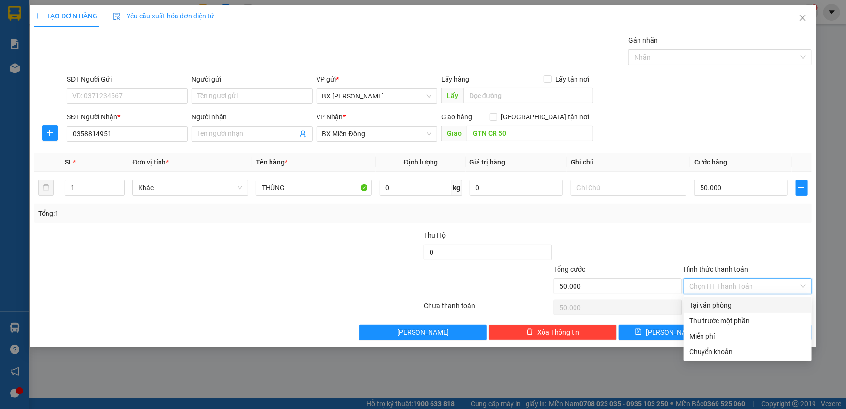
click at [745, 299] on div "Tại văn phòng" at bounding box center [748, 305] width 128 height 16
type input "0"
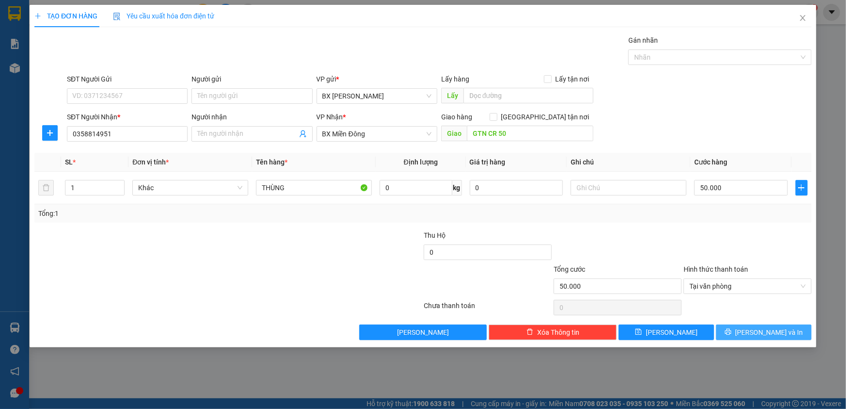
click at [735, 326] on button "[PERSON_NAME] và In" at bounding box center [764, 332] width 96 height 16
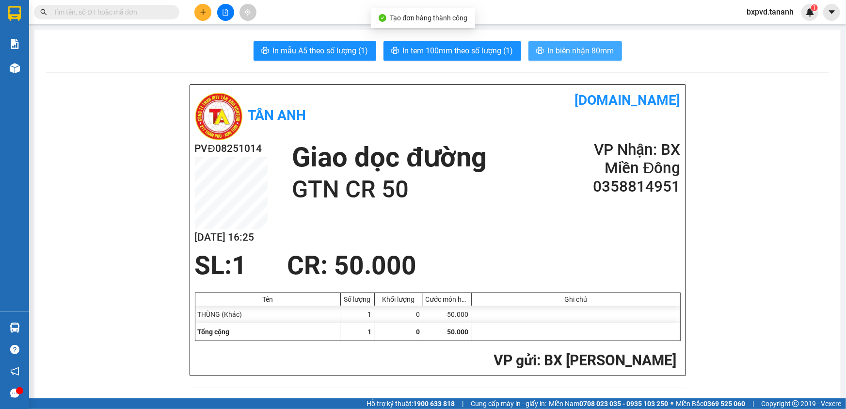
click at [583, 46] on span "In biên nhận 80mm" at bounding box center [581, 51] width 66 height 12
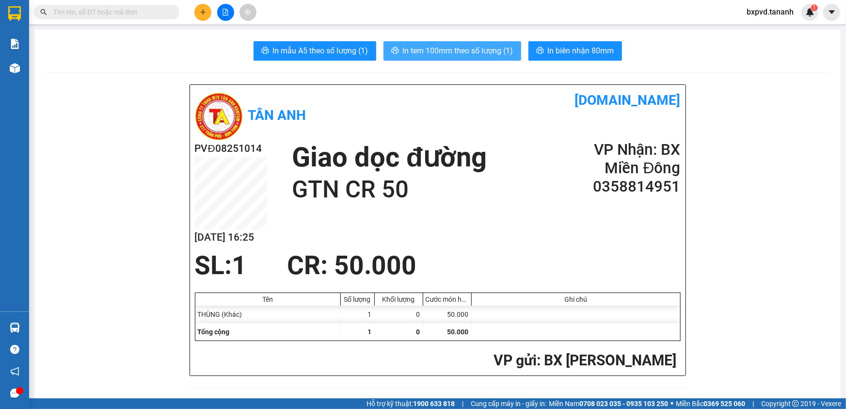
click at [484, 52] on span "In tem 100mm theo số lượng (1)" at bounding box center [458, 51] width 111 height 12
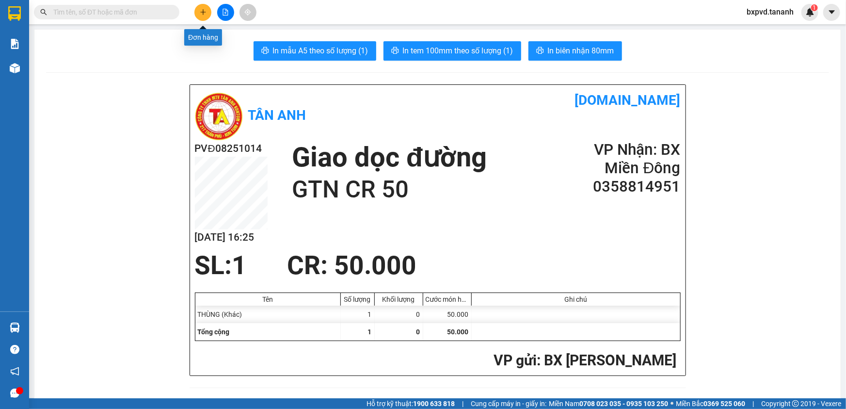
click at [203, 12] on icon "plus" at bounding box center [202, 12] width 5 height 0
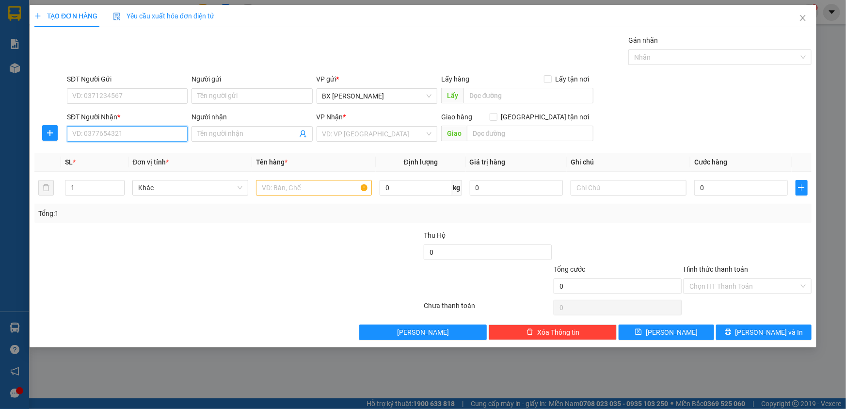
click at [144, 131] on input "SĐT Người Nhận *" at bounding box center [127, 134] width 121 height 16
click at [270, 188] on input "text" at bounding box center [314, 188] width 116 height 16
type input "T"
click at [154, 140] on input "SĐT Người Nhận *" at bounding box center [127, 134] width 121 height 16
click at [132, 131] on input "SĐT Người Nhận *" at bounding box center [127, 134] width 121 height 16
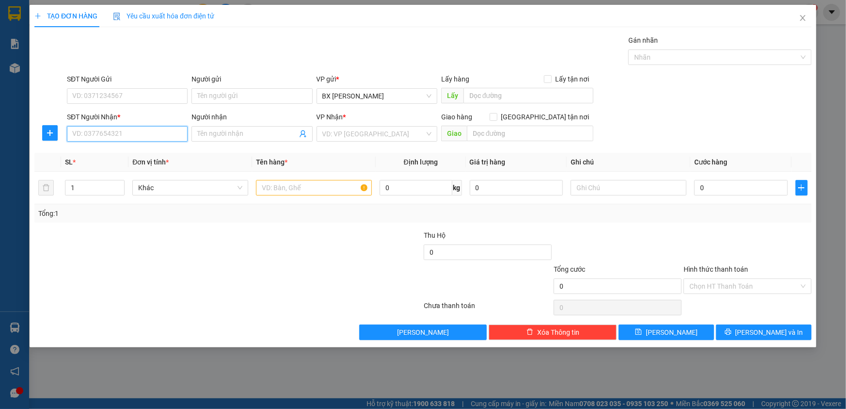
click at [132, 131] on input "SĐT Người Nhận *" at bounding box center [127, 134] width 121 height 16
click at [99, 134] on input "SĐT Người Nhận *" at bounding box center [127, 134] width 121 height 16
type input "097785520"
click at [87, 97] on input "SĐT Người Gửi" at bounding box center [127, 96] width 121 height 16
type input "0979170447"
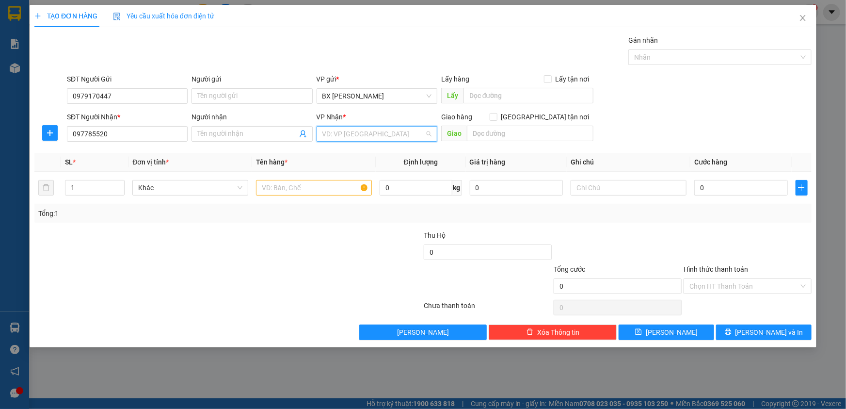
click at [383, 134] on input "search" at bounding box center [374, 134] width 102 height 15
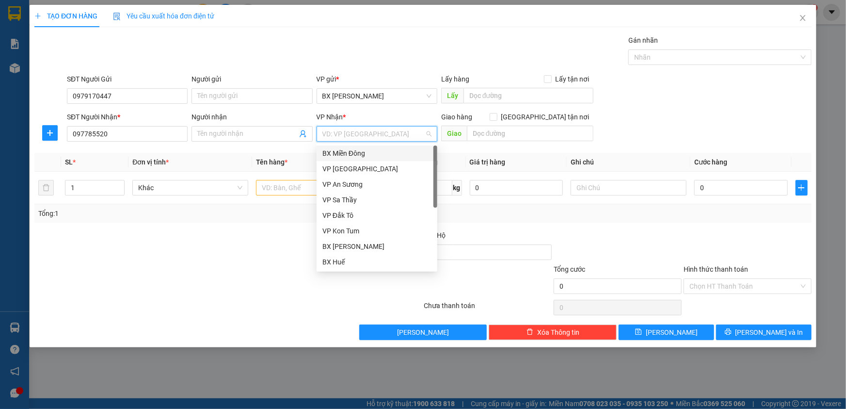
click at [376, 156] on div "BX Miền Đông" at bounding box center [377, 153] width 109 height 11
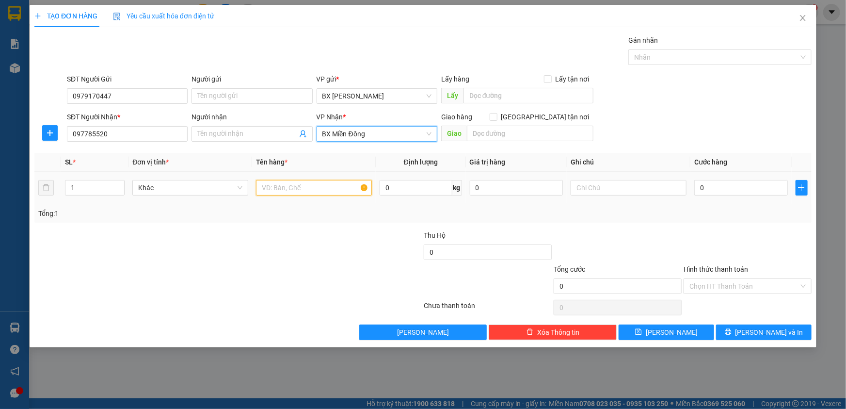
click at [326, 187] on input "text" at bounding box center [314, 188] width 116 height 16
type input "BAO"
click at [739, 188] on input "0" at bounding box center [741, 188] width 94 height 16
type input "5"
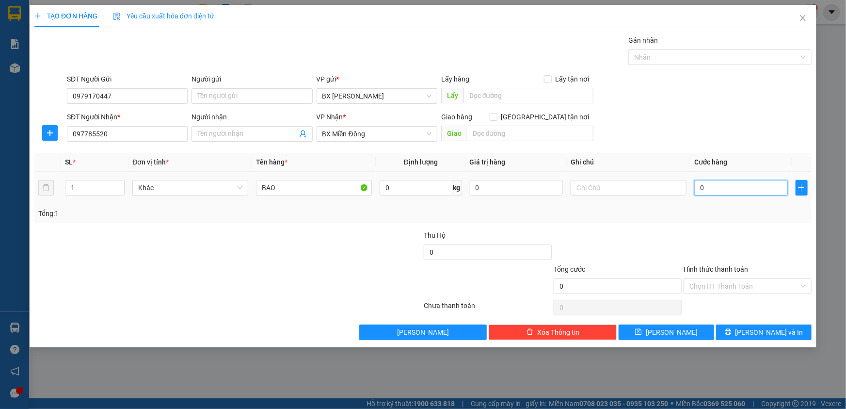
type input "5"
type input "50"
type input "50.000"
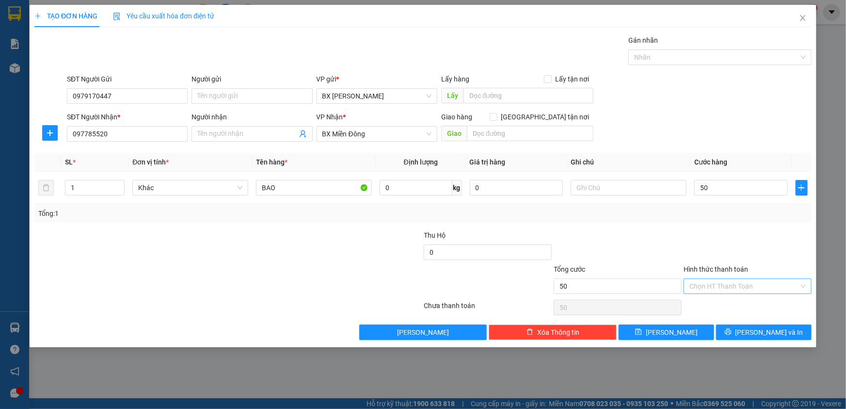
type input "50.000"
click at [738, 289] on input "Hình thức thanh toán" at bounding box center [745, 286] width 110 height 15
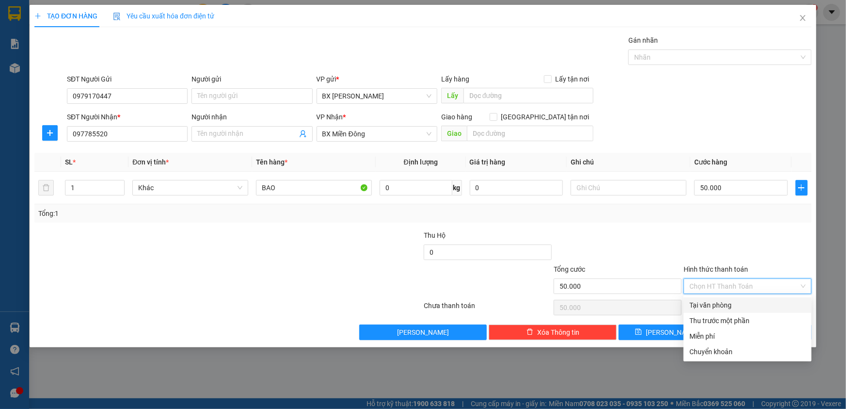
click at [737, 307] on div "Tại văn phòng" at bounding box center [748, 305] width 116 height 11
type input "0"
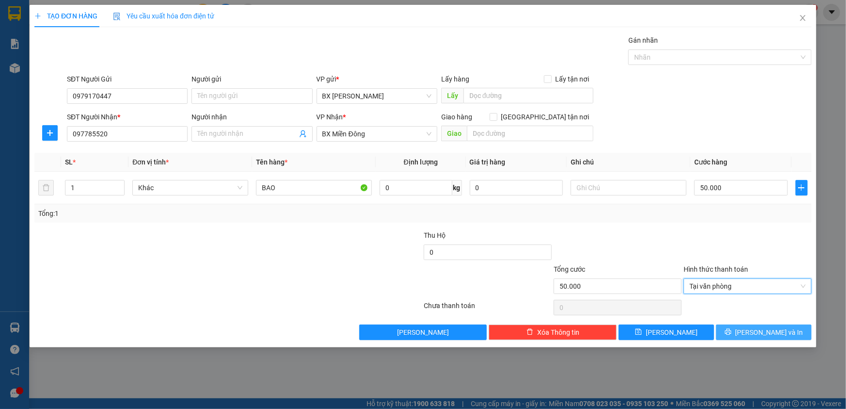
click at [742, 327] on button "[PERSON_NAME] và In" at bounding box center [764, 332] width 96 height 16
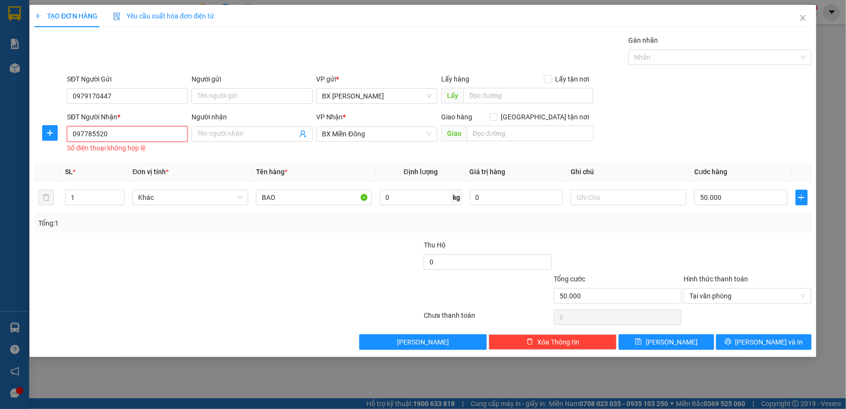
click at [113, 133] on input "097785520" at bounding box center [127, 134] width 121 height 16
click at [114, 132] on input "097785520" at bounding box center [127, 134] width 121 height 16
type input "0977855208"
click at [119, 232] on div "Transit Pickup Surcharge Ids Transit Deliver Surcharge Ids Transit Deliver Surc…" at bounding box center [422, 192] width 777 height 315
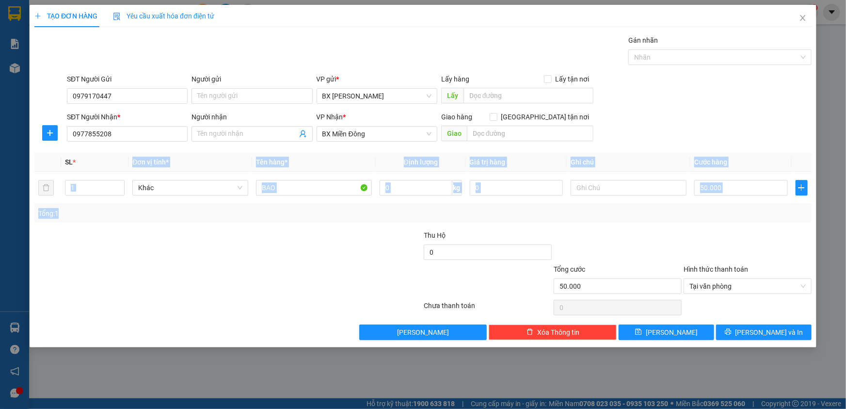
click at [227, 215] on div "Tổng: 1" at bounding box center [182, 213] width 289 height 11
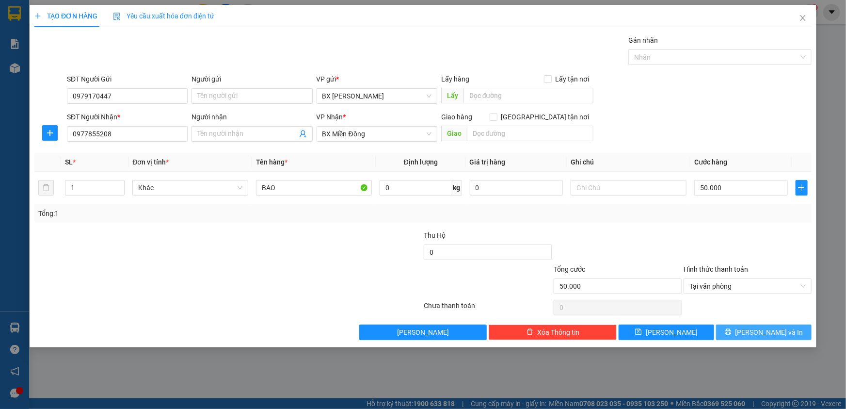
click at [732, 331] on icon "printer" at bounding box center [728, 331] width 7 height 7
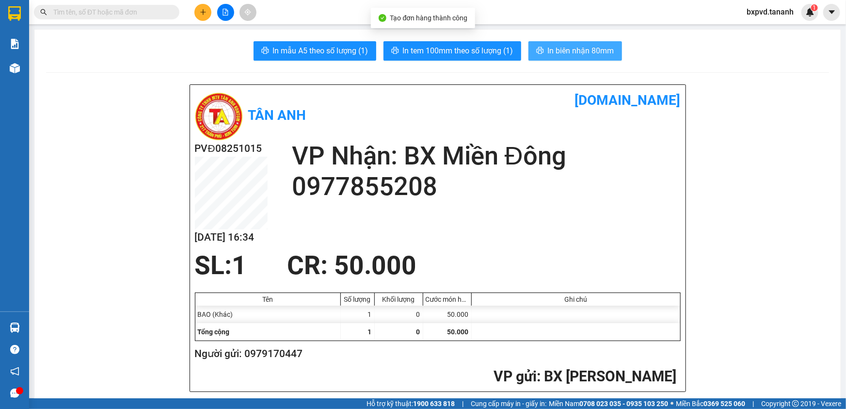
click at [593, 48] on span "In biên nhận 80mm" at bounding box center [581, 51] width 66 height 12
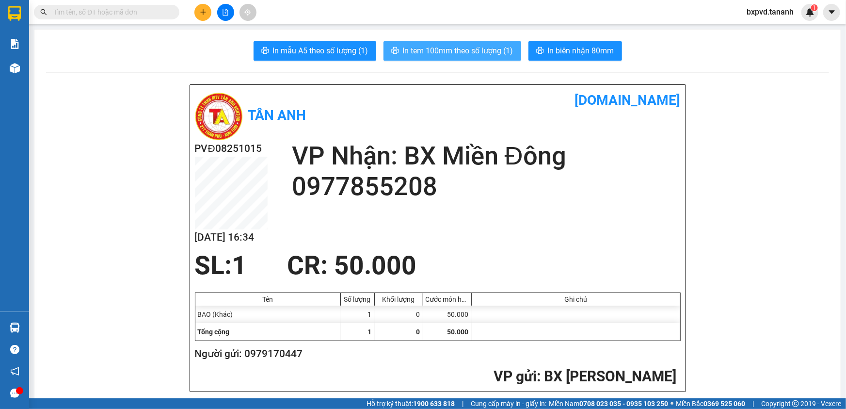
click at [474, 51] on span "In tem 100mm theo số lượng (1)" at bounding box center [458, 51] width 111 height 12
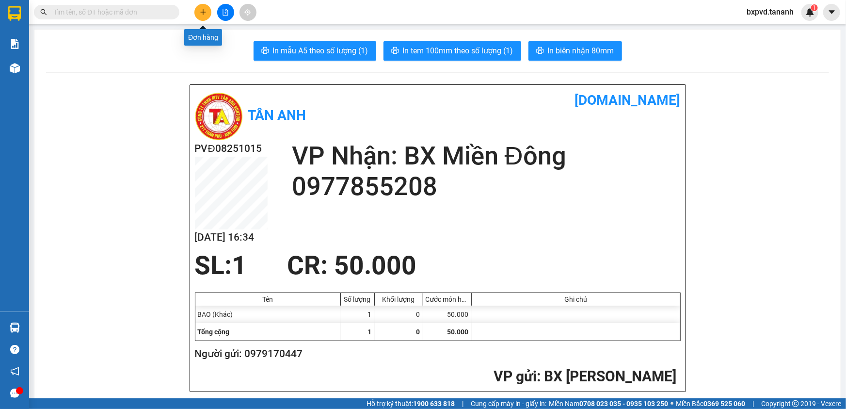
click at [197, 14] on button at bounding box center [202, 12] width 17 height 17
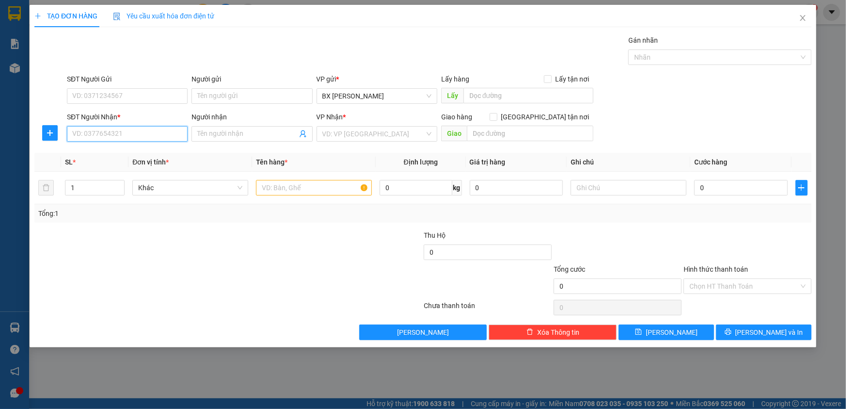
click at [144, 140] on input "SĐT Người Nhận *" at bounding box center [127, 134] width 121 height 16
click at [372, 140] on input "search" at bounding box center [374, 134] width 102 height 15
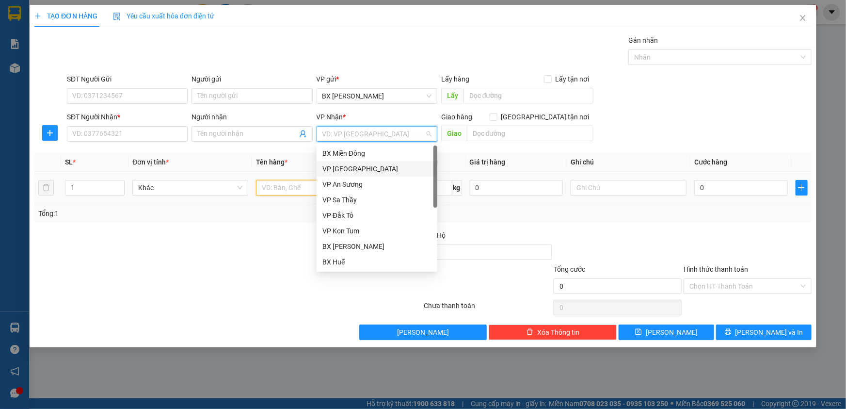
click at [293, 187] on input "text" at bounding box center [314, 188] width 116 height 16
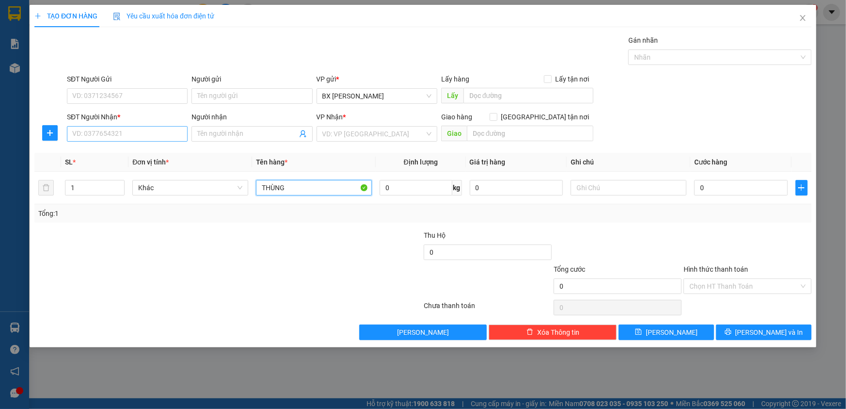
type input "THÙNG"
click at [150, 131] on input "SĐT Người Nhận *" at bounding box center [127, 134] width 121 height 16
drag, startPoint x: 333, startPoint y: 136, endPoint x: 356, endPoint y: 142, distance: 24.5
click at [334, 136] on input "search" at bounding box center [374, 134] width 102 height 15
click at [383, 144] on body "Kết quả tìm kiếm ( 0 ) Bộ lọc No Data bxpvd.tananh 1 Báo cáo Báo cáo dòng tiền …" at bounding box center [423, 204] width 846 height 409
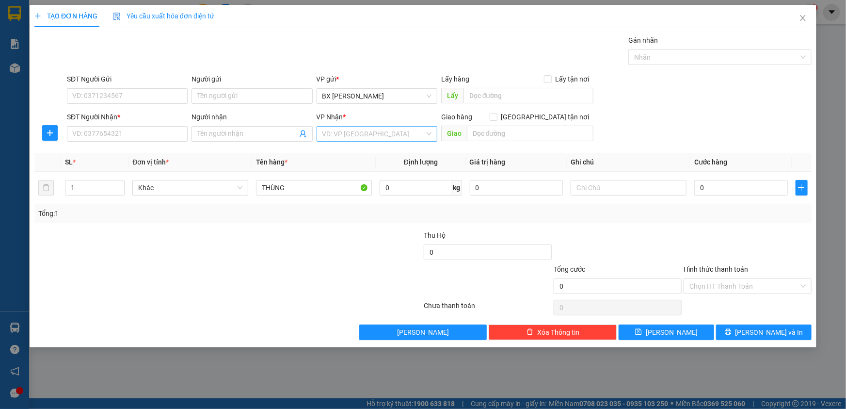
click at [363, 131] on input "search" at bounding box center [374, 134] width 102 height 15
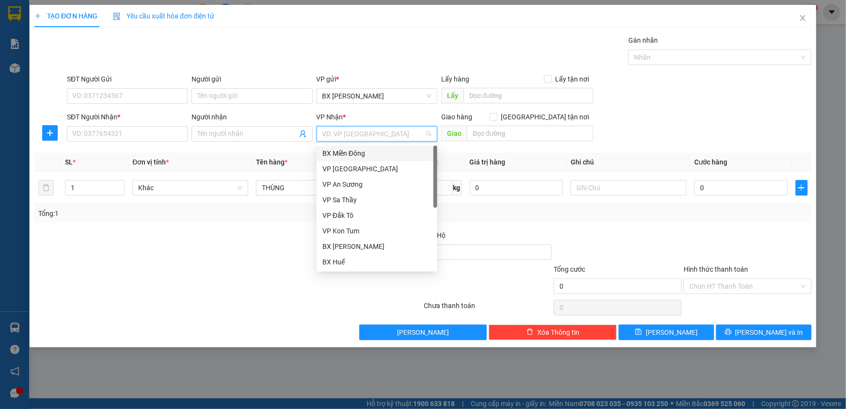
click at [369, 158] on div "BX Miền Đông" at bounding box center [377, 153] width 109 height 11
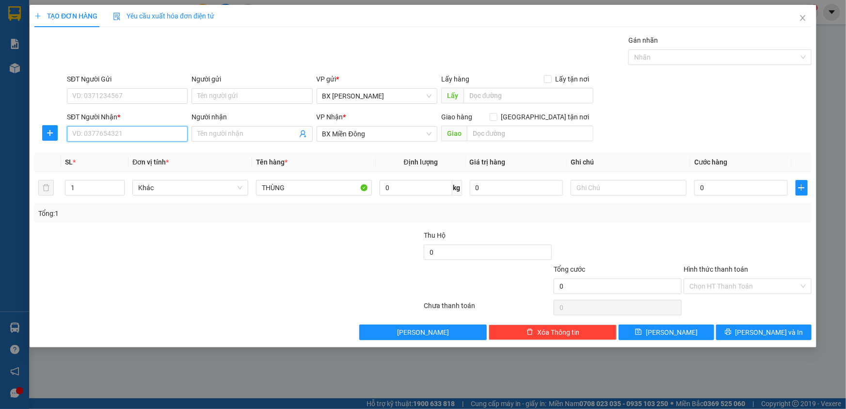
click at [180, 136] on input "SĐT Người Nhận *" at bounding box center [127, 134] width 121 height 16
type input "0345003412"
click at [162, 153] on div "0345003412 - ÂU HẰNG" at bounding box center [127, 153] width 109 height 11
type input "ÂU HẰNG"
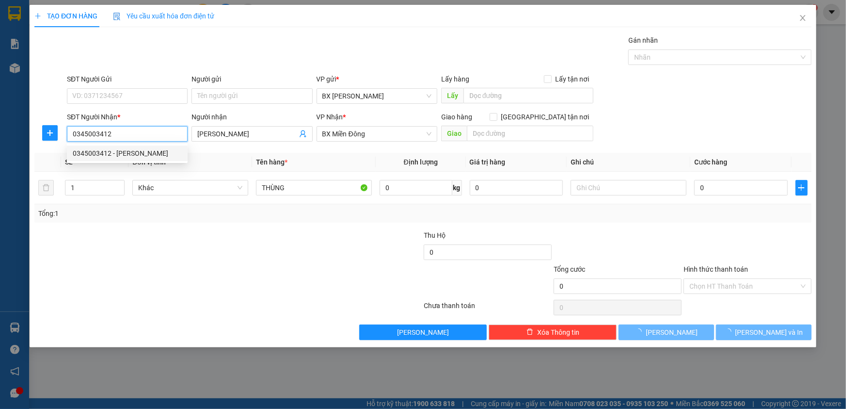
type input "250.000"
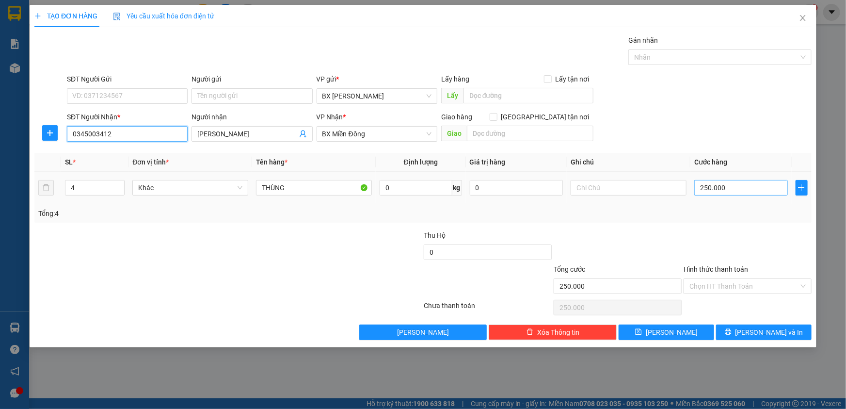
type input "0345003412"
click at [743, 189] on input "250.000" at bounding box center [741, 188] width 94 height 16
type input "5"
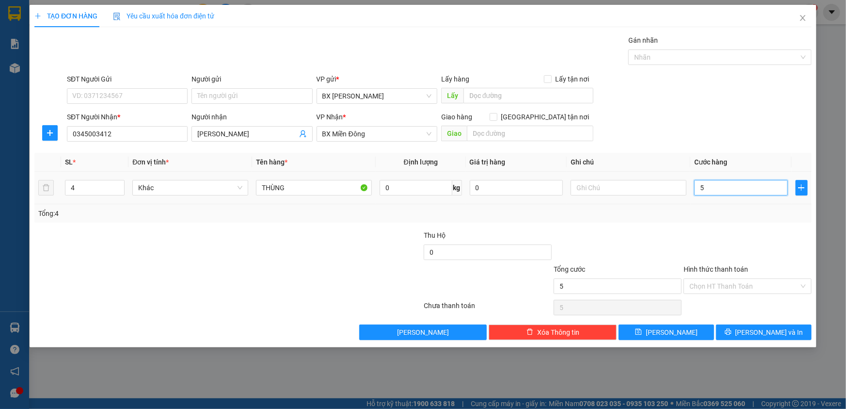
type input "50"
type input "50.000"
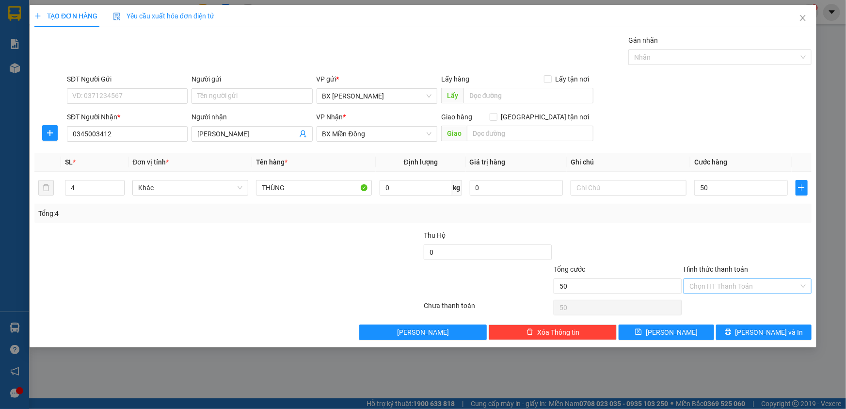
type input "50.000"
click at [707, 286] on input "Hình thức thanh toán" at bounding box center [745, 286] width 110 height 15
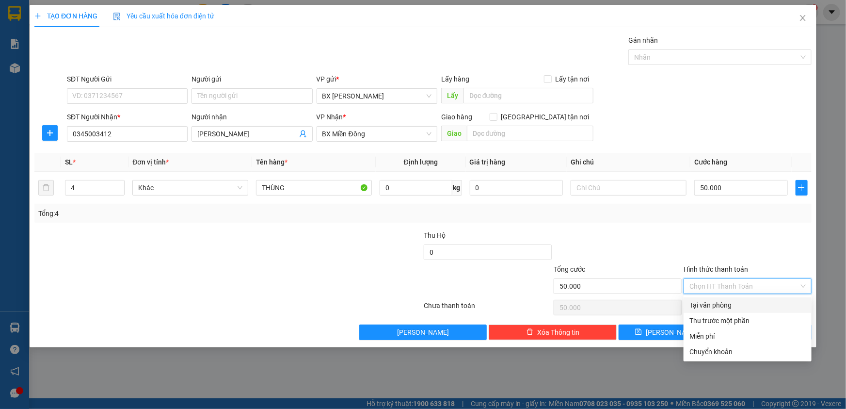
click at [725, 303] on div "Tại văn phòng" at bounding box center [748, 305] width 116 height 11
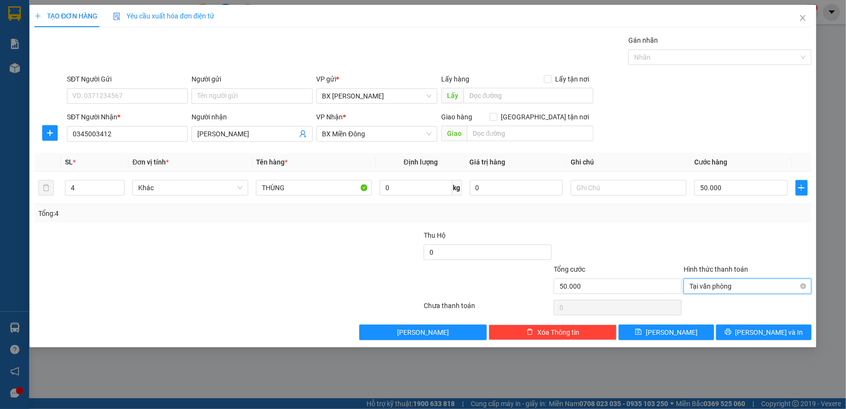
click at [737, 284] on span "Tại văn phòng" at bounding box center [748, 286] width 116 height 15
click at [661, 262] on div at bounding box center [618, 247] width 130 height 34
type input "50.000"
click at [740, 218] on div "Tổng: 4" at bounding box center [423, 213] width 770 height 11
click at [753, 333] on button "[PERSON_NAME] và In" at bounding box center [764, 332] width 96 height 16
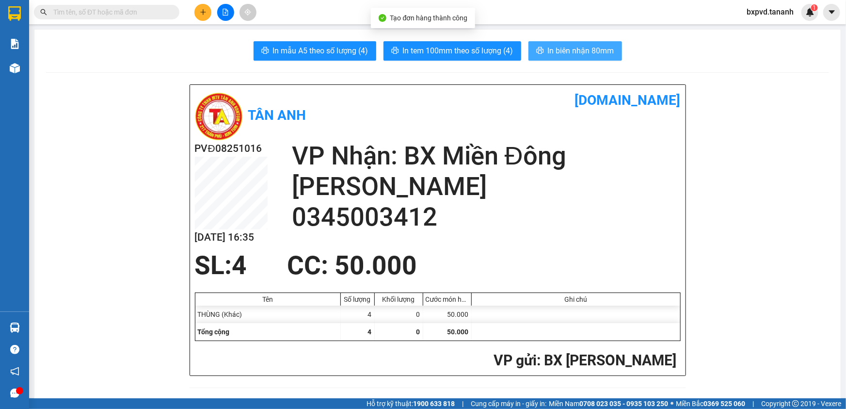
click at [594, 53] on span "In biên nhận 80mm" at bounding box center [581, 51] width 66 height 12
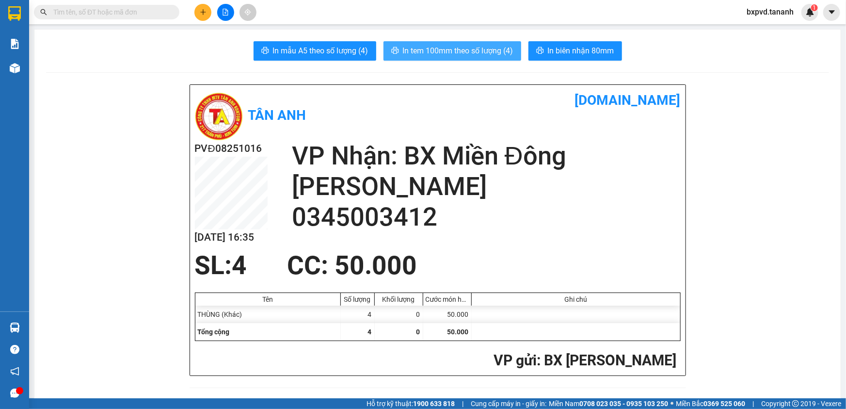
click at [458, 55] on span "In tem 100mm theo số lượng (4)" at bounding box center [458, 51] width 111 height 12
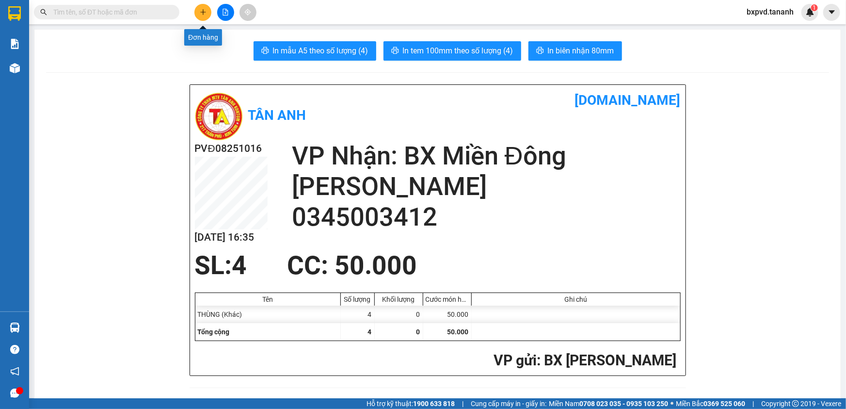
click at [206, 10] on icon "plus" at bounding box center [203, 12] width 7 height 7
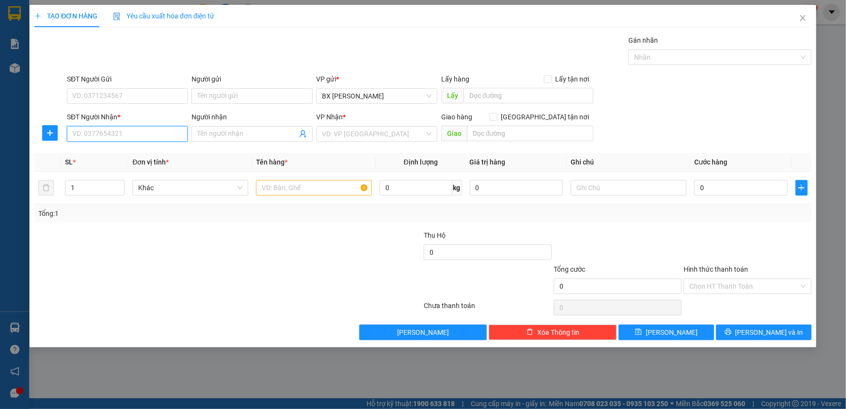
drag, startPoint x: 173, startPoint y: 131, endPoint x: 152, endPoint y: 137, distance: 21.7
click at [173, 131] on input "SĐT Người Nhận *" at bounding box center [127, 134] width 121 height 16
click at [109, 156] on div "0976577560" at bounding box center [127, 153] width 109 height 11
type input "0976577560"
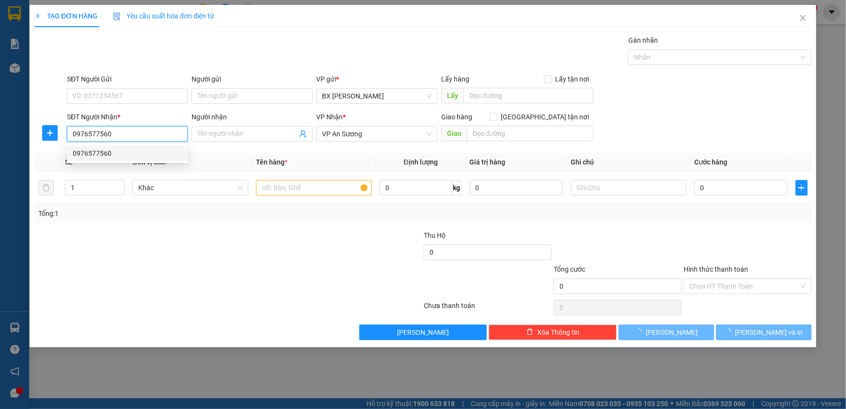
type input "100.000"
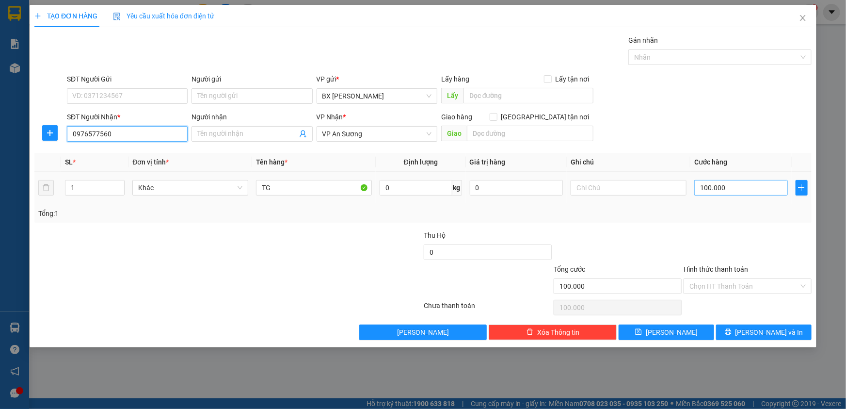
type input "0976577560"
drag, startPoint x: 699, startPoint y: 189, endPoint x: 715, endPoint y: 189, distance: 16.0
click at [715, 189] on td "100.000" at bounding box center [741, 188] width 101 height 32
click at [166, 92] on input "SĐT Người Gửi" at bounding box center [127, 96] width 121 height 16
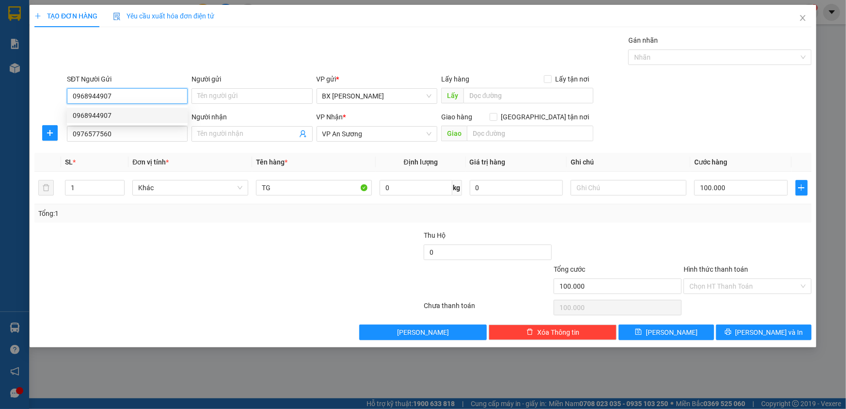
click at [128, 117] on div "0968944907" at bounding box center [127, 115] width 109 height 11
type input "0968944907"
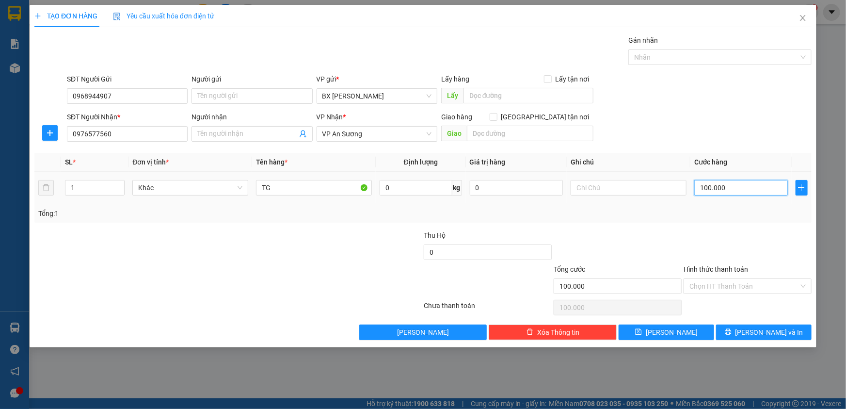
type input "7"
type input "70"
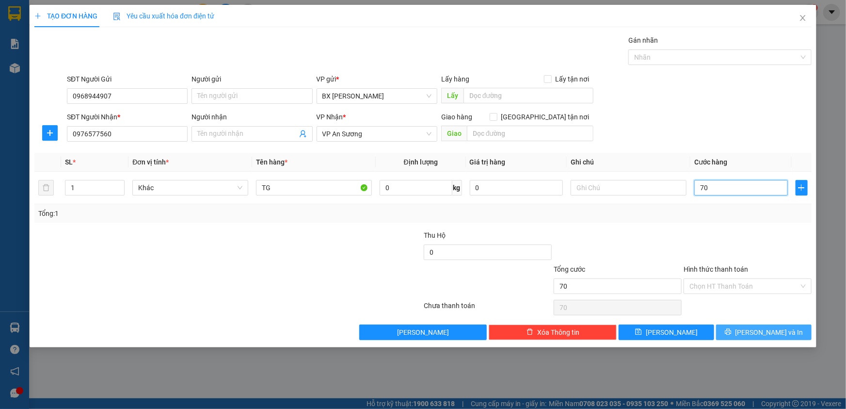
type input "70"
type input "70.000"
click at [741, 327] on button "[PERSON_NAME] và In" at bounding box center [764, 332] width 96 height 16
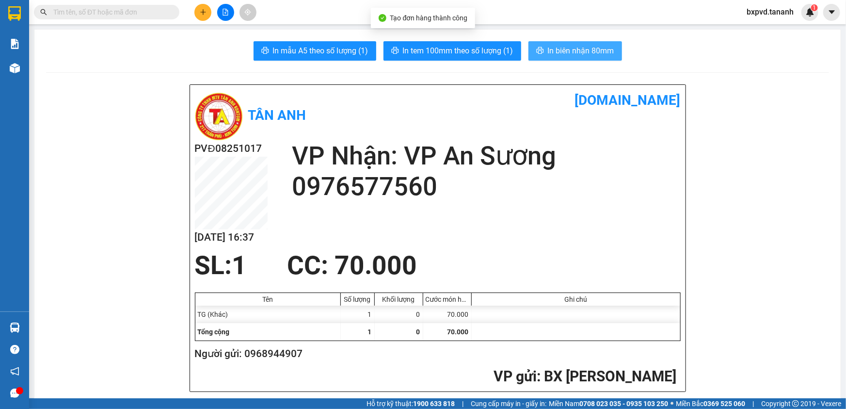
click at [539, 52] on icon "printer" at bounding box center [540, 51] width 8 height 8
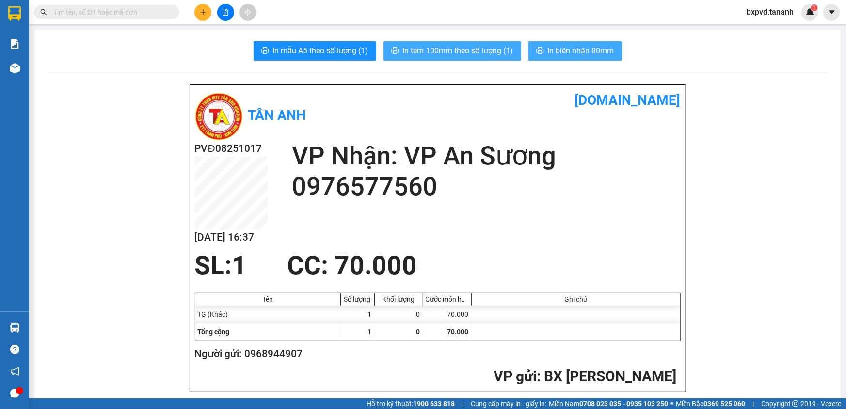
click at [421, 49] on span "In tem 100mm theo số lượng (1)" at bounding box center [458, 51] width 111 height 12
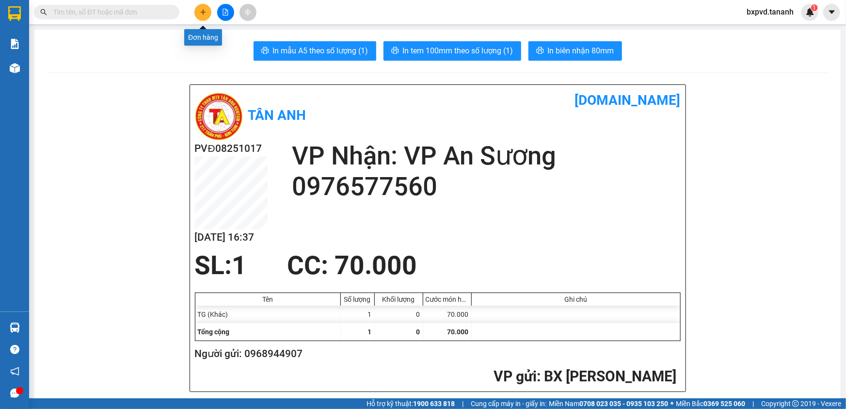
click at [203, 7] on button at bounding box center [202, 12] width 17 height 17
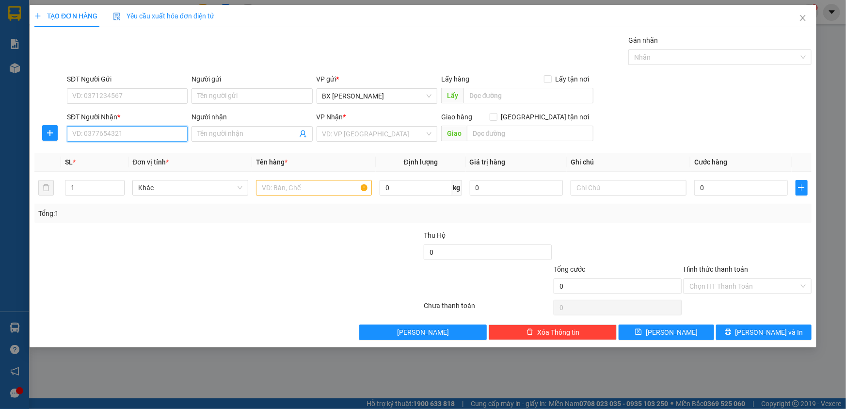
click at [175, 136] on input "SĐT Người Nhận *" at bounding box center [127, 134] width 121 height 16
type input "0362220333"
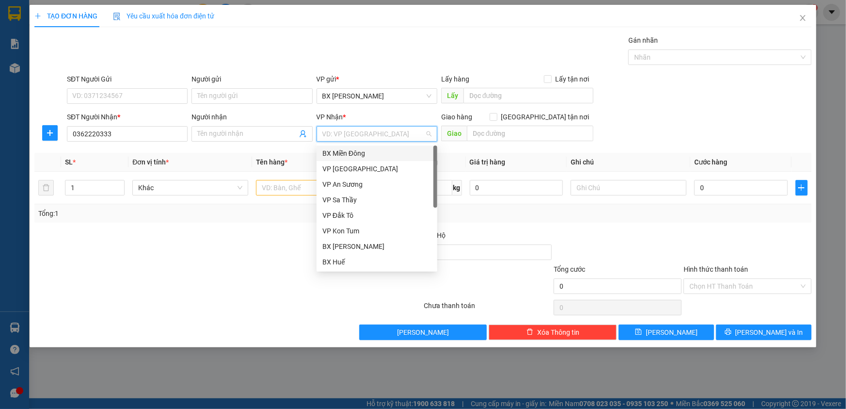
click at [342, 138] on input "search" at bounding box center [374, 134] width 102 height 15
click at [336, 165] on div "VP [GEOGRAPHIC_DATA]" at bounding box center [377, 168] width 109 height 11
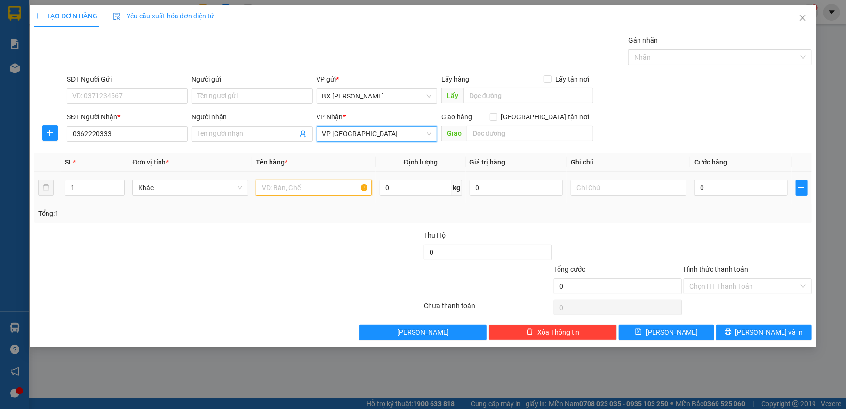
click at [310, 184] on input "text" at bounding box center [314, 188] width 116 height 16
type input "THÙNG"
click at [742, 174] on td "0" at bounding box center [741, 188] width 101 height 32
click at [741, 185] on input "0" at bounding box center [741, 188] width 94 height 16
type input "5"
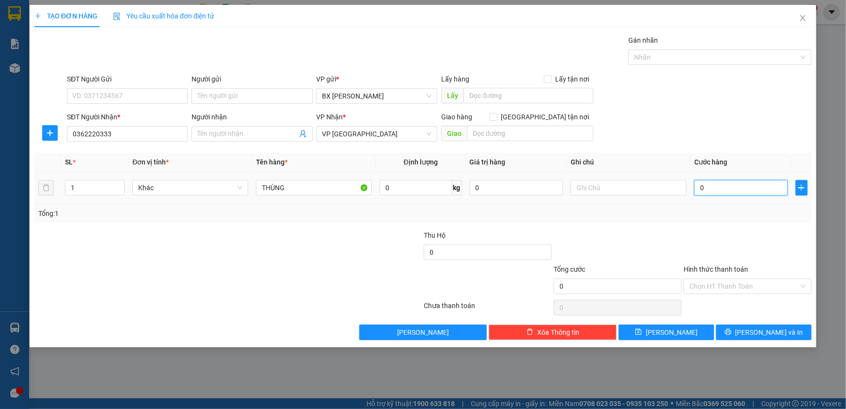
type input "5"
type input "50"
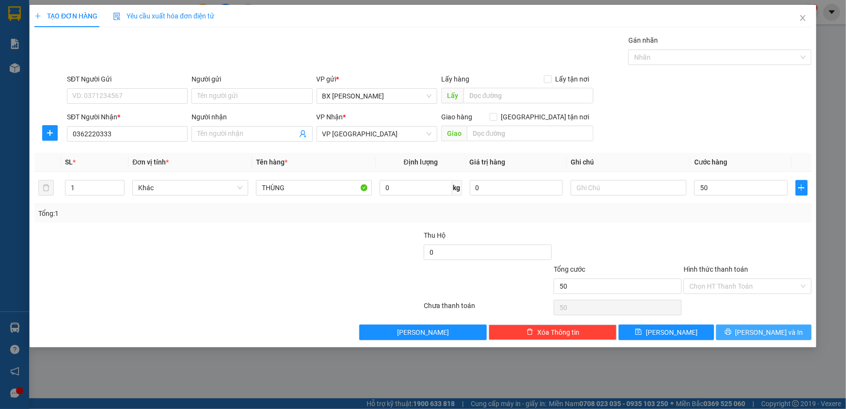
type input "50.000"
click at [742, 332] on button "[PERSON_NAME] và In" at bounding box center [764, 332] width 96 height 16
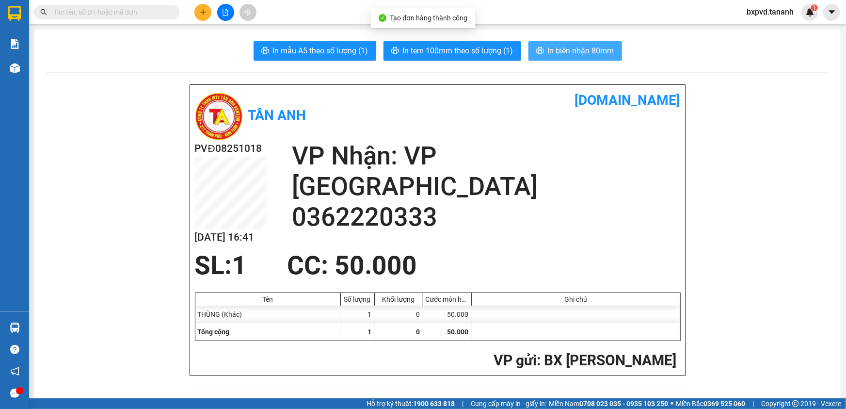
click at [548, 47] on span "In biên nhận 80mm" at bounding box center [581, 51] width 66 height 12
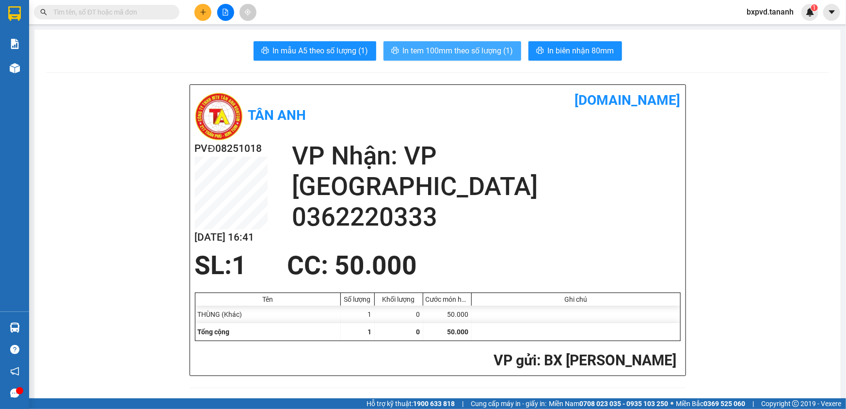
click at [485, 45] on span "In tem 100mm theo số lượng (1)" at bounding box center [458, 51] width 111 height 12
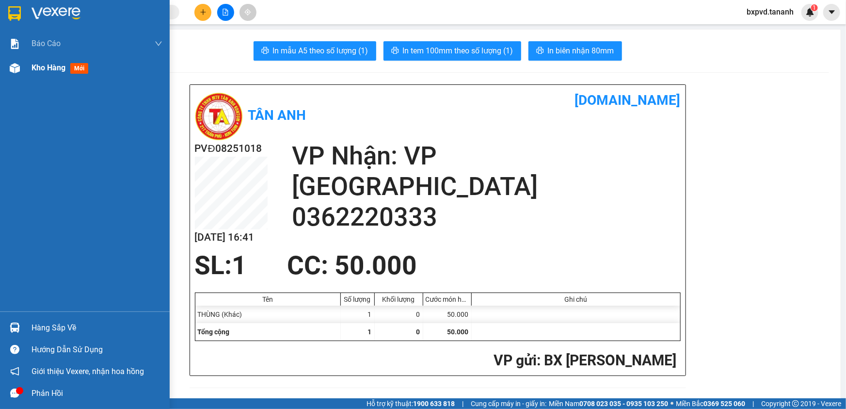
click at [30, 68] on div "Kho hàng mới" at bounding box center [85, 68] width 170 height 24
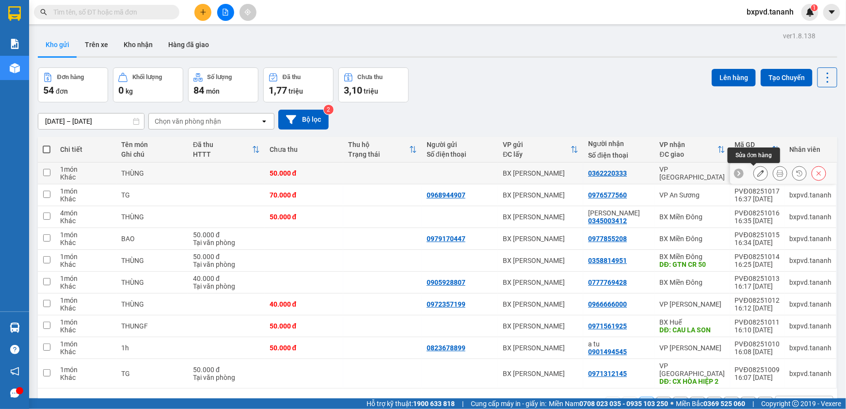
click at [758, 171] on icon at bounding box center [761, 173] width 7 height 7
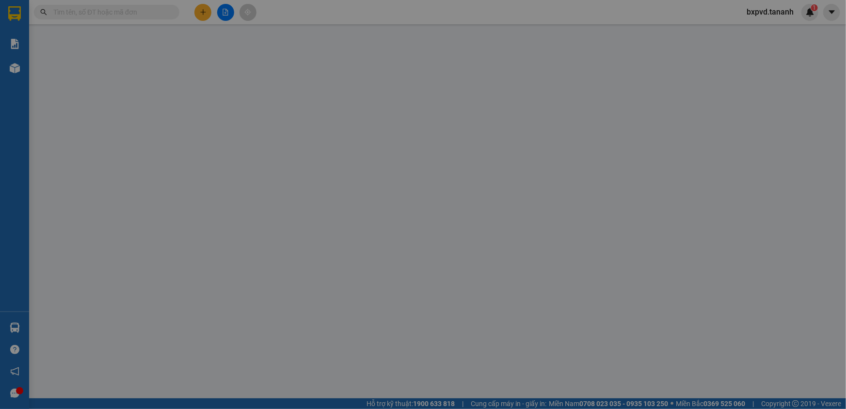
type input "0362220333"
type input "50.000"
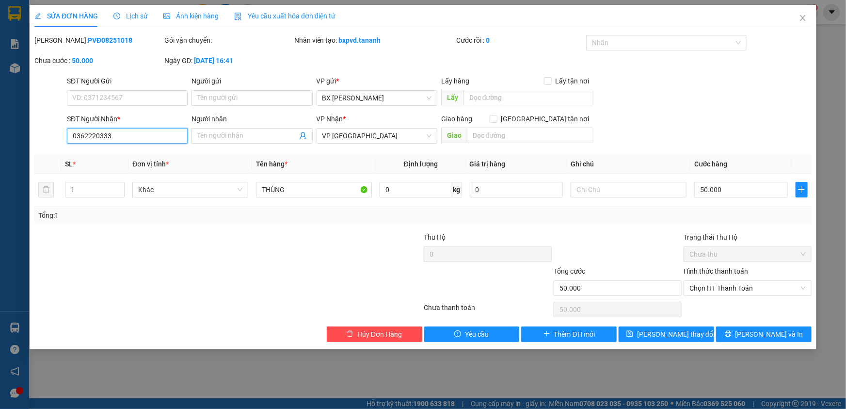
click at [106, 138] on input "0362220333" at bounding box center [127, 136] width 121 height 16
type input "0905011196"
click at [132, 96] on input "SĐT Người Gửi" at bounding box center [127, 98] width 121 height 16
click at [686, 335] on span "Lưu thay đổi" at bounding box center [676, 334] width 78 height 11
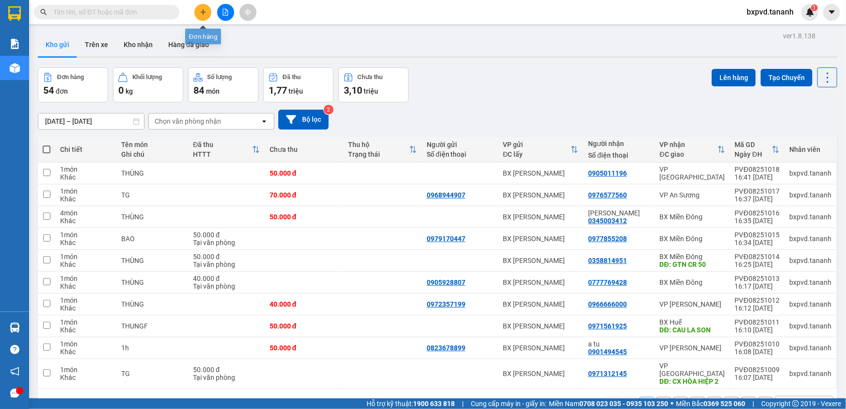
click at [203, 9] on icon "plus" at bounding box center [203, 12] width 7 height 7
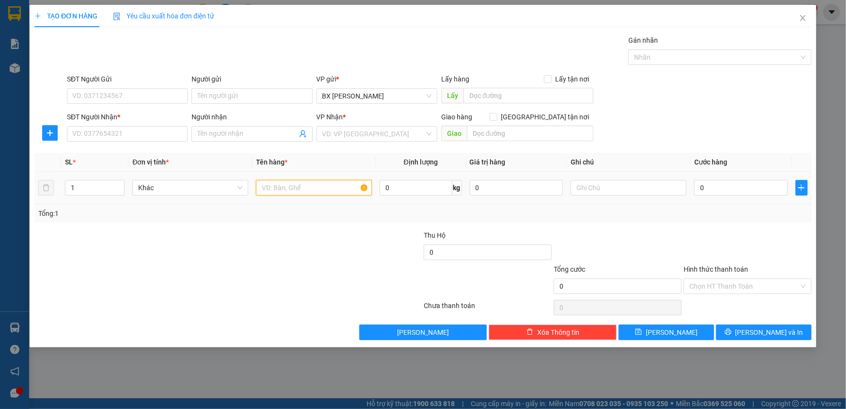
click at [299, 187] on input "text" at bounding box center [314, 188] width 116 height 16
type input "THÙNG"
click at [166, 133] on input "SĐT Người Nhận *" at bounding box center [127, 134] width 121 height 16
click at [178, 132] on input "SĐT Người Nhận *" at bounding box center [127, 134] width 121 height 16
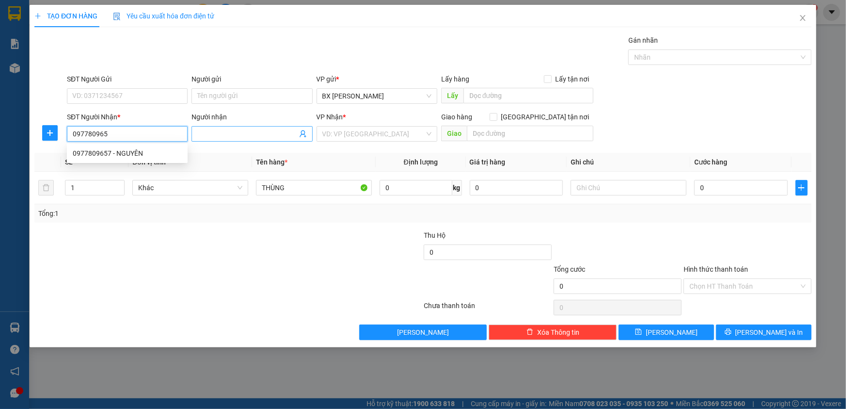
type input "0977809657"
click at [174, 154] on div "0977809657 - NGUYÊN" at bounding box center [127, 153] width 109 height 11
type input "NGUYÊN"
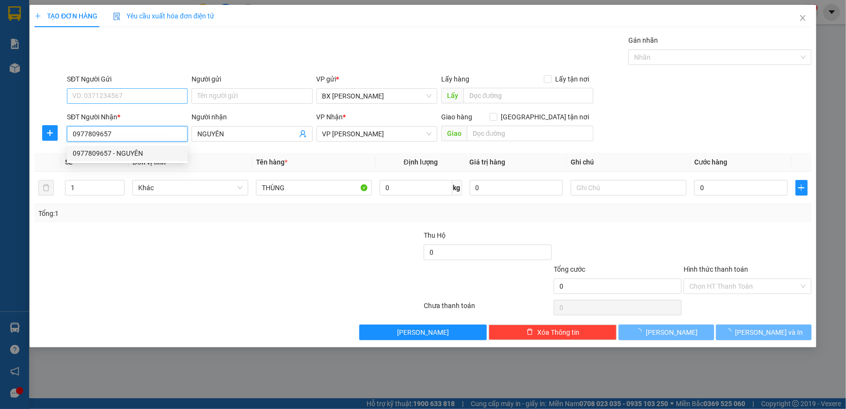
type input "50.000"
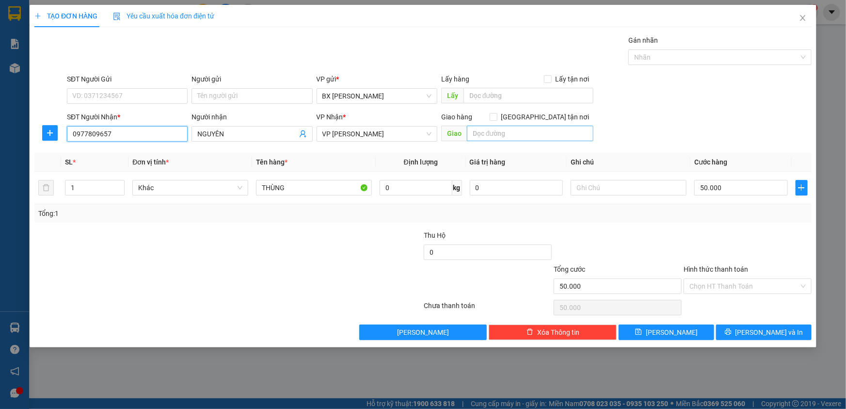
type input "0977809657"
click at [496, 139] on input "text" at bounding box center [530, 134] width 127 height 16
click at [383, 133] on span "VP [PERSON_NAME]" at bounding box center [377, 134] width 109 height 15
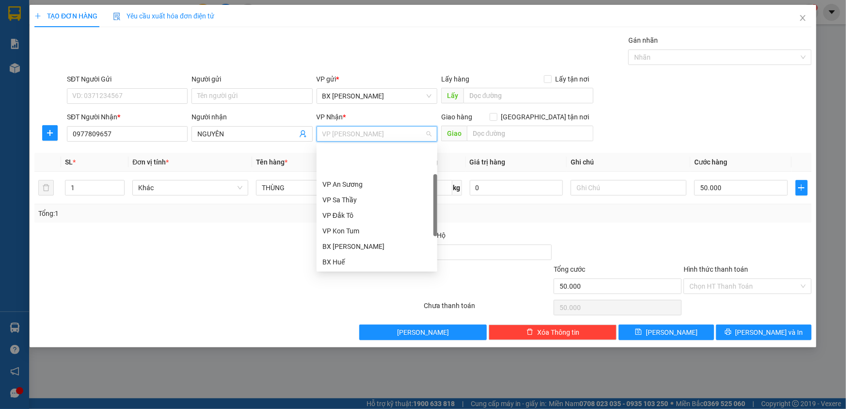
click at [383, 133] on span "VP [PERSON_NAME]" at bounding box center [377, 134] width 109 height 15
drag, startPoint x: 384, startPoint y: 150, endPoint x: 448, endPoint y: 150, distance: 64.0
click at [385, 150] on div "BX Miền Đông" at bounding box center [377, 153] width 109 height 11
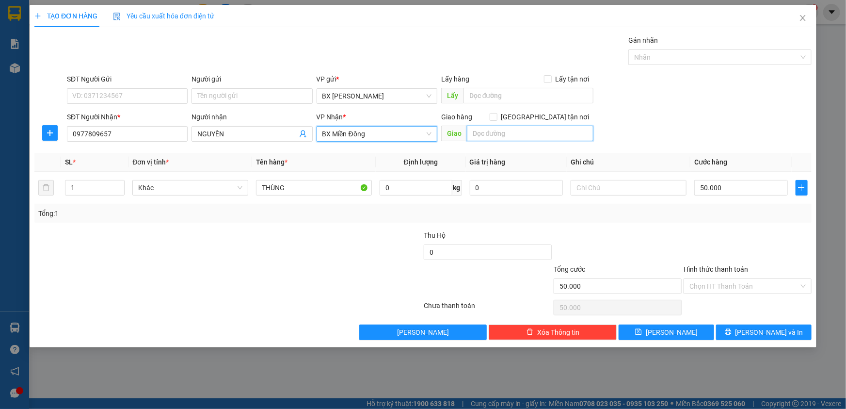
click at [490, 136] on input "text" at bounding box center [530, 134] width 127 height 16
type input "NHÂN CƠ"
click at [728, 286] on input "Hình thức thanh toán" at bounding box center [745, 286] width 110 height 15
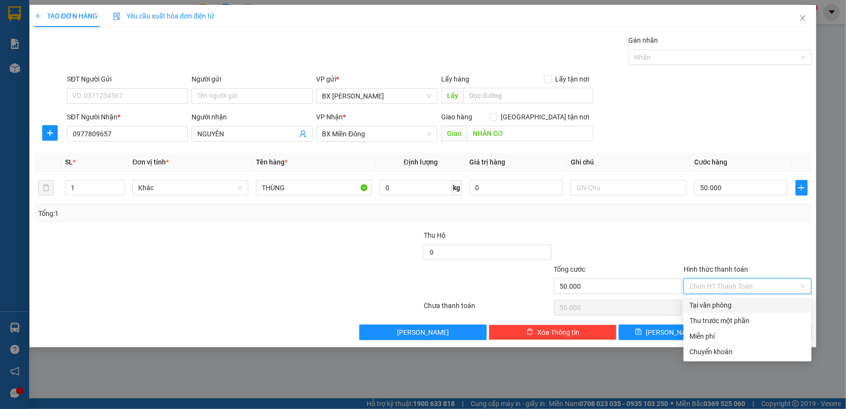
click at [729, 301] on div "Tại văn phòng" at bounding box center [748, 305] width 116 height 11
type input "0"
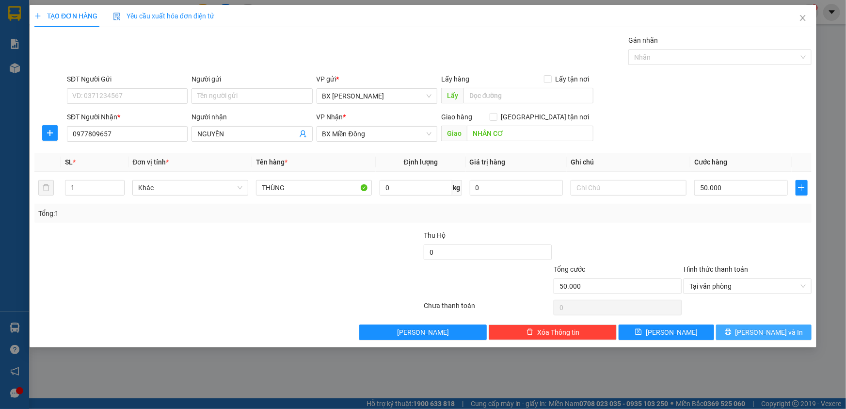
click at [737, 329] on button "[PERSON_NAME] và In" at bounding box center [764, 332] width 96 height 16
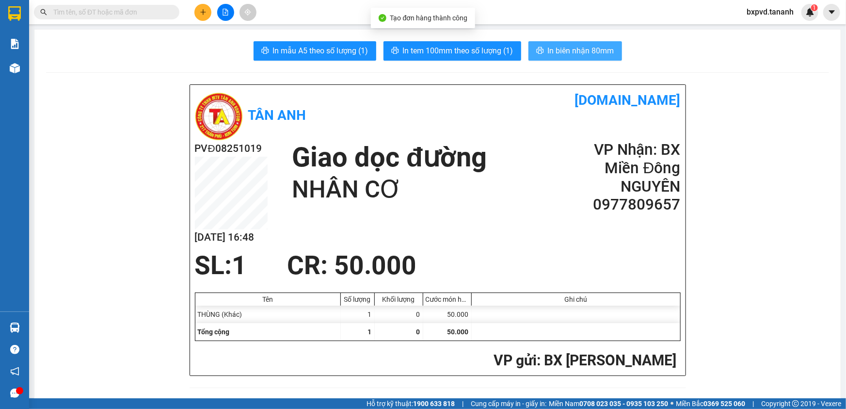
click at [565, 56] on span "In biên nhận 80mm" at bounding box center [581, 51] width 66 height 12
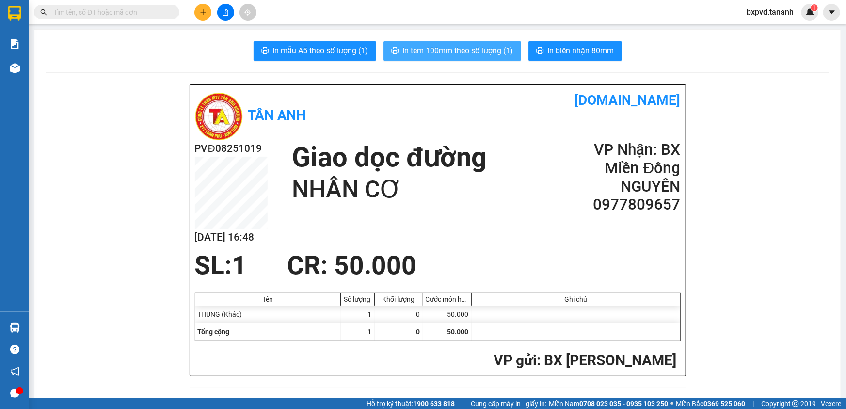
click at [494, 53] on span "In tem 100mm theo số lượng (1)" at bounding box center [458, 51] width 111 height 12
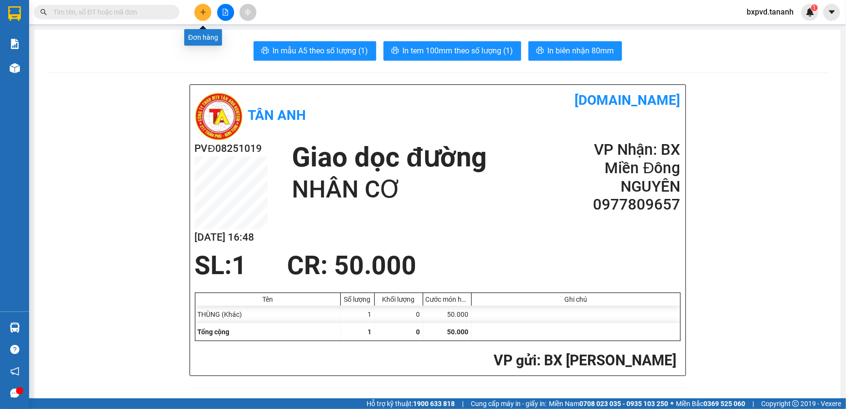
click at [204, 5] on button at bounding box center [202, 12] width 17 height 17
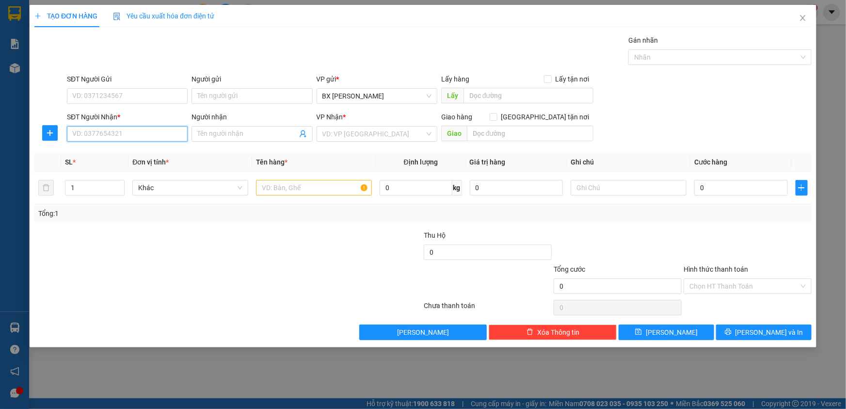
click at [146, 131] on input "SĐT Người Nhận *" at bounding box center [127, 134] width 121 height 16
type input "0967887216"
click at [328, 192] on input "text" at bounding box center [314, 188] width 116 height 16
type input "THÙNG"
click at [403, 135] on input "search" at bounding box center [374, 134] width 102 height 15
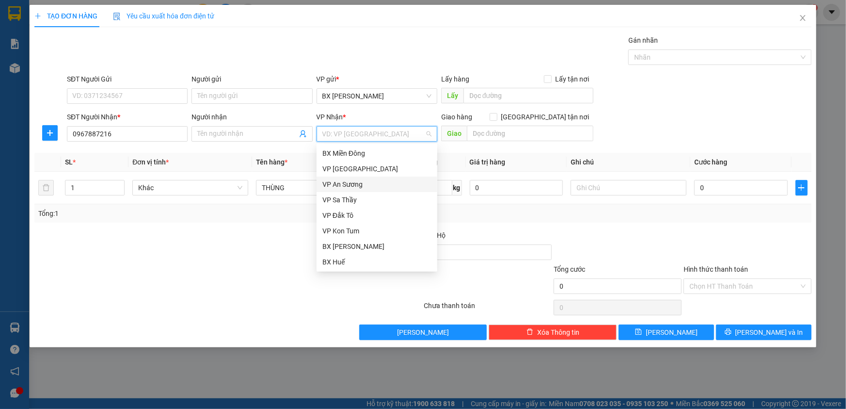
click at [373, 182] on div "VP An Sương" at bounding box center [377, 184] width 109 height 11
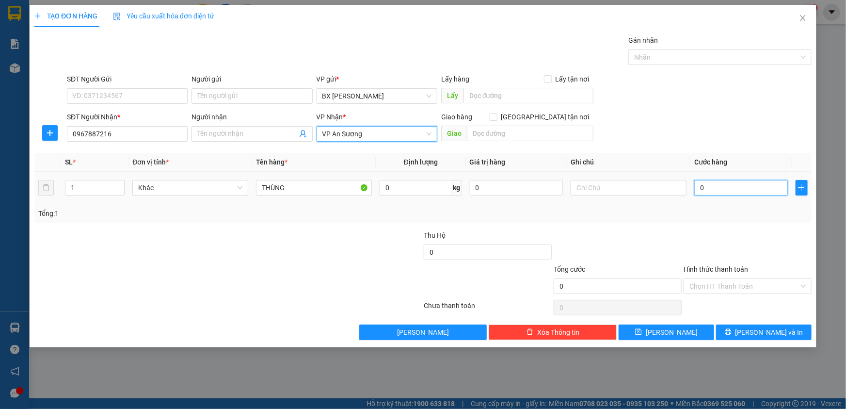
click at [718, 185] on input "0" at bounding box center [741, 188] width 94 height 16
type input "1"
type input "10"
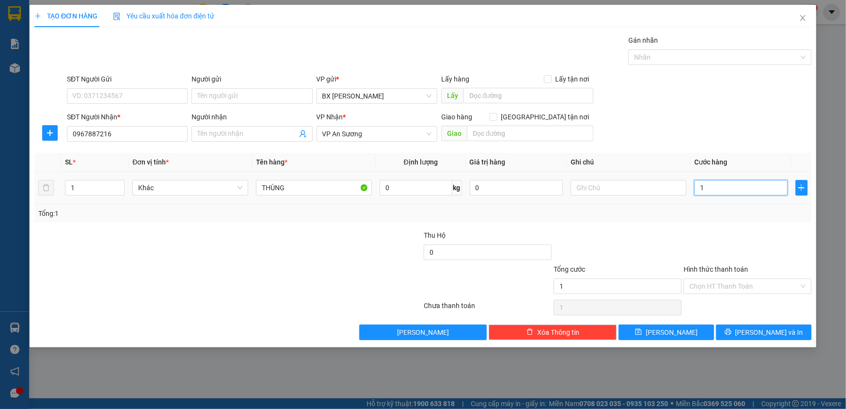
type input "10"
type input "100"
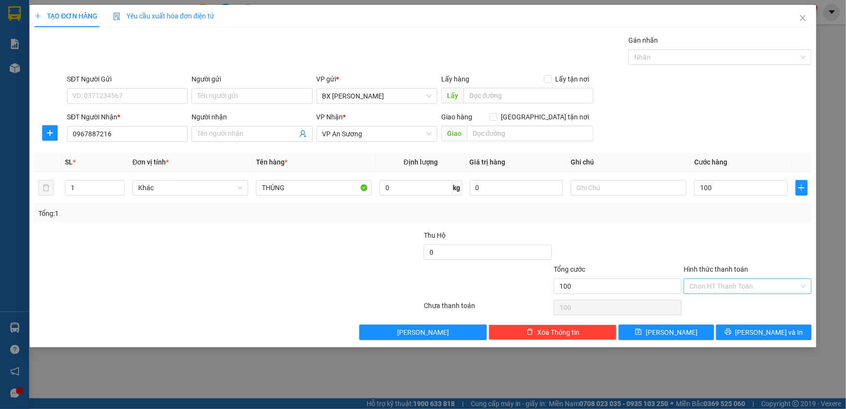
type input "100.000"
click at [731, 288] on input "Hình thức thanh toán" at bounding box center [745, 286] width 110 height 15
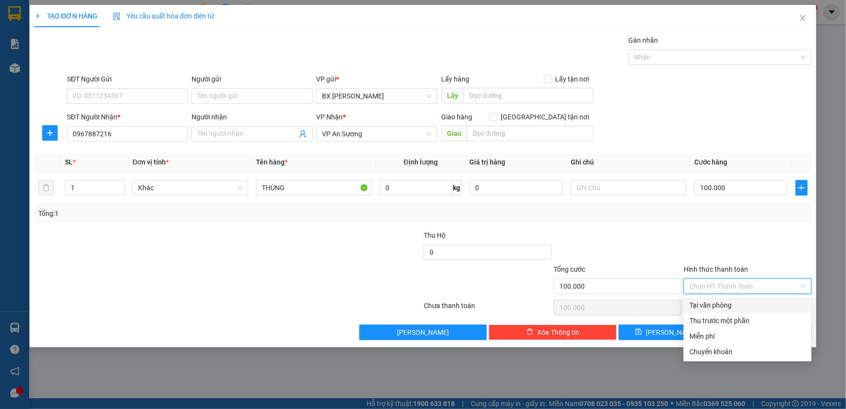
click at [730, 303] on div "Tại văn phòng" at bounding box center [748, 305] width 116 height 11
type input "0"
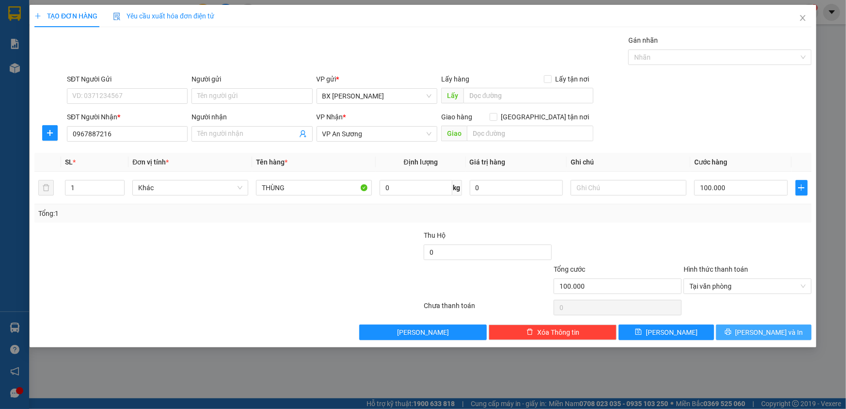
click at [732, 328] on icon "printer" at bounding box center [728, 331] width 7 height 7
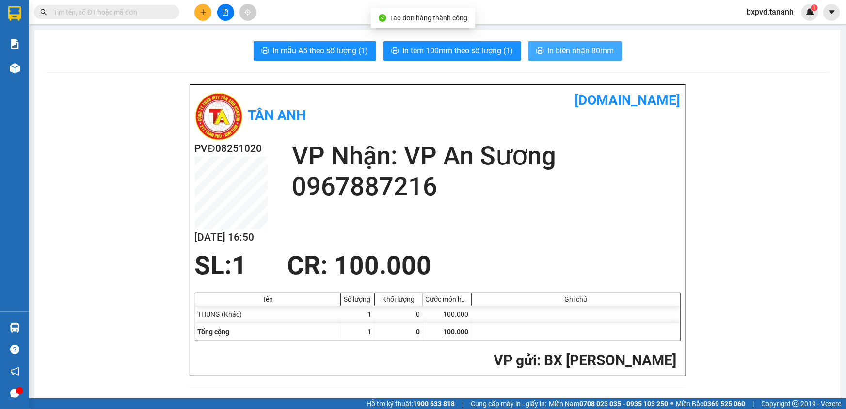
click at [525, 54] on div "In mẫu A5 theo số lượng (1) In tem 100mm theo số lượng (1) In biên nhận 80mm" at bounding box center [437, 50] width 783 height 19
click at [538, 51] on icon "printer" at bounding box center [540, 51] width 8 height 8
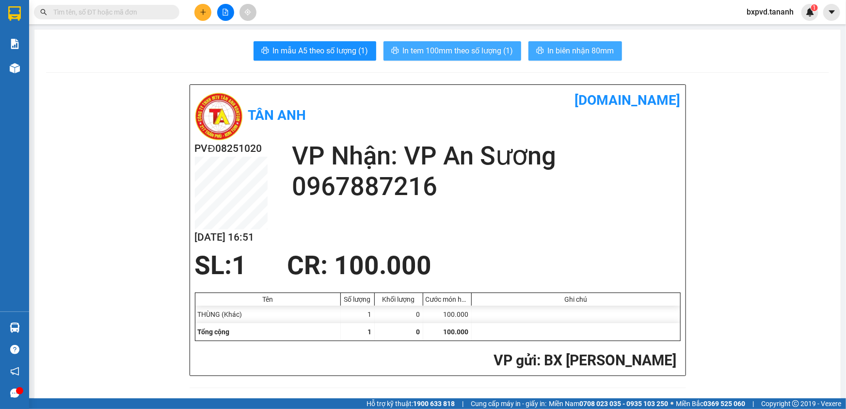
click at [473, 46] on span "In tem 100mm theo số lượng (1)" at bounding box center [458, 51] width 111 height 12
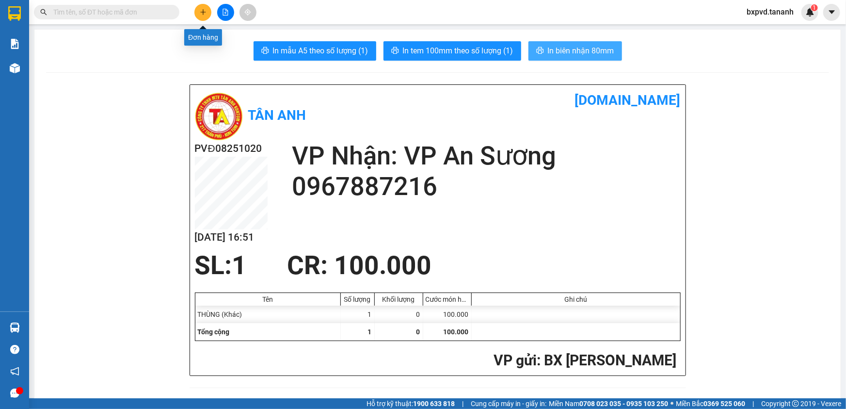
click at [207, 15] on button at bounding box center [202, 12] width 17 height 17
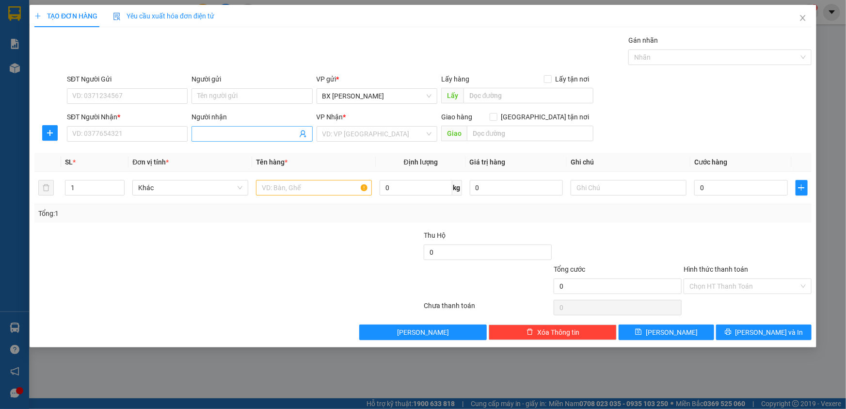
click at [214, 133] on input "Người nhận" at bounding box center [246, 134] width 99 height 11
type input "VINH DU"
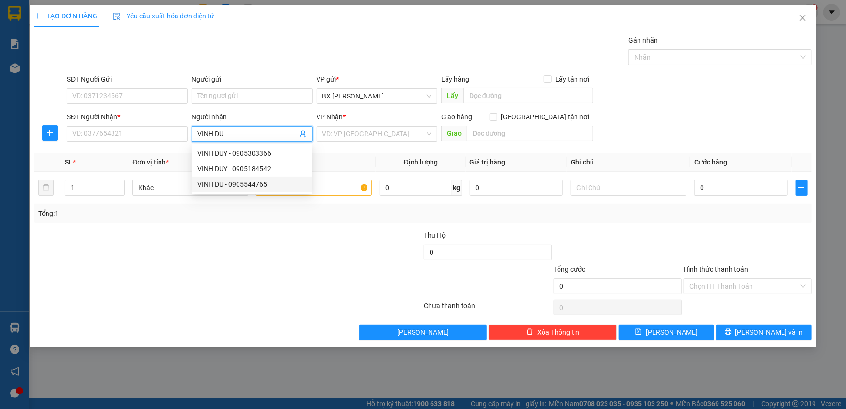
click at [238, 185] on div "VINH DU - 0905544765" at bounding box center [251, 184] width 109 height 11
type input "0905544765"
type input "VINH DU"
click at [338, 189] on input "text" at bounding box center [314, 188] width 116 height 16
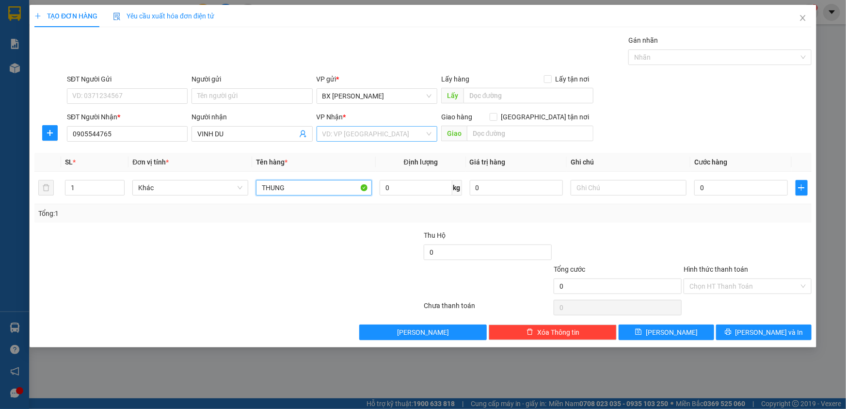
type input "THUNG"
click at [394, 135] on input "search" at bounding box center [374, 134] width 102 height 15
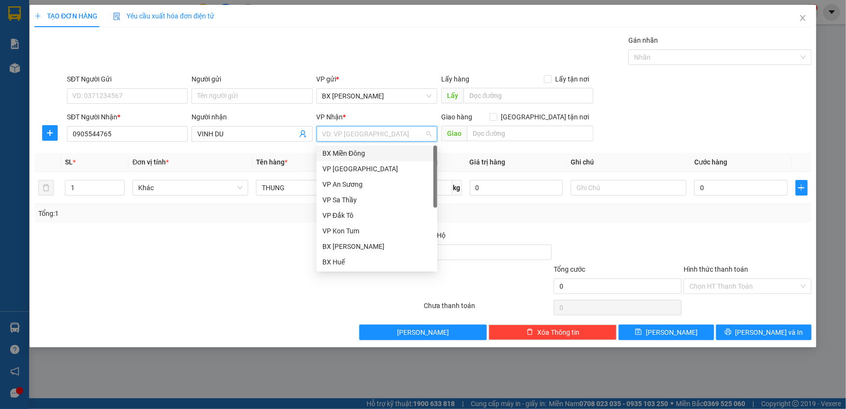
click at [388, 153] on div "BX Miền Đông" at bounding box center [377, 153] width 109 height 11
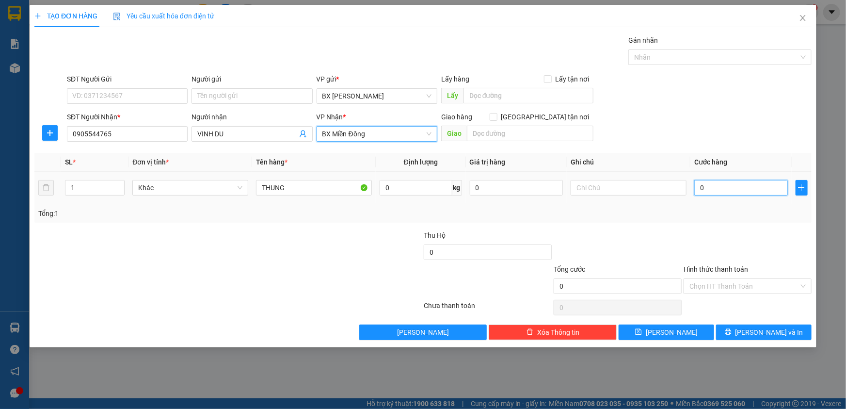
click at [741, 183] on input "0" at bounding box center [741, 188] width 94 height 16
click at [757, 179] on div "0" at bounding box center [741, 187] width 94 height 19
drag, startPoint x: 757, startPoint y: 179, endPoint x: 752, endPoint y: 182, distance: 5.9
click at [755, 179] on div "0" at bounding box center [741, 187] width 94 height 19
click at [738, 188] on input "0" at bounding box center [741, 188] width 94 height 16
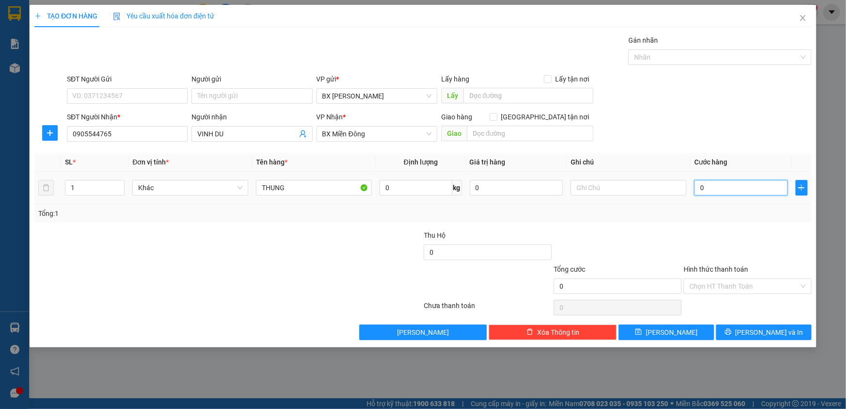
type input "1"
type input "10"
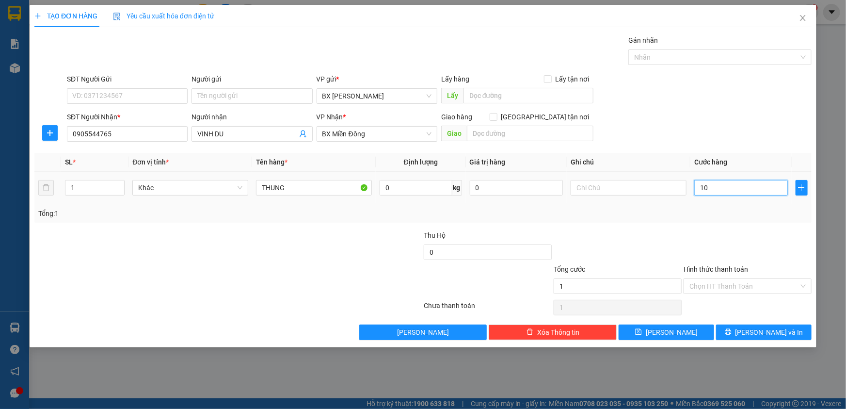
type input "10"
type input "100"
type input "100.000"
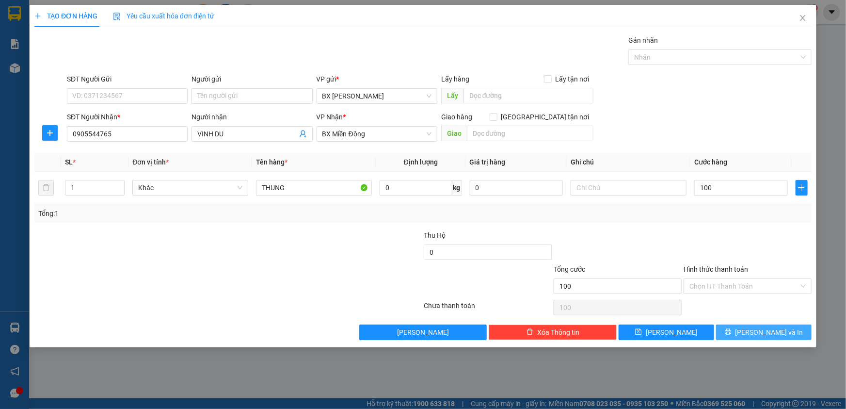
type input "100.000"
click at [743, 332] on button "[PERSON_NAME] và In" at bounding box center [764, 332] width 96 height 16
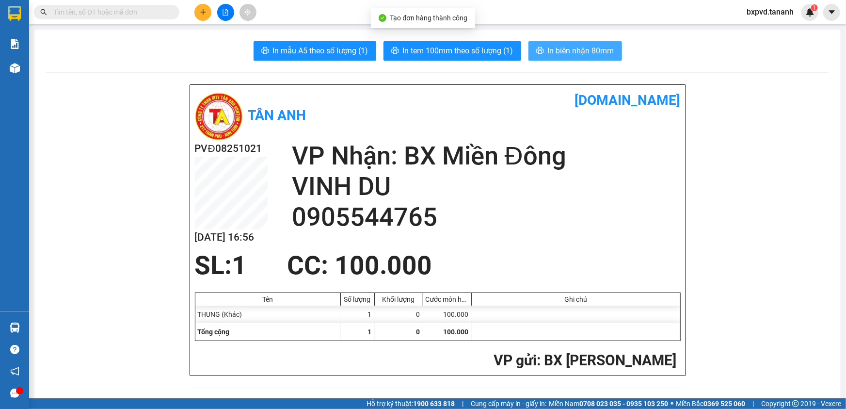
click at [565, 52] on span "In biên nhận 80mm" at bounding box center [581, 51] width 66 height 12
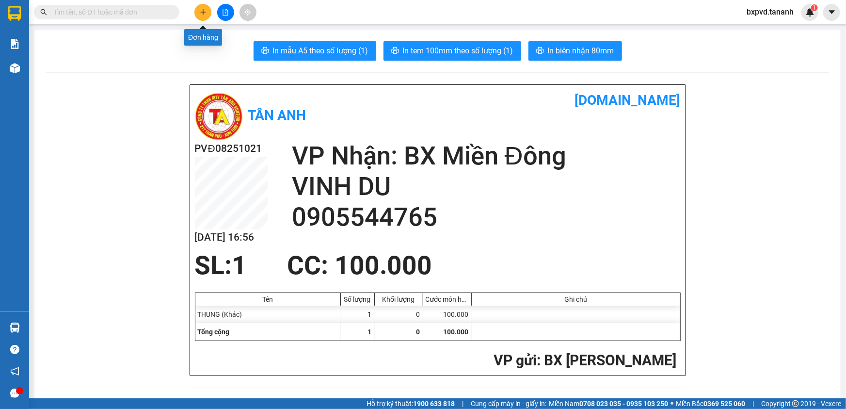
click at [206, 14] on icon "plus" at bounding box center [203, 12] width 7 height 7
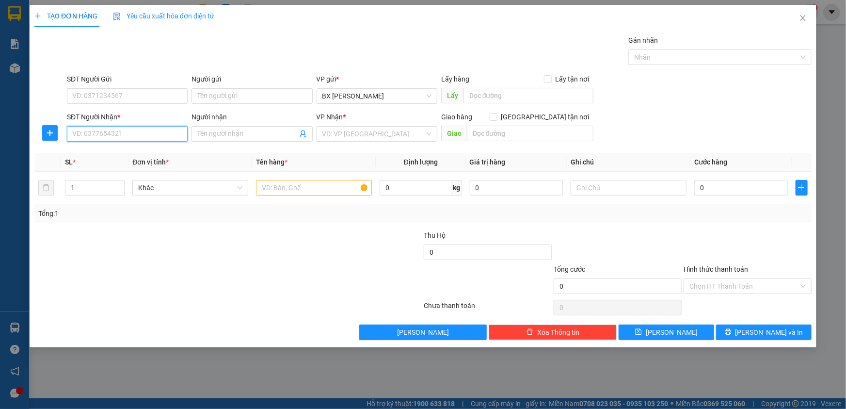
click at [119, 137] on input "SĐT Người Nhận *" at bounding box center [127, 134] width 121 height 16
click at [389, 130] on input "search" at bounding box center [374, 134] width 102 height 15
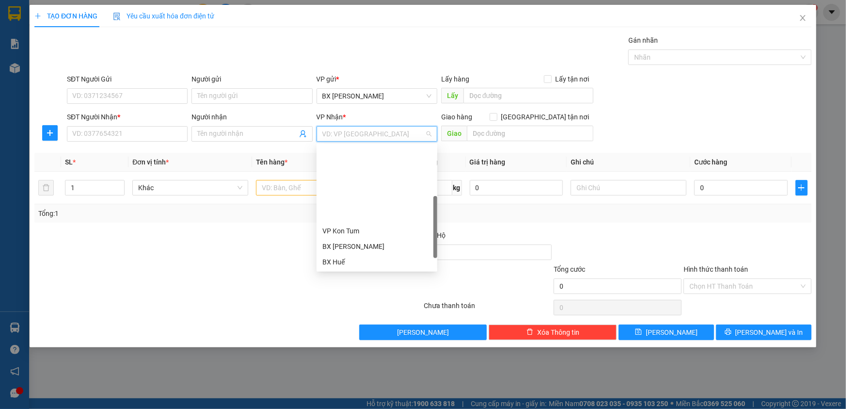
scroll to position [88, 0]
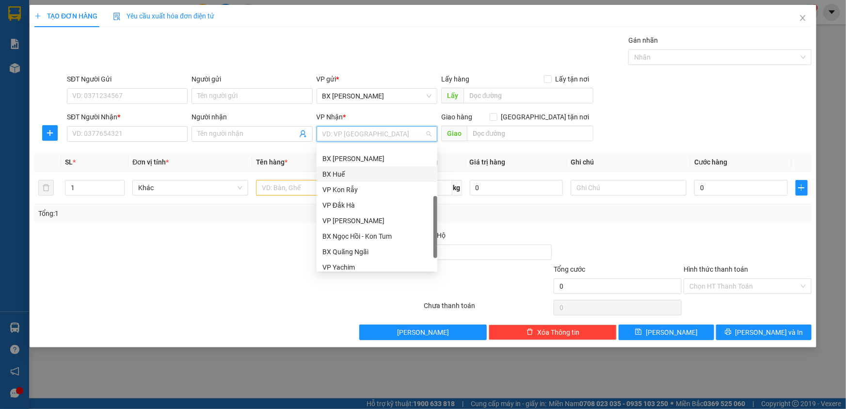
drag, startPoint x: 364, startPoint y: 172, endPoint x: 329, endPoint y: 169, distance: 35.0
click at [364, 171] on div "BX Huế" at bounding box center [377, 174] width 109 height 11
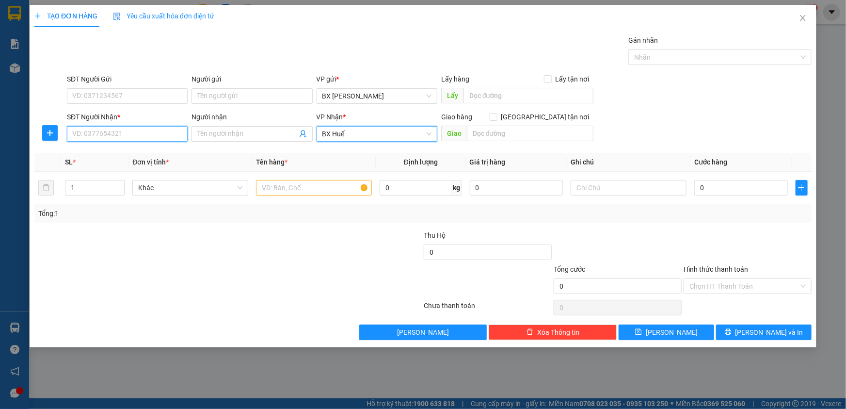
click at [170, 135] on input "SĐT Người Nhận *" at bounding box center [127, 134] width 121 height 16
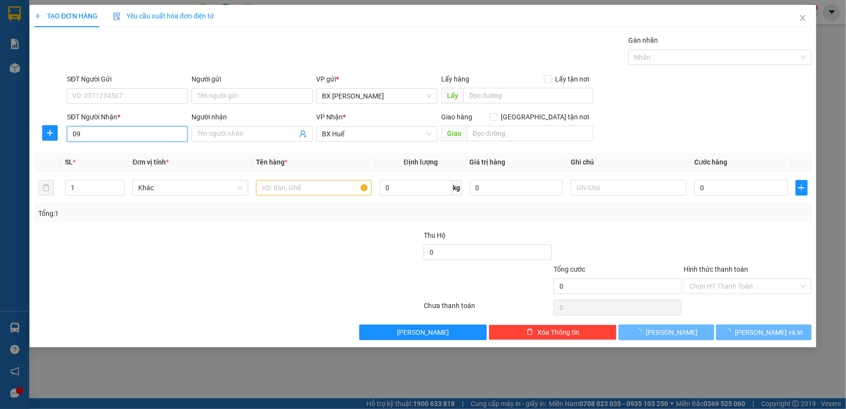
type input "0"
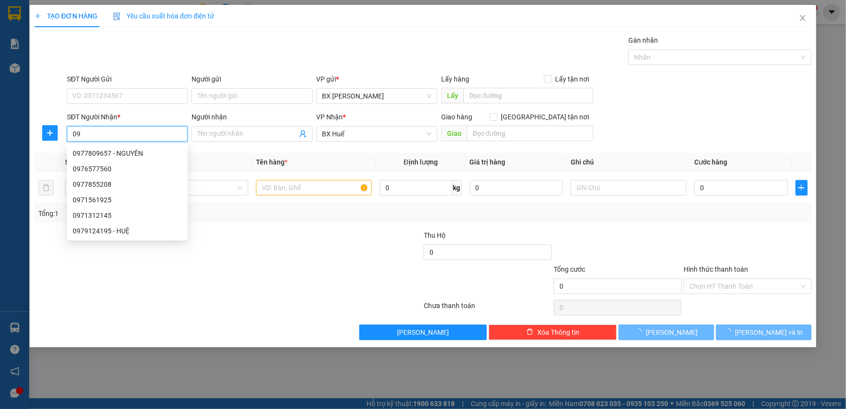
type input "0"
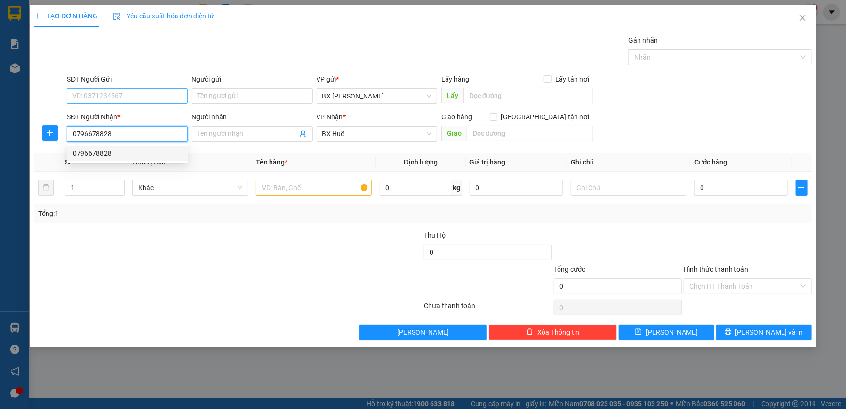
type input "0796678828"
click at [170, 94] on input "SĐT Người Gửi" at bounding box center [127, 96] width 121 height 16
click at [160, 113] on div "0349343993" at bounding box center [127, 115] width 109 height 11
type input "0349343993"
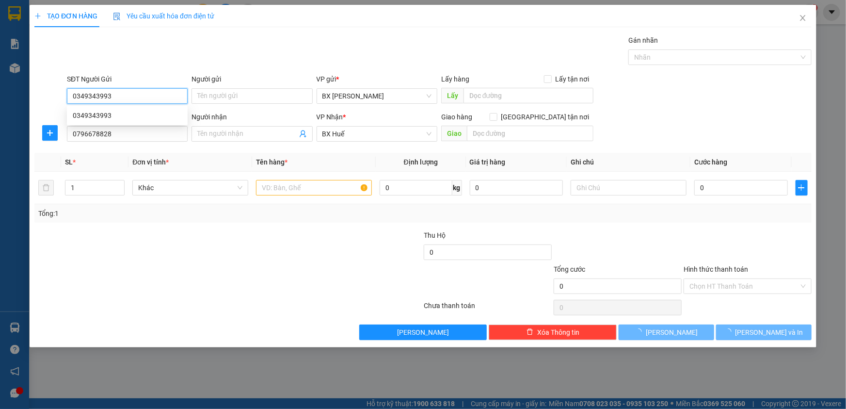
type input "40.000"
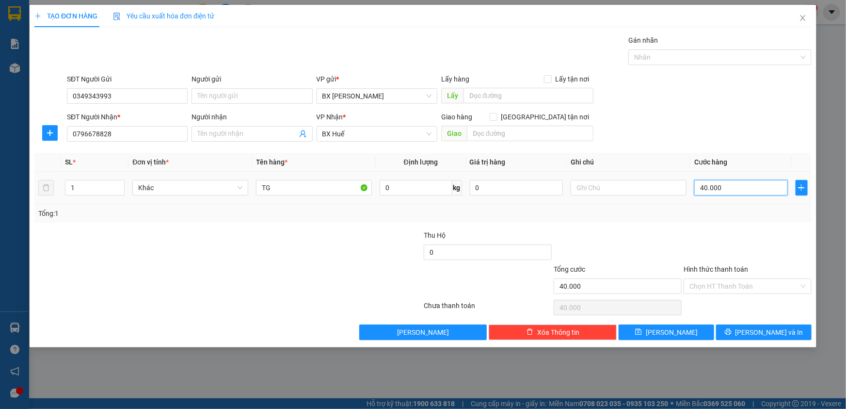
click at [738, 186] on input "40.000" at bounding box center [741, 188] width 94 height 16
click at [735, 330] on button "[PERSON_NAME] và In" at bounding box center [764, 332] width 96 height 16
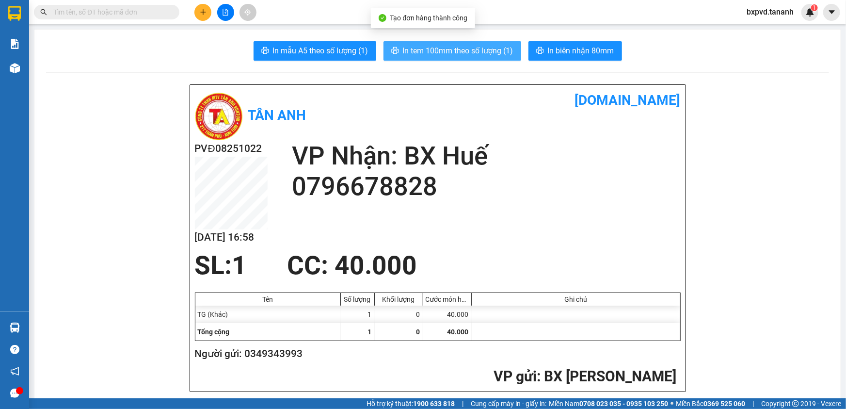
click at [506, 52] on span "In tem 100mm theo số lượng (1)" at bounding box center [458, 51] width 111 height 12
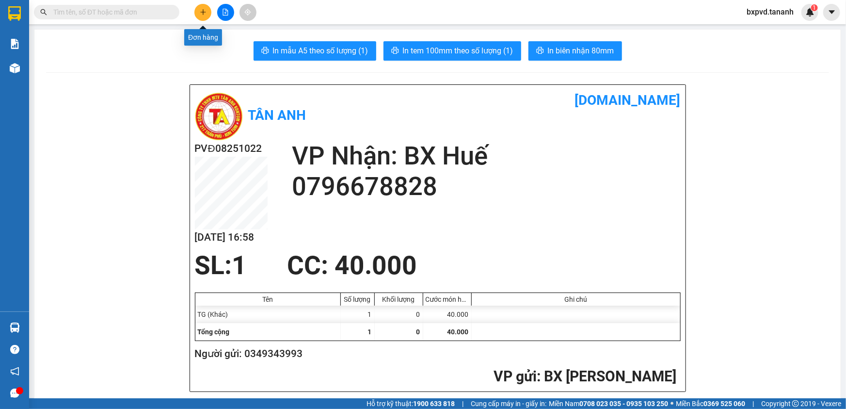
click at [198, 10] on button at bounding box center [202, 12] width 17 height 17
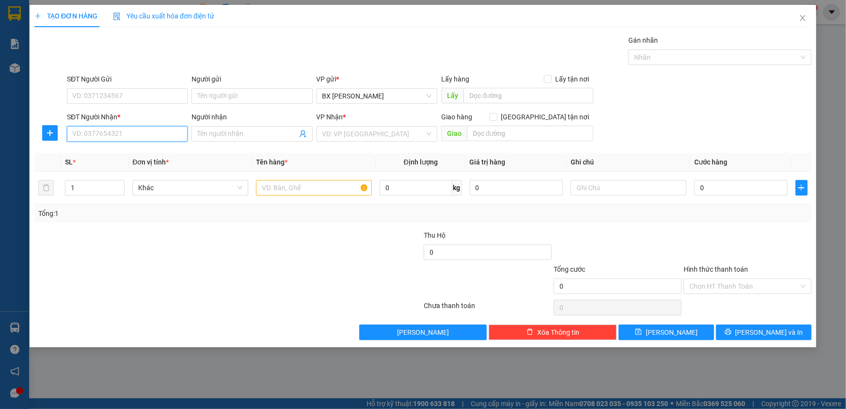
click at [159, 127] on input "SĐT Người Nhận *" at bounding box center [127, 134] width 121 height 16
click at [279, 186] on input "text" at bounding box center [314, 188] width 116 height 16
type input "THÙNG"
click at [142, 132] on input "SĐT Người Nhận *" at bounding box center [127, 134] width 121 height 16
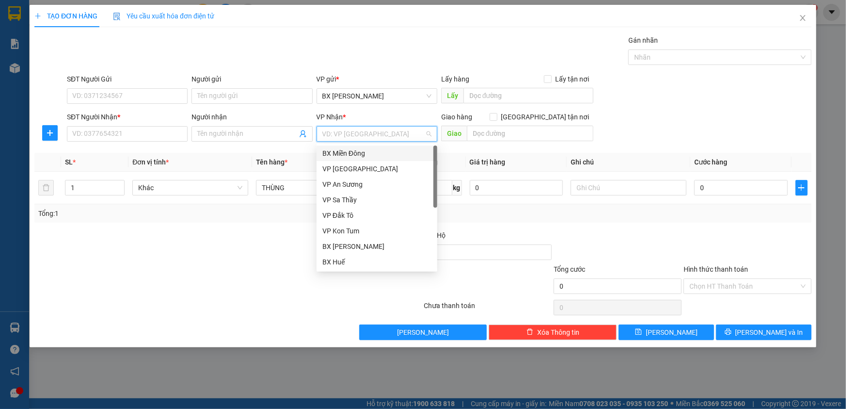
click at [346, 129] on input "search" at bounding box center [374, 134] width 102 height 15
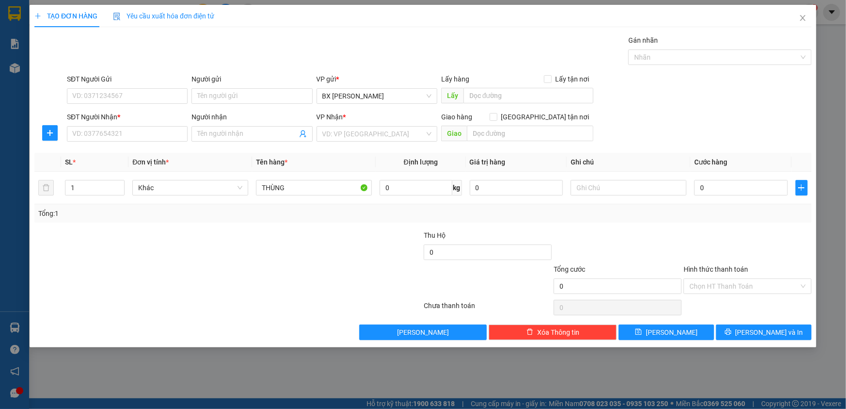
click at [172, 264] on div at bounding box center [163, 281] width 260 height 34
click at [261, 142] on div "Transit Pickup Surcharge Ids Transit Deliver Surcharge Ids Transit Deliver Surc…" at bounding box center [422, 187] width 777 height 305
click at [263, 132] on input "Người nhận" at bounding box center [246, 134] width 99 height 11
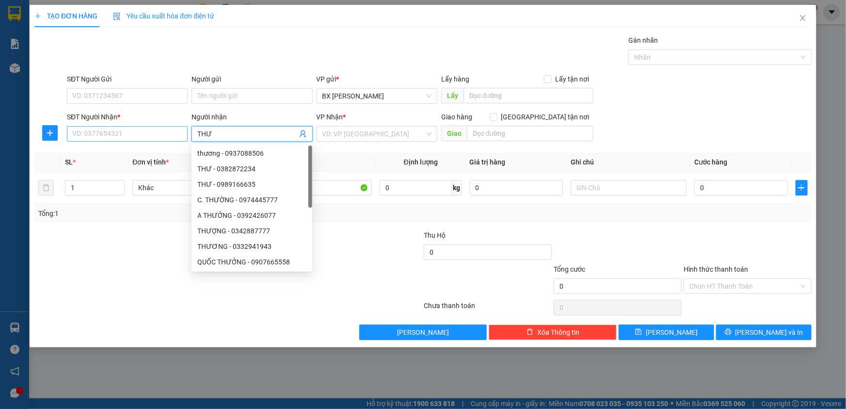
type input "THƯ"
click at [164, 132] on input "SĐT Người Nhận *" at bounding box center [127, 134] width 121 height 16
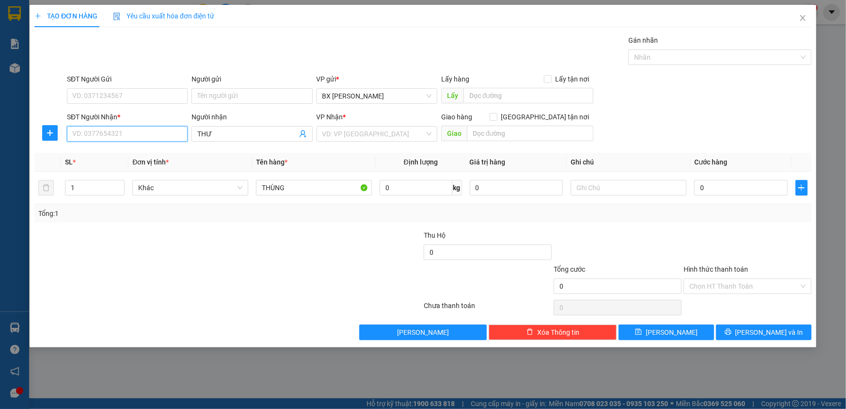
click at [165, 132] on input "SĐT Người Nhận *" at bounding box center [127, 134] width 121 height 16
click at [160, 154] on div "0374410250 - THƯ" at bounding box center [127, 153] width 109 height 11
type input "0374410250"
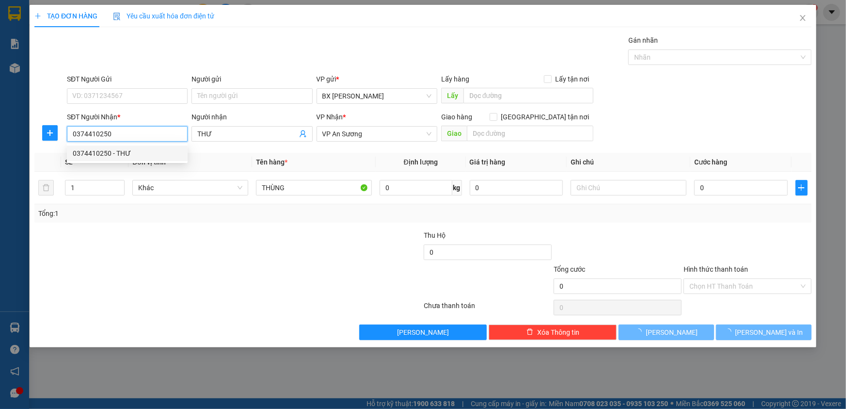
type input "100.000"
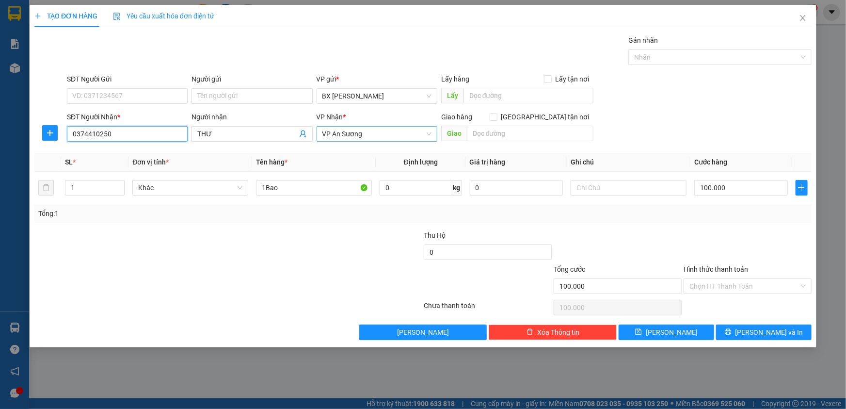
click at [349, 129] on span "VP An Sương" at bounding box center [377, 134] width 109 height 15
type input "0374410250"
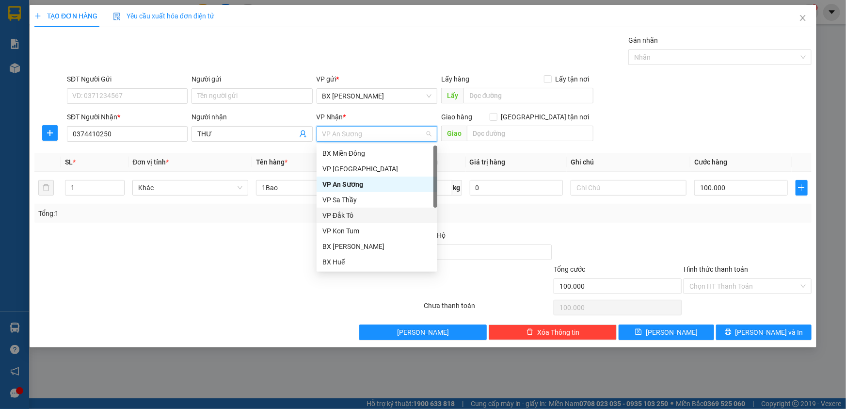
scroll to position [88, 0]
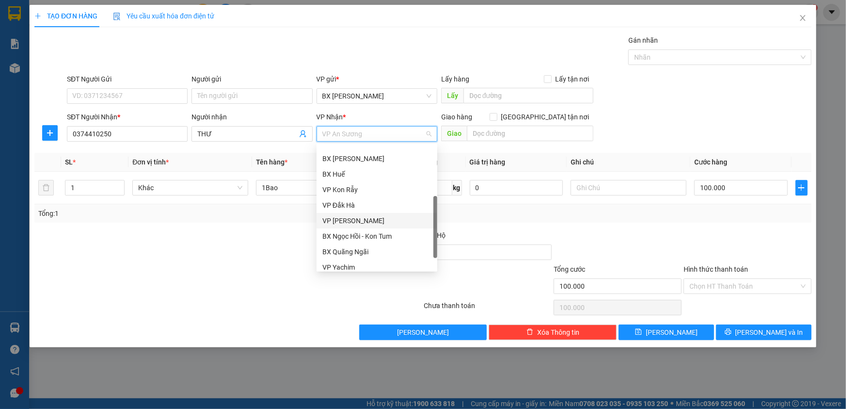
click at [372, 222] on div "VP [PERSON_NAME]" at bounding box center [377, 220] width 109 height 11
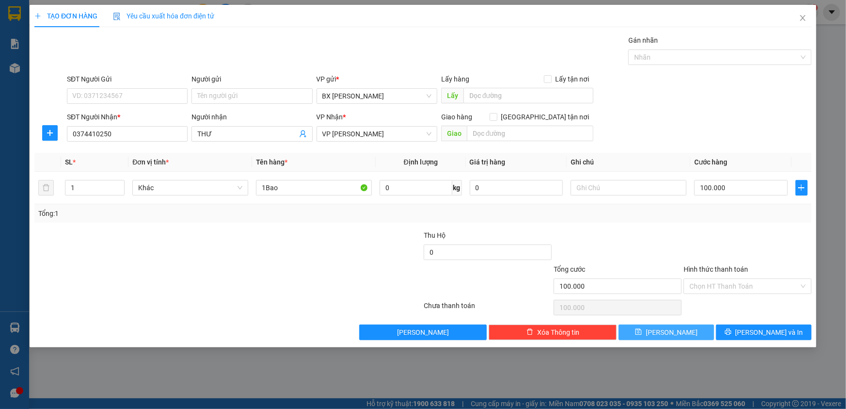
drag, startPoint x: 677, startPoint y: 327, endPoint x: 669, endPoint y: 312, distance: 16.7
click at [673, 320] on div "Transit Pickup Surcharge Ids Transit Deliver Surcharge Ids Transit Deliver Surc…" at bounding box center [422, 187] width 777 height 305
click at [704, 327] on button "[PERSON_NAME]" at bounding box center [667, 332] width 96 height 16
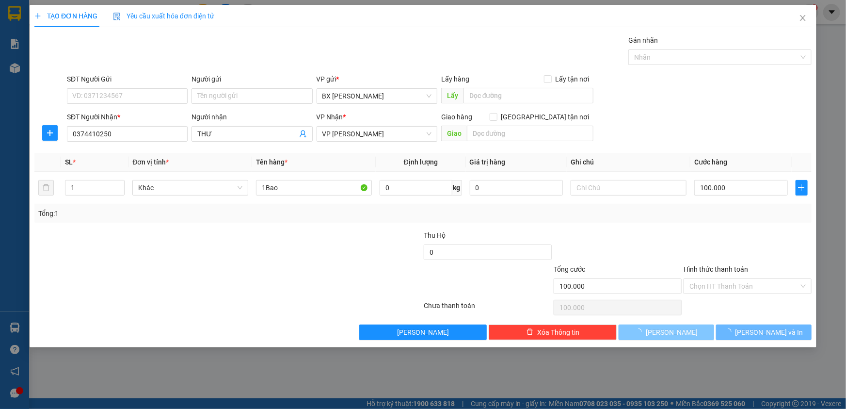
type input "0"
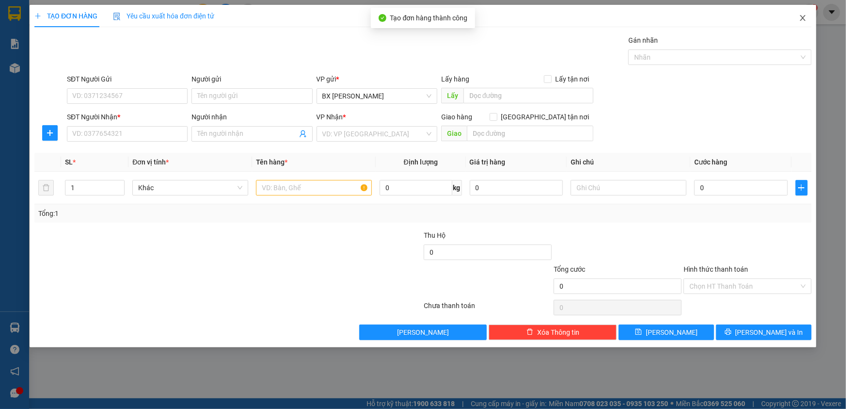
click at [804, 18] on icon "close" at bounding box center [803, 18] width 8 height 8
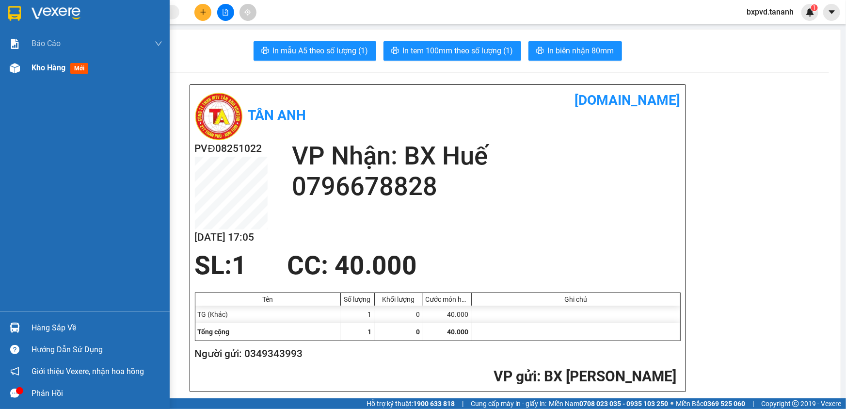
click at [31, 68] on div "Kho hàng mới" at bounding box center [85, 68] width 170 height 24
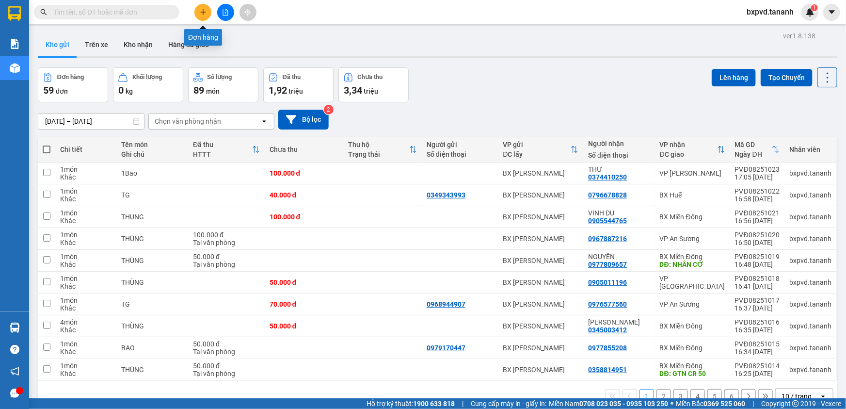
click at [202, 12] on icon "plus" at bounding box center [202, 12] width 5 height 0
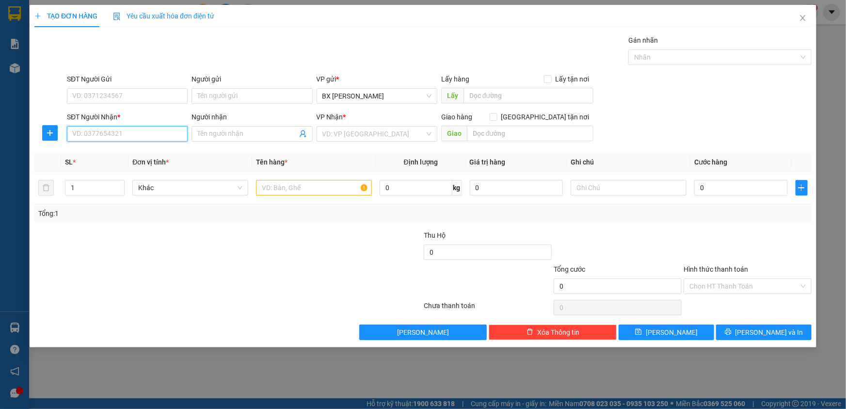
click at [130, 133] on input "SĐT Người Nhận *" at bounding box center [127, 134] width 121 height 16
type input "0378038148"
click at [129, 148] on div "0378038148" at bounding box center [127, 153] width 109 height 11
type input "TÂN THÀNH"
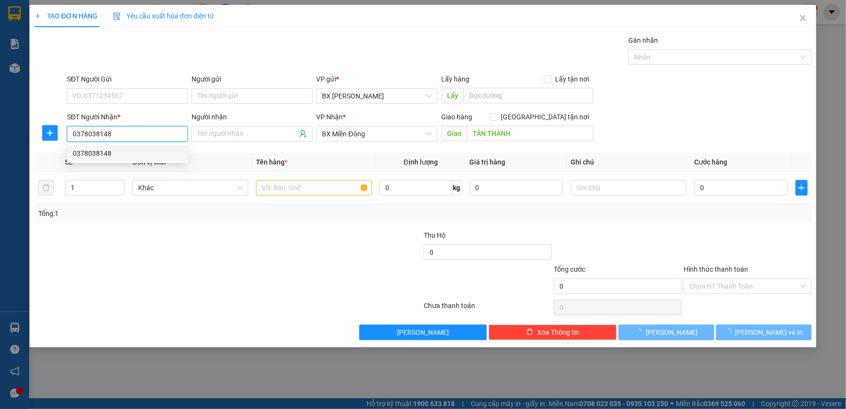
type input "150.000"
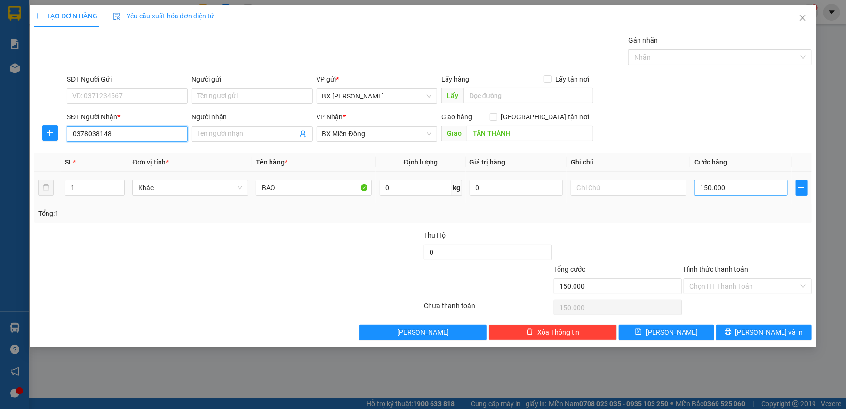
type input "0378038148"
click at [719, 186] on input "150.000" at bounding box center [741, 188] width 94 height 16
type input "1"
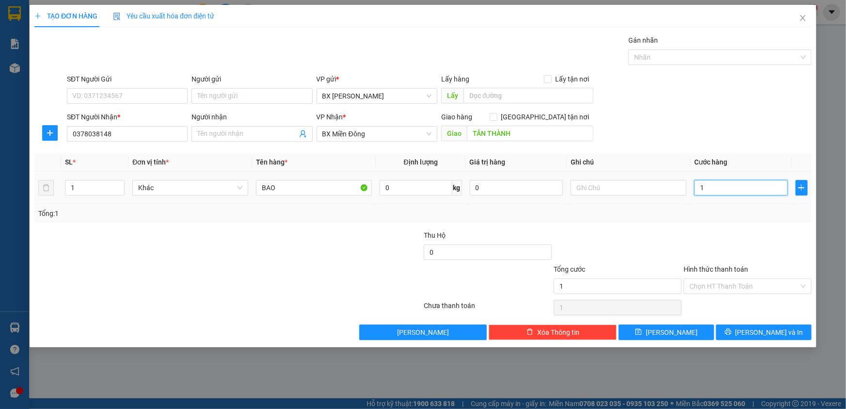
type input "14"
type input "140"
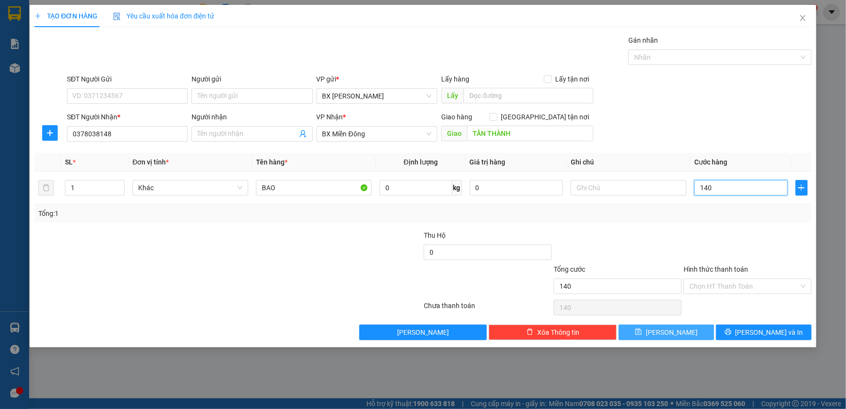
type input "140"
type input "140.000"
click at [702, 332] on button "[PERSON_NAME]" at bounding box center [667, 332] width 96 height 16
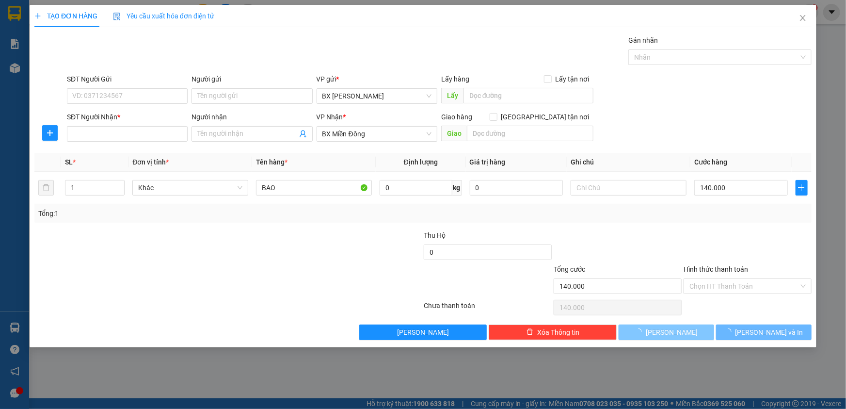
type input "0"
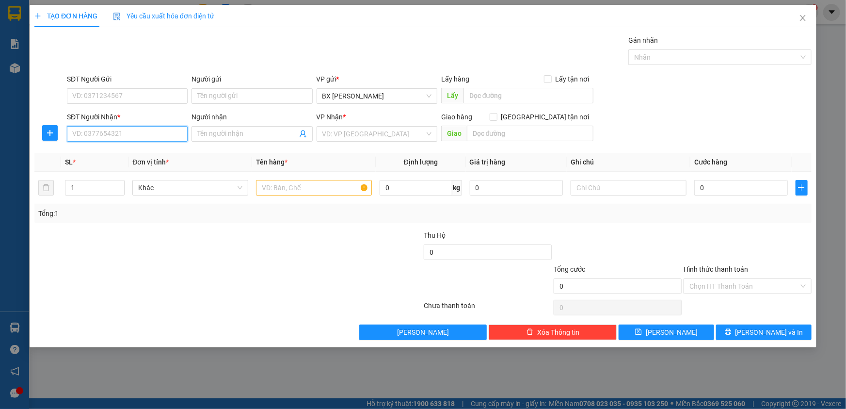
click at [147, 129] on input "SĐT Người Nhận *" at bounding box center [127, 134] width 121 height 16
type input "0353660108"
click at [316, 181] on input "text" at bounding box center [314, 188] width 116 height 16
type input "THÙNG"
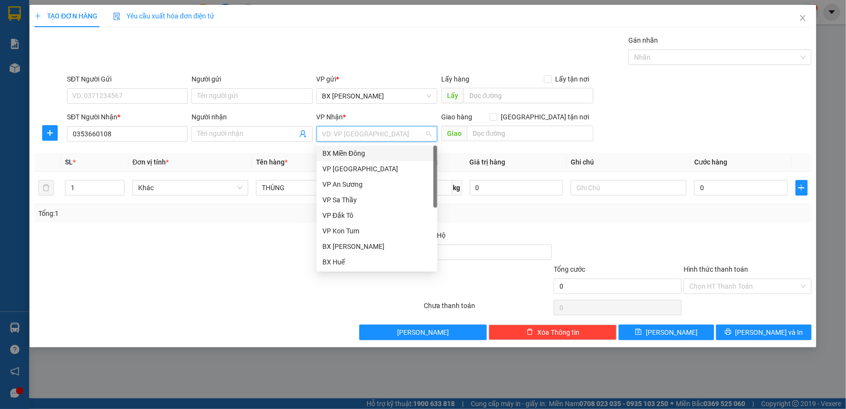
click at [383, 133] on input "search" at bounding box center [374, 134] width 102 height 15
click at [373, 152] on div "BX Miền Đông" at bounding box center [377, 153] width 109 height 11
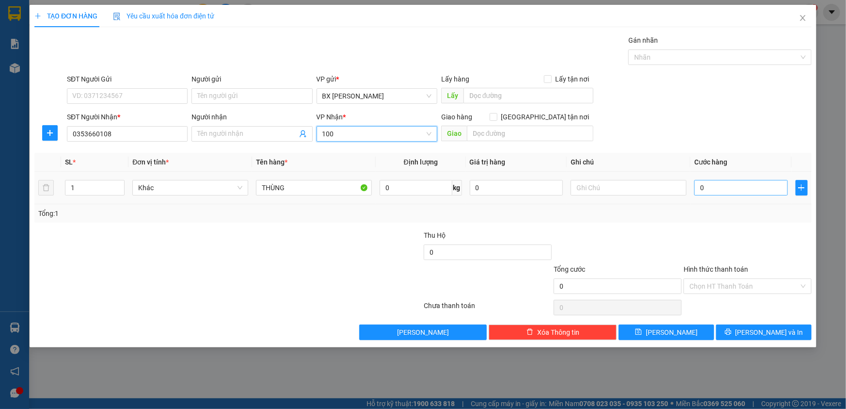
type input "100"
click at [718, 190] on input "0" at bounding box center [741, 188] width 94 height 16
type input "1"
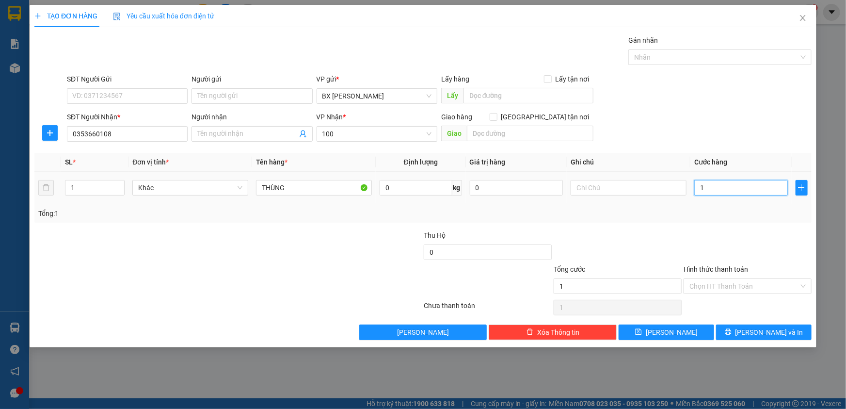
type input "10"
type input "100"
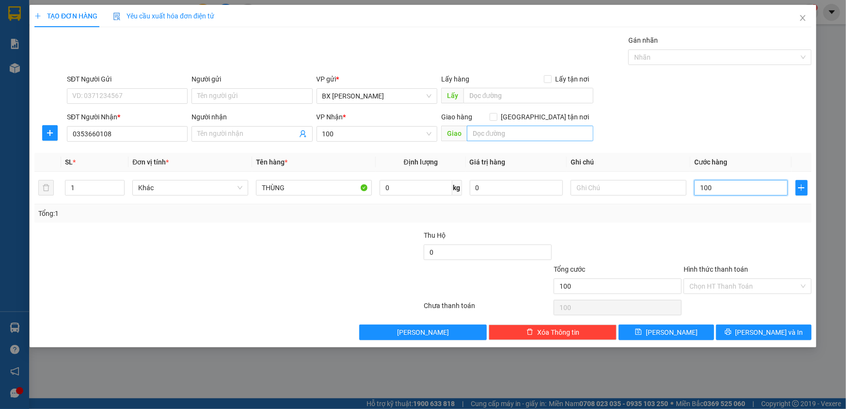
type input "100"
type input "100.000"
click at [520, 136] on input "text" at bounding box center [530, 134] width 127 height 16
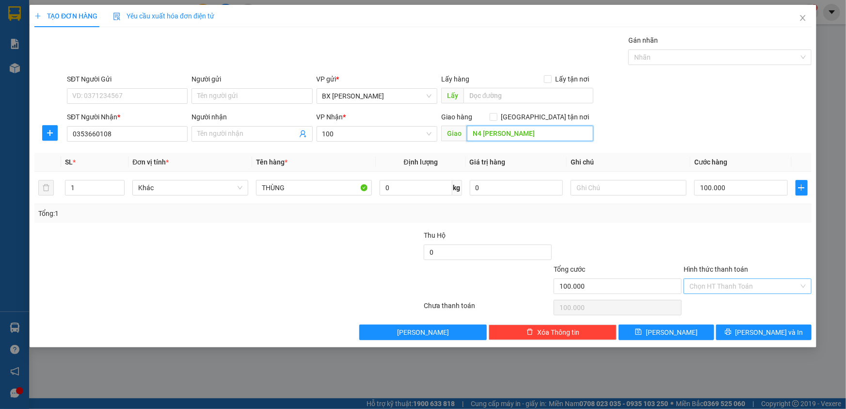
type input "N4 HOÀ LÂN"
click at [759, 286] on input "Hình thức thanh toán" at bounding box center [745, 286] width 110 height 15
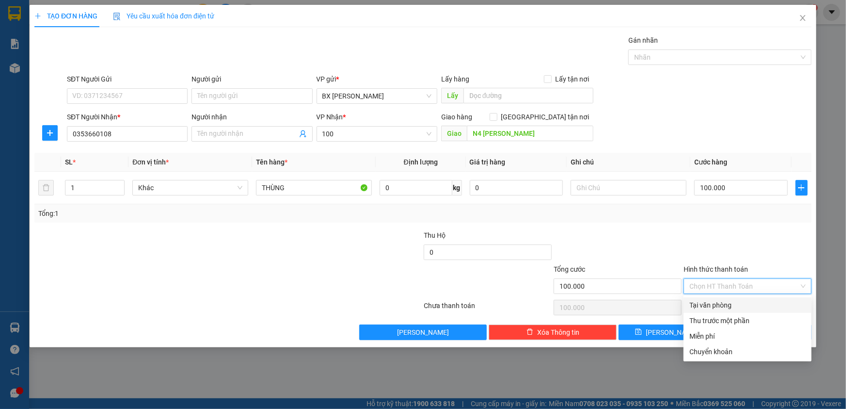
click at [747, 306] on div "Tại văn phòng" at bounding box center [748, 305] width 116 height 11
type input "0"
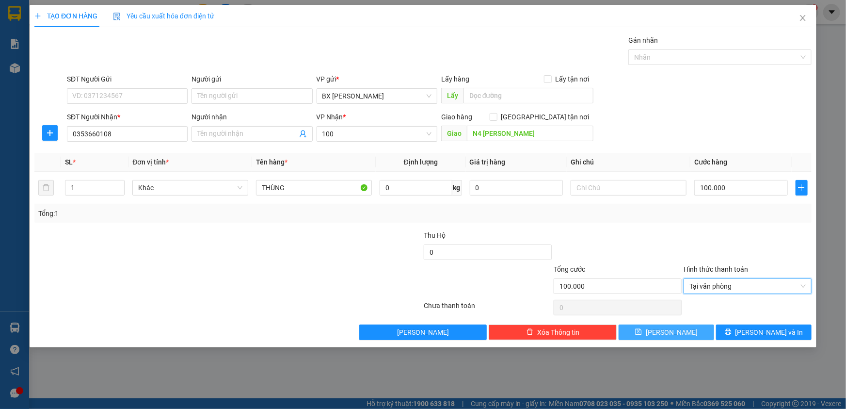
click at [705, 328] on button "[PERSON_NAME]" at bounding box center [667, 332] width 96 height 16
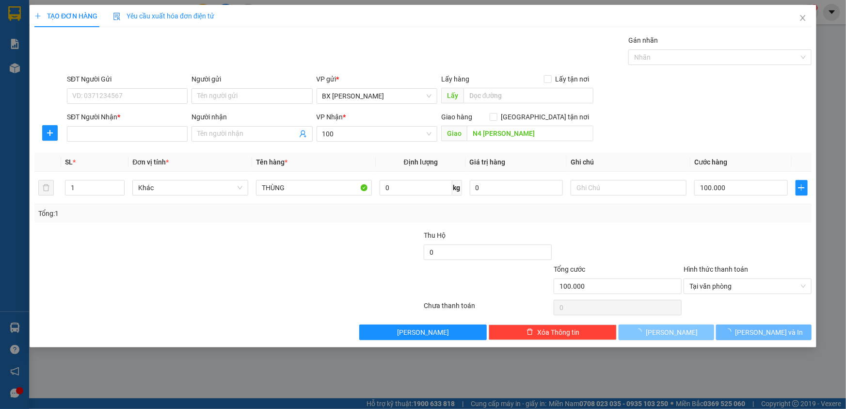
type input "0"
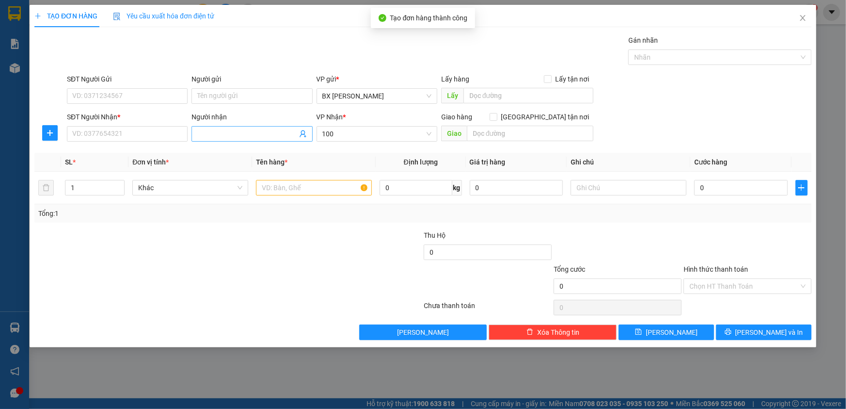
click at [270, 138] on input "Người nhận" at bounding box center [246, 134] width 99 height 11
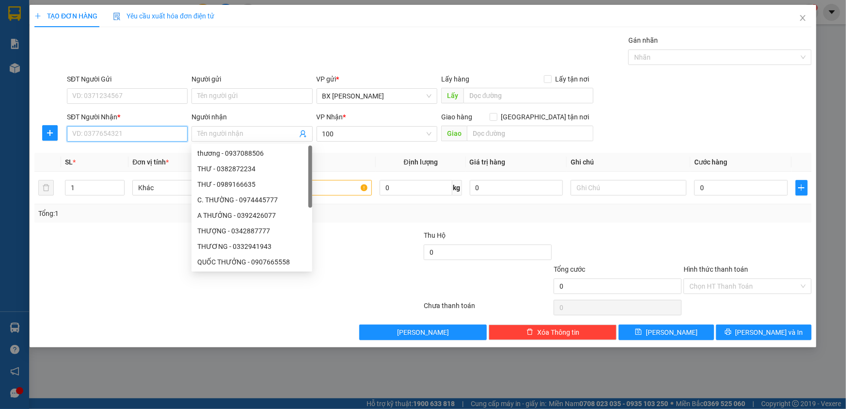
click at [155, 136] on input "SĐT Người Nhận *" at bounding box center [127, 134] width 121 height 16
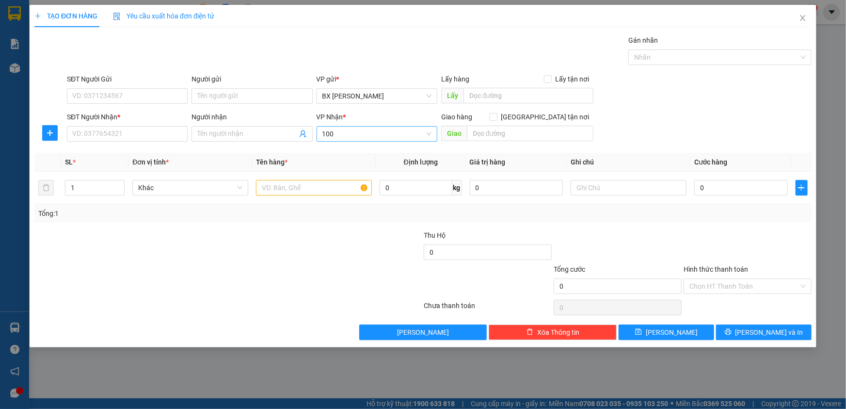
drag, startPoint x: 394, startPoint y: 129, endPoint x: 403, endPoint y: 130, distance: 9.8
click at [395, 129] on input "100" at bounding box center [374, 134] width 102 height 15
click at [335, 135] on input "100" at bounding box center [374, 134] width 102 height 15
click at [543, 129] on input "text" at bounding box center [530, 134] width 127 height 16
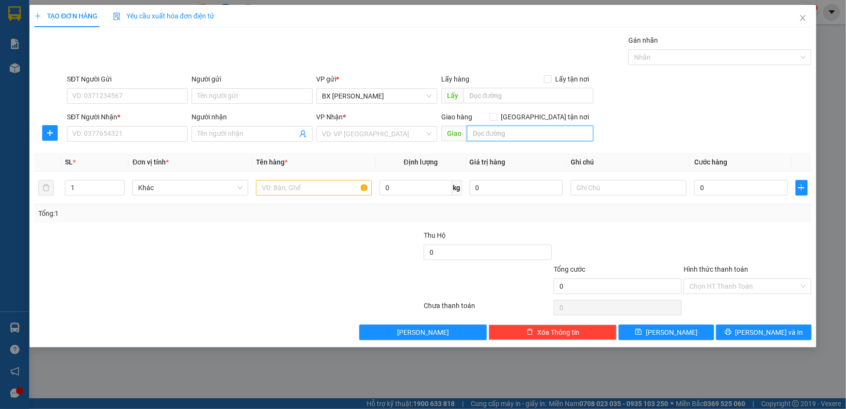
type input "L"
type input "N3 LA SƠN"
click at [367, 136] on input "search" at bounding box center [374, 134] width 102 height 15
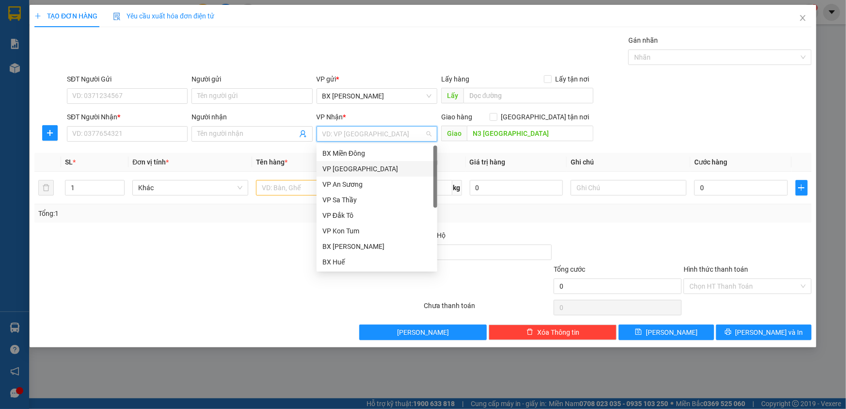
scroll to position [108, 0]
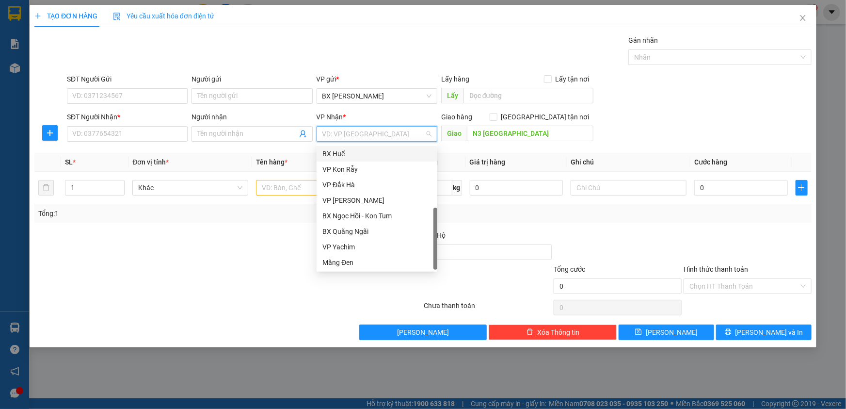
click at [353, 151] on div "BX Huế" at bounding box center [377, 153] width 109 height 11
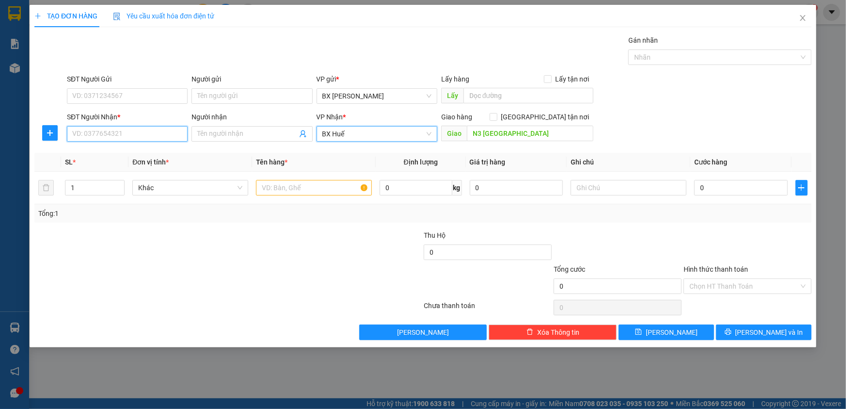
drag, startPoint x: 174, startPoint y: 132, endPoint x: 237, endPoint y: 178, distance: 77.1
click at [174, 133] on input "SĐT Người Nhận *" at bounding box center [127, 134] width 121 height 16
click at [277, 194] on input "text" at bounding box center [314, 188] width 116 height 16
click at [167, 135] on input "SĐT Người Nhận *" at bounding box center [127, 134] width 121 height 16
type input "0366027345"
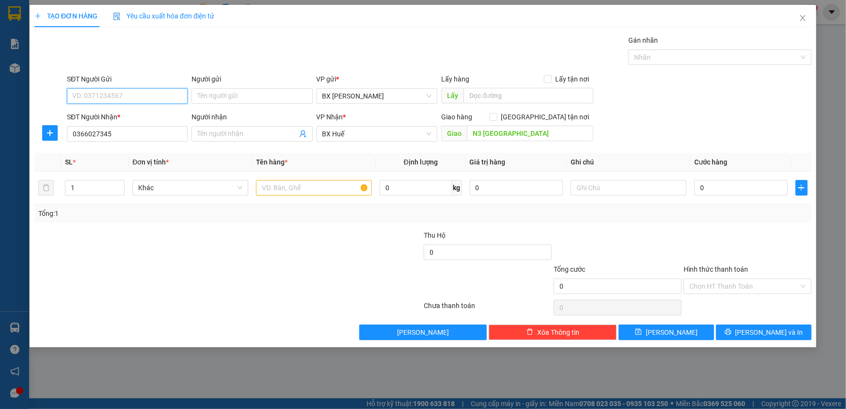
click at [146, 95] on input "SĐT Người Gửi" at bounding box center [127, 96] width 121 height 16
type input "0335290310"
click at [304, 182] on input "text" at bounding box center [314, 188] width 116 height 16
type input "BAO"
click at [702, 184] on input "0" at bounding box center [741, 188] width 94 height 16
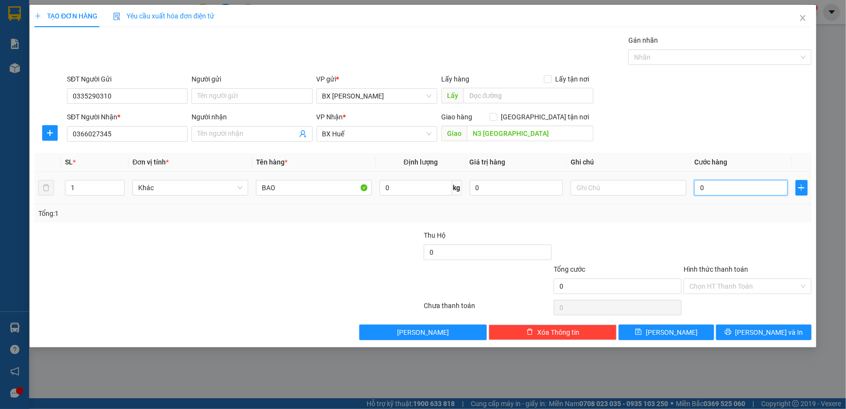
type input "5"
click at [742, 288] on input "Hình thức thanh toán" at bounding box center [745, 286] width 110 height 15
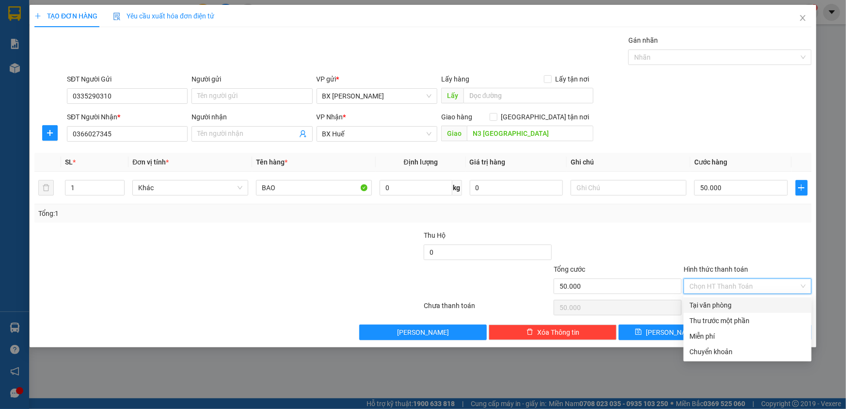
click at [739, 306] on div "Tại văn phòng" at bounding box center [748, 305] width 116 height 11
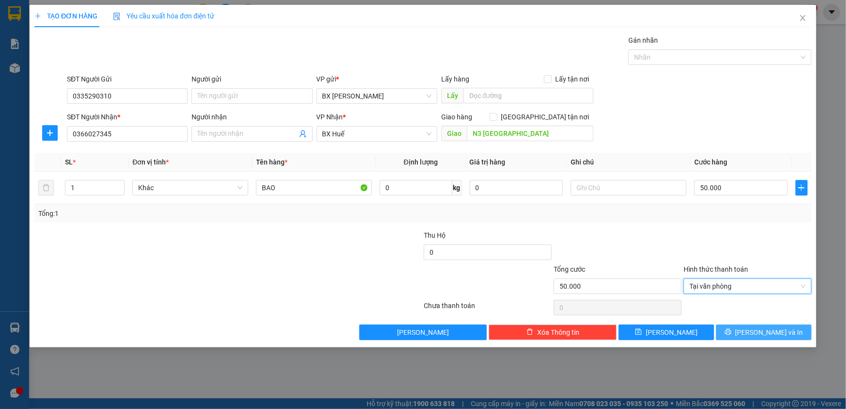
click at [736, 328] on button "[PERSON_NAME] và In" at bounding box center [764, 332] width 96 height 16
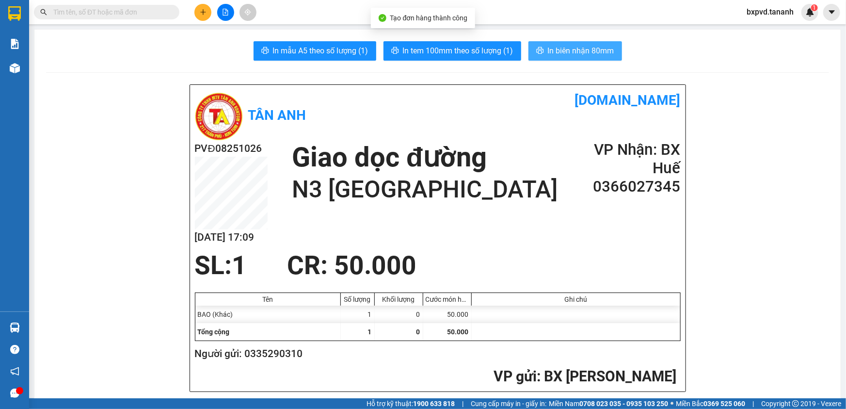
click at [587, 44] on button "In biên nhận 80mm" at bounding box center [576, 50] width 94 height 19
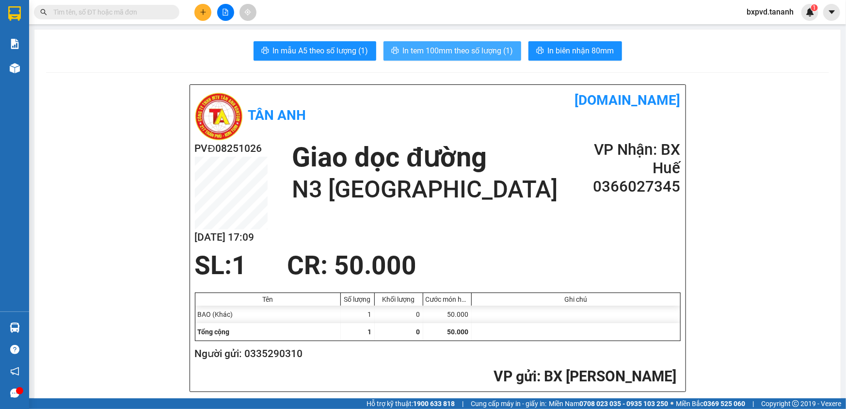
click at [490, 51] on span "In tem 100mm theo số lượng (1)" at bounding box center [458, 51] width 111 height 12
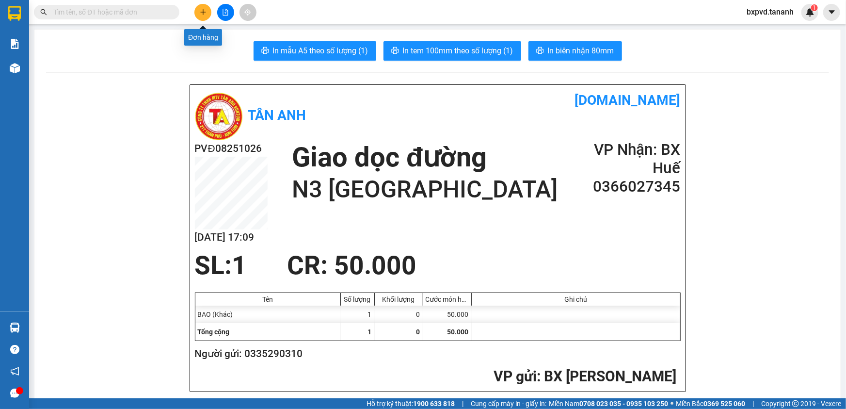
click at [203, 13] on icon "plus" at bounding box center [203, 11] width 0 height 5
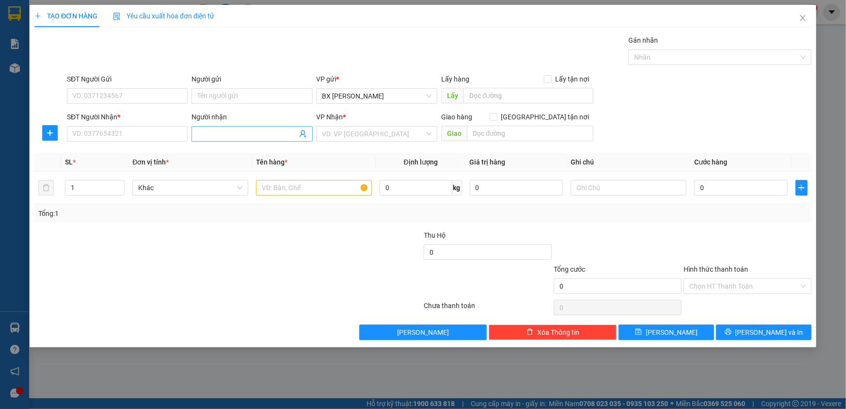
click at [266, 134] on input "Người nhận" at bounding box center [246, 134] width 99 height 11
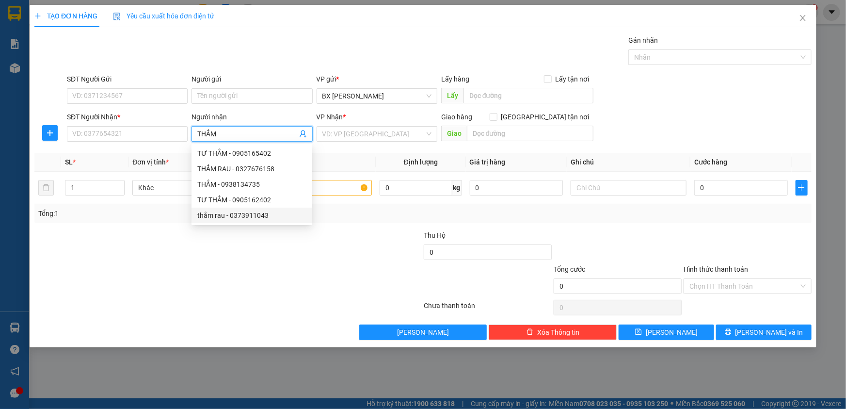
click at [291, 214] on div "thắm rau - 0373911043" at bounding box center [251, 215] width 109 height 11
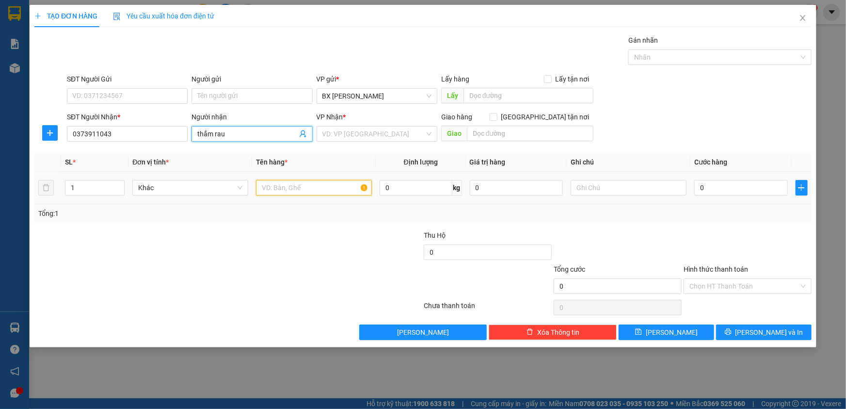
click at [336, 180] on input "text" at bounding box center [314, 188] width 116 height 16
drag, startPoint x: 352, startPoint y: 122, endPoint x: 353, endPoint y: 129, distance: 6.8
click at [353, 127] on div "VP Nhận * VD: VP Sài Gòn" at bounding box center [377, 129] width 121 height 34
click at [353, 129] on input "search" at bounding box center [374, 134] width 102 height 15
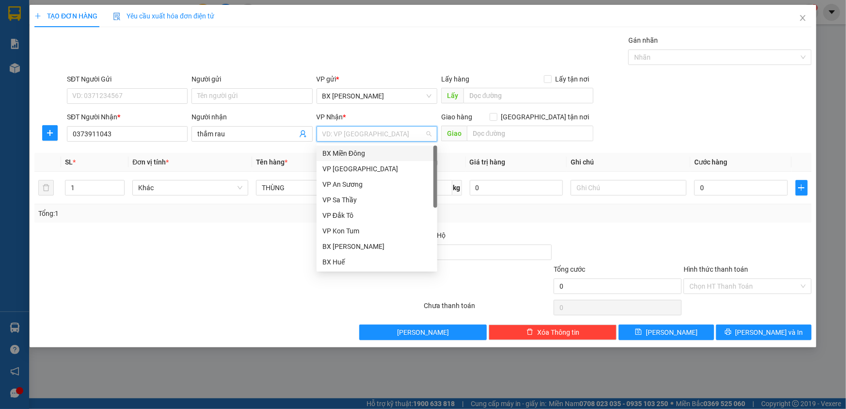
click at [364, 150] on div "BX Miền Đông" at bounding box center [377, 153] width 109 height 11
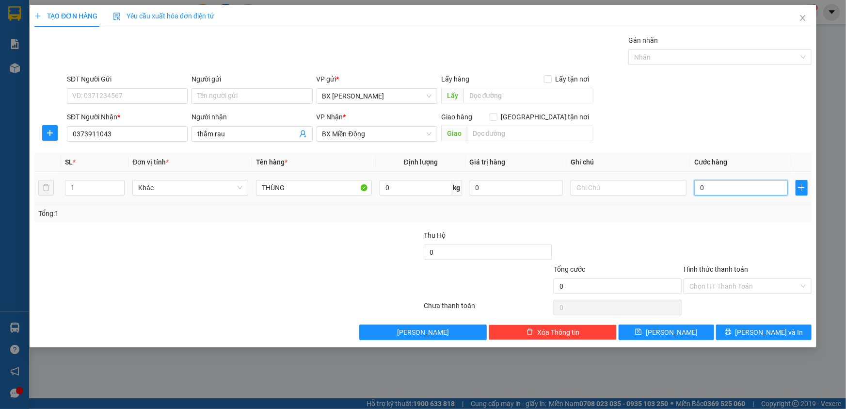
click at [721, 183] on input "0" at bounding box center [741, 188] width 94 height 16
click at [653, 335] on button "[PERSON_NAME]" at bounding box center [667, 332] width 96 height 16
click at [160, 134] on input "SĐT Người Nhận *" at bounding box center [127, 134] width 121 height 16
click at [344, 141] on input "search" at bounding box center [374, 134] width 102 height 15
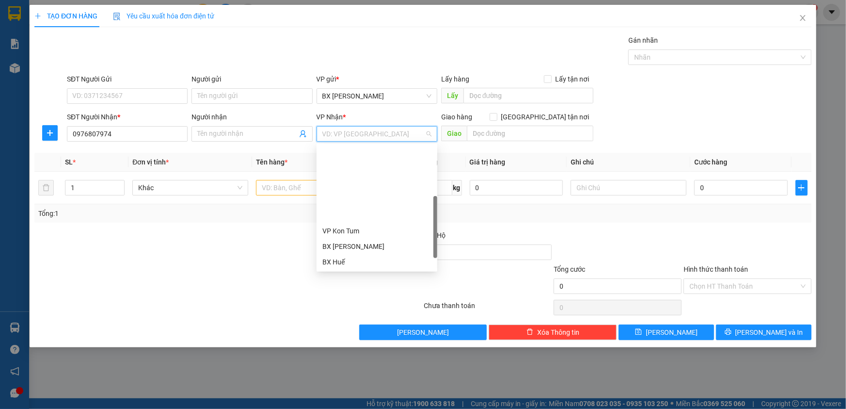
scroll to position [88, 0]
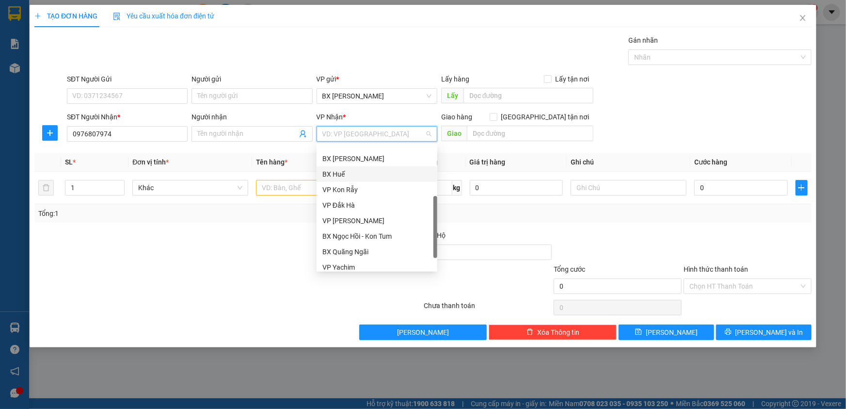
click at [353, 172] on div "BX Huế" at bounding box center [377, 174] width 109 height 11
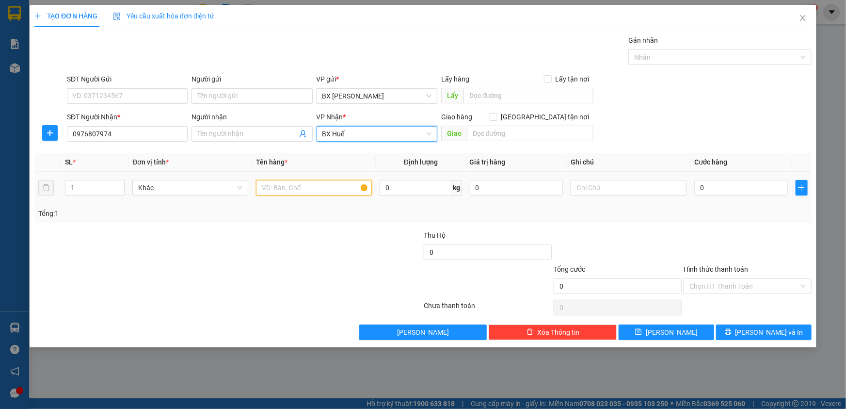
click at [276, 189] on input "text" at bounding box center [314, 188] width 116 height 16
click at [750, 188] on input "0" at bounding box center [741, 188] width 94 height 16
click at [93, 134] on input "0976807974" at bounding box center [127, 134] width 121 height 16
click at [265, 320] on div "Transit Pickup Surcharge Ids Transit Deliver Surcharge Ids Transit Deliver Surc…" at bounding box center [422, 187] width 777 height 305
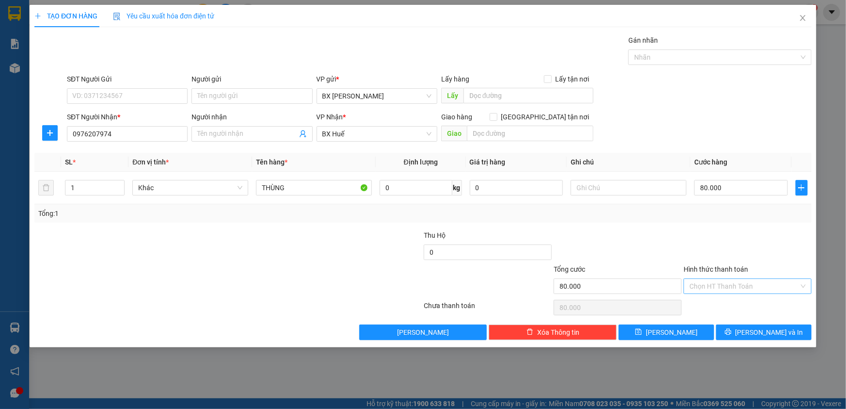
drag, startPoint x: 708, startPoint y: 282, endPoint x: 711, endPoint y: 289, distance: 7.4
click at [708, 283] on input "Hình thức thanh toán" at bounding box center [745, 286] width 110 height 15
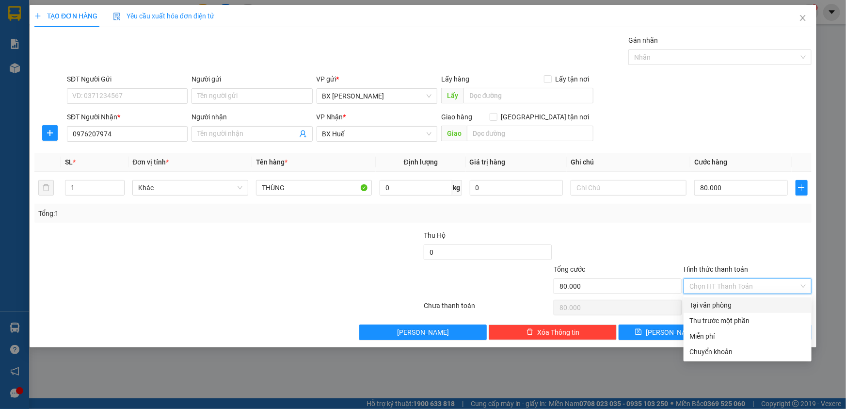
click at [719, 301] on div "Tại văn phòng" at bounding box center [748, 305] width 116 height 11
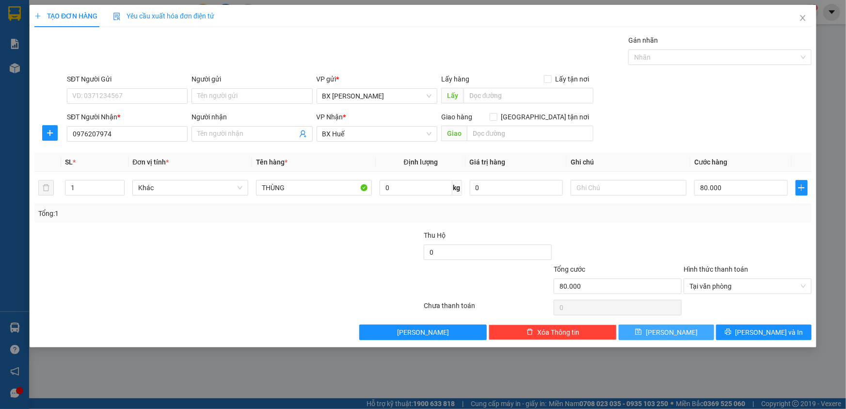
click at [697, 328] on button "[PERSON_NAME]" at bounding box center [667, 332] width 96 height 16
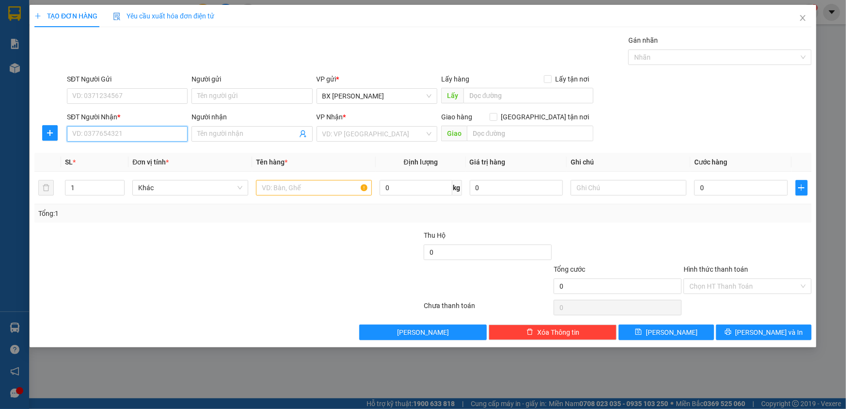
click at [170, 135] on input "SĐT Người Nhận *" at bounding box center [127, 134] width 121 height 16
click at [362, 136] on input "search" at bounding box center [374, 134] width 102 height 15
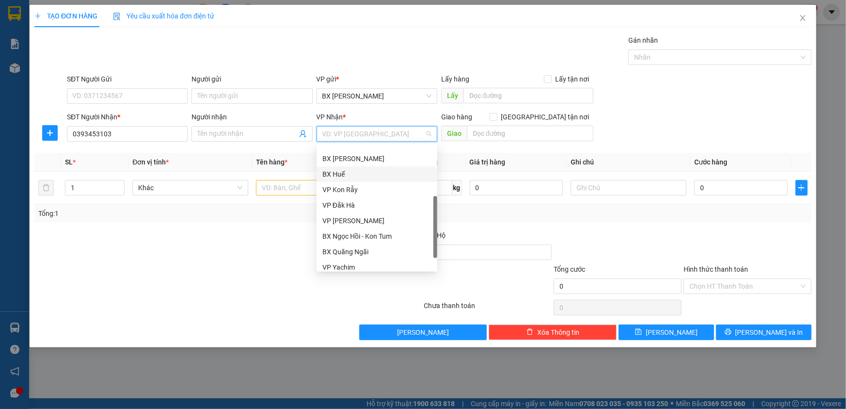
click at [369, 171] on div "BX Huế" at bounding box center [377, 174] width 109 height 11
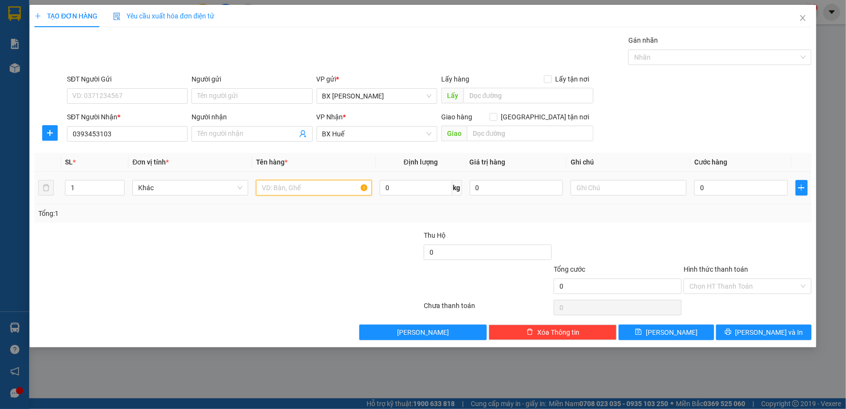
click at [331, 183] on input "text" at bounding box center [314, 188] width 116 height 16
click at [742, 193] on input "0" at bounding box center [741, 188] width 94 height 16
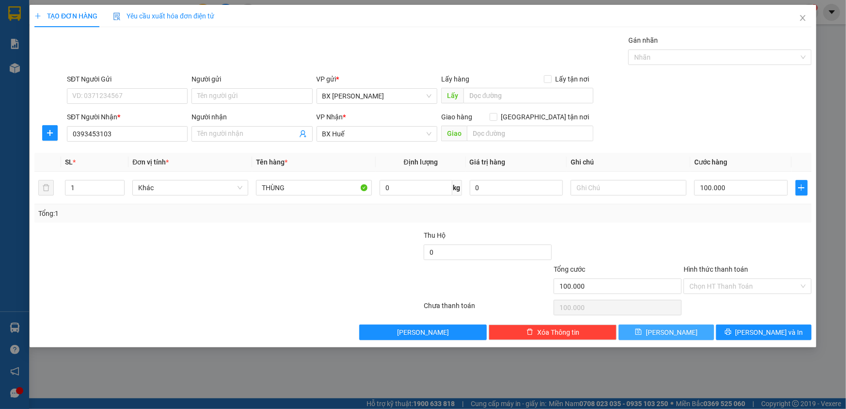
click at [642, 334] on icon "save" at bounding box center [639, 332] width 6 height 6
click at [118, 132] on input "SĐT Người Nhận *" at bounding box center [127, 134] width 121 height 16
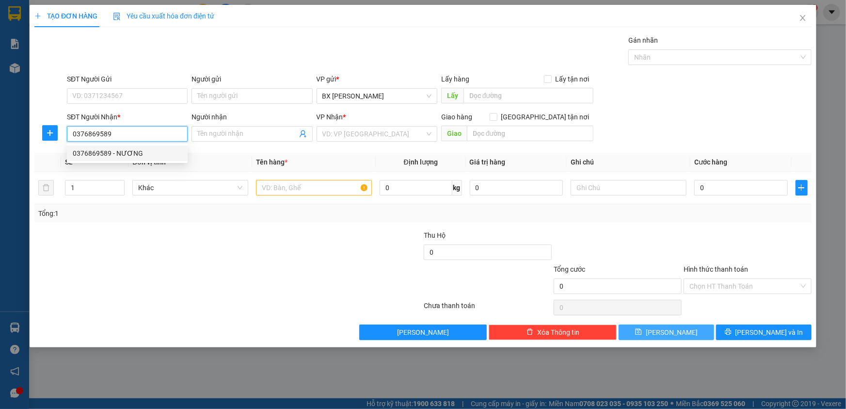
click at [82, 148] on div "0376869589 - NƯƠNG" at bounding box center [127, 153] width 109 height 11
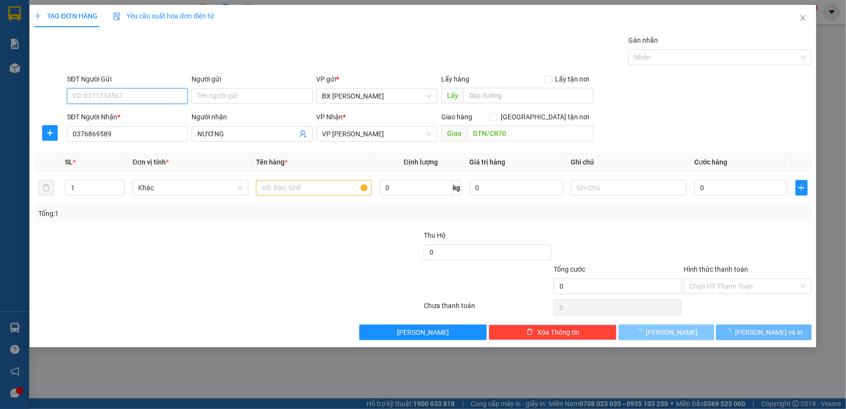
click at [111, 95] on input "SĐT Người Gửi" at bounding box center [127, 96] width 121 height 16
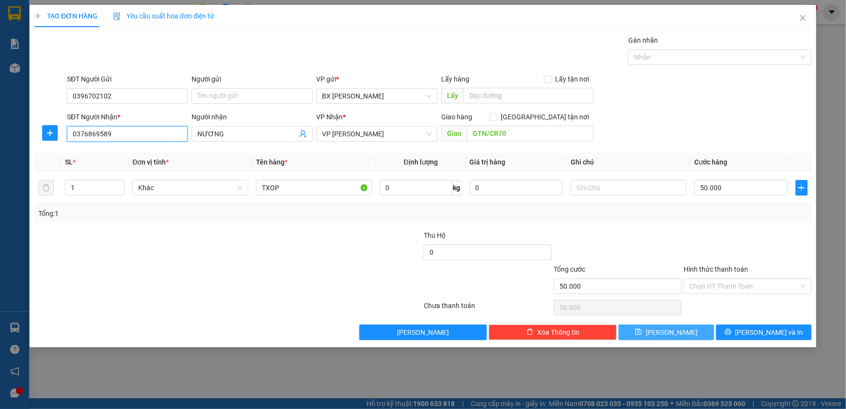
click at [124, 132] on input "0376869589" at bounding box center [127, 134] width 121 height 16
click at [120, 93] on input "0396702102" at bounding box center [127, 96] width 121 height 16
click at [511, 133] on input "GTN/CR70" at bounding box center [530, 134] width 127 height 16
click at [310, 187] on input "TXOP" at bounding box center [314, 188] width 116 height 16
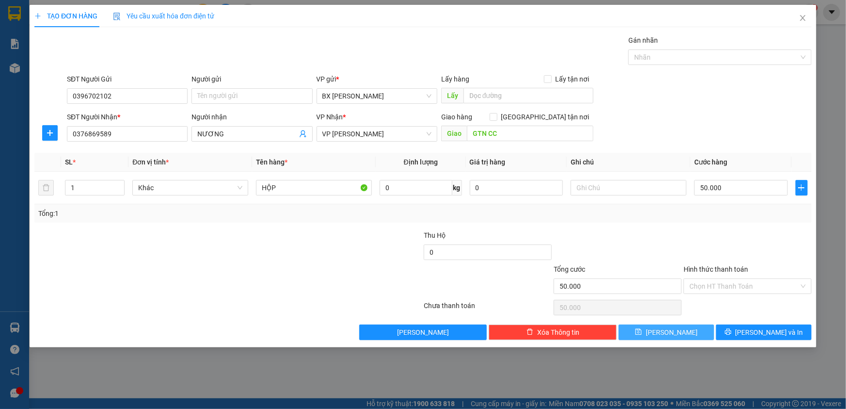
drag, startPoint x: 330, startPoint y: 260, endPoint x: 404, endPoint y: 260, distance: 74.2
click at [332, 260] on div at bounding box center [358, 247] width 130 height 34
click at [747, 188] on input "50.000" at bounding box center [741, 188] width 94 height 16
click at [769, 334] on span "[PERSON_NAME] và In" at bounding box center [770, 332] width 68 height 11
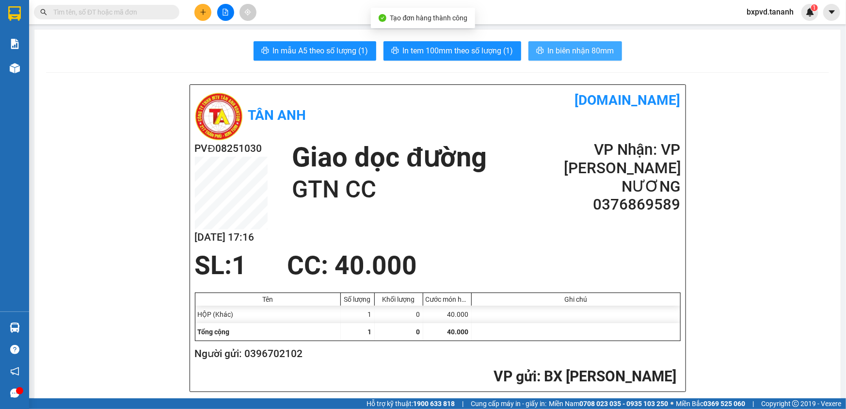
click at [585, 47] on span "In biên nhận 80mm" at bounding box center [581, 51] width 66 height 12
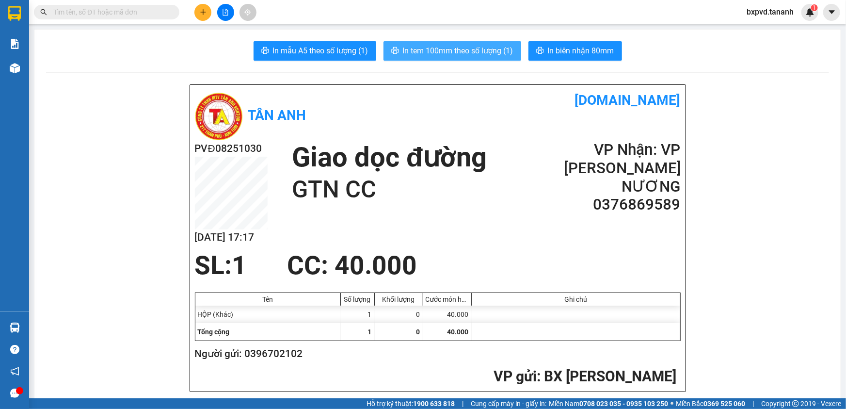
drag, startPoint x: 488, startPoint y: 49, endPoint x: 484, endPoint y: 33, distance: 16.9
click at [487, 48] on span "In tem 100mm theo số lượng (1)" at bounding box center [458, 51] width 111 height 12
click at [498, 42] on button "In tem 100mm theo số lượng (1)" at bounding box center [453, 50] width 138 height 19
click at [204, 9] on icon "plus" at bounding box center [203, 12] width 7 height 7
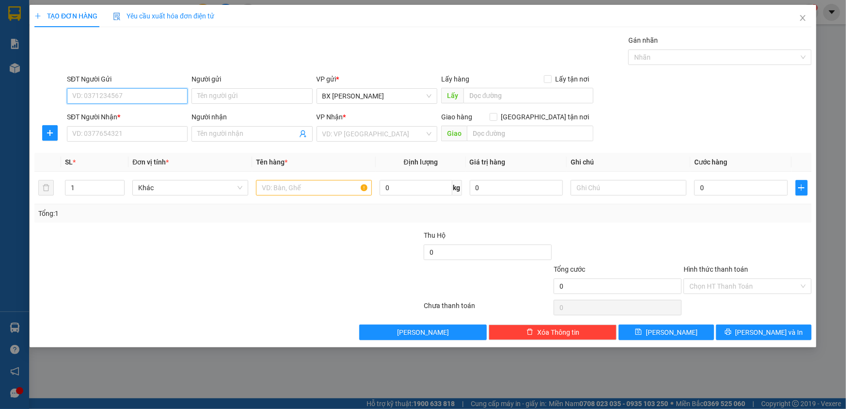
click at [122, 94] on input "SĐT Người Gửi" at bounding box center [127, 96] width 121 height 16
click at [135, 119] on div "0793691858" at bounding box center [127, 115] width 109 height 11
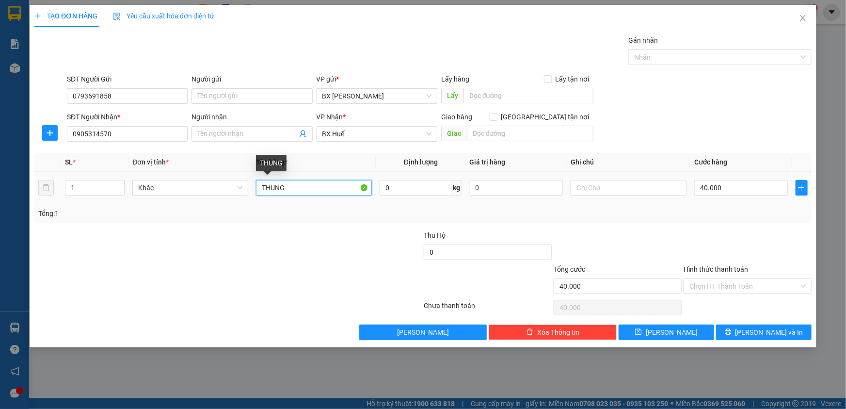
click at [297, 185] on input "THUNG" at bounding box center [314, 188] width 116 height 16
click at [757, 284] on input "Hình thức thanh toán" at bounding box center [745, 286] width 110 height 15
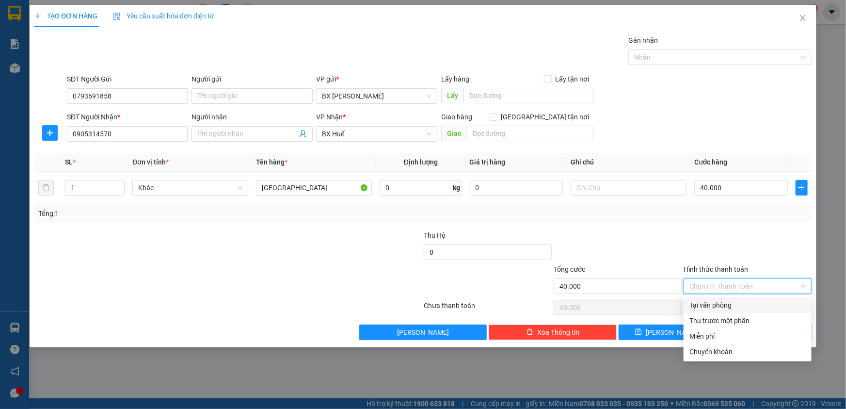
click at [739, 305] on div "Tại văn phòng" at bounding box center [748, 305] width 116 height 11
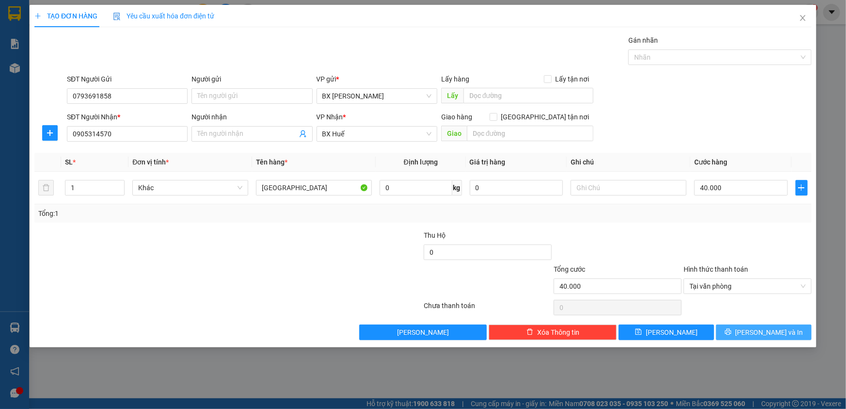
click at [735, 332] on button "[PERSON_NAME] và In" at bounding box center [764, 332] width 96 height 16
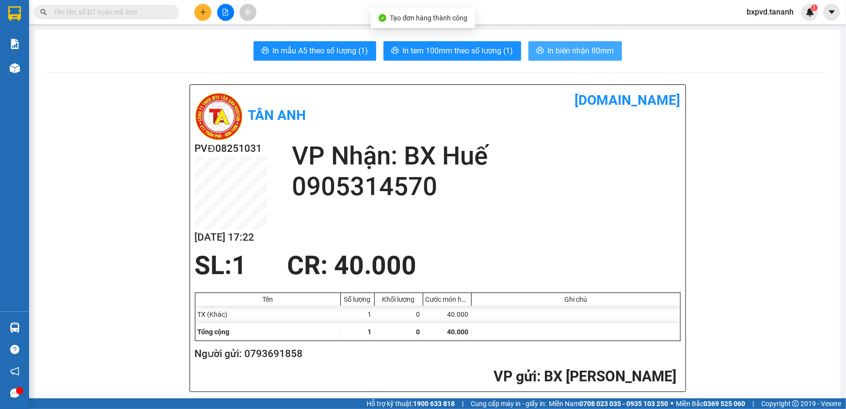
click at [532, 48] on button "In biên nhận 80mm" at bounding box center [576, 50] width 94 height 19
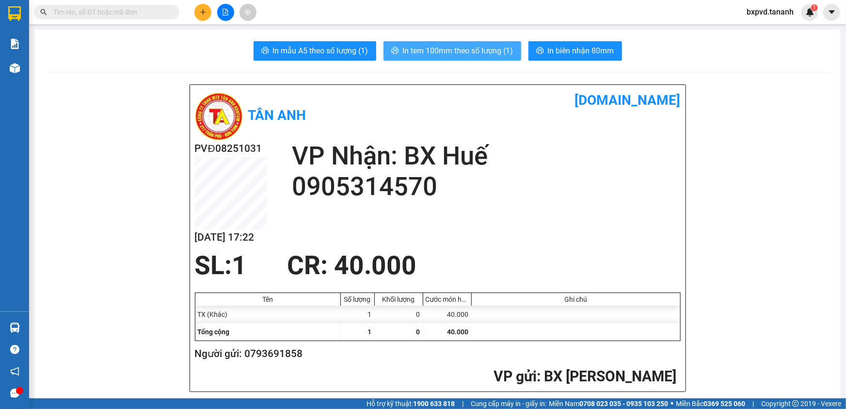
click at [476, 45] on span "In tem 100mm theo số lượng (1)" at bounding box center [458, 51] width 111 height 12
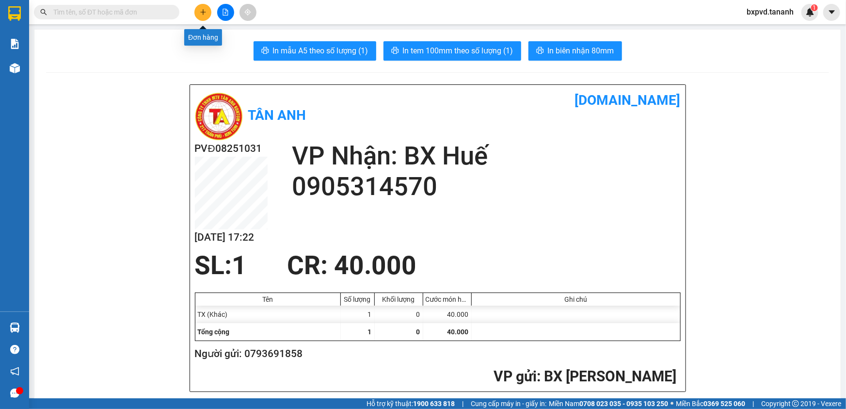
click at [202, 14] on icon "plus" at bounding box center [203, 12] width 7 height 7
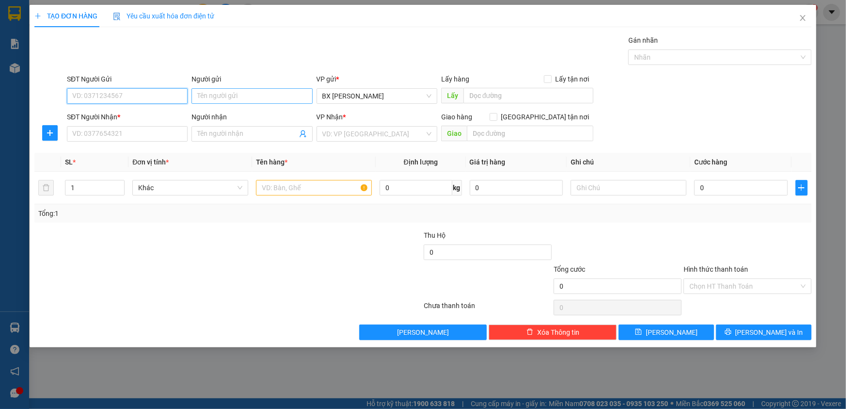
drag, startPoint x: 144, startPoint y: 92, endPoint x: 207, endPoint y: 100, distance: 64.1
click at [144, 91] on input "SĐT Người Gửi" at bounding box center [127, 96] width 121 height 16
drag, startPoint x: 160, startPoint y: 135, endPoint x: 151, endPoint y: 132, distance: 9.2
click at [157, 134] on input "SĐT Người Nhận *" at bounding box center [127, 134] width 121 height 16
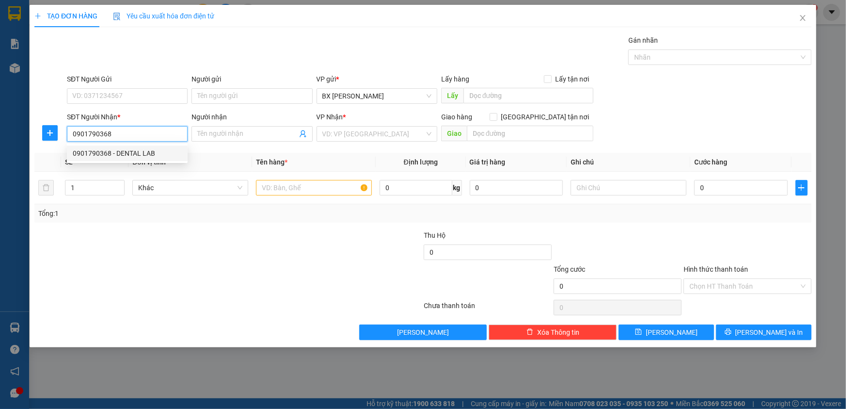
click at [107, 154] on div "0901790368 - DENTAL LAB" at bounding box center [127, 153] width 109 height 11
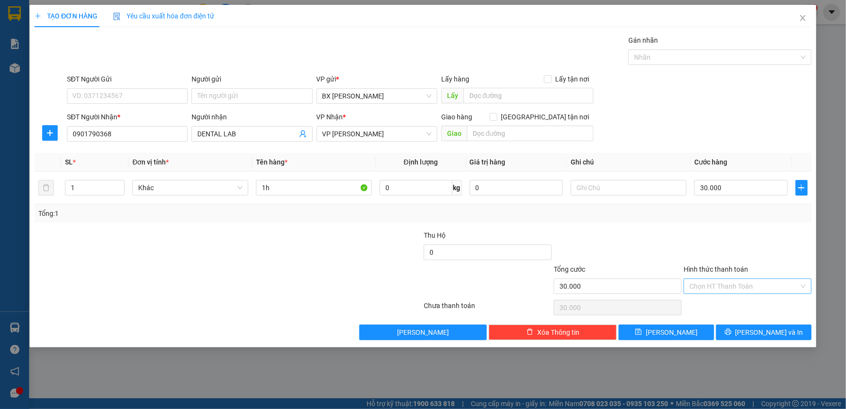
click at [727, 285] on input "Hình thức thanh toán" at bounding box center [745, 286] width 110 height 15
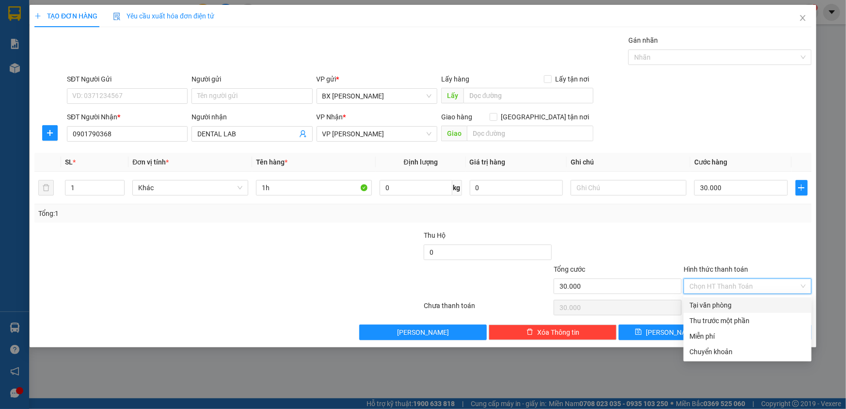
click at [723, 303] on div "Tại văn phòng" at bounding box center [748, 305] width 116 height 11
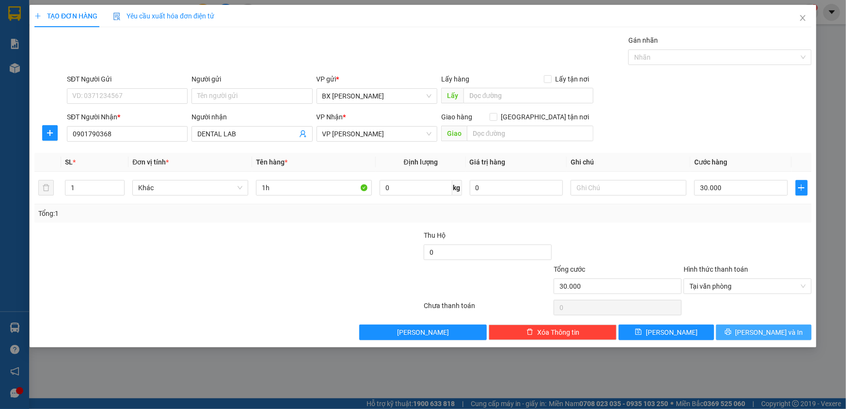
click at [770, 325] on button "[PERSON_NAME] và In" at bounding box center [764, 332] width 96 height 16
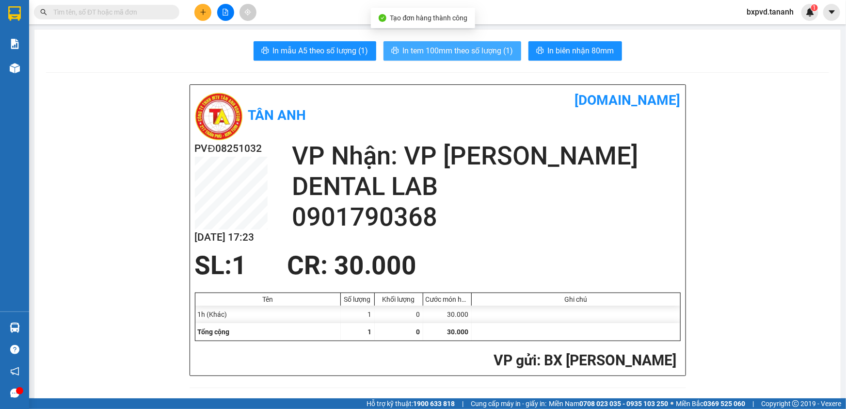
click at [451, 45] on span "In tem 100mm theo số lượng (1)" at bounding box center [458, 51] width 111 height 12
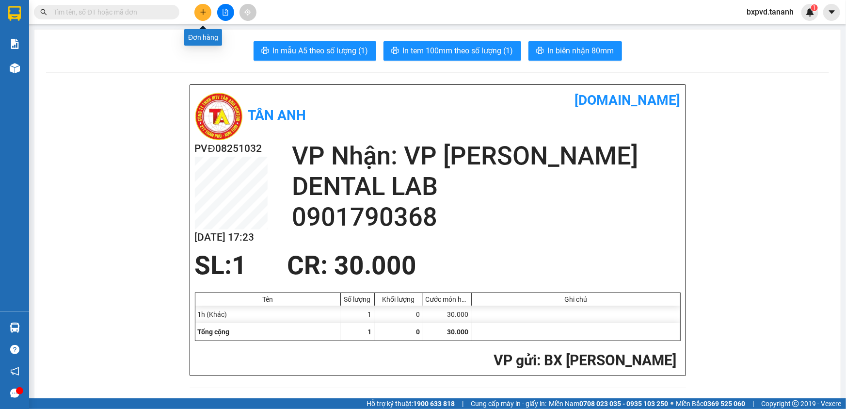
click at [204, 13] on icon "plus" at bounding box center [203, 12] width 7 height 7
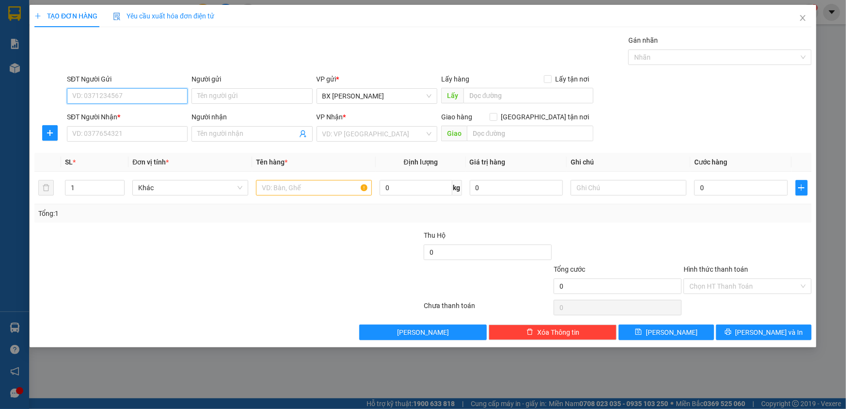
click at [150, 93] on input "SĐT Người Gửi" at bounding box center [127, 96] width 121 height 16
click at [157, 136] on input "SĐT Người Nhận *" at bounding box center [127, 134] width 121 height 16
click at [429, 135] on div "VD: VP [GEOGRAPHIC_DATA]" at bounding box center [377, 134] width 121 height 16
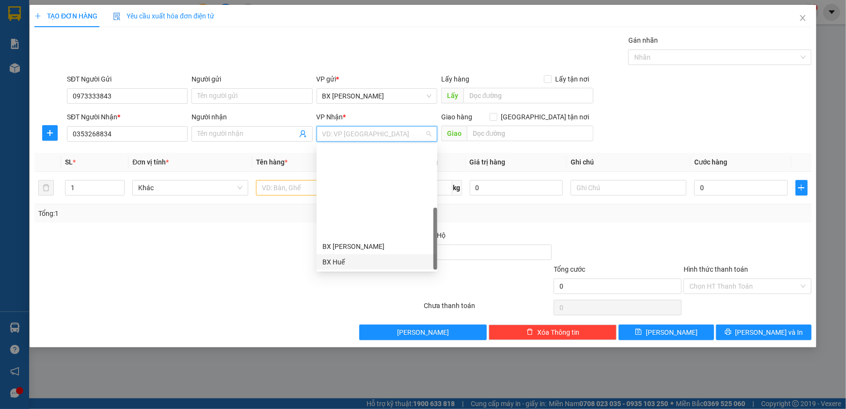
click at [363, 257] on div "BX Huế" at bounding box center [377, 262] width 109 height 11
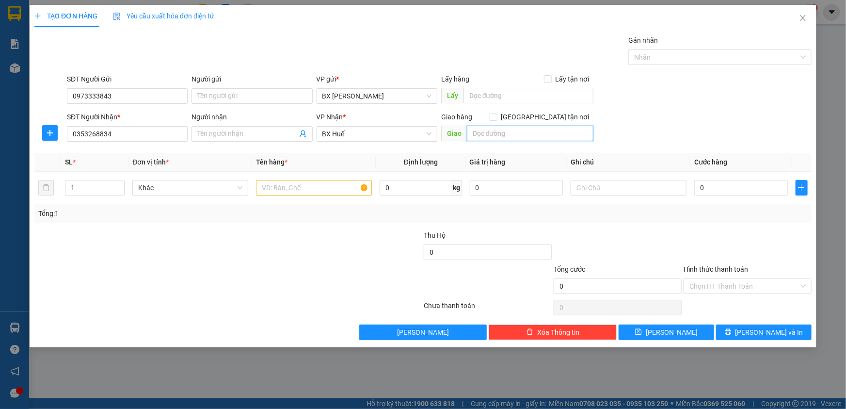
click at [498, 132] on input "text" at bounding box center [530, 134] width 127 height 16
click at [118, 184] on icon "up" at bounding box center [119, 185] width 3 height 3
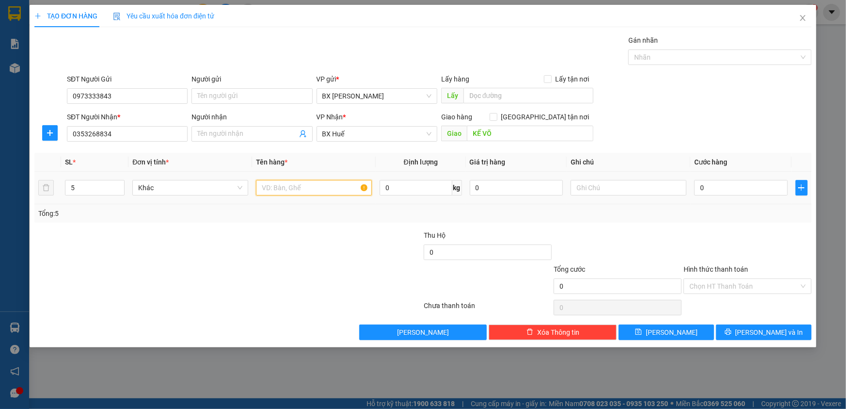
click at [301, 185] on input "text" at bounding box center [314, 188] width 116 height 16
click at [730, 187] on input "0" at bounding box center [741, 188] width 94 height 16
click at [713, 279] on input "Hình thức thanh toán" at bounding box center [745, 286] width 110 height 15
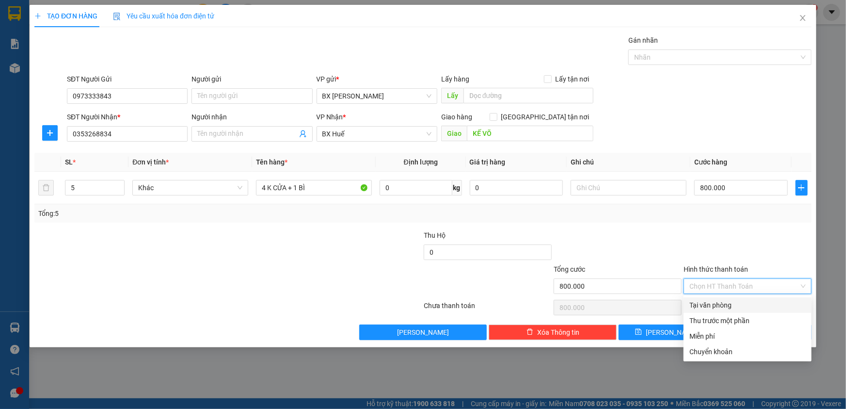
click at [737, 303] on div "Tại văn phòng" at bounding box center [748, 305] width 116 height 11
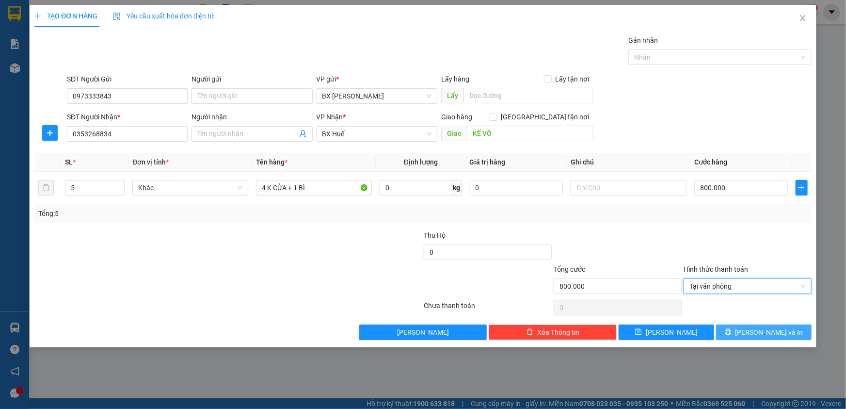
click at [742, 331] on button "[PERSON_NAME] và In" at bounding box center [764, 332] width 96 height 16
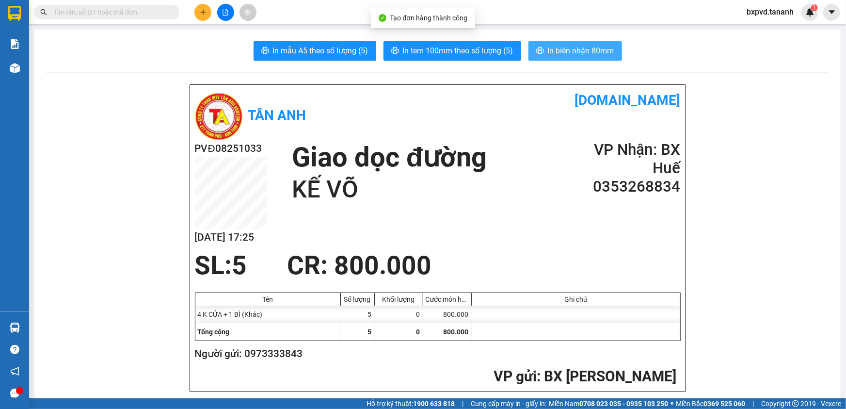
click at [556, 48] on span "In biên nhận 80mm" at bounding box center [581, 51] width 66 height 12
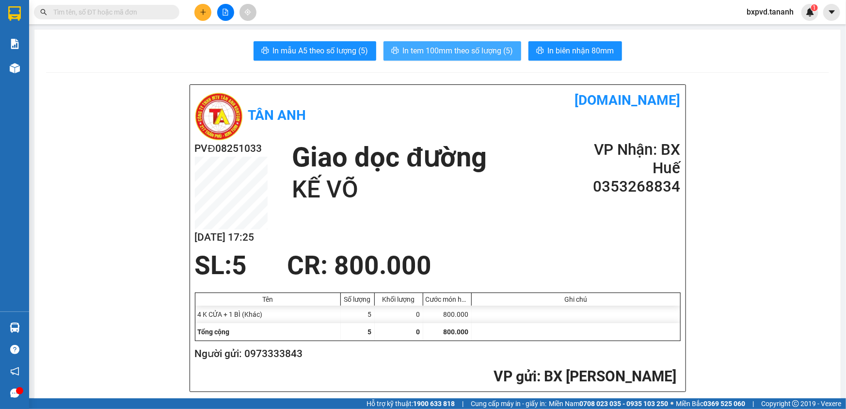
click at [465, 53] on span "In tem 100mm theo số lượng (5)" at bounding box center [458, 51] width 111 height 12
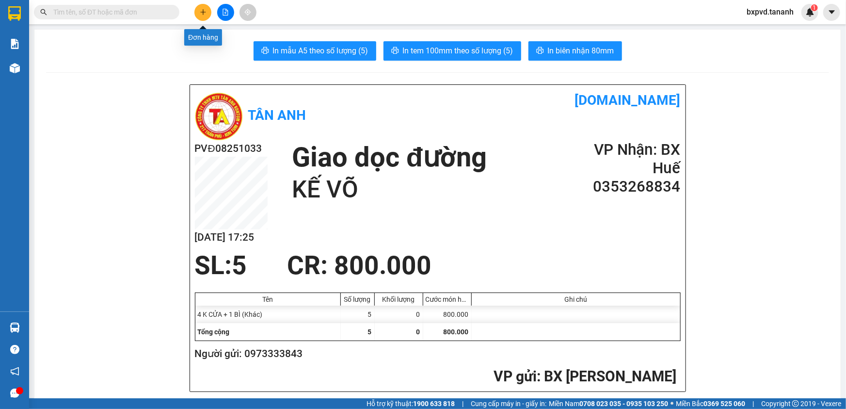
click at [198, 11] on button at bounding box center [202, 12] width 17 height 17
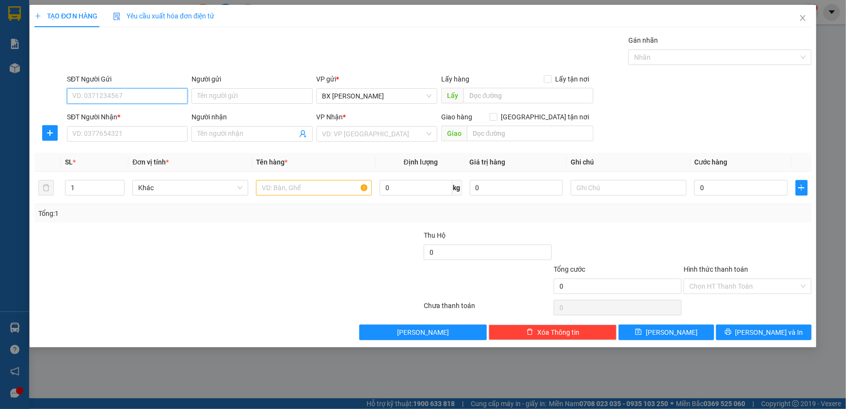
drag, startPoint x: 98, startPoint y: 96, endPoint x: 90, endPoint y: 92, distance: 8.9
click at [92, 93] on input "SĐT Người Gửi" at bounding box center [127, 96] width 121 height 16
click at [132, 117] on div "0946835679 - ĐÔNG DƯƠNG" at bounding box center [127, 115] width 109 height 11
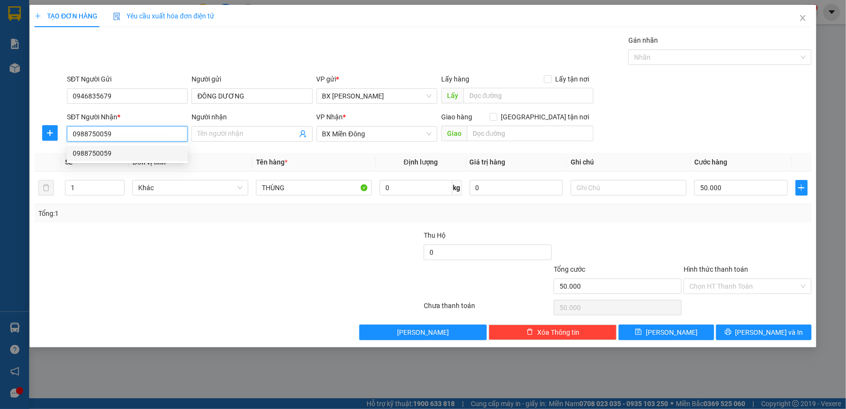
drag, startPoint x: 135, startPoint y: 127, endPoint x: 64, endPoint y: 121, distance: 71.0
click at [65, 124] on div "SĐT Người Nhận * 0988750059" at bounding box center [127, 129] width 125 height 34
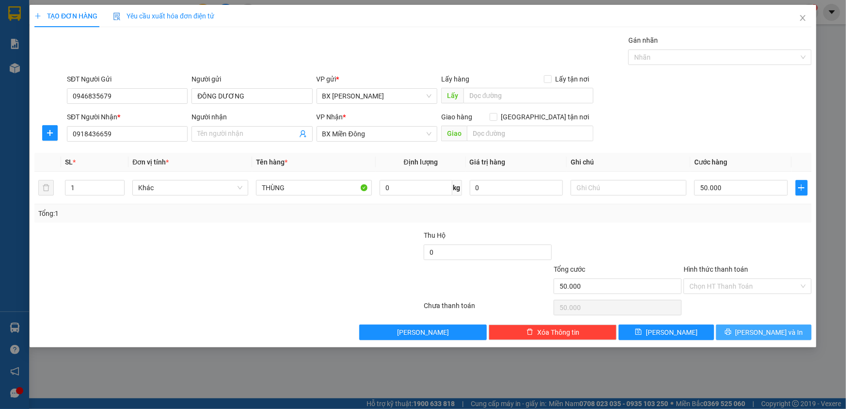
click at [744, 329] on button "[PERSON_NAME] và In" at bounding box center [764, 332] width 96 height 16
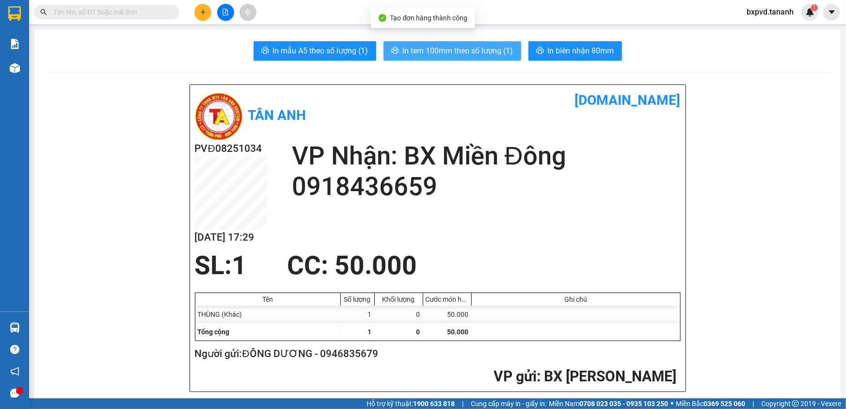
click at [480, 46] on span "In tem 100mm theo số lượng (1)" at bounding box center [458, 51] width 111 height 12
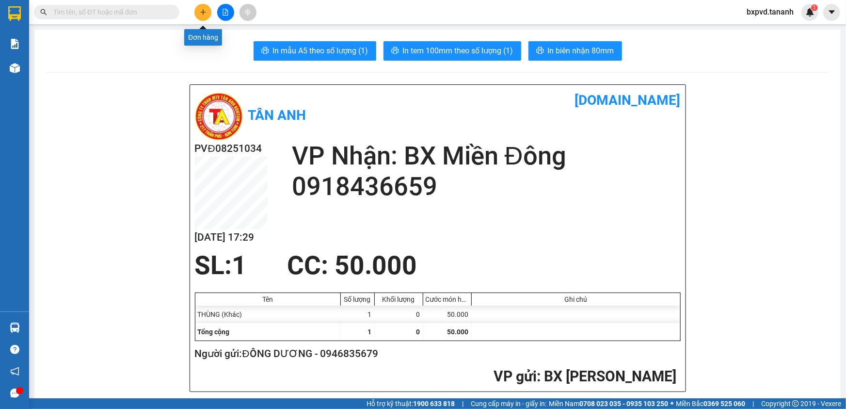
click at [209, 15] on button at bounding box center [202, 12] width 17 height 17
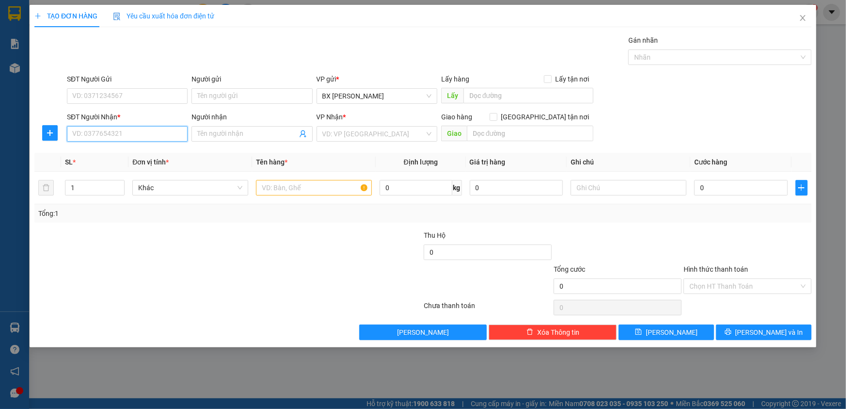
drag, startPoint x: 134, startPoint y: 130, endPoint x: 309, endPoint y: 209, distance: 191.5
click at [145, 133] on input "SĐT Người Nhận *" at bounding box center [127, 134] width 121 height 16
click at [125, 158] on div "0909137220 - VŨ" at bounding box center [127, 153] width 109 height 11
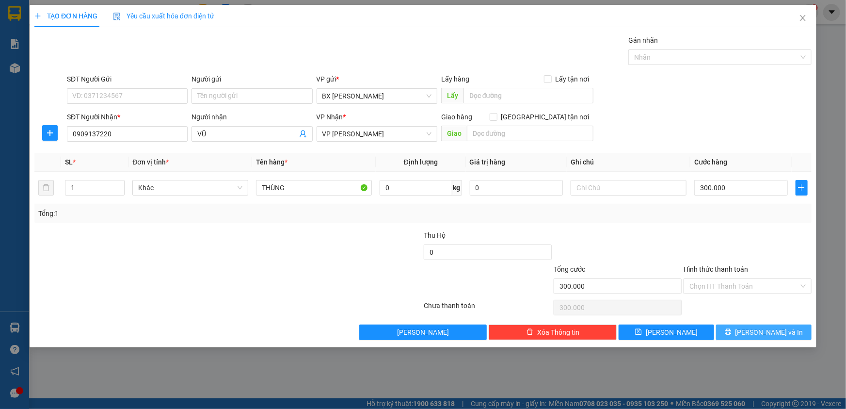
click at [732, 330] on icon "printer" at bounding box center [728, 331] width 7 height 7
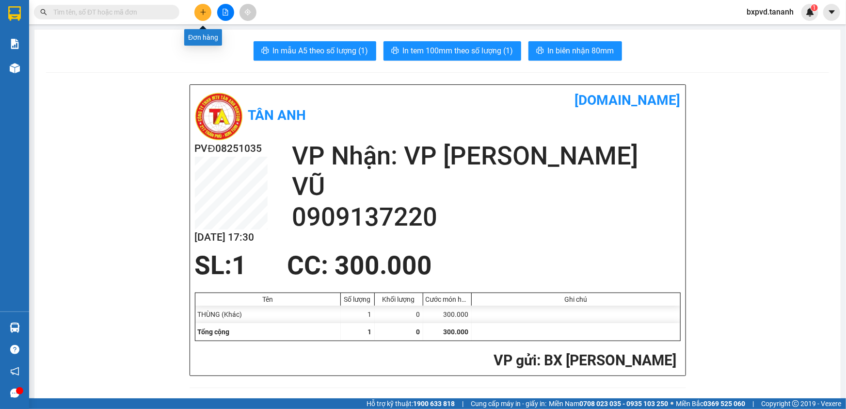
click at [204, 7] on button at bounding box center [202, 12] width 17 height 17
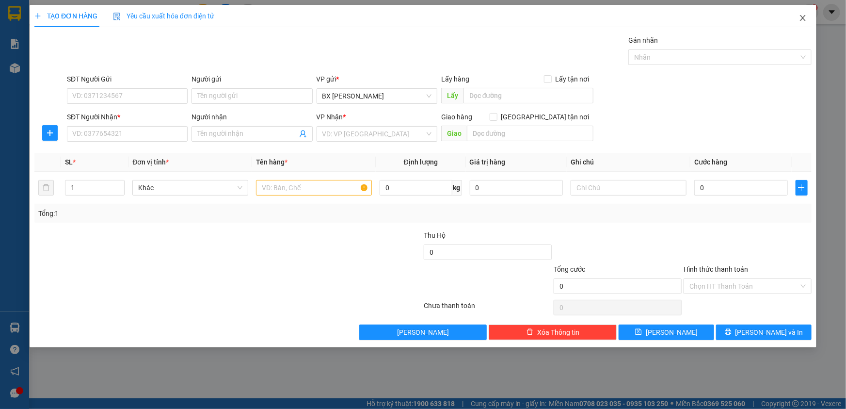
click at [802, 17] on icon "close" at bounding box center [802, 18] width 5 height 6
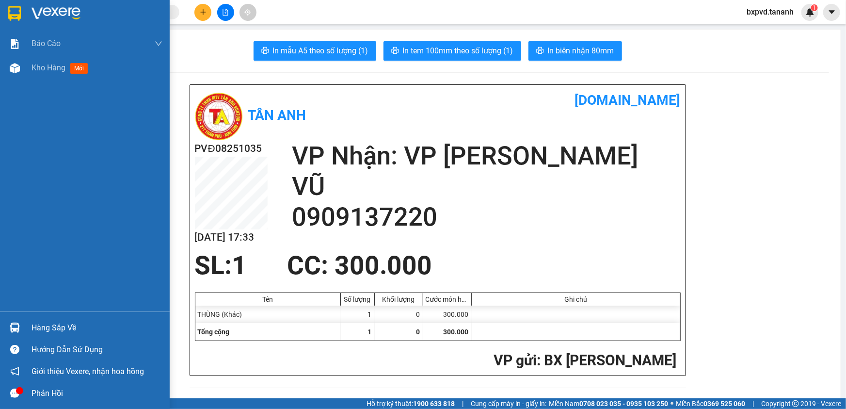
click at [10, 13] on img at bounding box center [14, 13] width 13 height 15
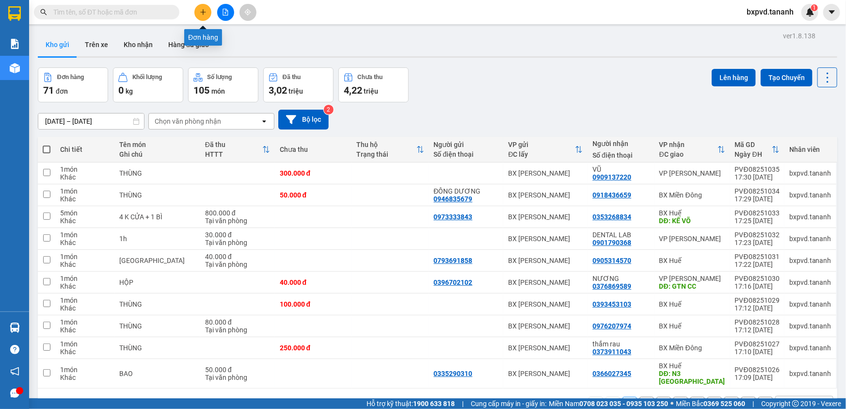
click at [205, 11] on icon "plus" at bounding box center [203, 12] width 7 height 7
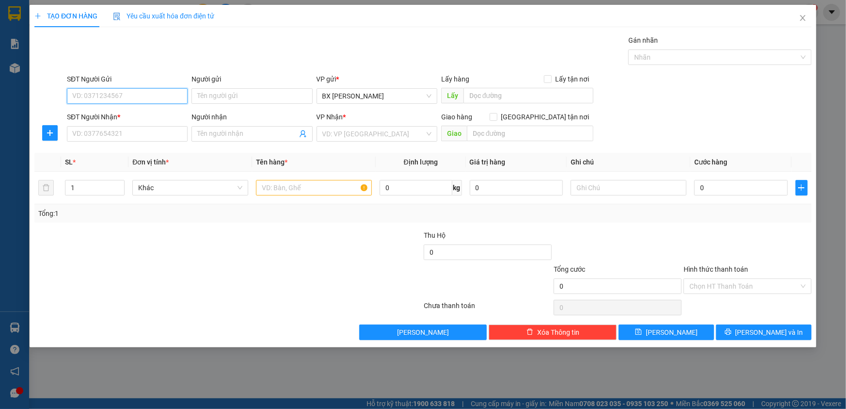
click at [134, 98] on input "SĐT Người Gửi" at bounding box center [127, 96] width 121 height 16
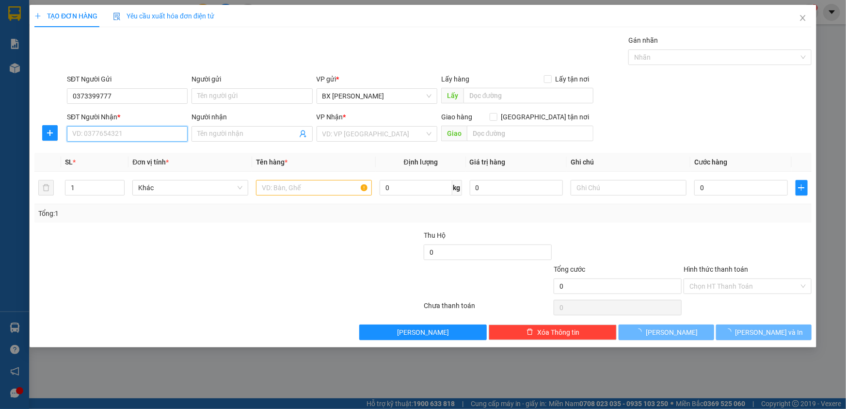
click at [127, 131] on input "SĐT Người Nhận *" at bounding box center [127, 134] width 121 height 16
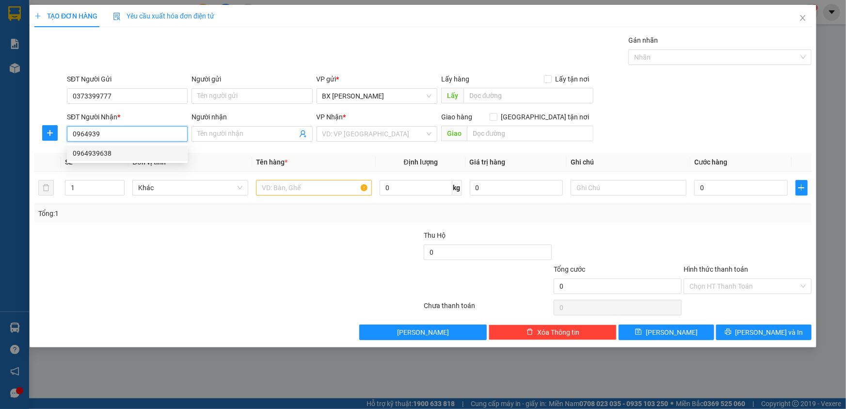
click at [163, 156] on div "0964939638" at bounding box center [127, 153] width 109 height 11
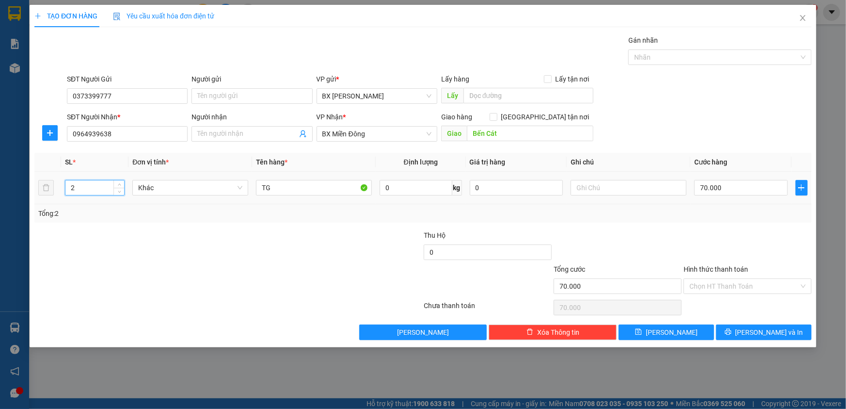
drag, startPoint x: 121, startPoint y: 183, endPoint x: 131, endPoint y: 178, distance: 11.7
click at [121, 182] on span "up" at bounding box center [119, 185] width 6 height 6
click at [284, 185] on input "TG" at bounding box center [314, 188] width 116 height 16
click at [775, 333] on span "[PERSON_NAME] và In" at bounding box center [770, 332] width 68 height 11
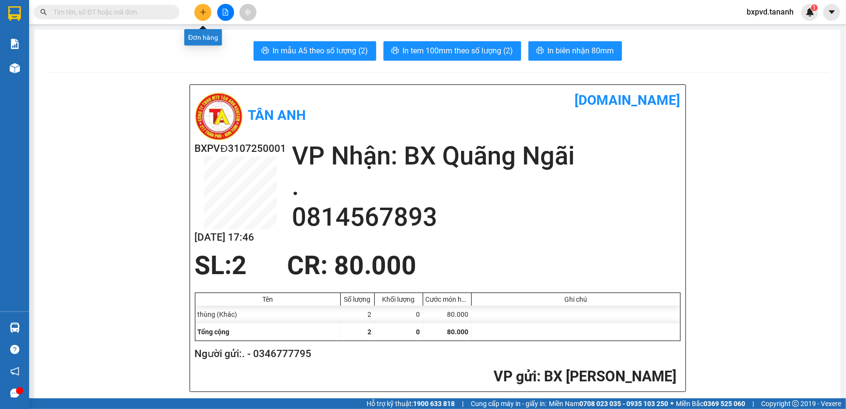
click at [205, 12] on icon "plus" at bounding box center [202, 12] width 5 height 0
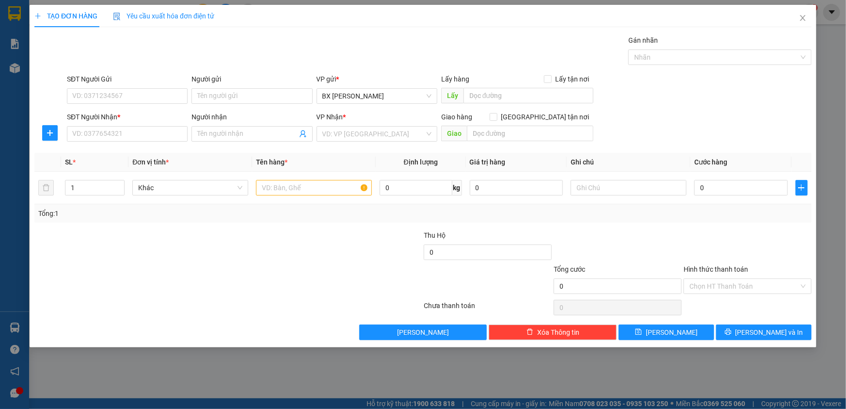
drag, startPoint x: 286, startPoint y: 20, endPoint x: 646, endPoint y: 39, distance: 361.3
click at [292, 19] on div "TẠO ĐƠN HÀNG Yêu cầu xuất hóa đơn điện tử" at bounding box center [422, 16] width 777 height 22
click at [798, 14] on span "Close" at bounding box center [803, 18] width 27 height 27
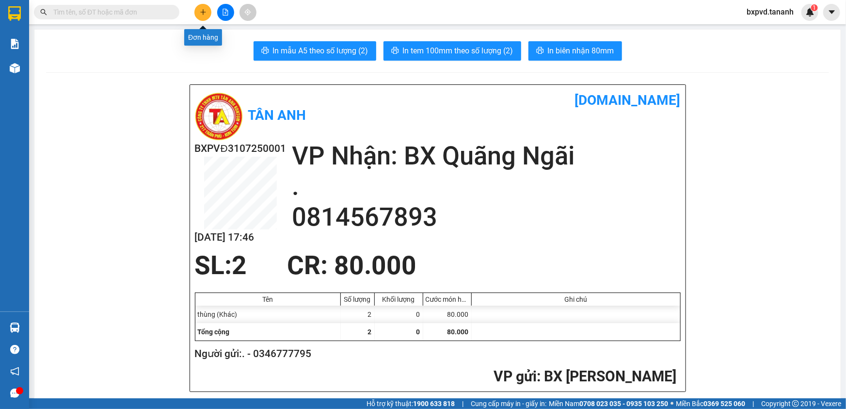
click at [208, 11] on button at bounding box center [202, 12] width 17 height 17
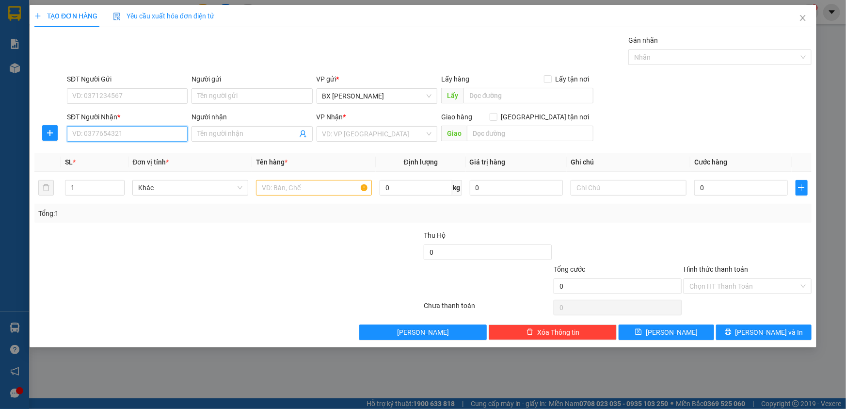
click at [104, 129] on input "SĐT Người Nhận *" at bounding box center [127, 134] width 121 height 16
type input "0935280389"
click at [116, 92] on input "SĐT Người Gửi" at bounding box center [127, 96] width 121 height 16
type input "0986037479"
click at [370, 124] on div "VP Nhận *" at bounding box center [377, 119] width 121 height 15
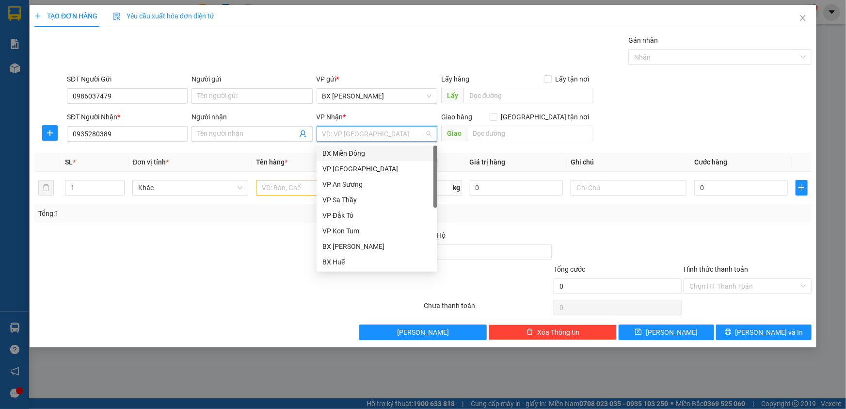
click at [373, 130] on input "search" at bounding box center [374, 134] width 102 height 15
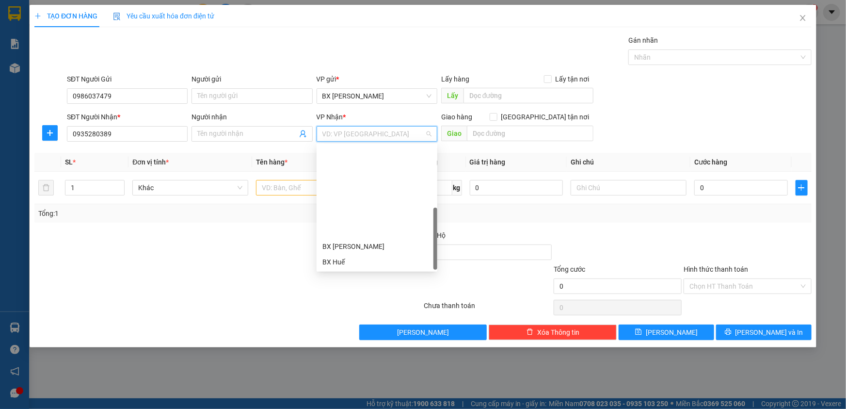
scroll to position [108, 0]
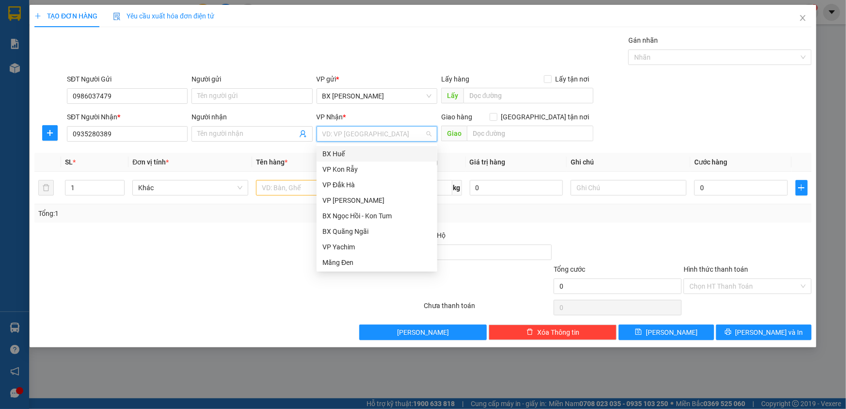
click at [365, 150] on div "BX Huế" at bounding box center [377, 153] width 109 height 11
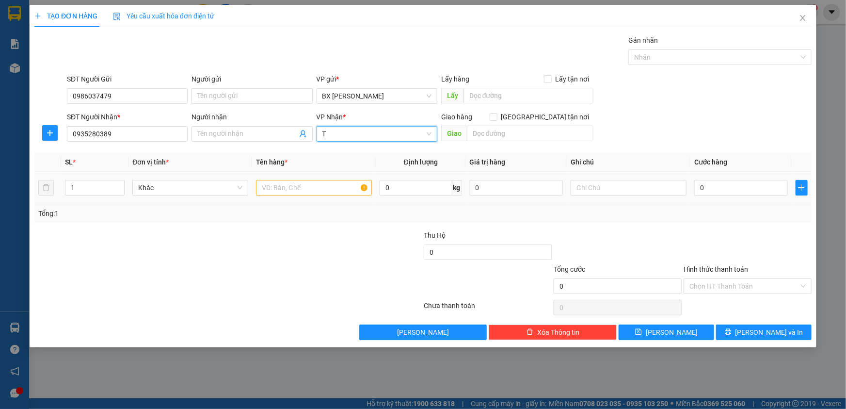
type input "TG"
click at [431, 136] on div "TG" at bounding box center [377, 134] width 121 height 16
click at [431, 132] on div at bounding box center [377, 134] width 121 height 16
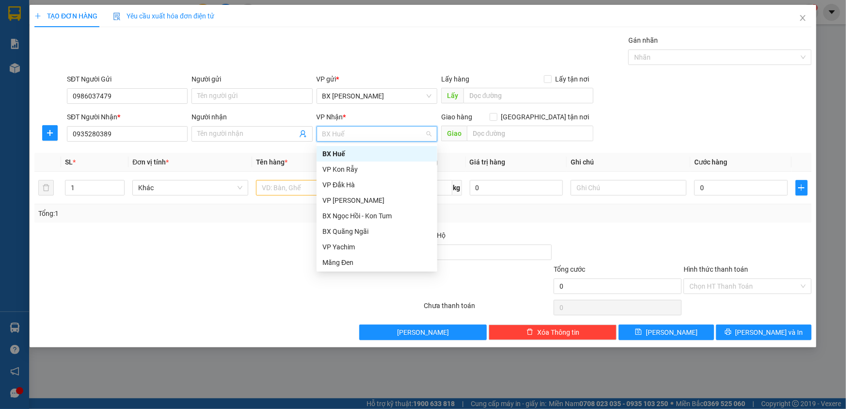
click at [333, 152] on div "BX Huế" at bounding box center [377, 153] width 109 height 11
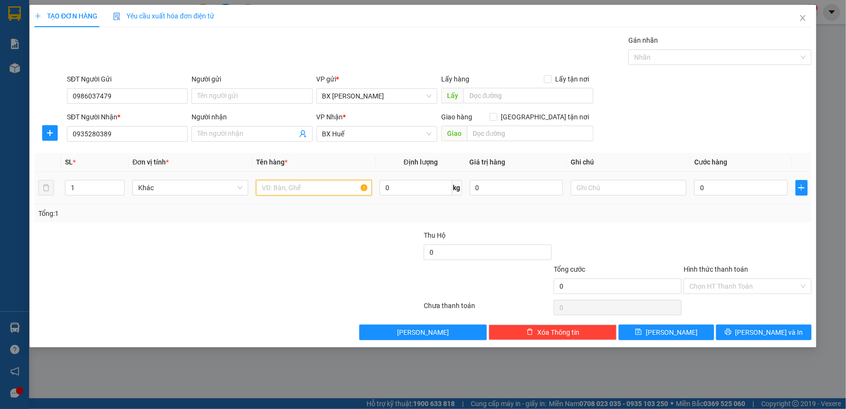
click at [325, 185] on input "text" at bounding box center [314, 188] width 116 height 16
type input "TG"
click at [750, 187] on input "0" at bounding box center [741, 188] width 94 height 16
type input "5"
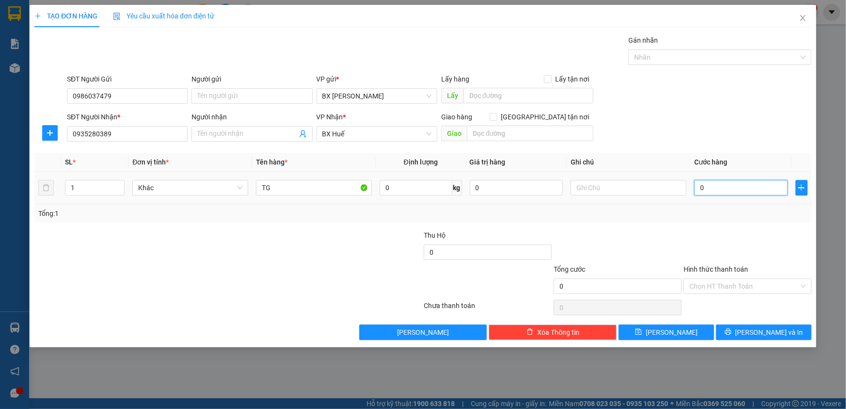
type input "5"
type input "50"
type input "50.000"
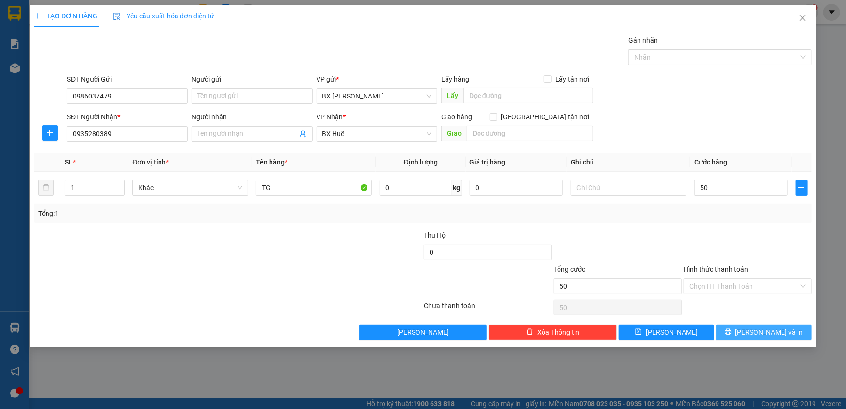
type input "50.000"
click at [744, 333] on button "[PERSON_NAME] và In" at bounding box center [764, 332] width 96 height 16
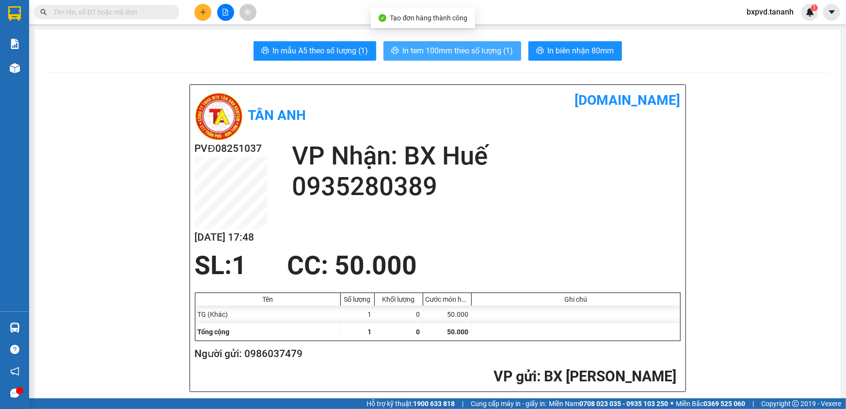
click at [455, 46] on span "In tem 100mm theo số lượng (1)" at bounding box center [458, 51] width 111 height 12
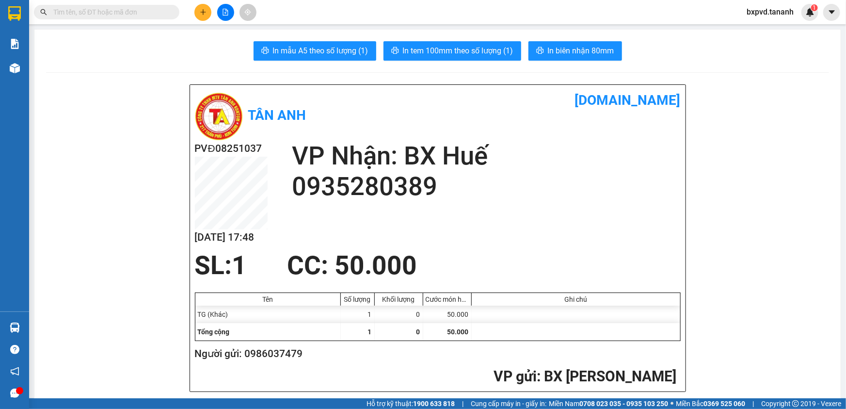
click at [199, 9] on button at bounding box center [202, 12] width 17 height 17
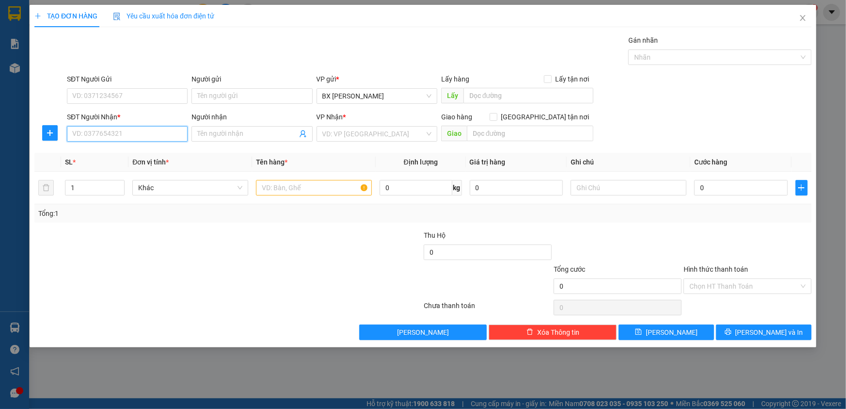
click at [146, 132] on input "SĐT Người Nhận *" at bounding box center [127, 134] width 121 height 16
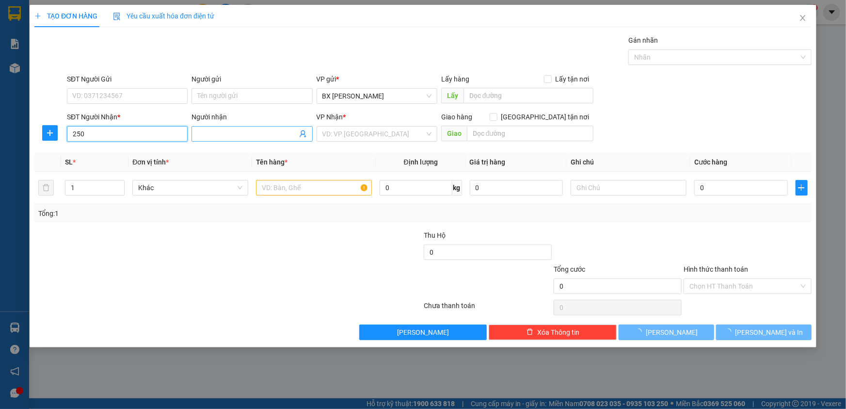
type input "250"
click at [237, 129] on input "Người nhận" at bounding box center [246, 134] width 99 height 11
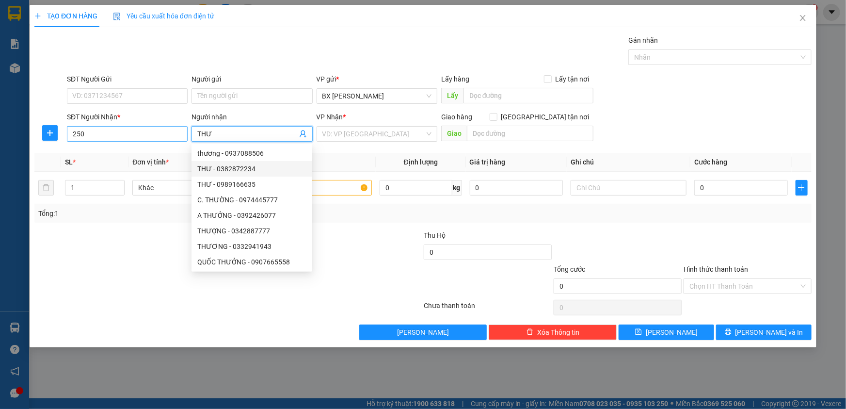
type input "THƯ"
click at [114, 136] on input "250" at bounding box center [127, 134] width 121 height 16
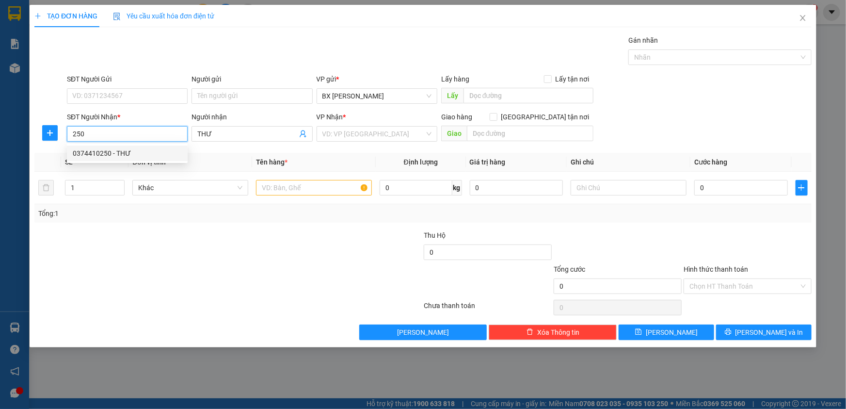
click at [101, 148] on div "0374410250 - THƯ" at bounding box center [127, 153] width 109 height 11
type input "0374410250"
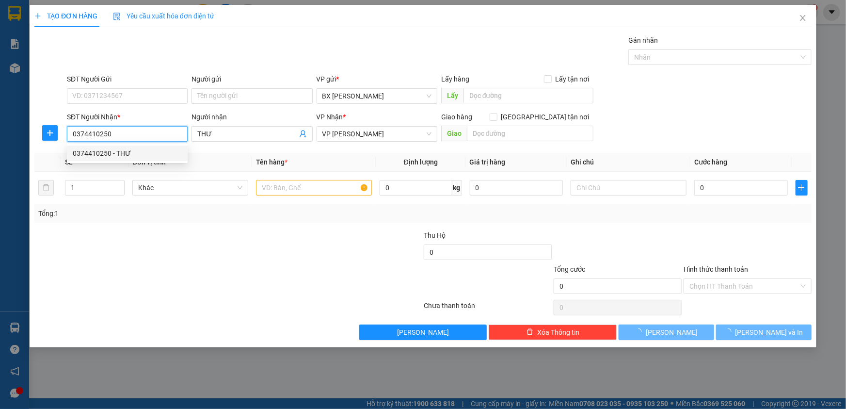
type input "100.000"
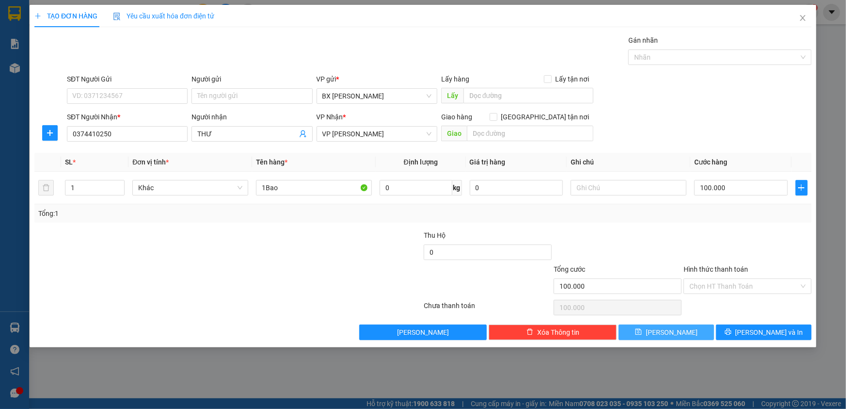
click at [702, 330] on button "[PERSON_NAME]" at bounding box center [667, 332] width 96 height 16
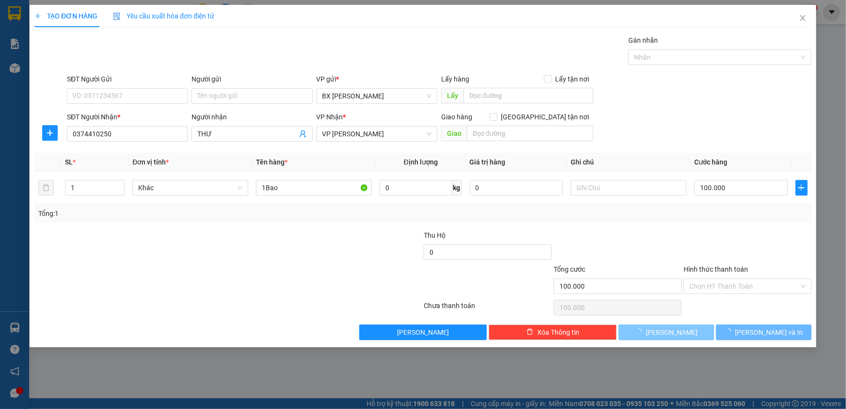
type input "0"
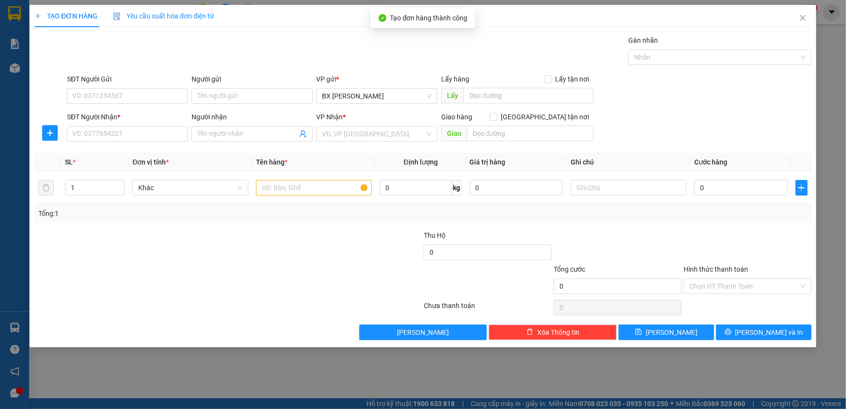
click at [259, 46] on div "Gán nhãn Nhãn" at bounding box center [439, 52] width 749 height 34
click at [810, 16] on span "Close" at bounding box center [803, 18] width 27 height 27
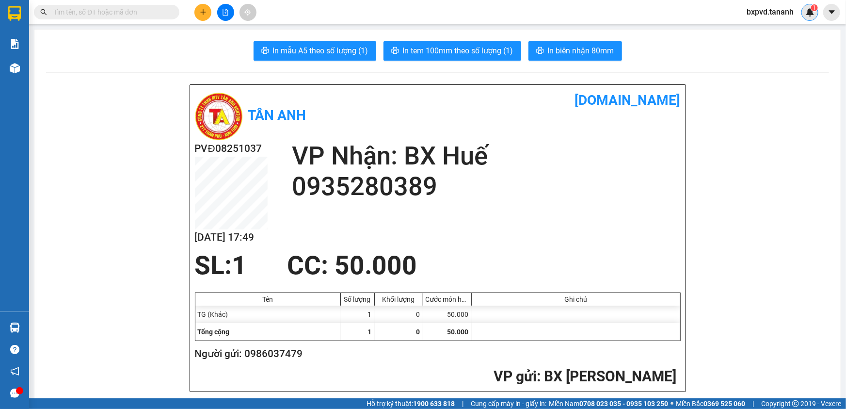
click at [806, 16] on div "1" at bounding box center [810, 12] width 17 height 17
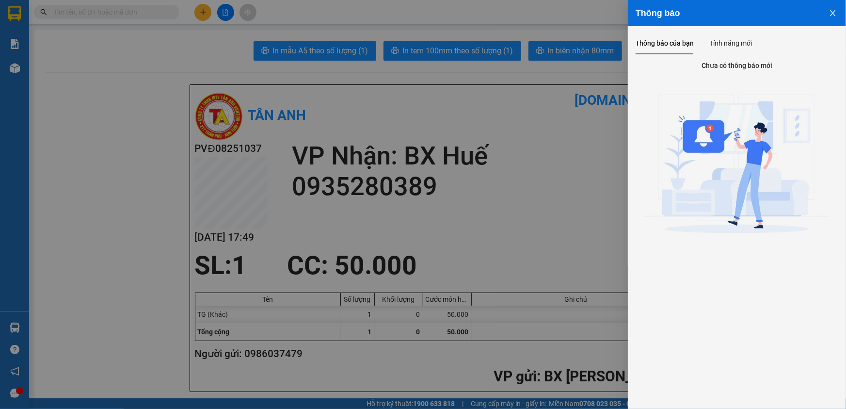
click at [562, 141] on div at bounding box center [423, 204] width 846 height 409
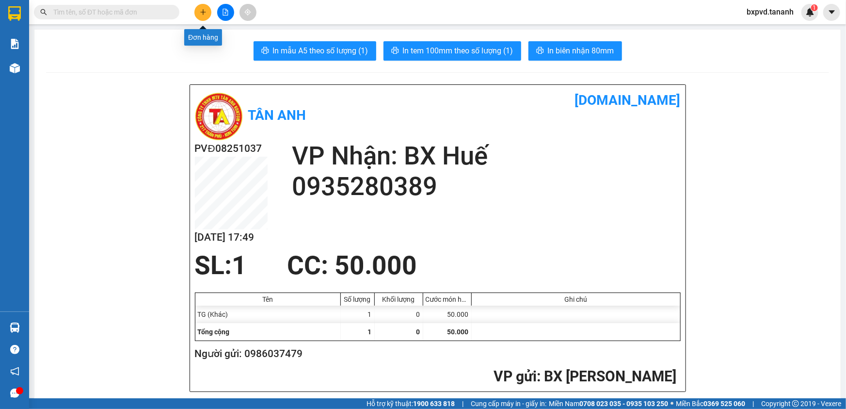
click at [208, 14] on button at bounding box center [202, 12] width 17 height 17
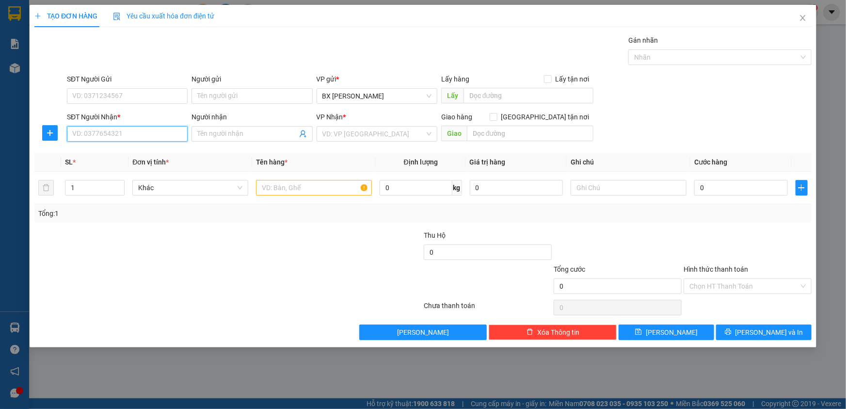
click at [157, 139] on input "SĐT Người Nhận *" at bounding box center [127, 134] width 121 height 16
type input "0385903474"
click at [198, 133] on input "Người nhận" at bounding box center [246, 134] width 99 height 11
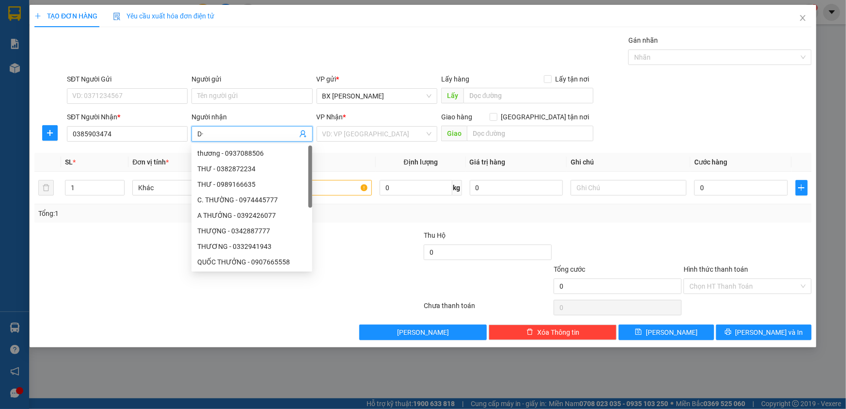
type input "D"
type input "ĐẠT"
click at [126, 93] on input "SĐT Người Gửi" at bounding box center [127, 96] width 121 height 16
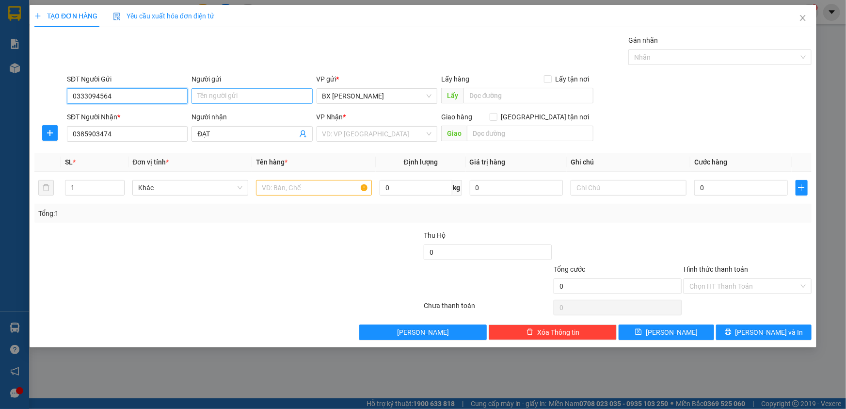
type input "0333094564"
click at [256, 92] on input "Người gửi" at bounding box center [252, 96] width 121 height 16
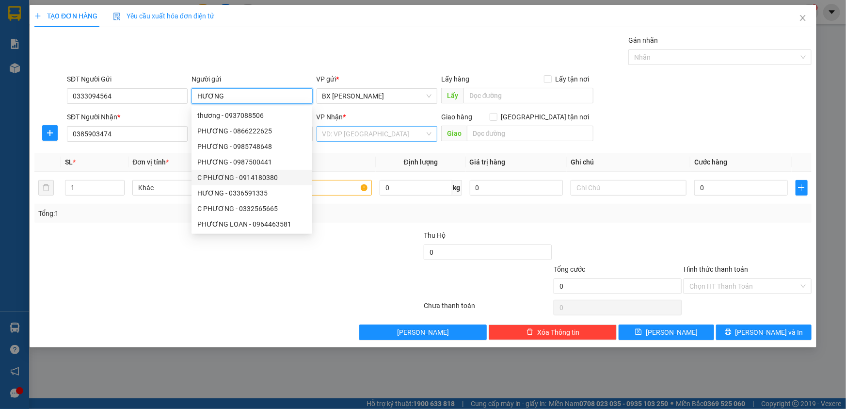
type input "HƯƠNG"
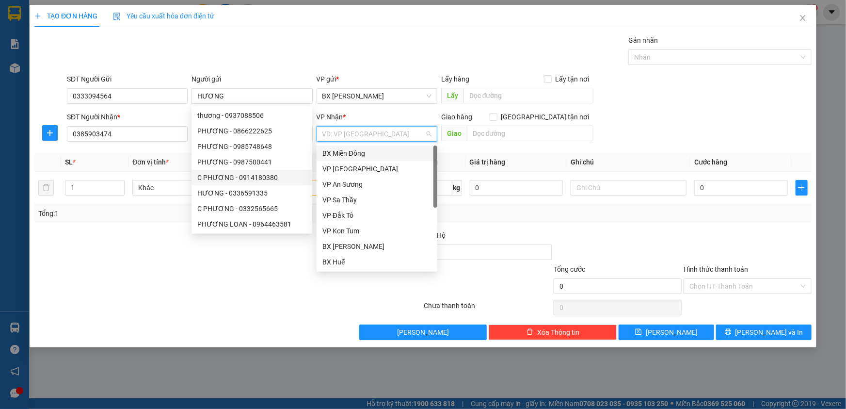
click at [369, 130] on input "search" at bounding box center [374, 134] width 102 height 15
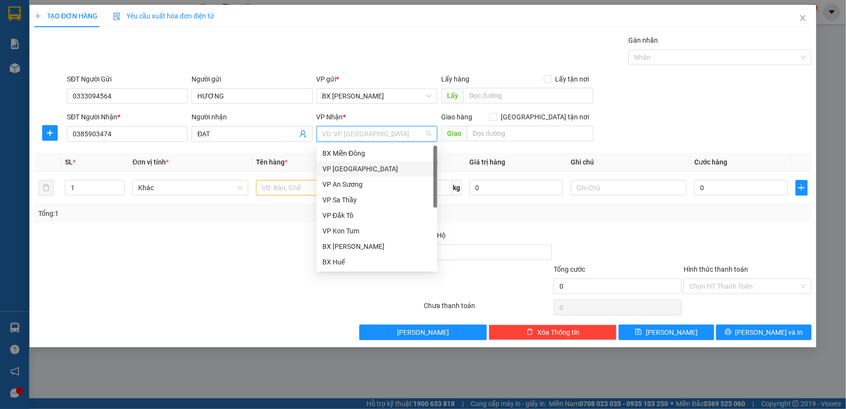
click at [374, 165] on div "VP [GEOGRAPHIC_DATA]" at bounding box center [377, 168] width 109 height 11
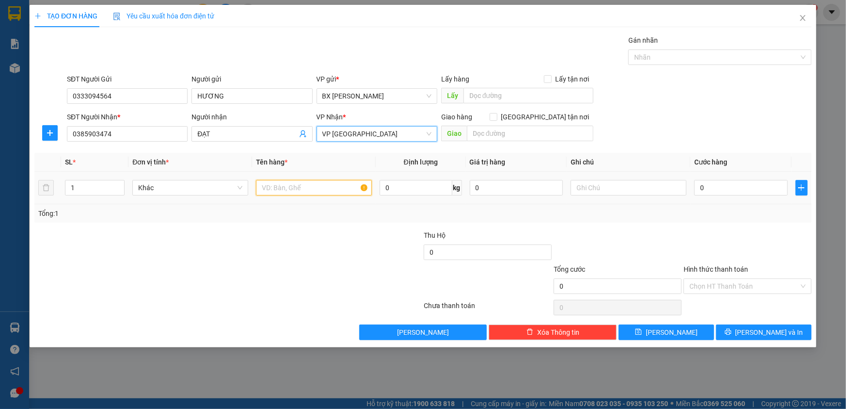
click at [325, 188] on input "text" at bounding box center [314, 188] width 116 height 16
type input "[GEOGRAPHIC_DATA]"
click at [746, 187] on input "0" at bounding box center [741, 188] width 94 height 16
type input "4"
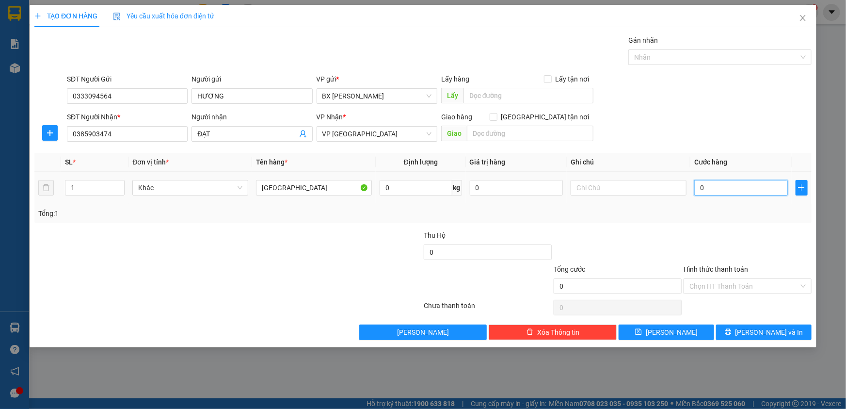
type input "4"
type input "40"
type input "40.000"
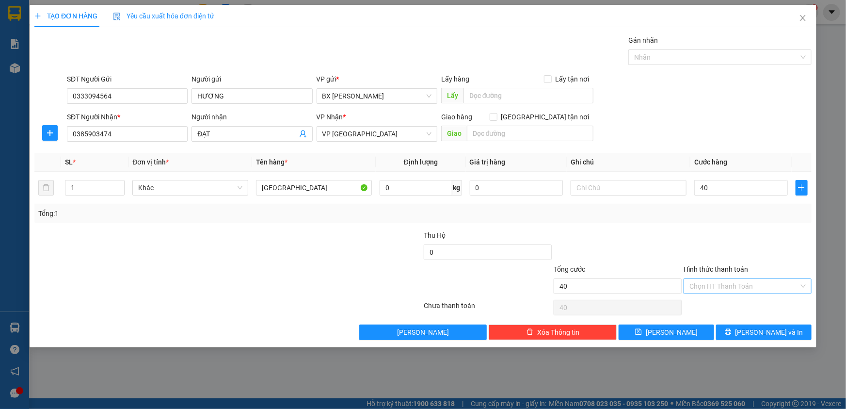
type input "40.000"
click at [731, 280] on input "Hình thức thanh toán" at bounding box center [745, 286] width 110 height 15
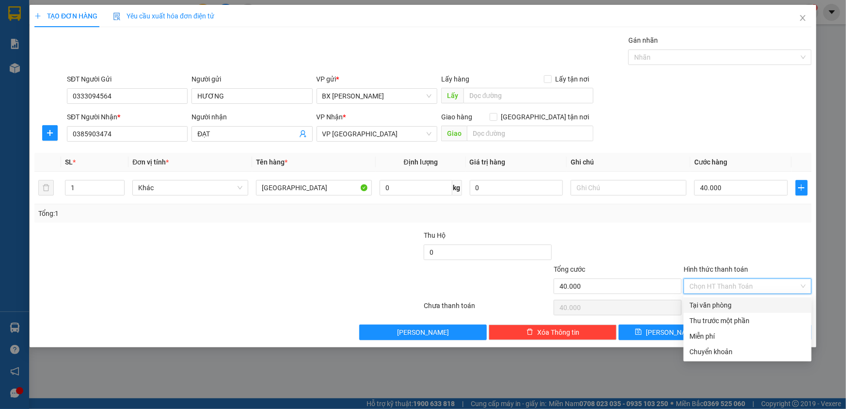
click at [739, 301] on div "Tại văn phòng" at bounding box center [748, 305] width 116 height 11
type input "0"
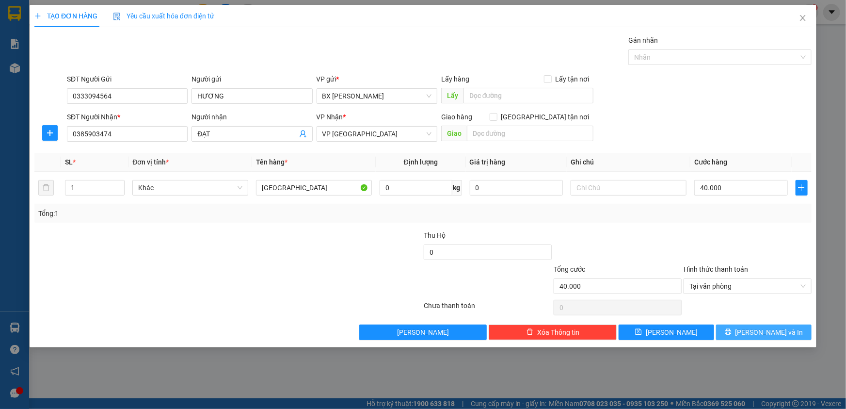
drag, startPoint x: 744, startPoint y: 329, endPoint x: 746, endPoint y: 323, distance: 6.1
click at [745, 329] on button "[PERSON_NAME] và In" at bounding box center [764, 332] width 96 height 16
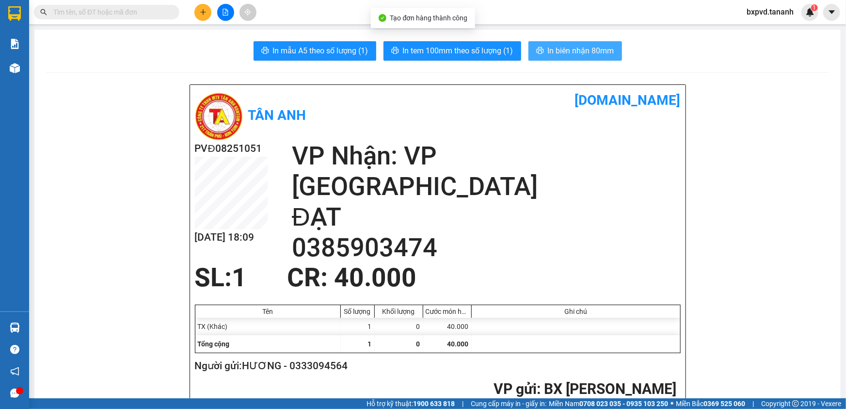
click at [548, 51] on span "In biên nhận 80mm" at bounding box center [581, 51] width 66 height 12
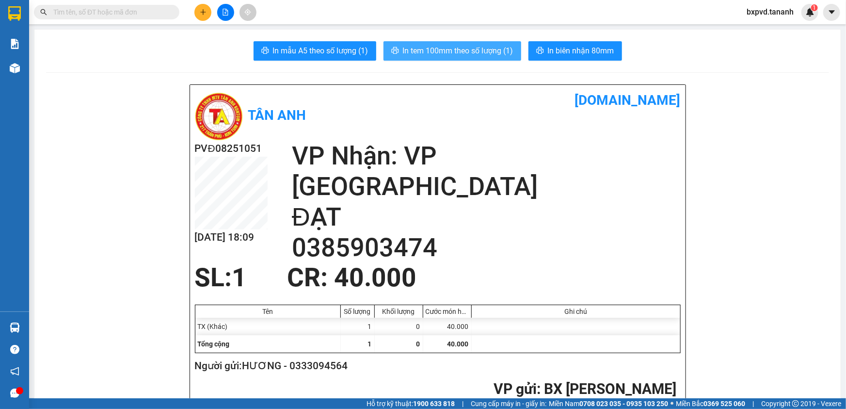
click at [496, 48] on span "In tem 100mm theo số lượng (1)" at bounding box center [458, 51] width 111 height 12
